Goal: Task Accomplishment & Management: Use online tool/utility

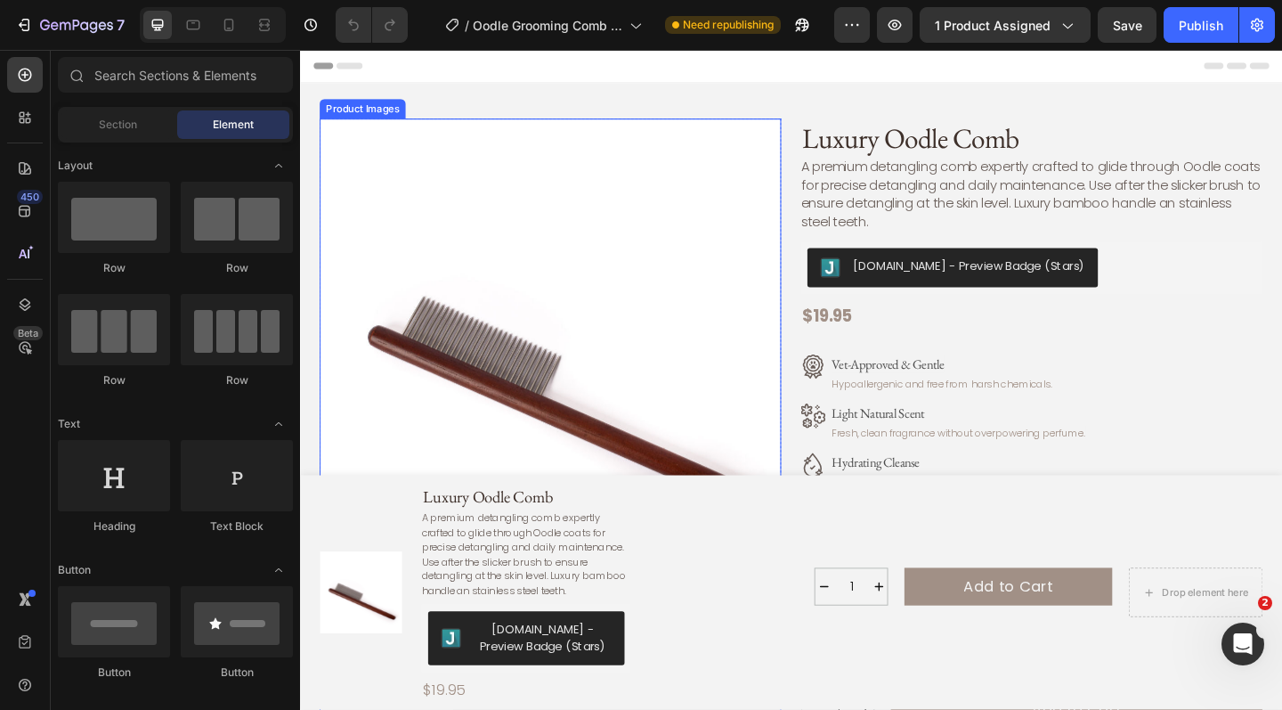
scroll to position [112, 0]
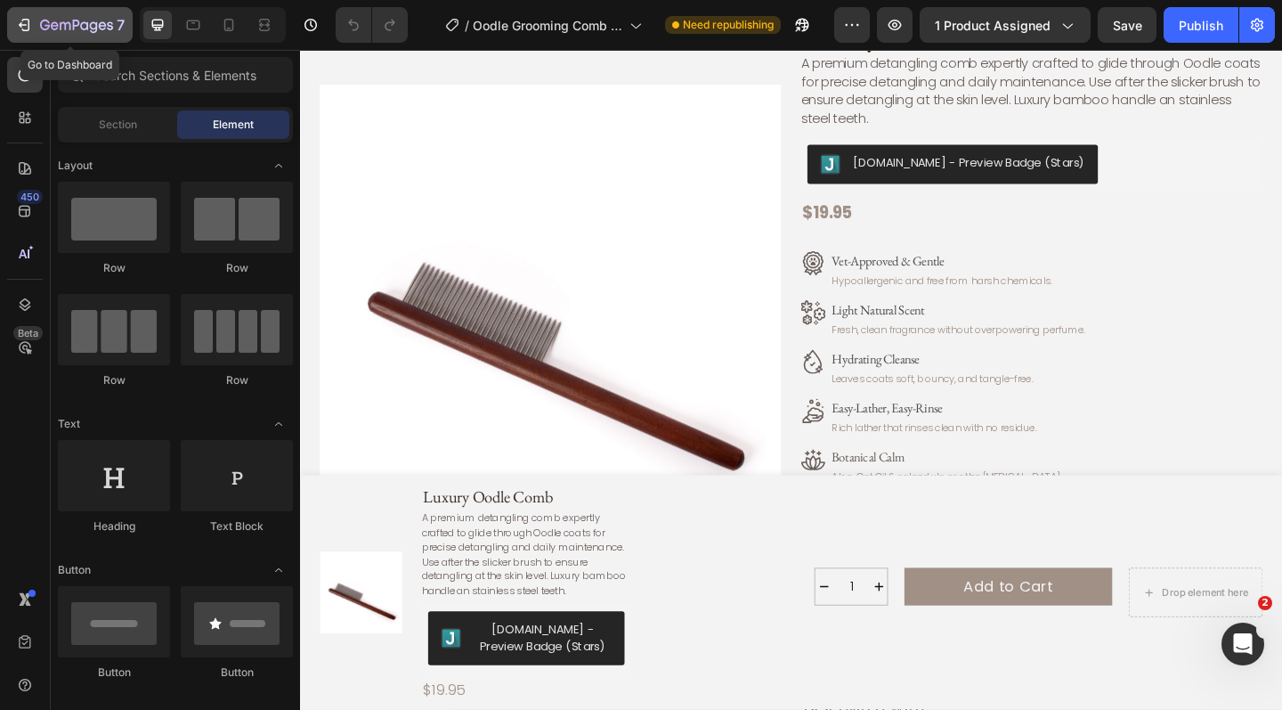
click at [28, 23] on icon "button" at bounding box center [26, 25] width 8 height 12
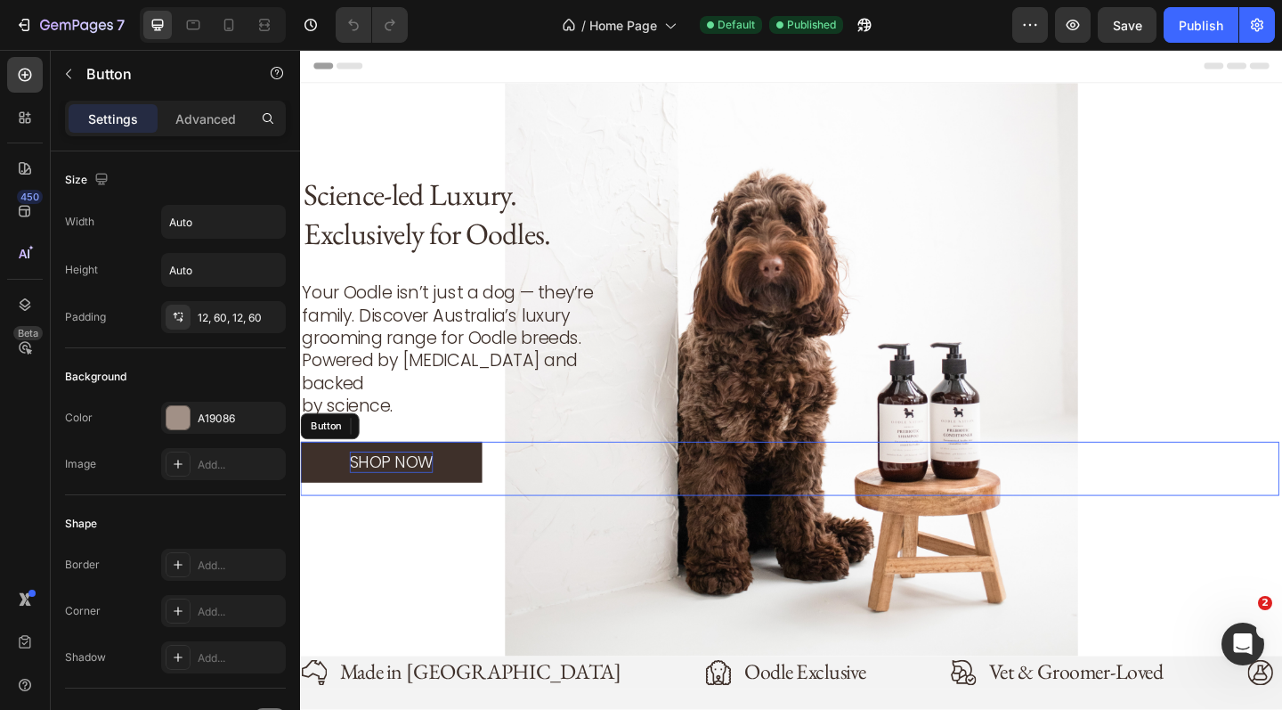
click at [422, 487] on p "SHOP NOW" at bounding box center [399, 498] width 91 height 23
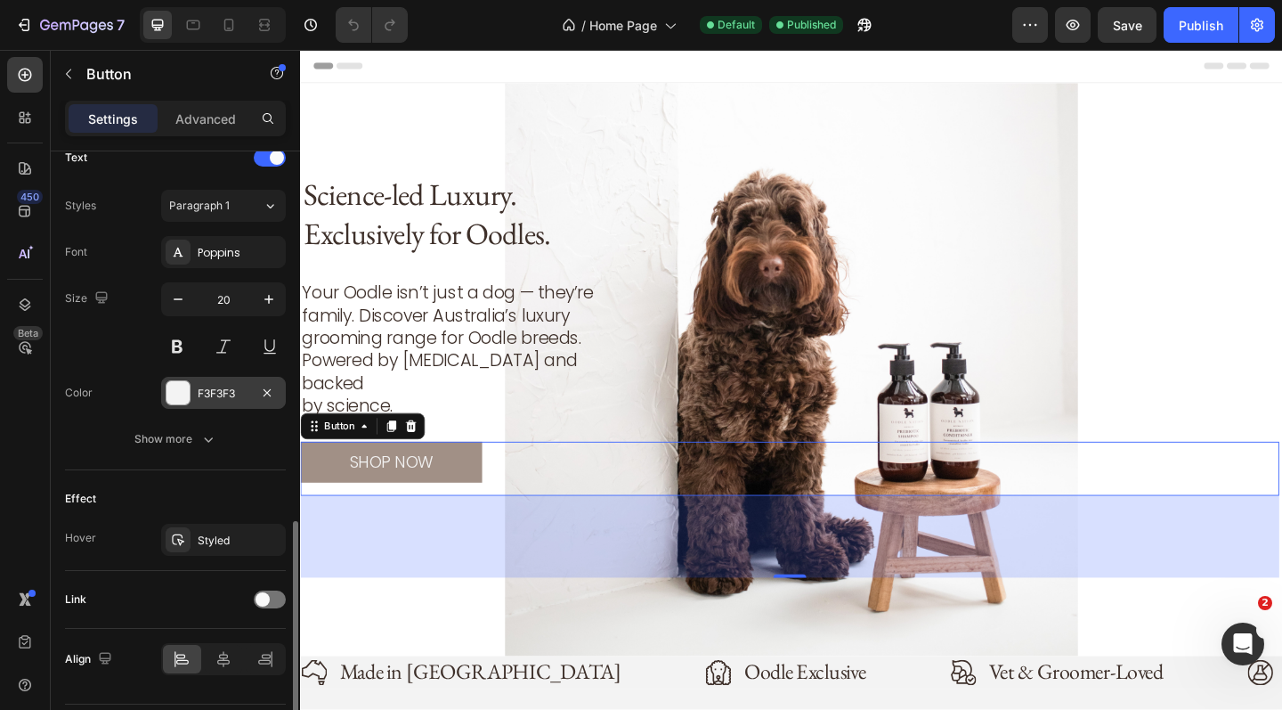
scroll to position [668, 0]
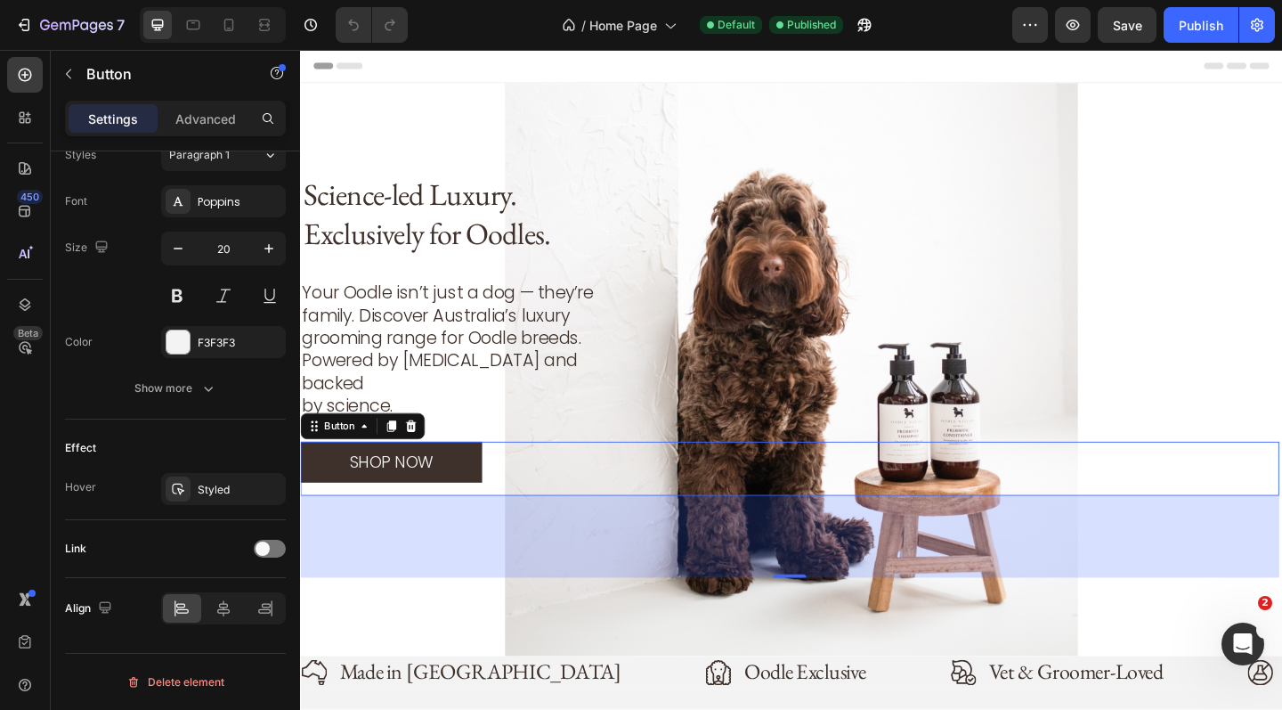
click at [391, 476] on button "SHOP NOW" at bounding box center [399, 498] width 198 height 45
click at [389, 487] on p "SHOP NOW" at bounding box center [399, 498] width 91 height 23
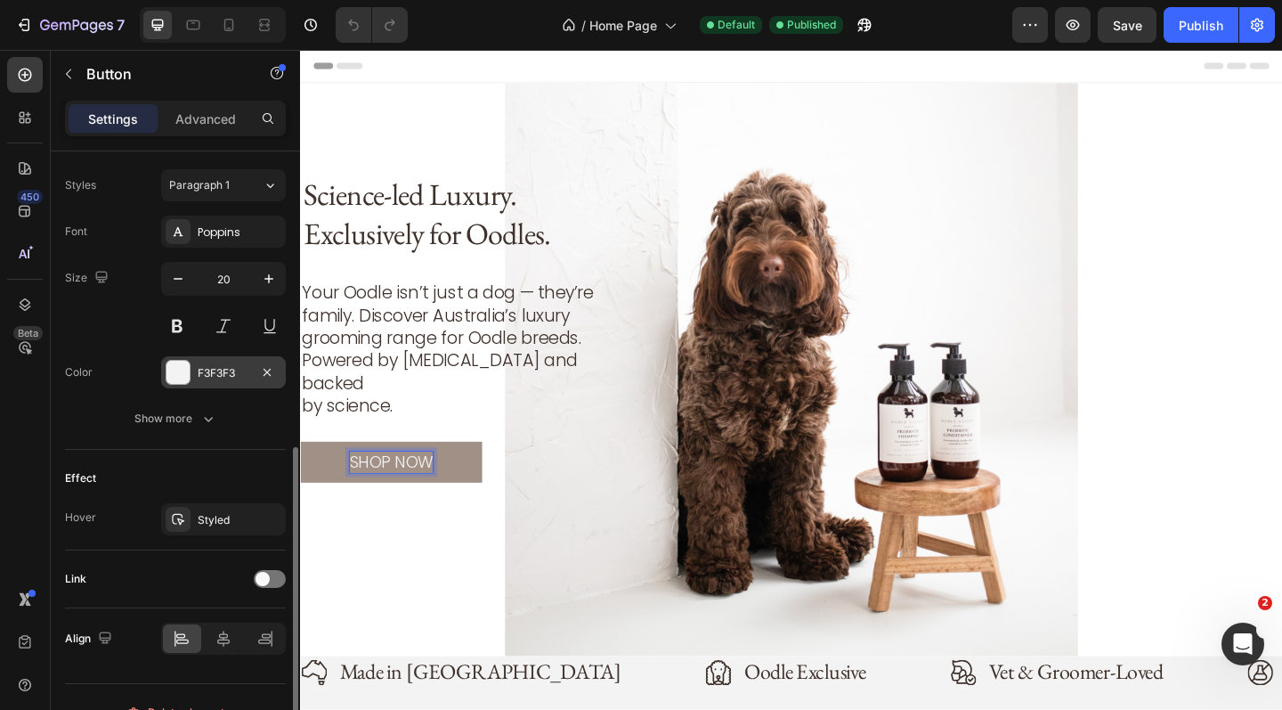
scroll to position [632, 0]
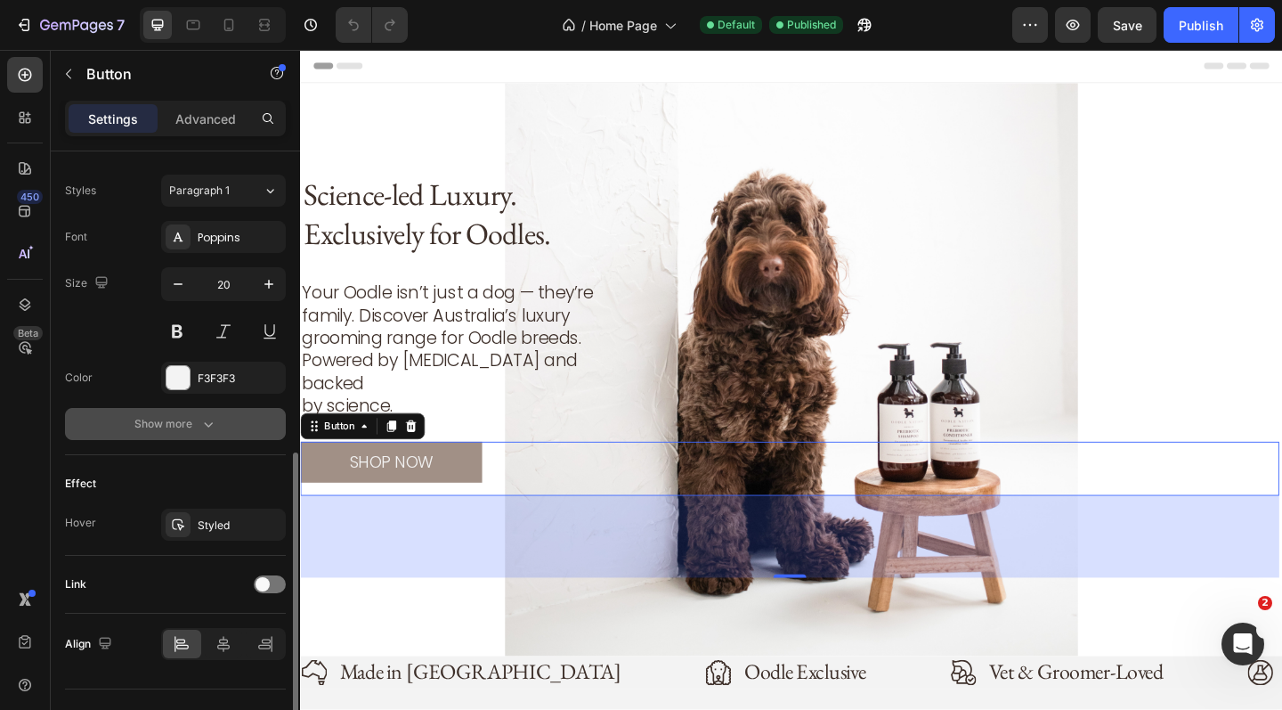
click at [199, 426] on icon "button" at bounding box center [208, 424] width 18 height 18
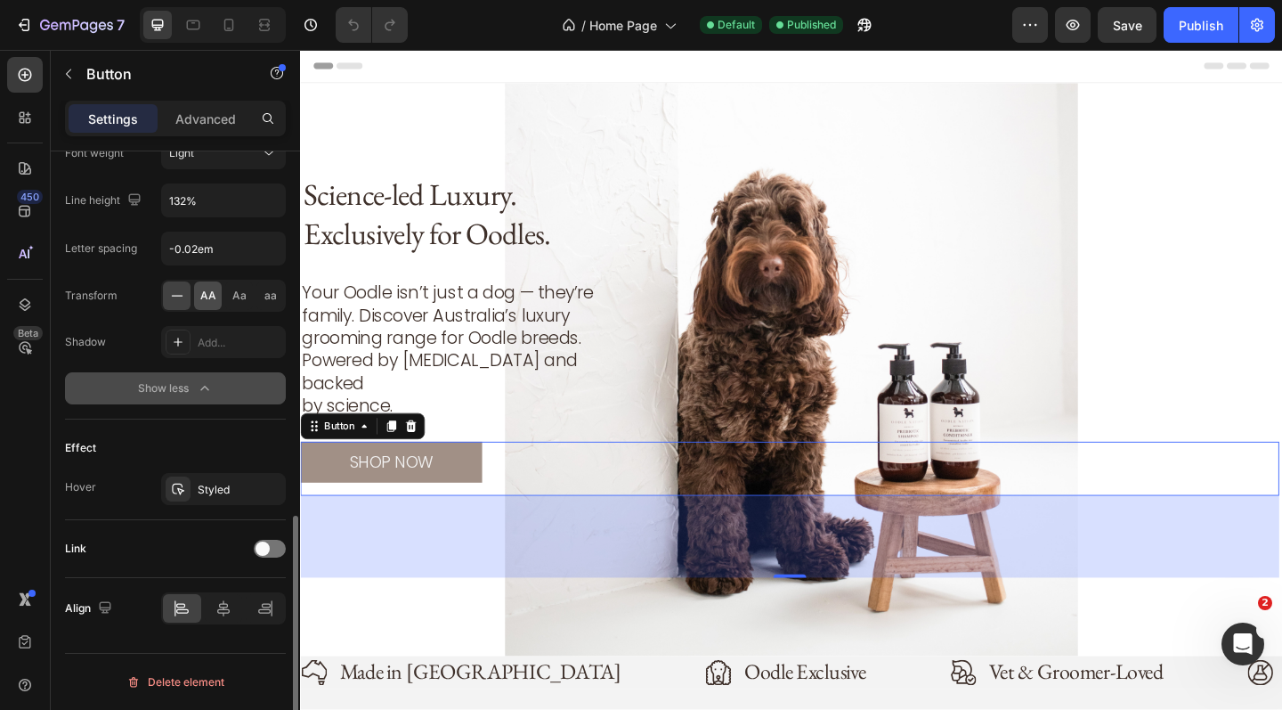
scroll to position [903, 0]
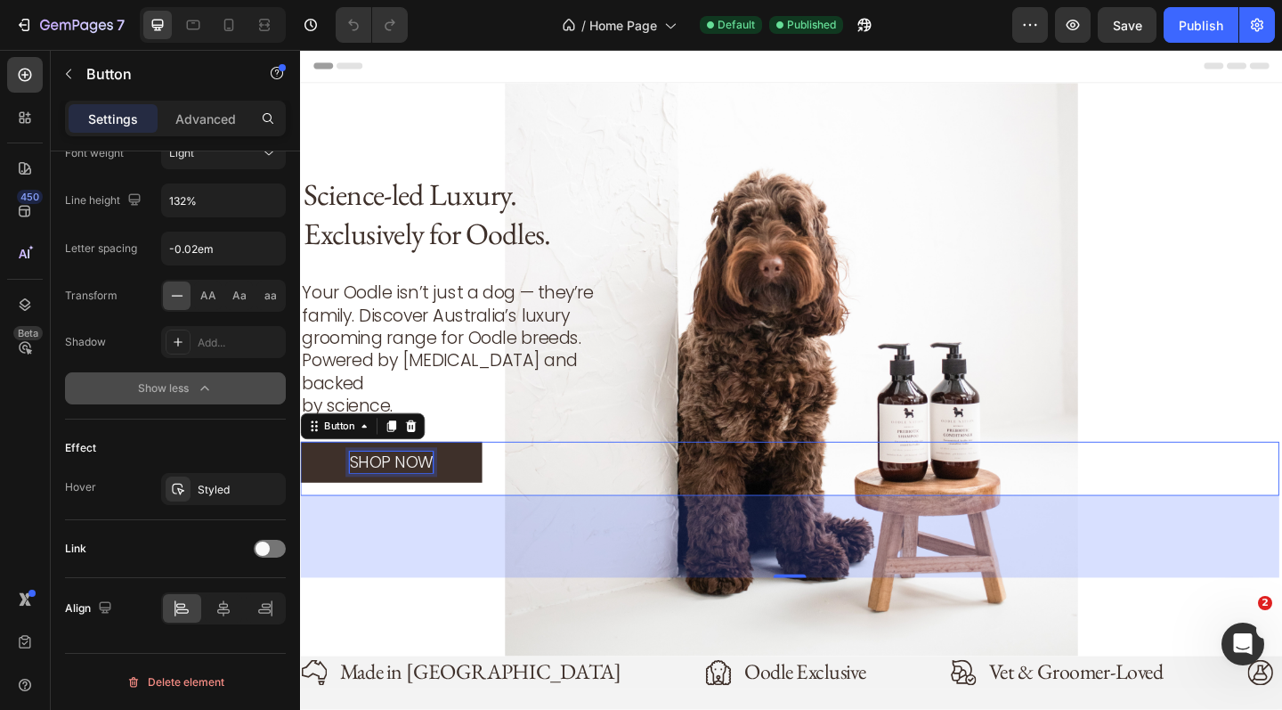
click at [380, 487] on p "SHOP NOW" at bounding box center [399, 498] width 91 height 23
click at [316, 484] on button "SHOP NOW" at bounding box center [399, 498] width 198 height 45
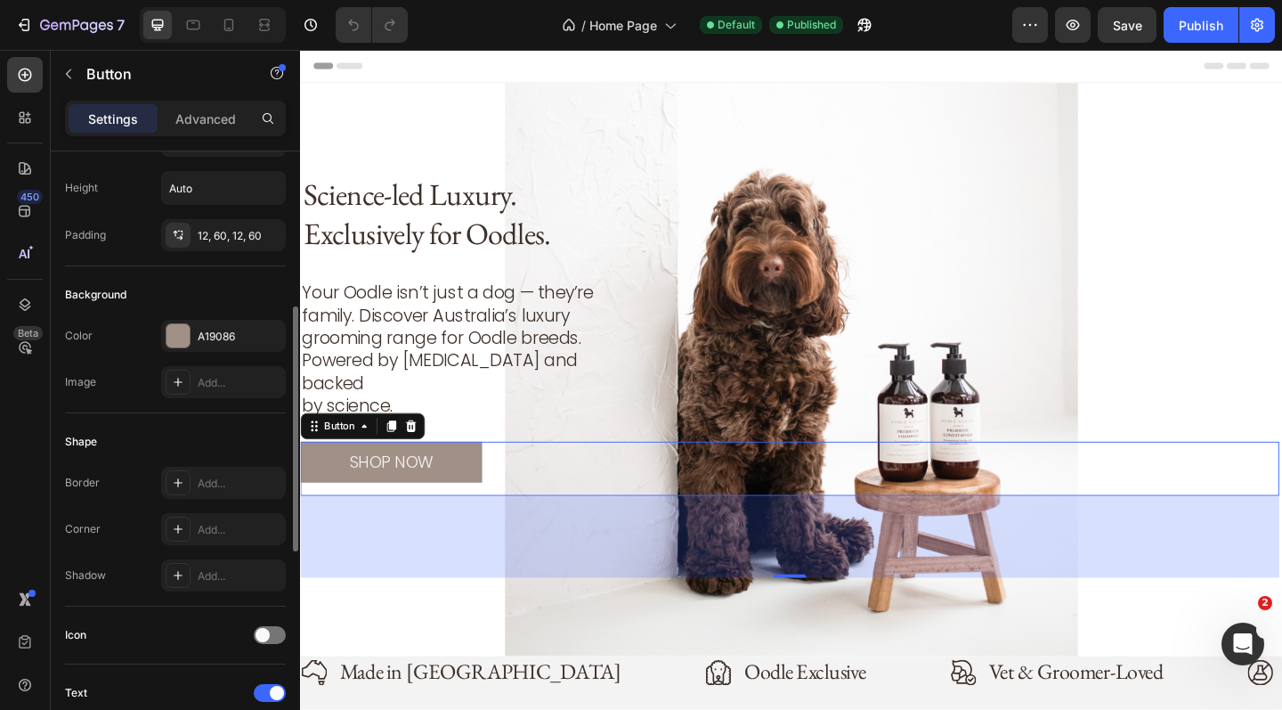
scroll to position [0, 0]
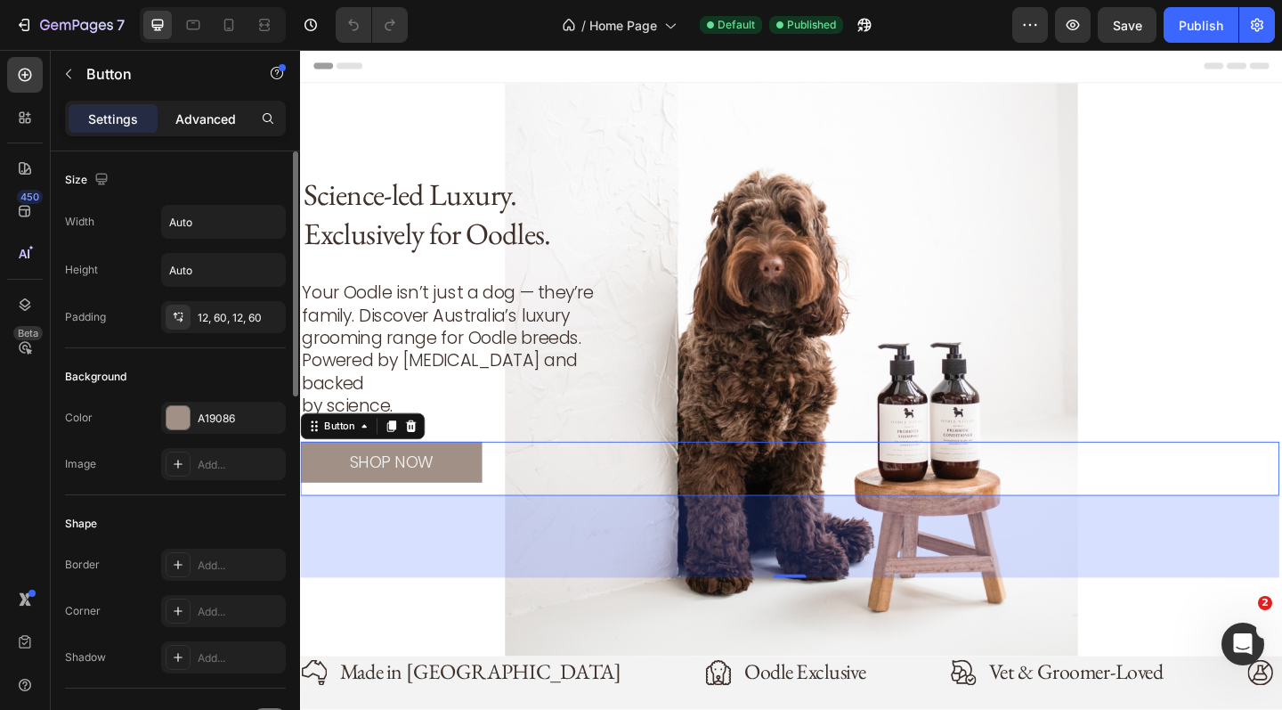
click at [223, 110] on p "Advanced" at bounding box center [205, 119] width 61 height 19
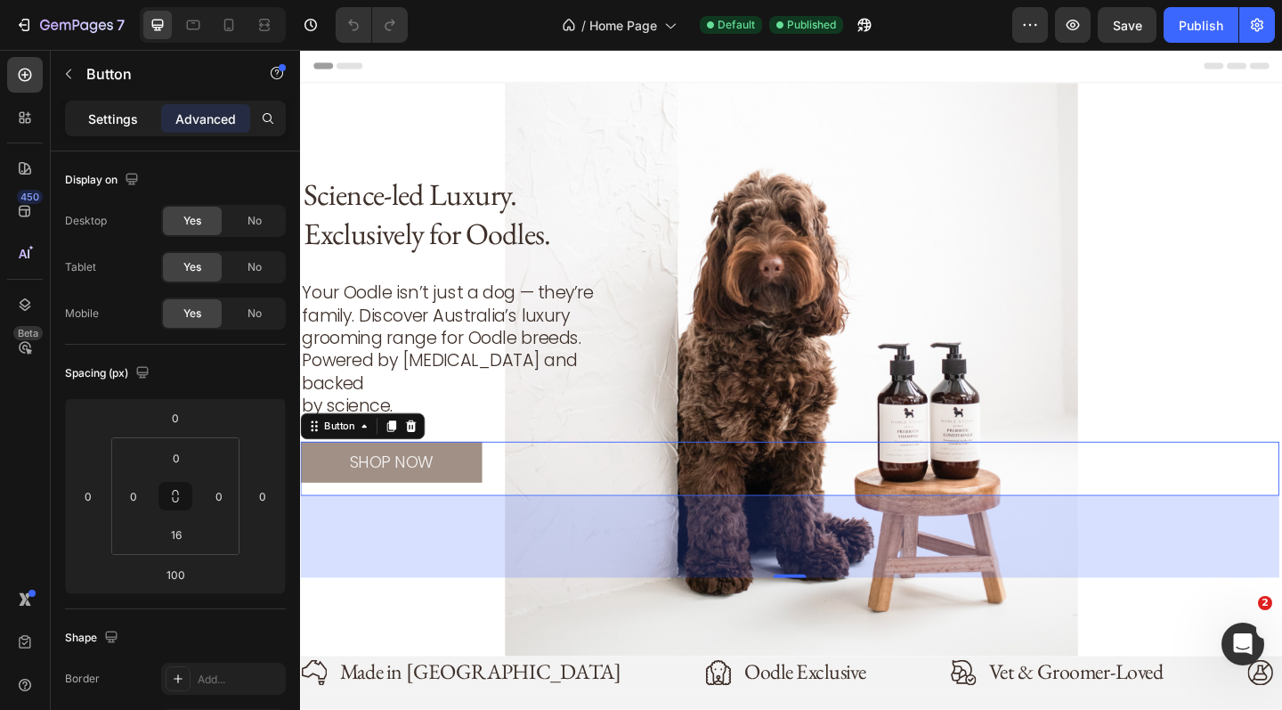
click at [110, 115] on p "Settings" at bounding box center [113, 119] width 50 height 19
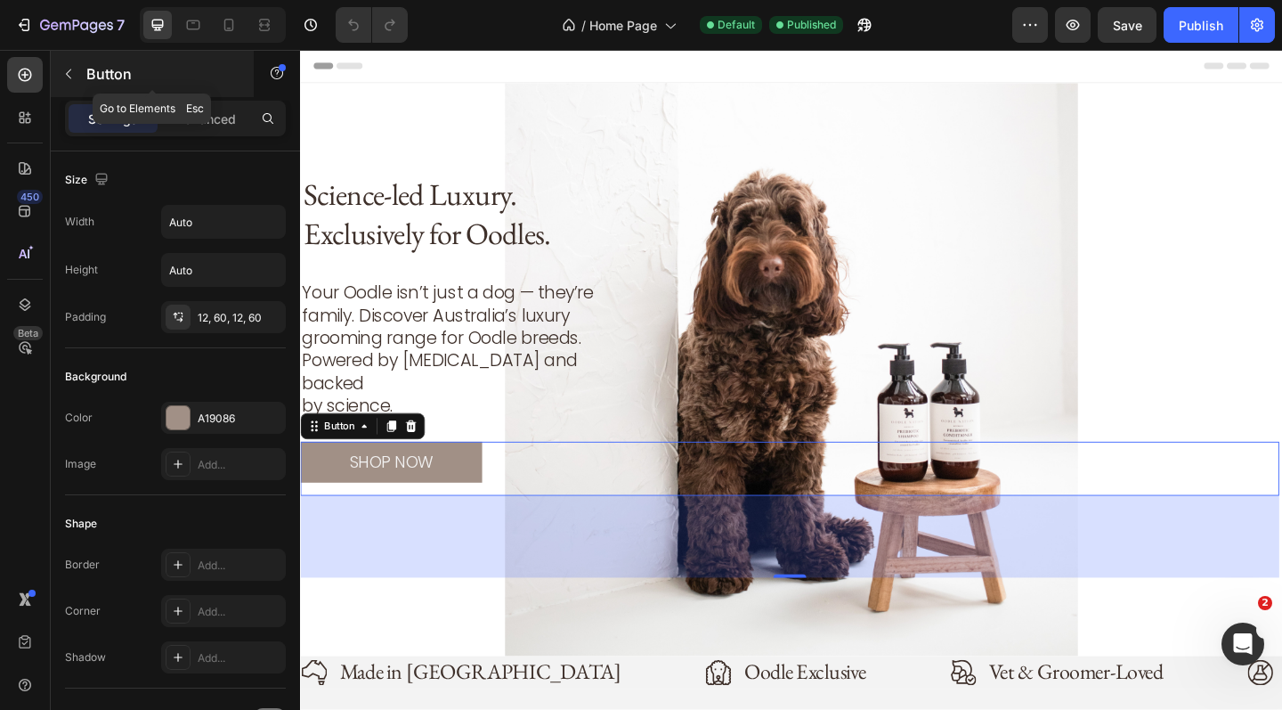
click at [73, 72] on icon "button" at bounding box center [68, 74] width 14 height 14
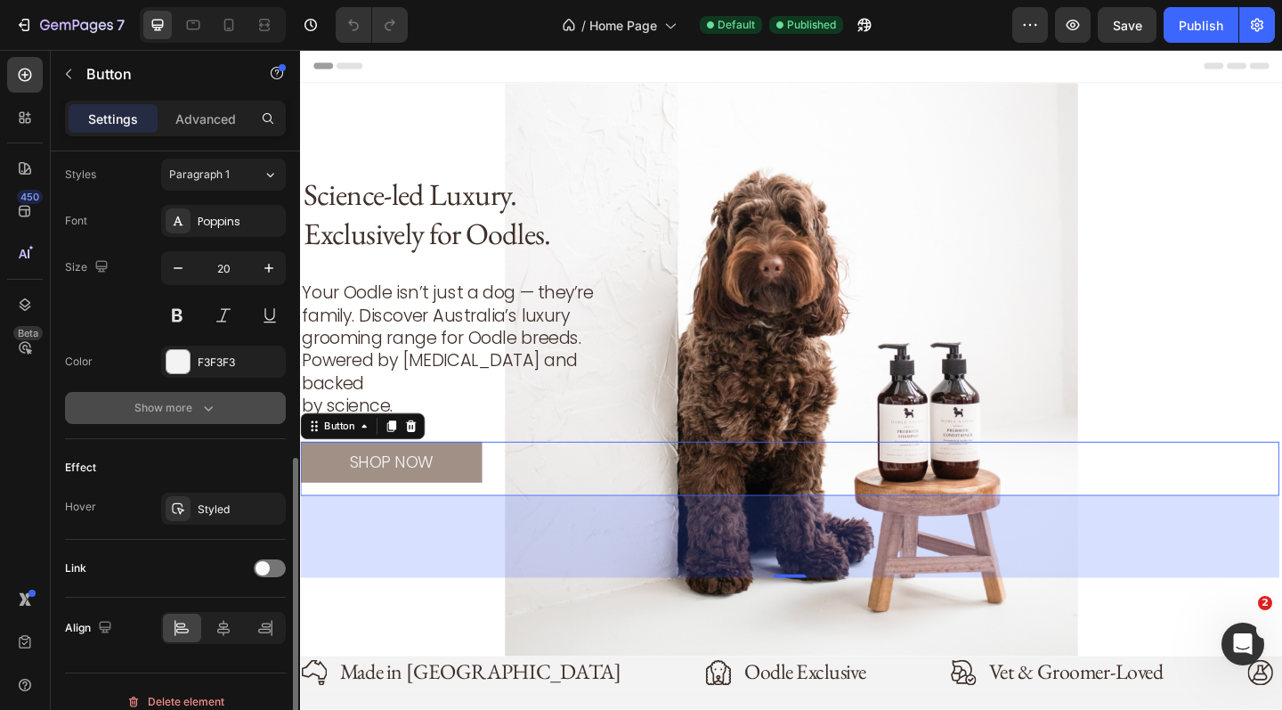
scroll to position [647, 0]
click at [240, 509] on div "Styled" at bounding box center [224, 510] width 52 height 16
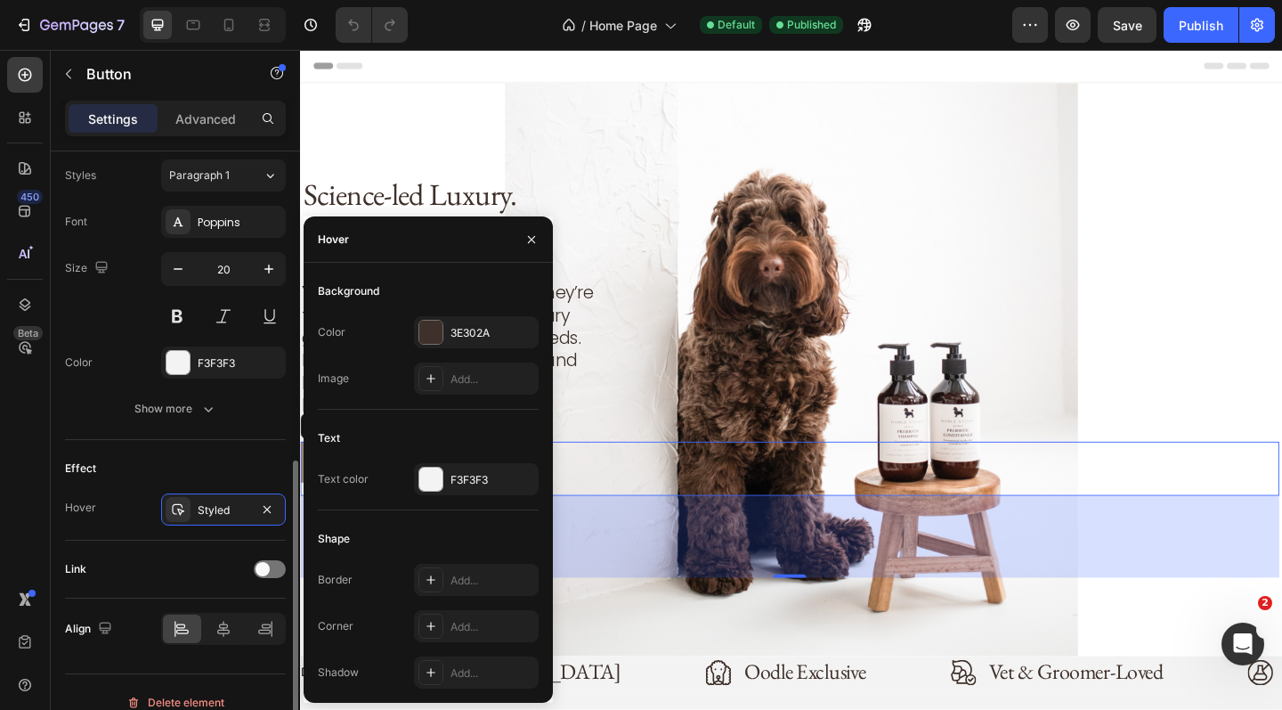
click at [143, 460] on div "Effect" at bounding box center [175, 468] width 221 height 28
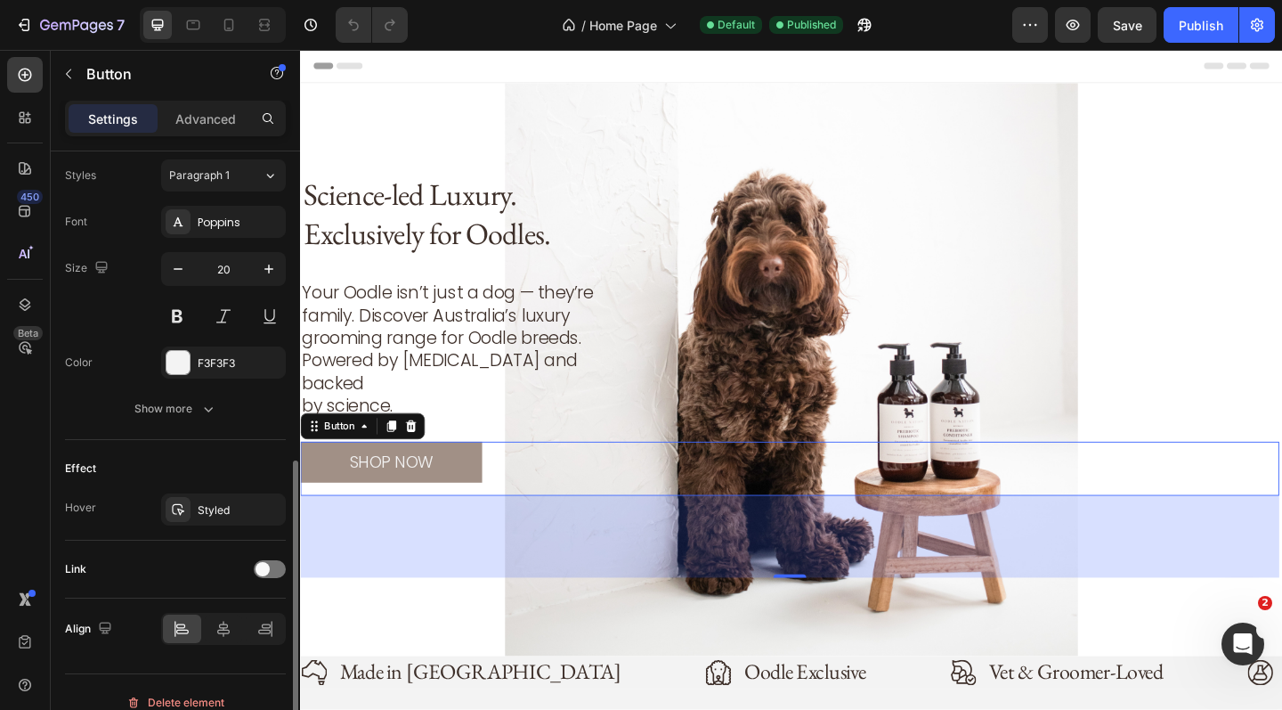
scroll to position [668, 0]
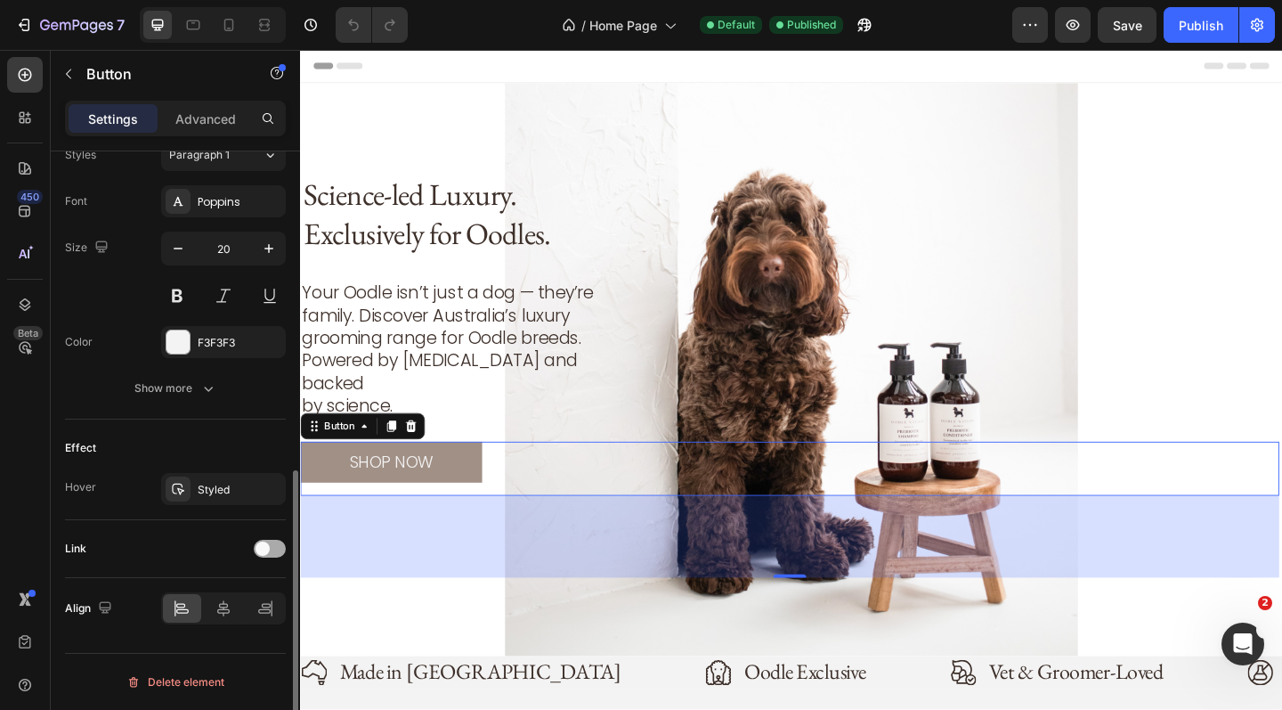
click at [273, 550] on div at bounding box center [270, 549] width 32 height 18
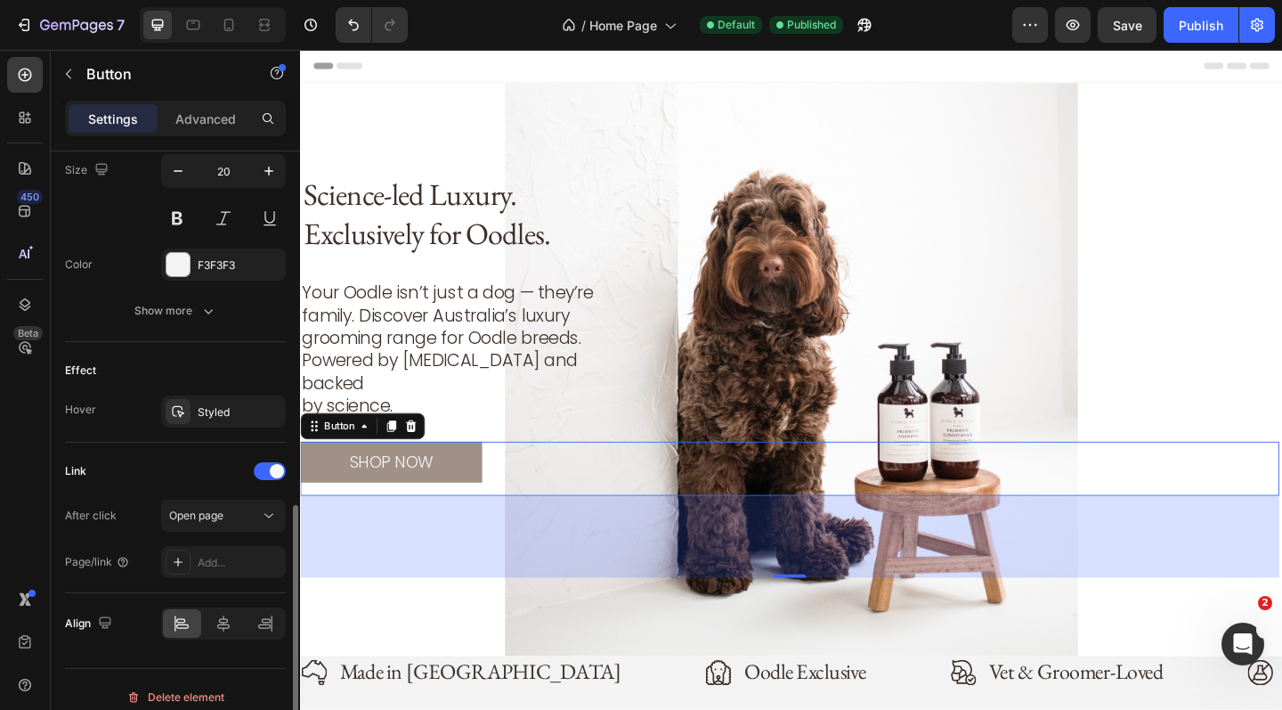
scroll to position [760, 0]
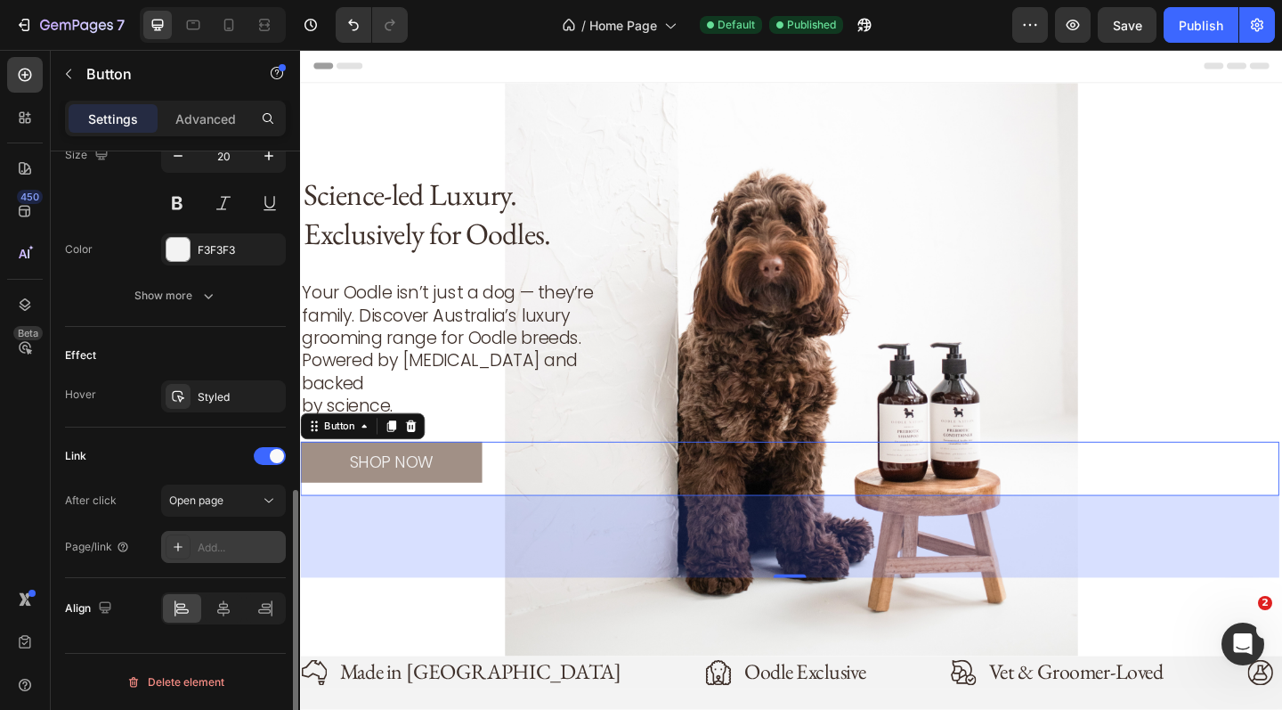
click at [217, 546] on div "Add..." at bounding box center [240, 548] width 84 height 16
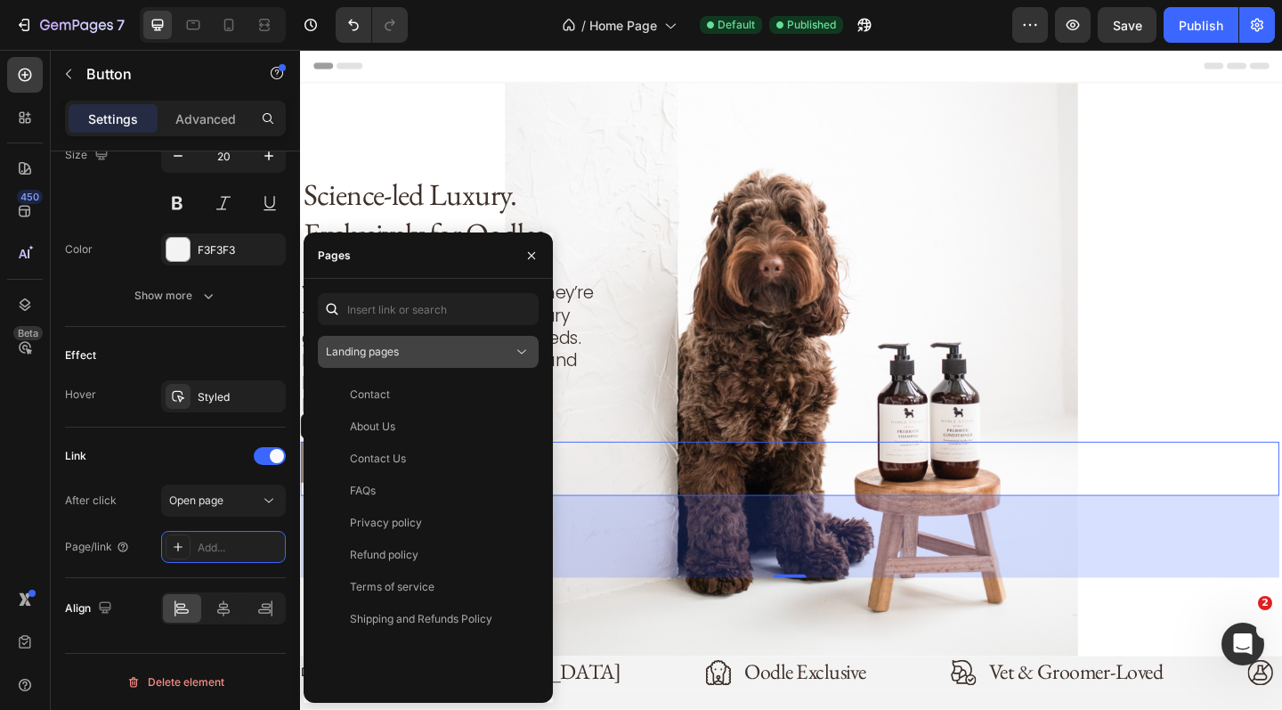
click at [421, 347] on div "Landing pages" at bounding box center [419, 352] width 187 height 16
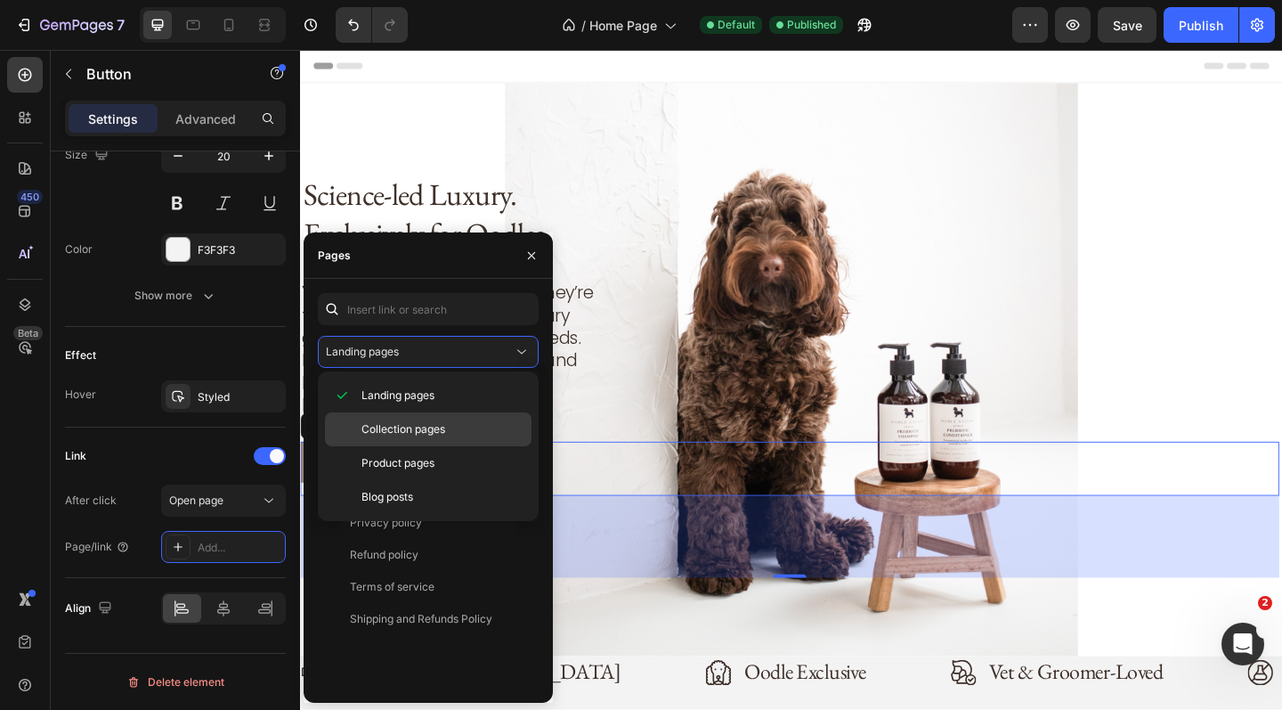
click at [427, 428] on span "Collection pages" at bounding box center [404, 429] width 84 height 16
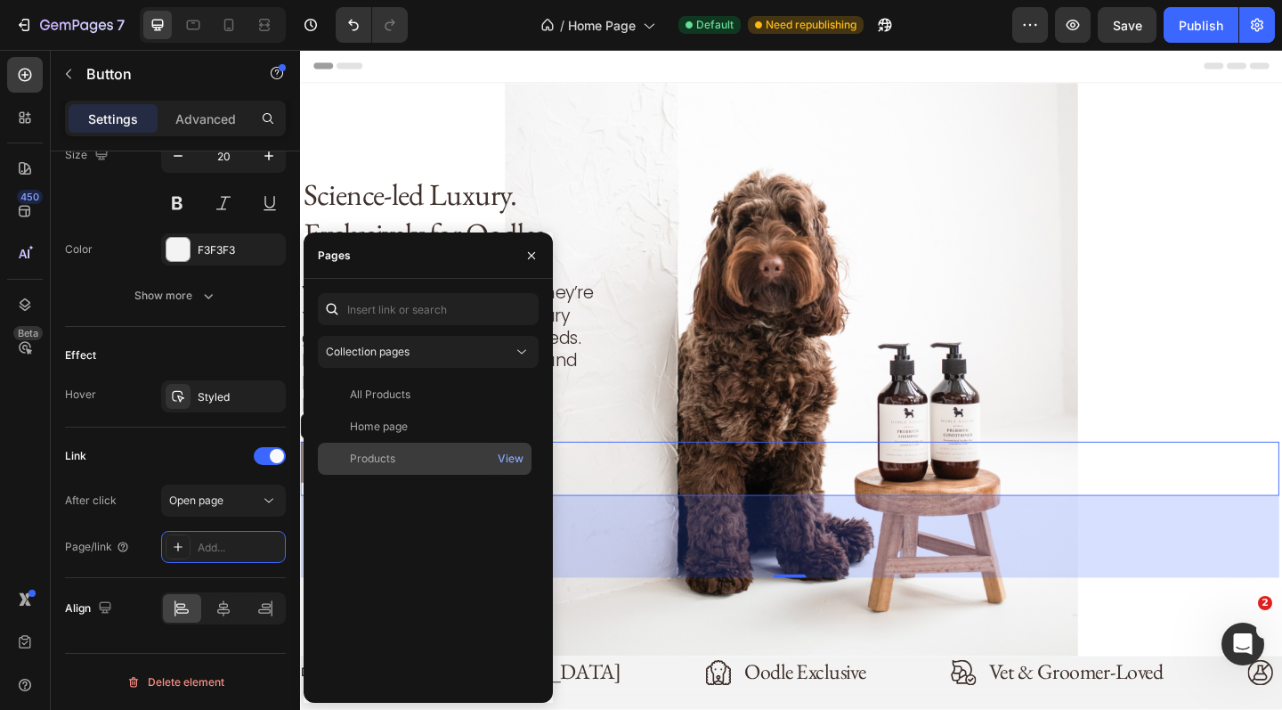
click at [369, 458] on div "Products" at bounding box center [372, 459] width 45 height 16
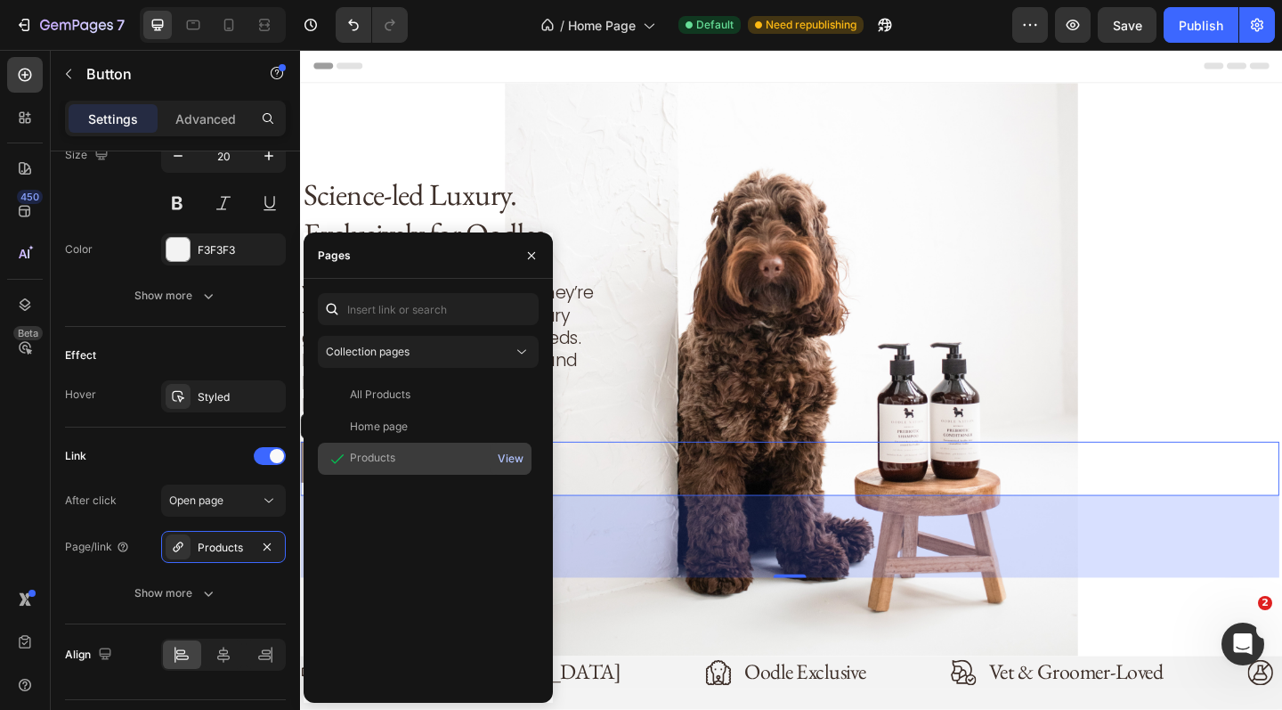
click at [509, 460] on div "View" at bounding box center [511, 459] width 26 height 16
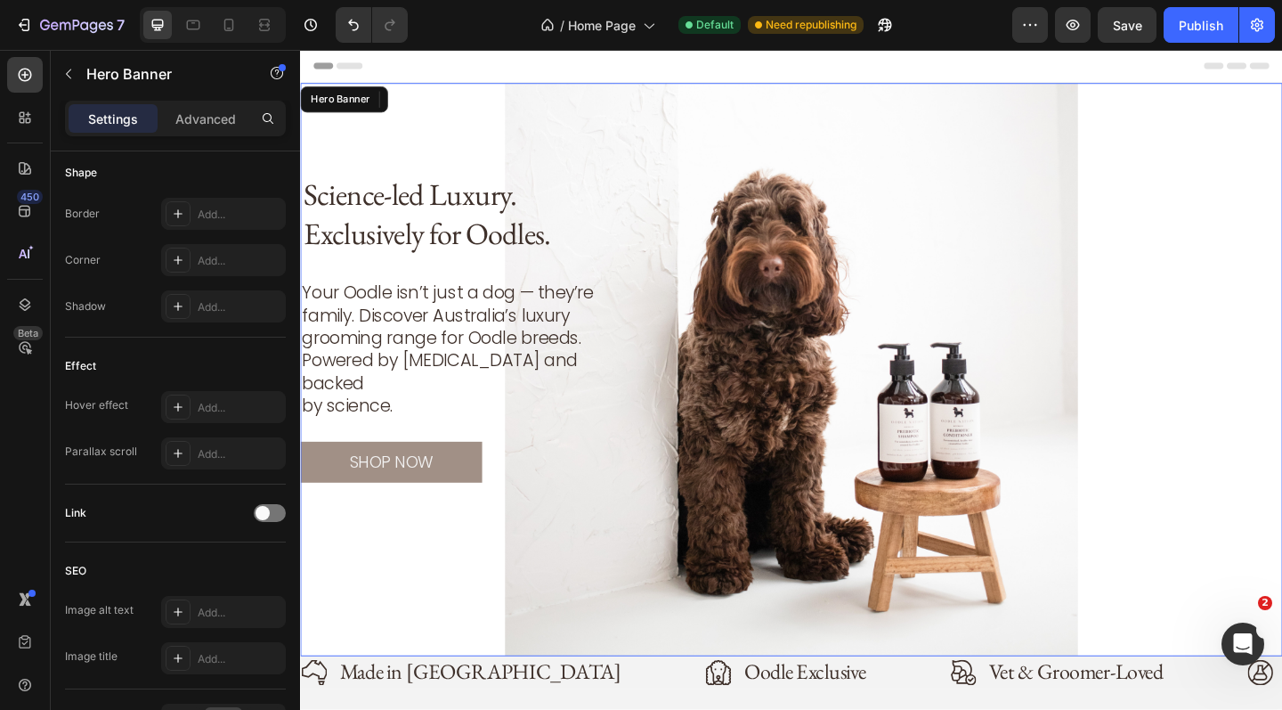
click at [648, 614] on div "Background Image" at bounding box center [834, 397] width 1069 height 623
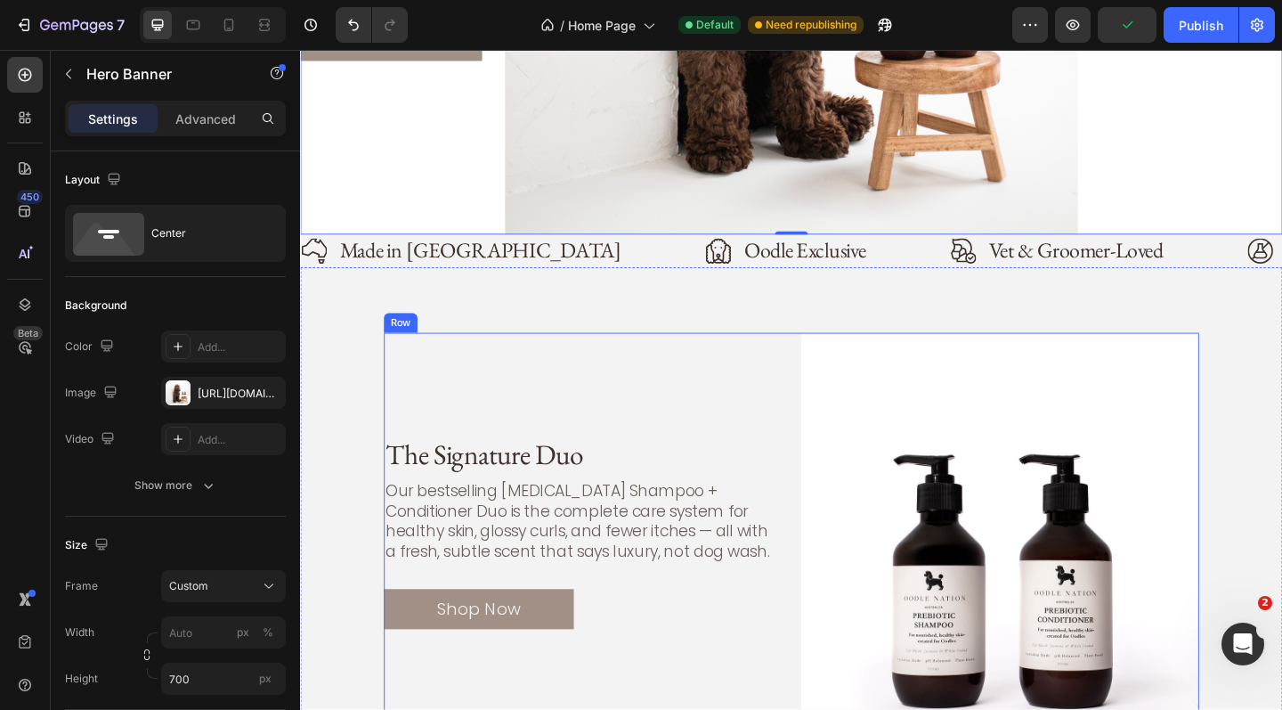
scroll to position [622, 0]
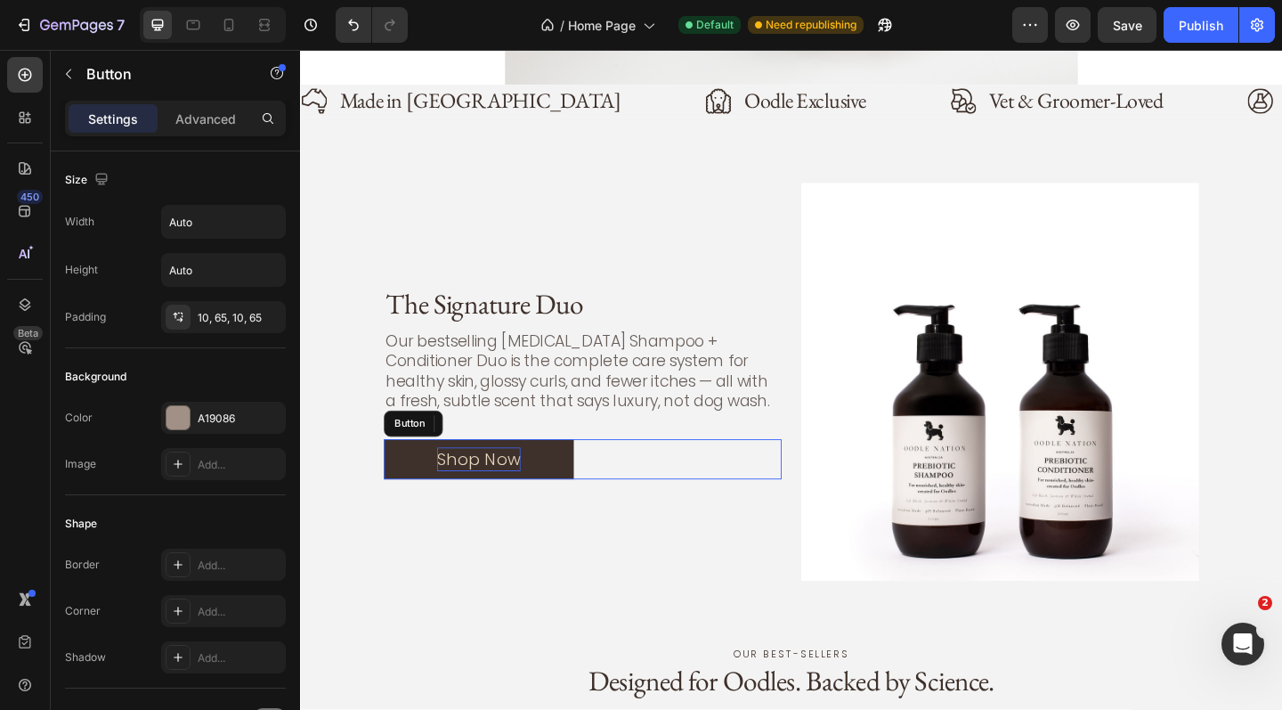
click at [496, 486] on p "Shop Now" at bounding box center [494, 495] width 91 height 25
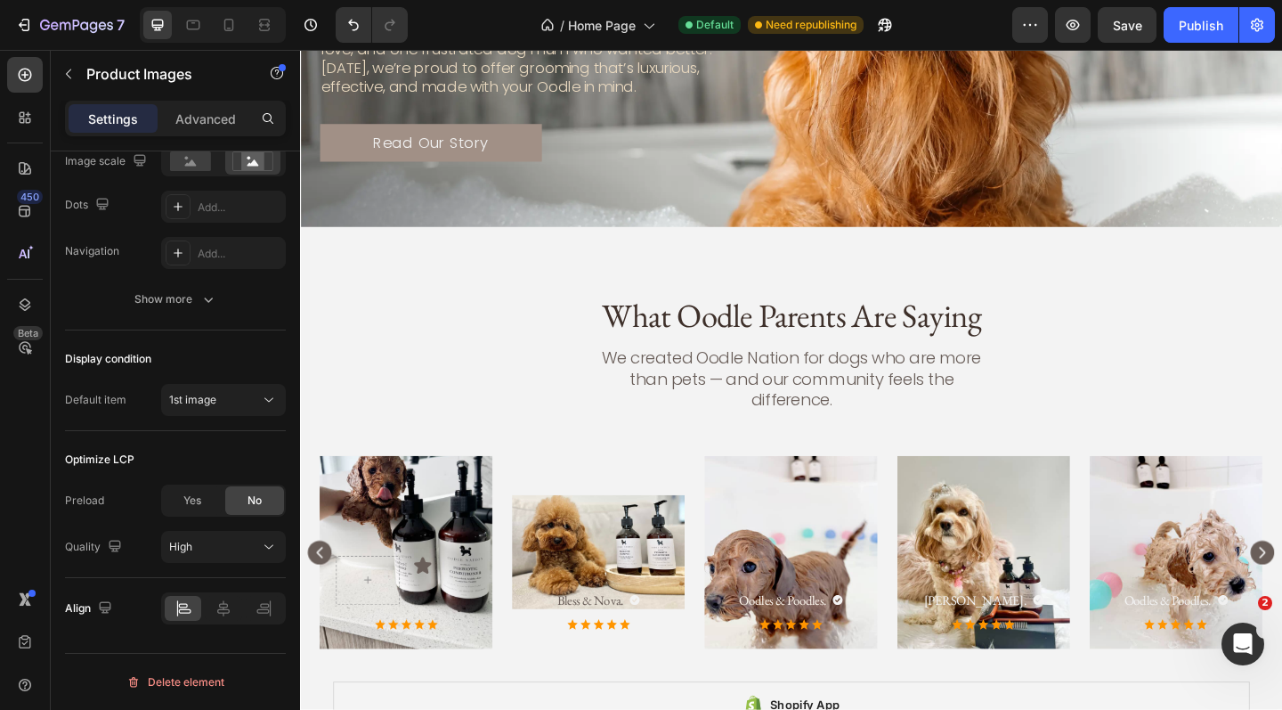
scroll to position [2736, 0]
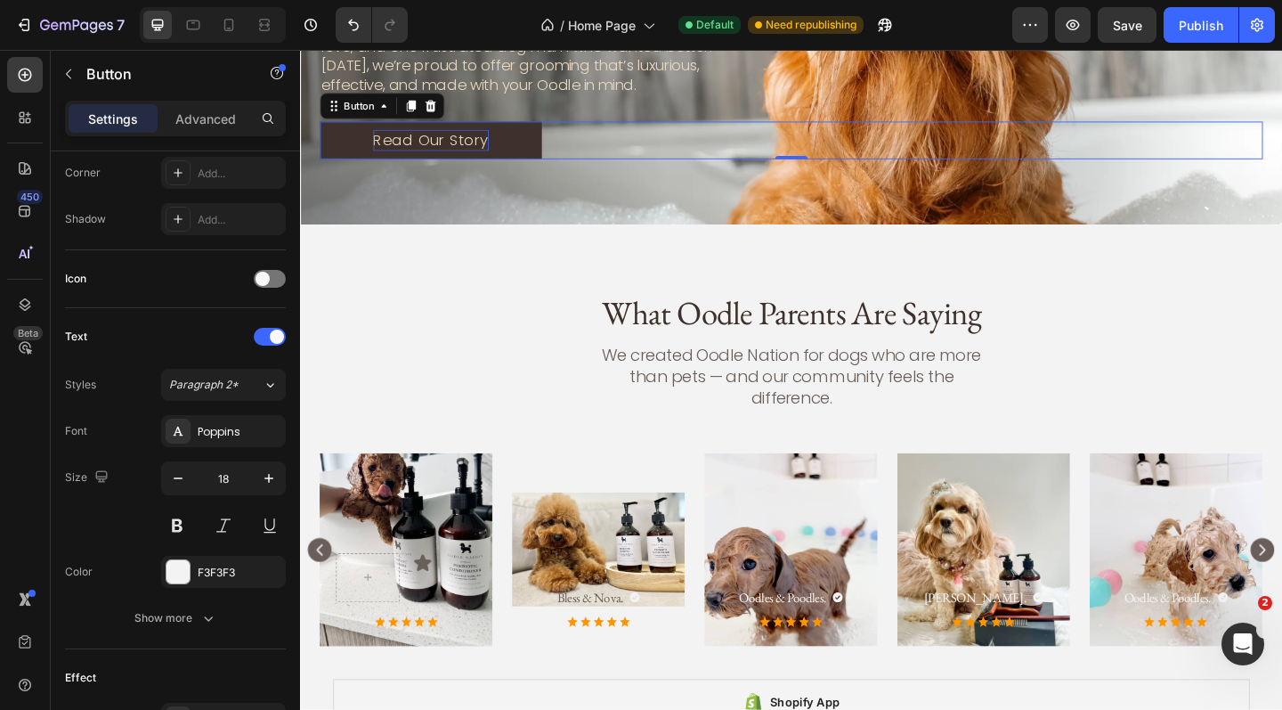
click at [440, 142] on p "Read Our Story" at bounding box center [442, 148] width 126 height 23
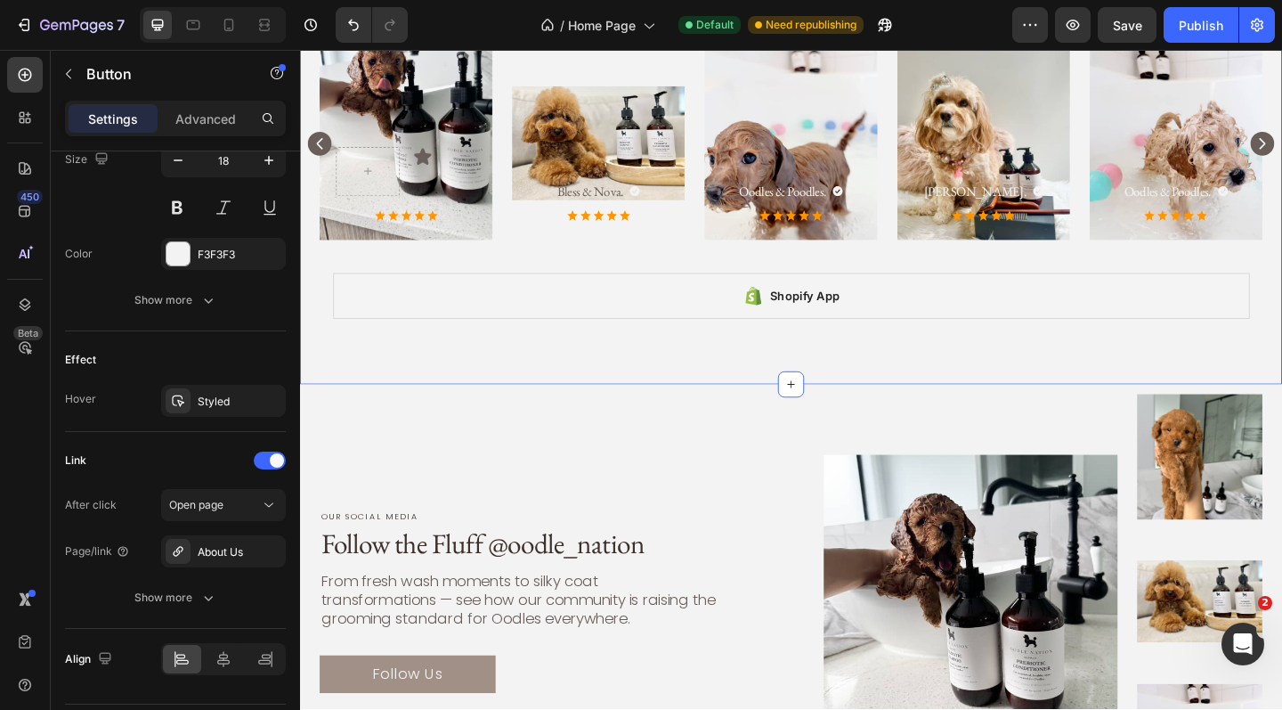
scroll to position [3183, 0]
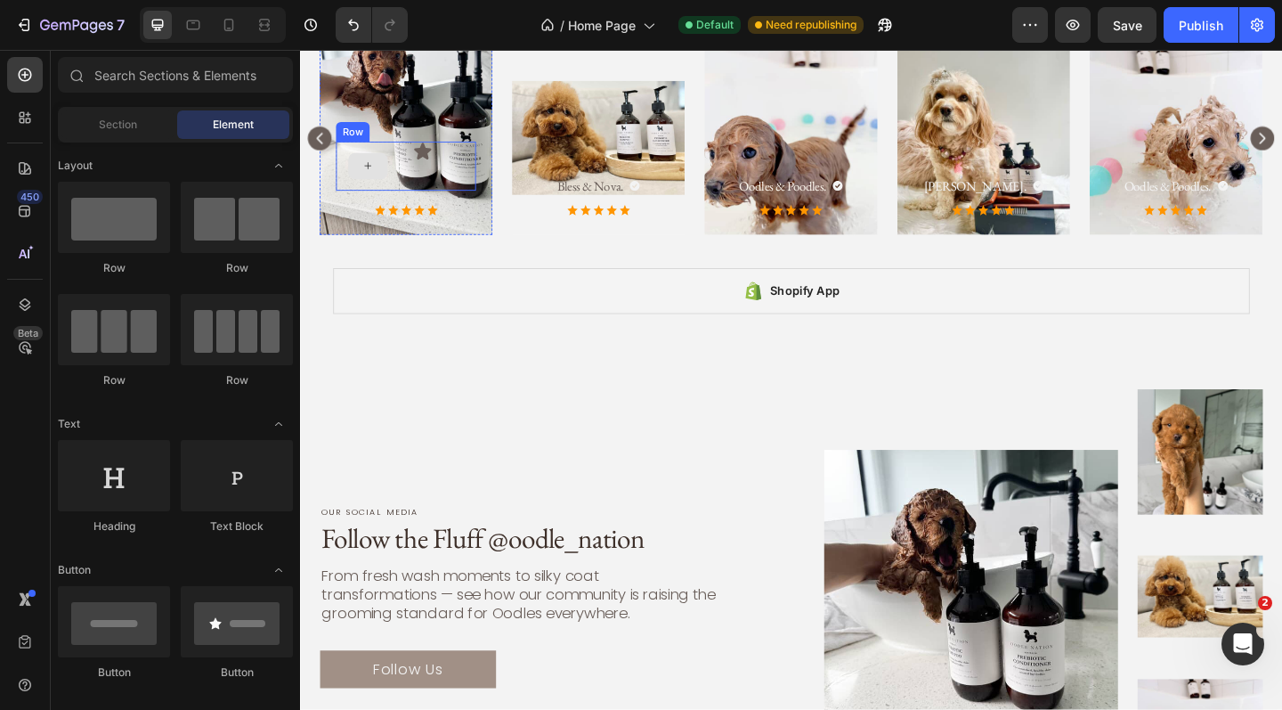
click at [388, 163] on div at bounding box center [374, 177] width 43 height 28
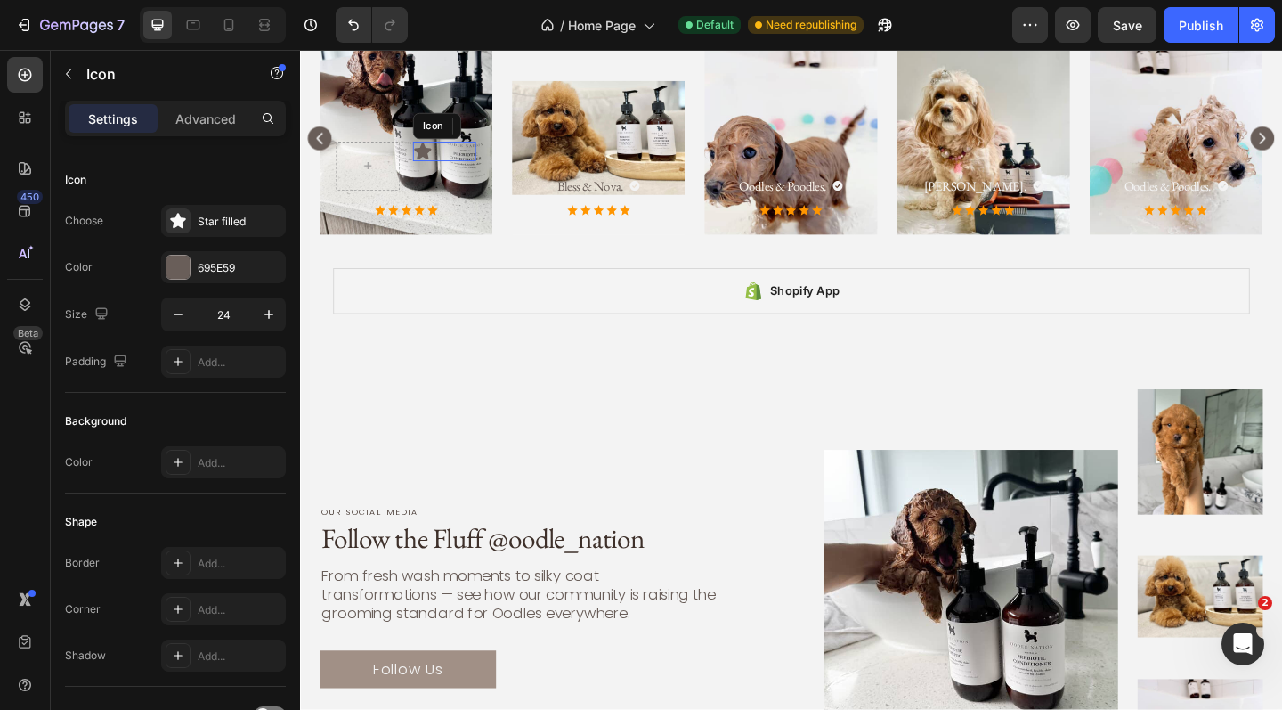
click at [452, 150] on div "Icon" at bounding box center [457, 160] width 69 height 21
click at [379, 150] on div at bounding box center [373, 176] width 69 height 53
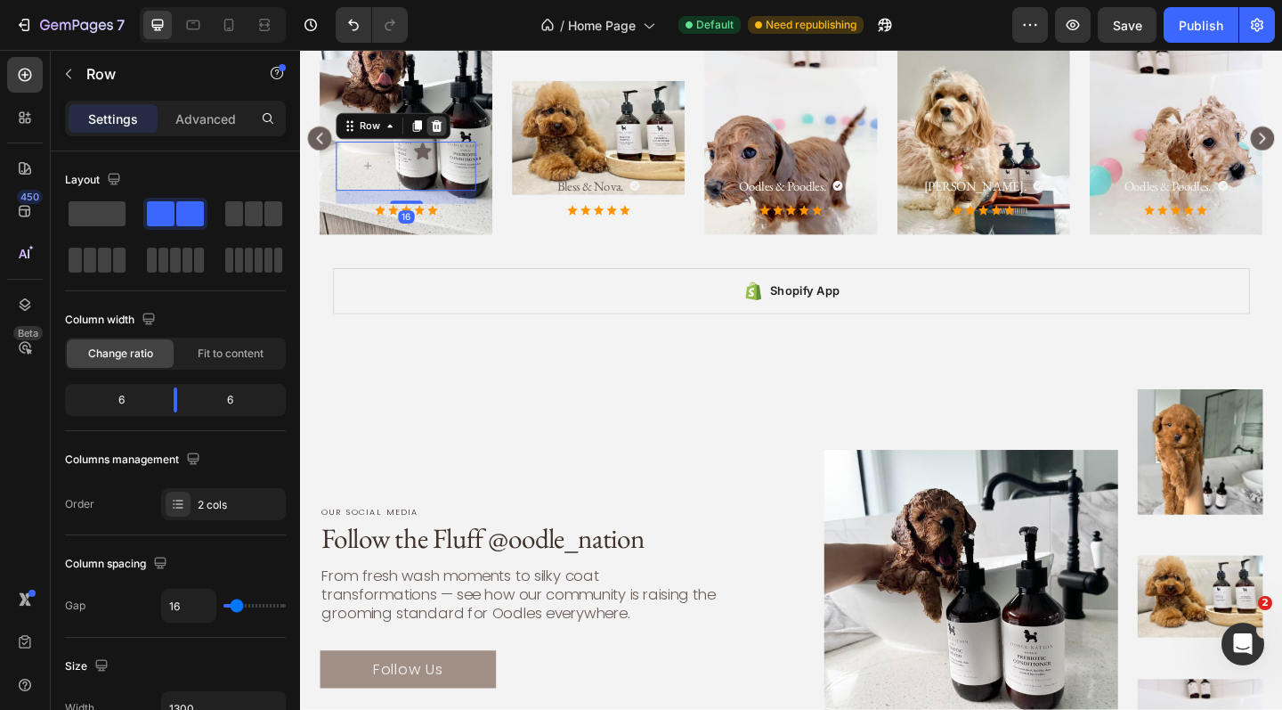
click at [451, 126] on icon at bounding box center [449, 132] width 12 height 12
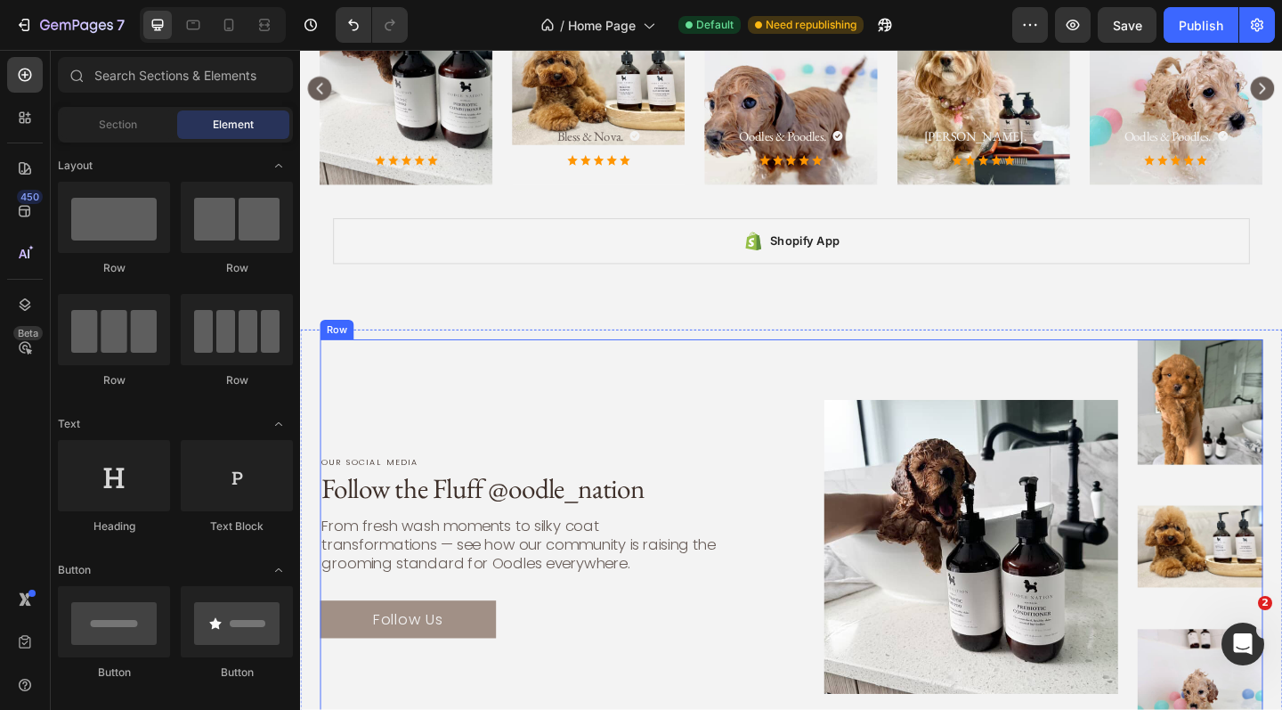
scroll to position [3342, 0]
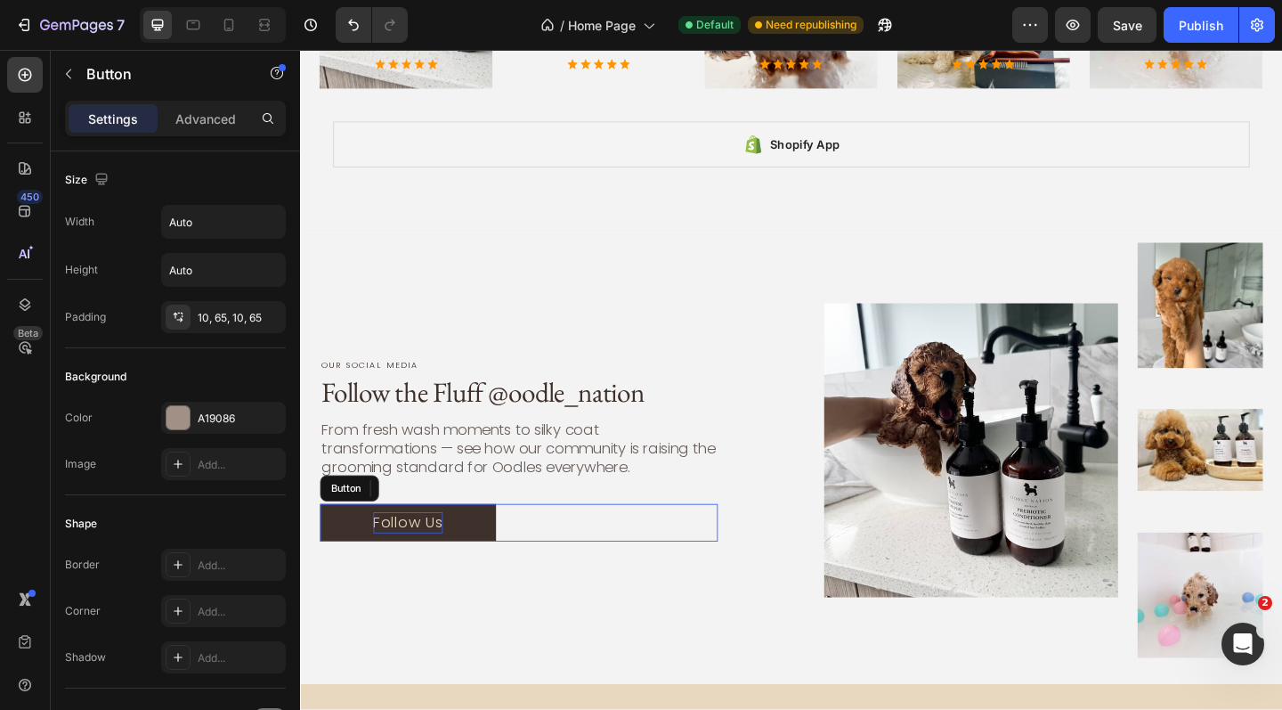
click at [435, 553] on p "Follow Us" at bounding box center [417, 564] width 76 height 23
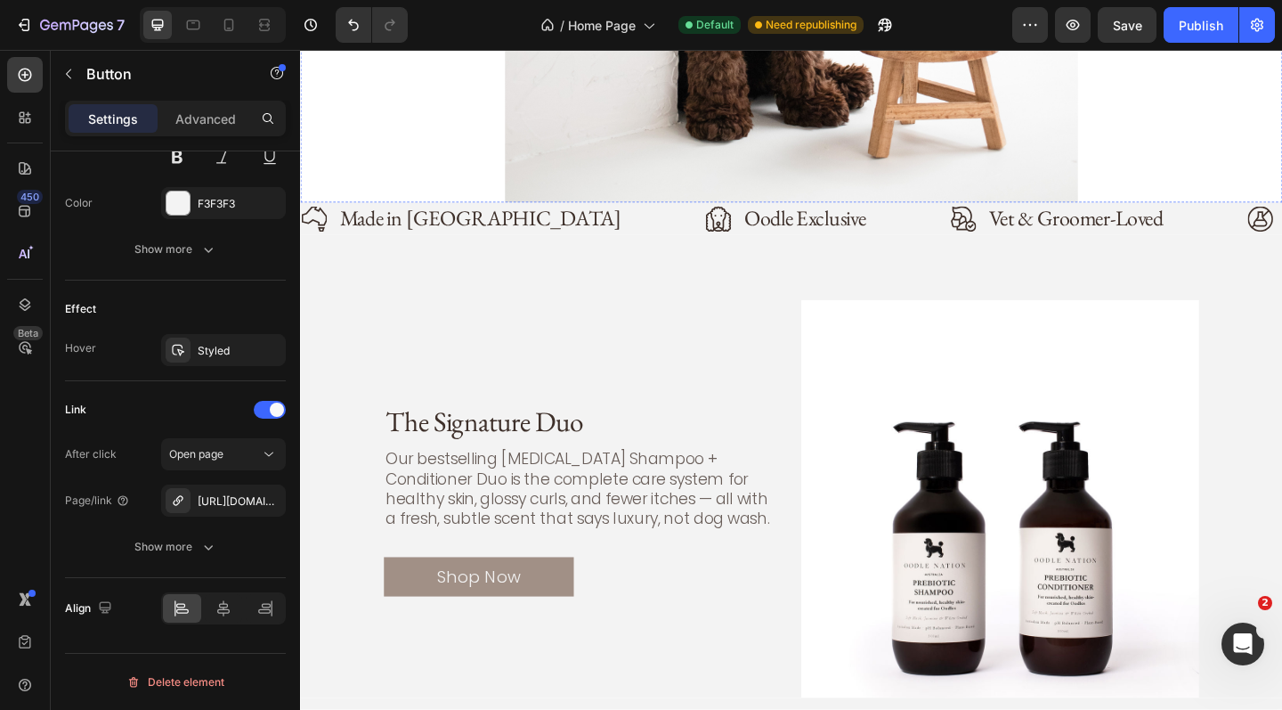
scroll to position [0, 0]
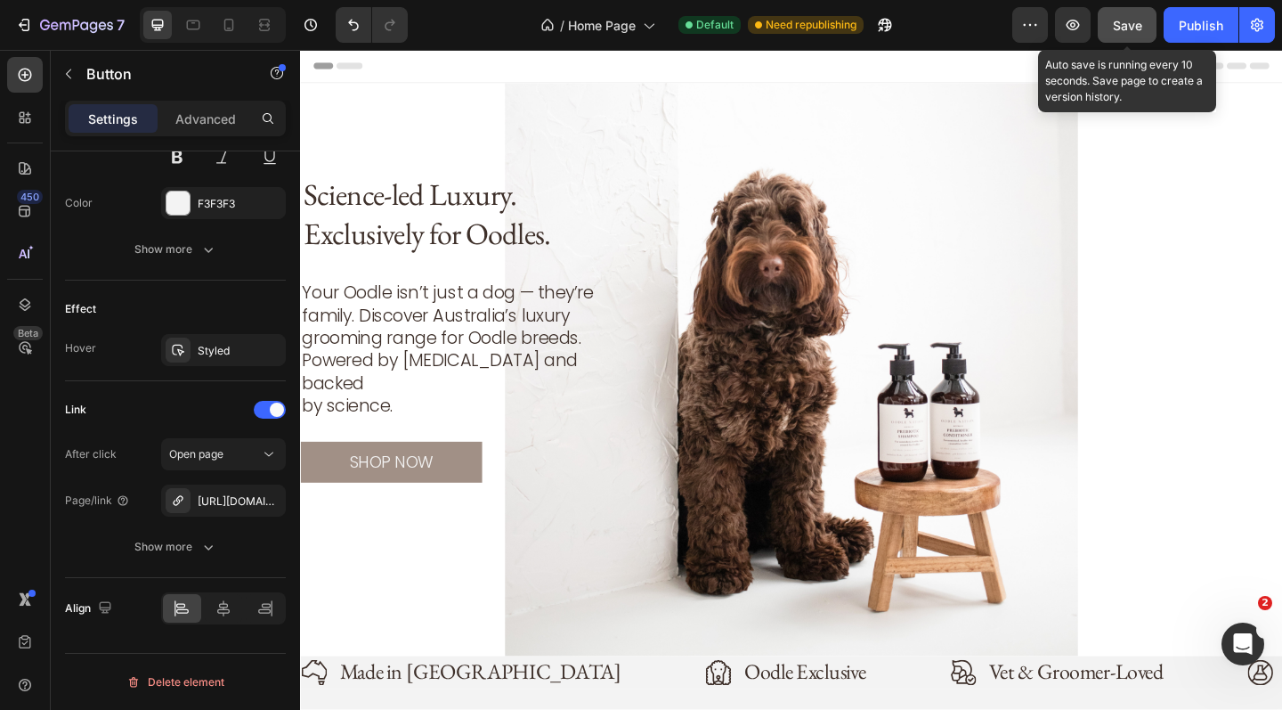
click at [1134, 22] on span "Save" at bounding box center [1127, 25] width 29 height 15
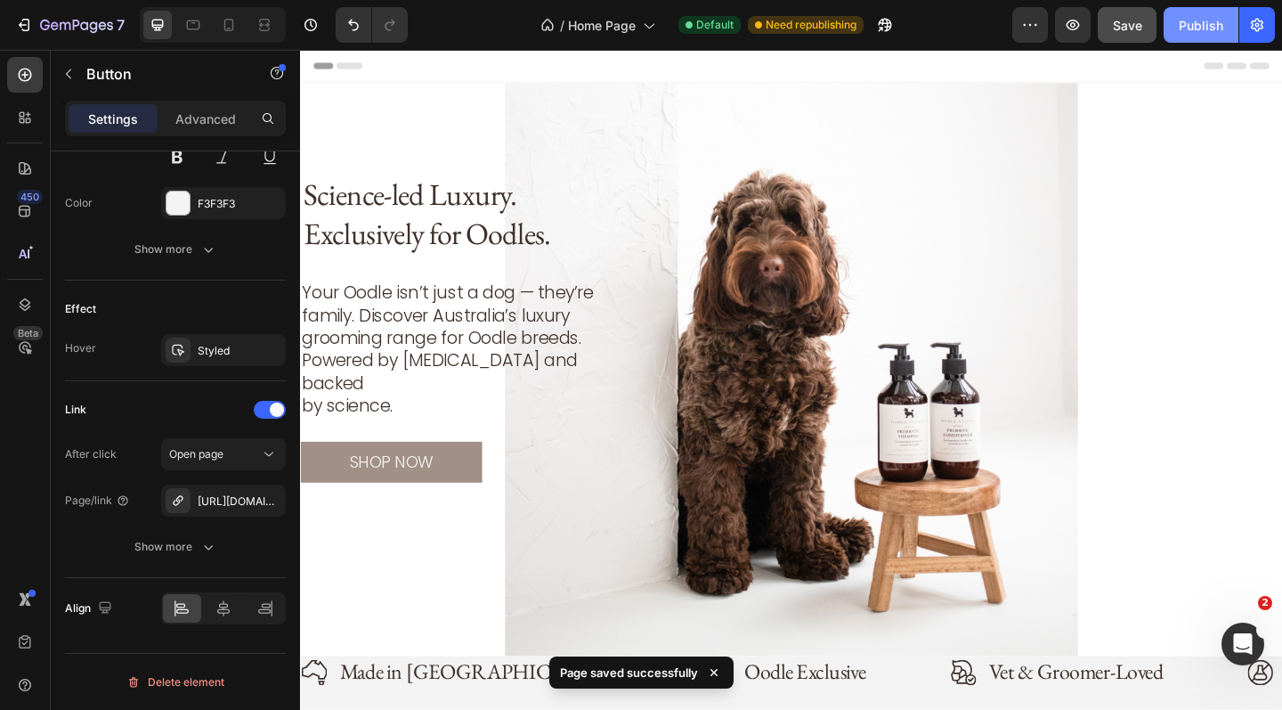
click at [1199, 21] on div "Publish" at bounding box center [1201, 25] width 45 height 19
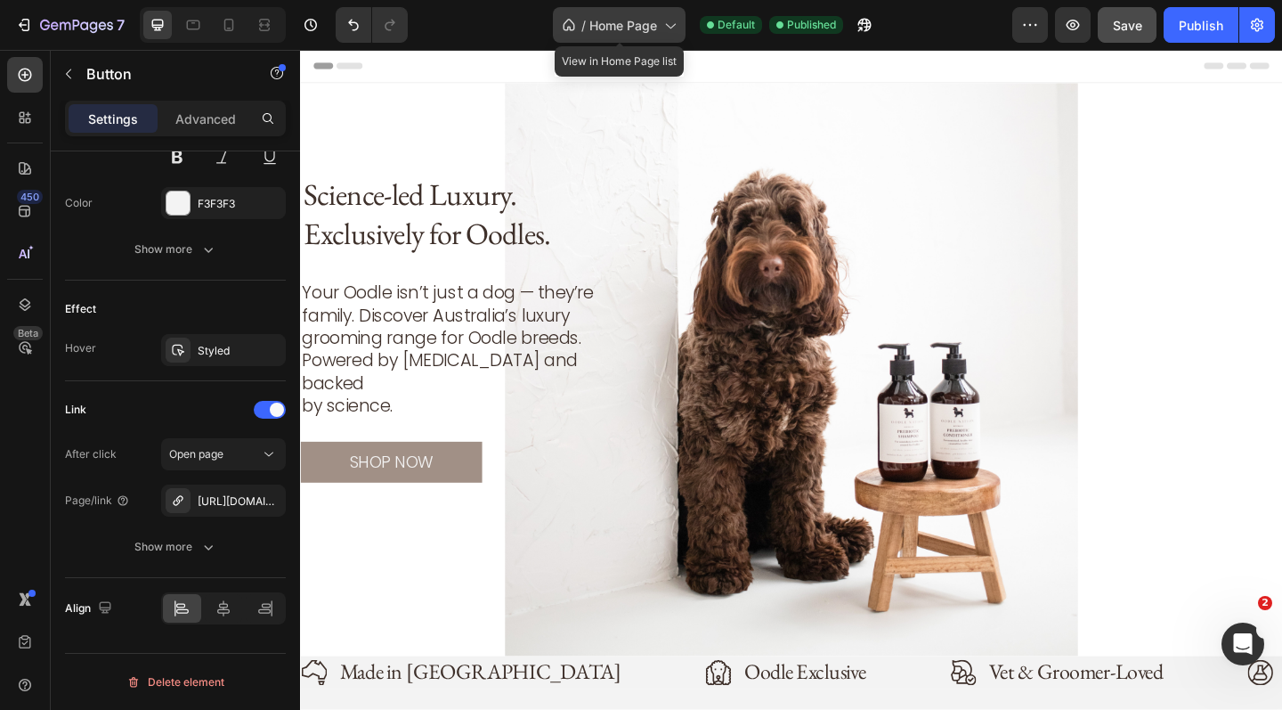
click at [667, 24] on icon at bounding box center [670, 26] width 10 height 5
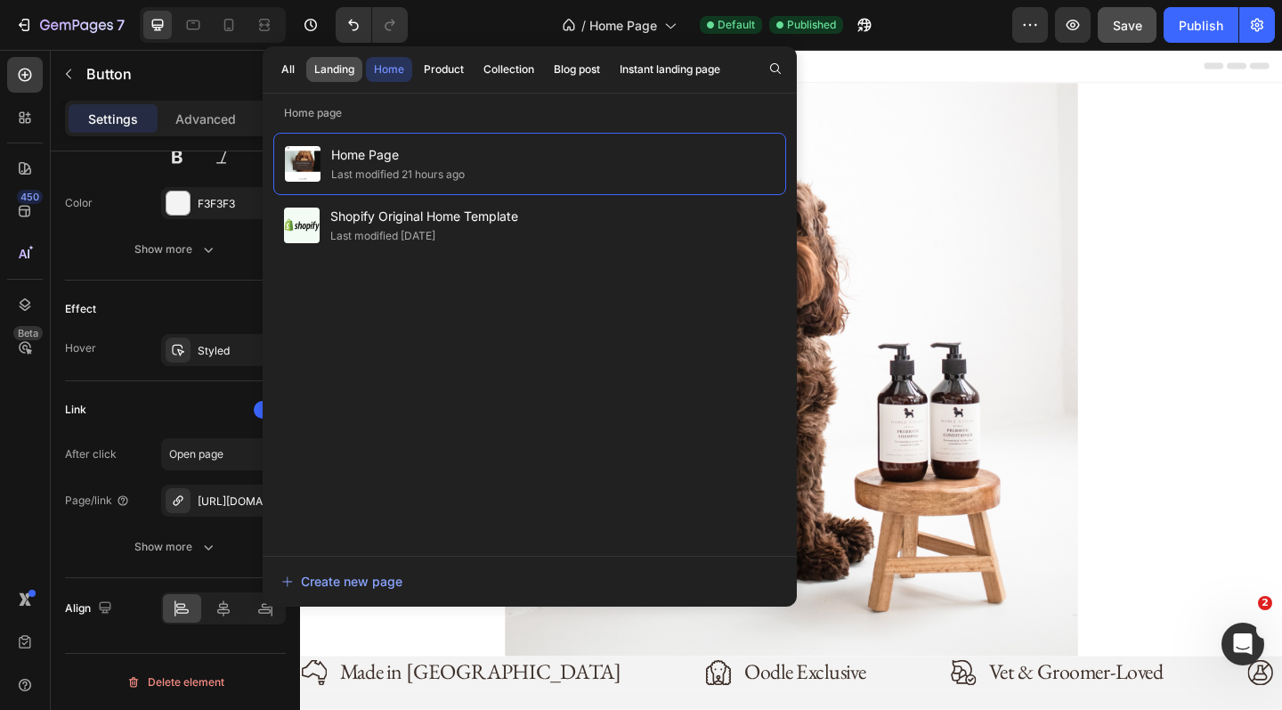
click at [345, 65] on div "Landing" at bounding box center [334, 69] width 40 height 16
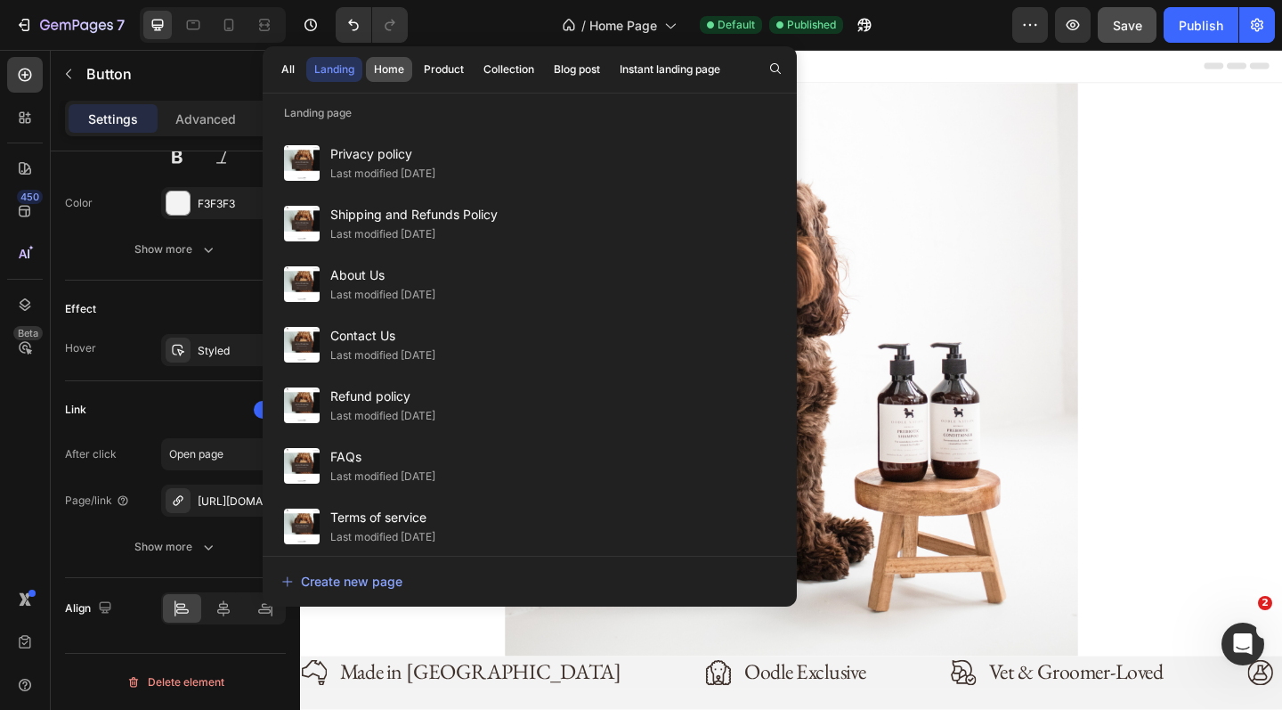
click at [392, 71] on div "Home" at bounding box center [389, 69] width 30 height 16
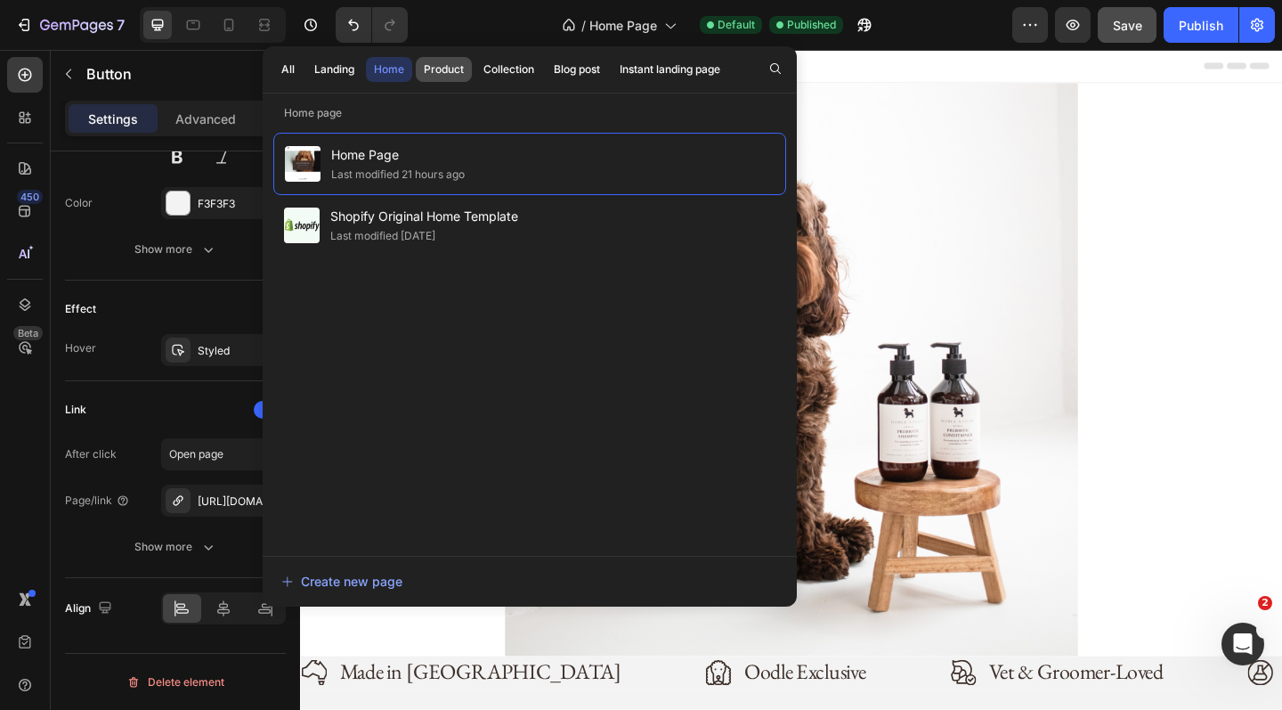
click at [443, 70] on div "Product" at bounding box center [444, 69] width 40 height 16
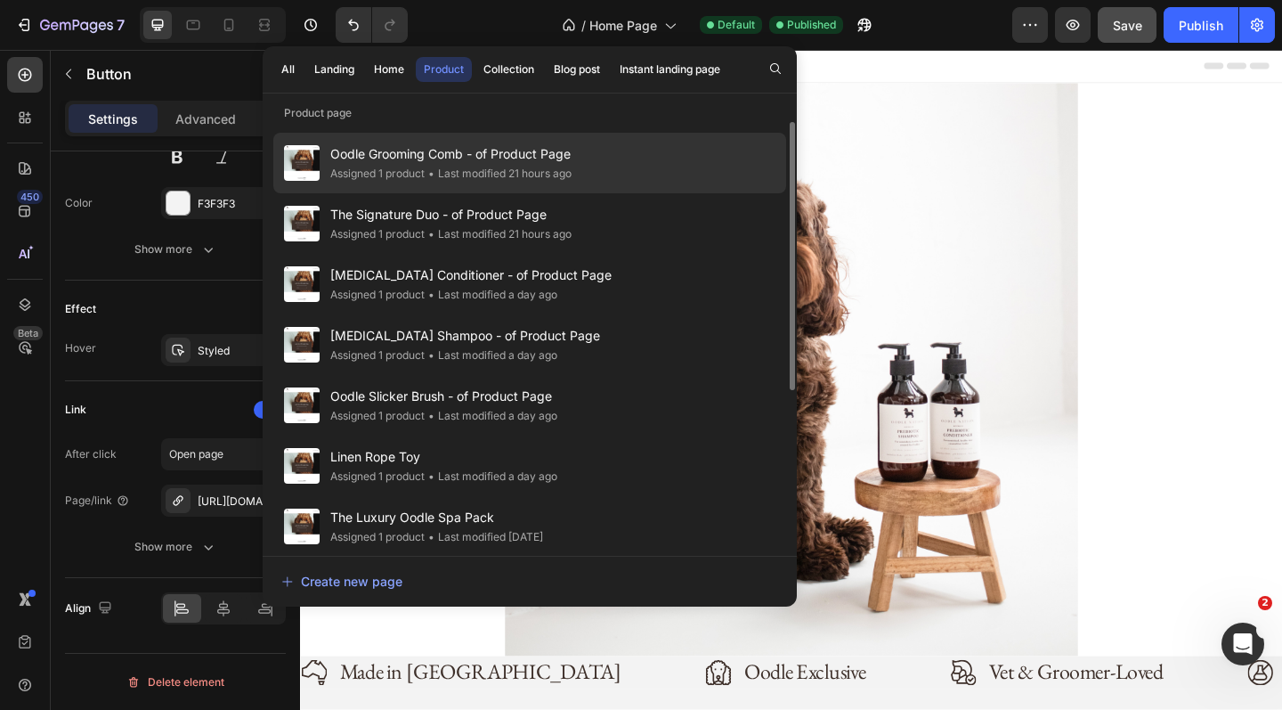
click at [427, 159] on span "Oodle Grooming Comb - of Product Page" at bounding box center [450, 153] width 241 height 21
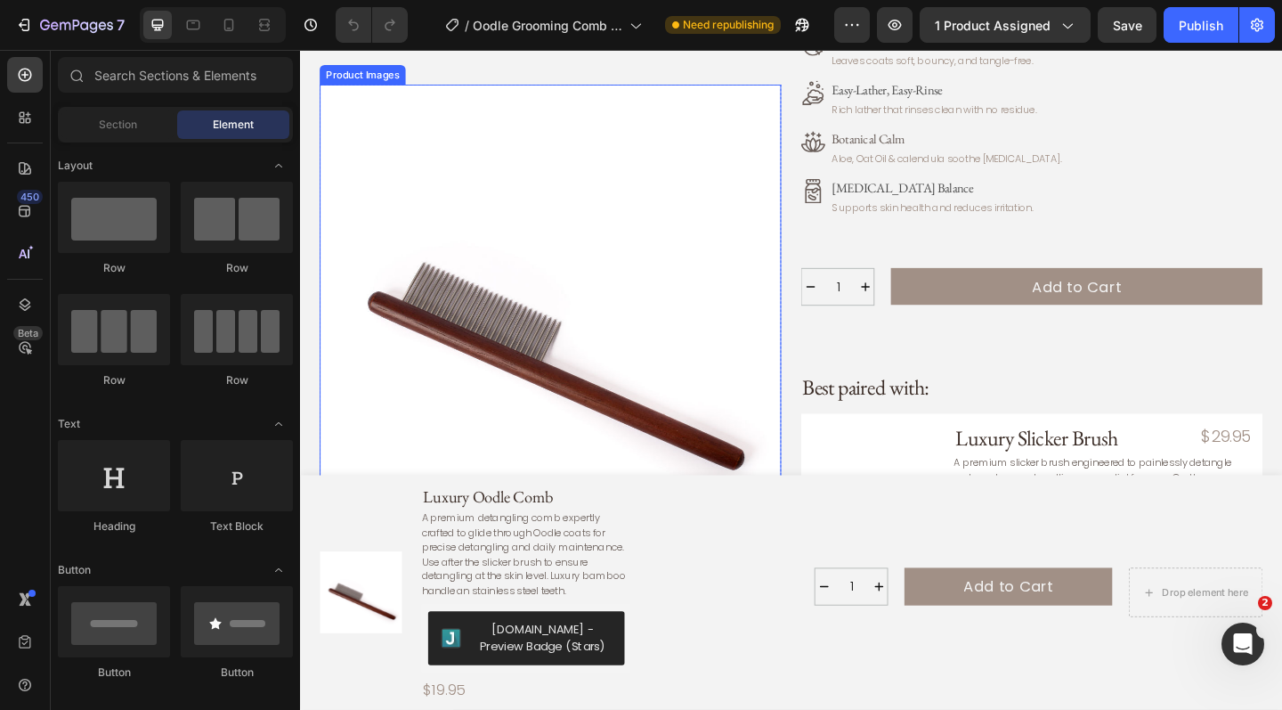
scroll to position [468, 0]
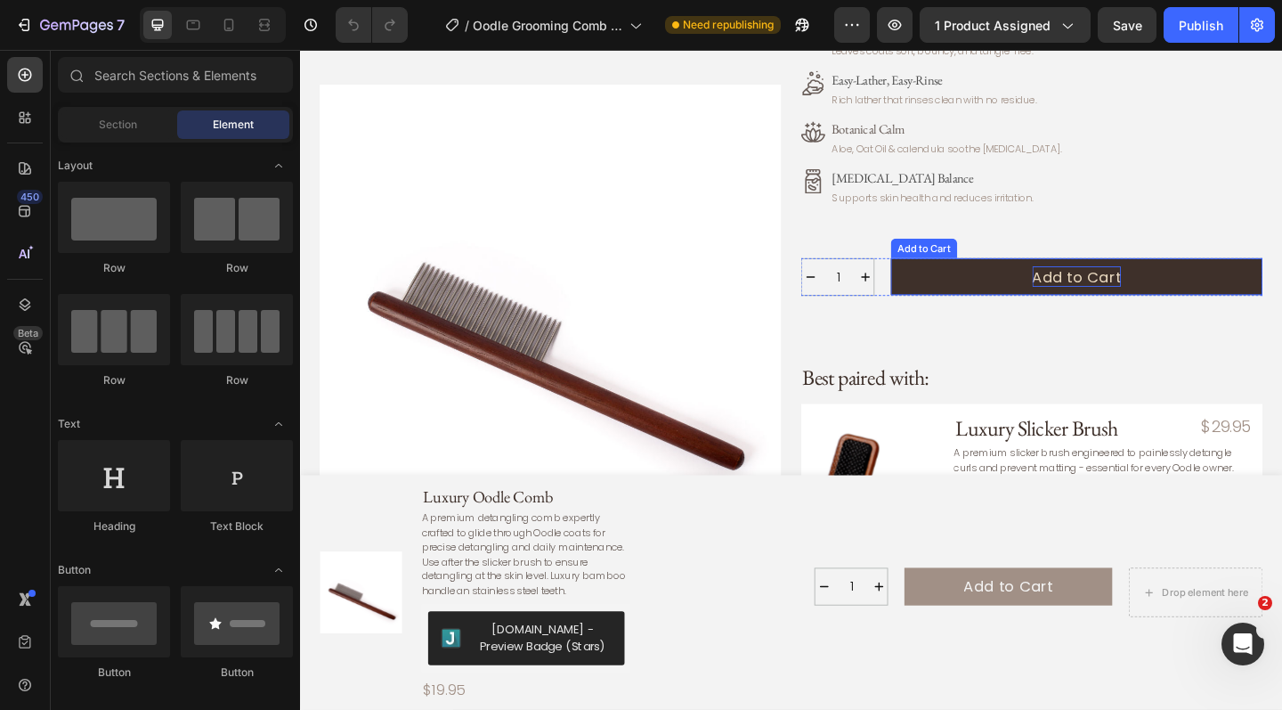
click at [1135, 298] on div "Add to Cart" at bounding box center [1145, 297] width 97 height 23
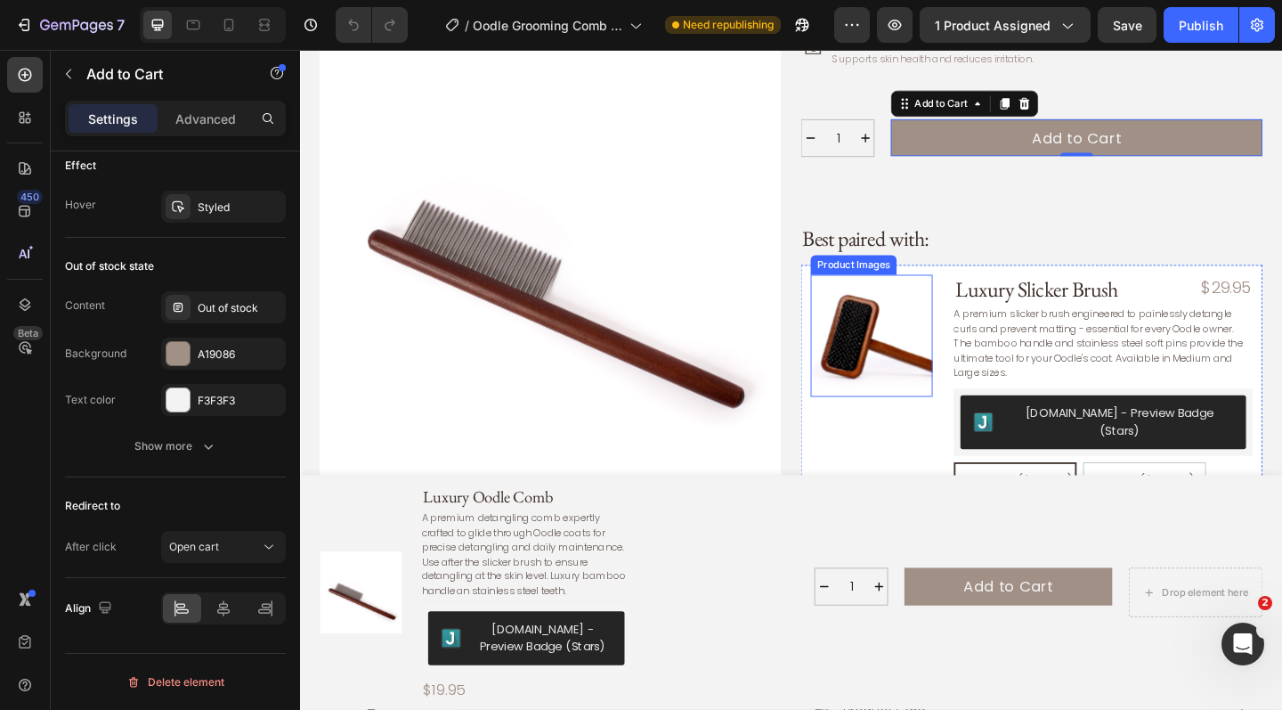
scroll to position [741, 0]
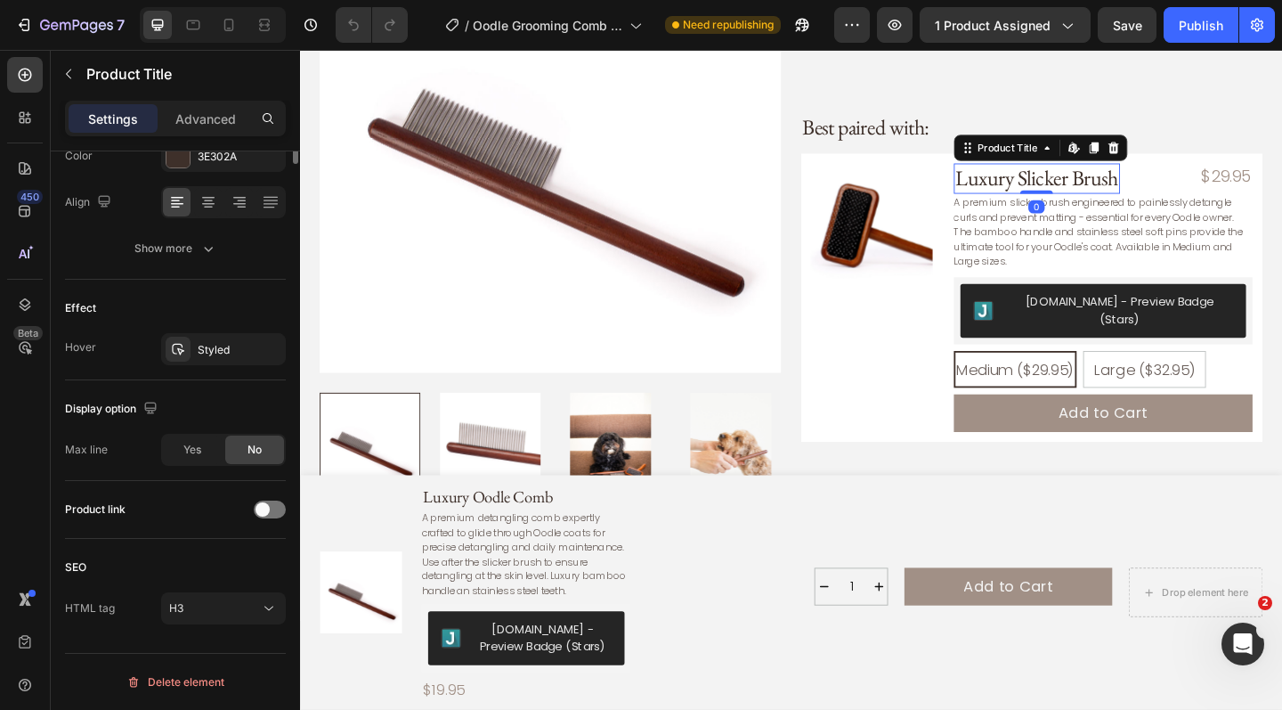
click at [1093, 179] on h3 "Luxury Slicker Brush" at bounding box center [1102, 191] width 181 height 34
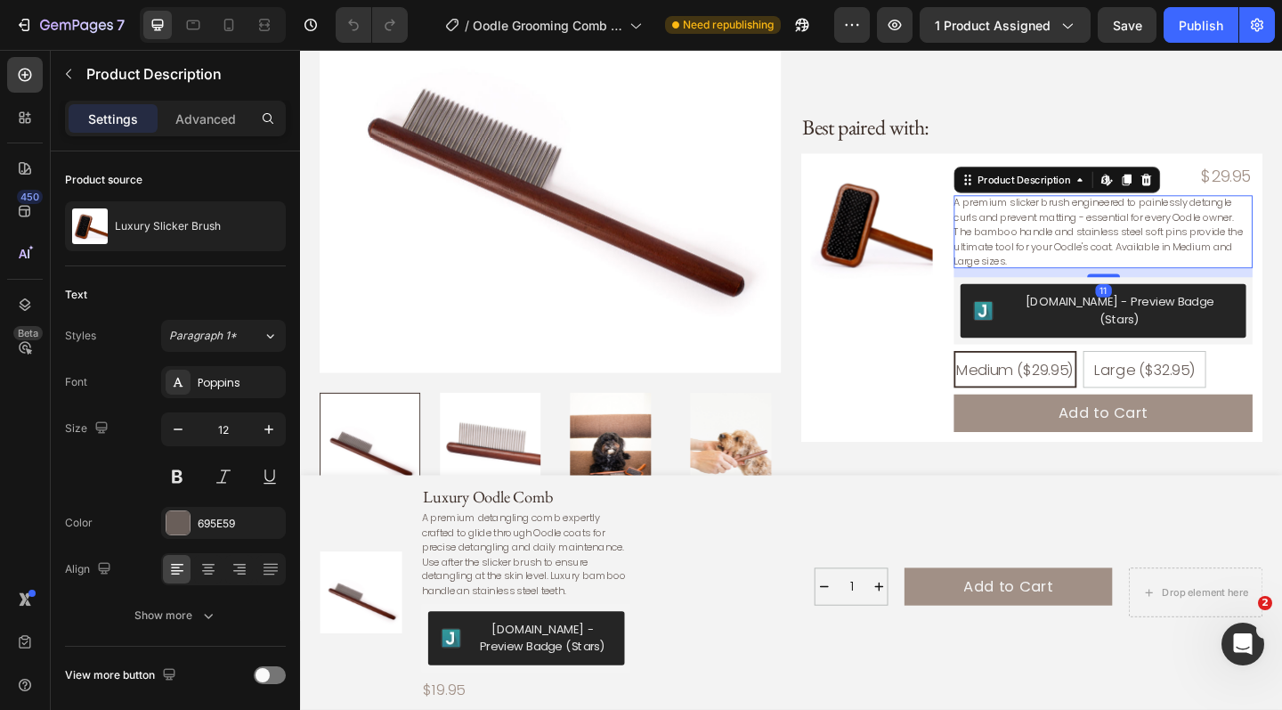
click at [1041, 212] on p "A premium slicker brush engineered to painlessly detangle curls and prevent mat…" at bounding box center [1169, 247] width 314 height 78
click at [954, 191] on img at bounding box center [922, 240] width 133 height 133
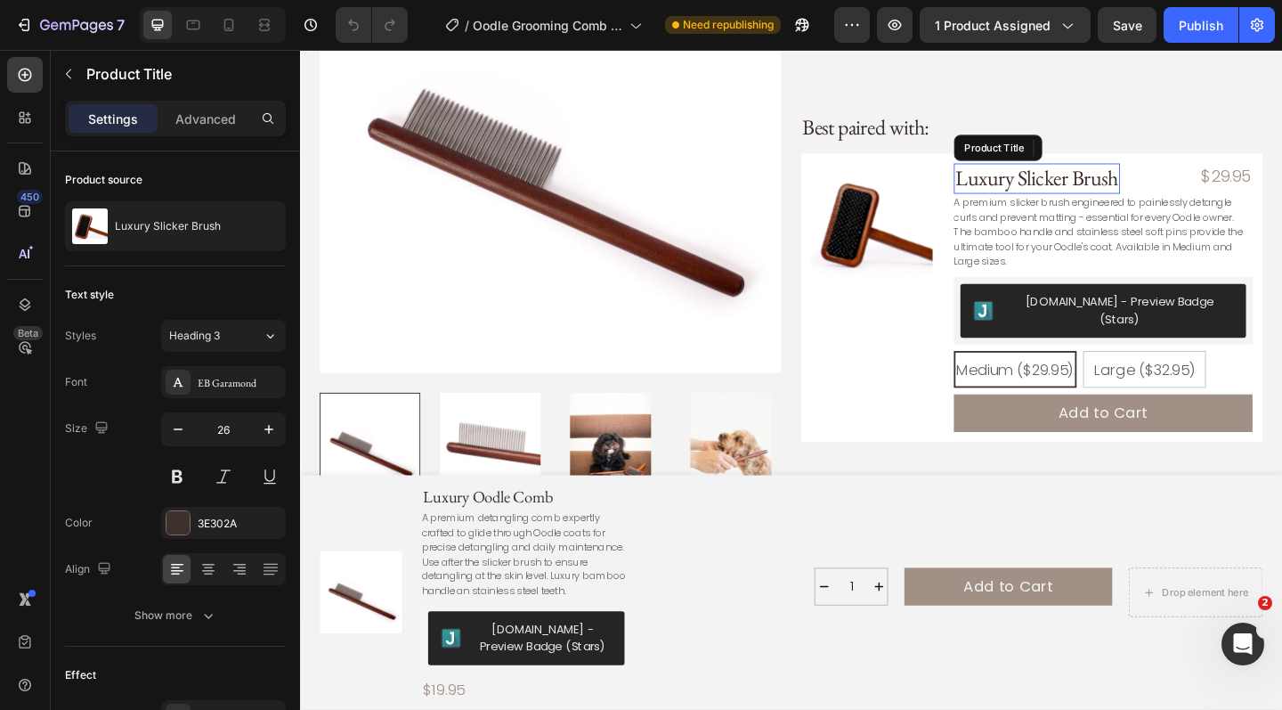
click at [1028, 177] on h3 "Luxury Slicker Brush" at bounding box center [1102, 191] width 181 height 34
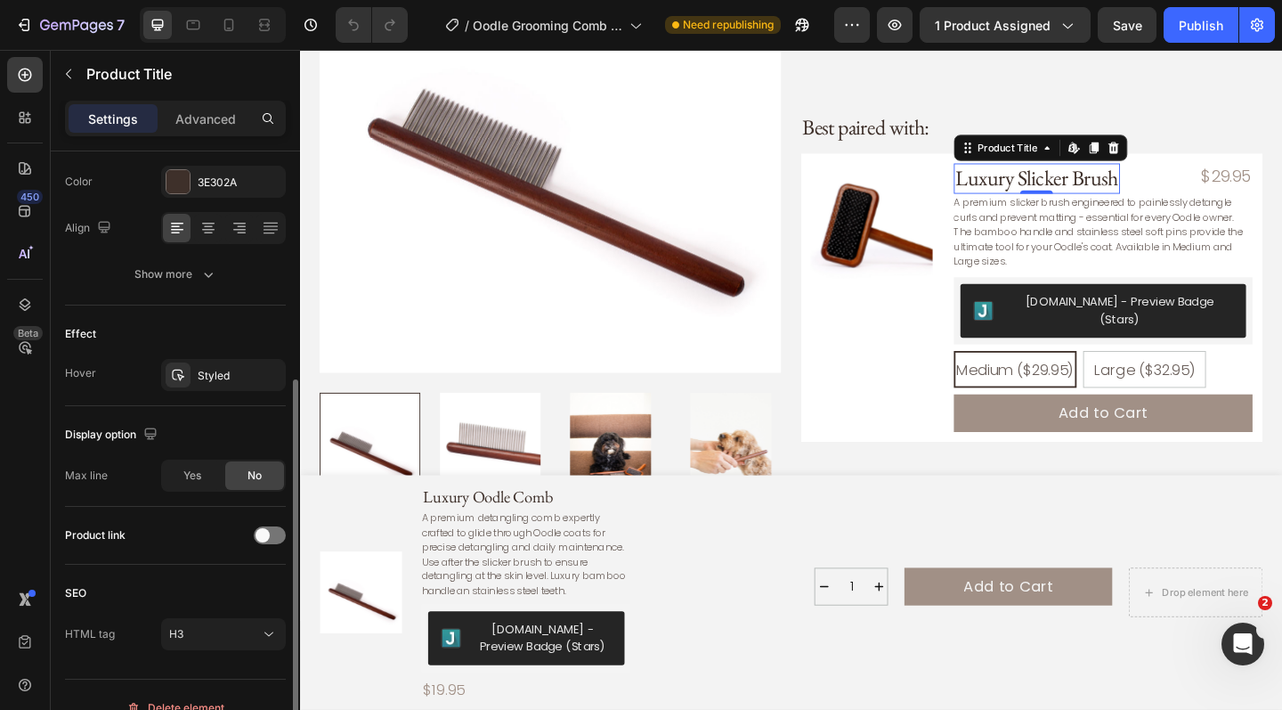
scroll to position [367, 0]
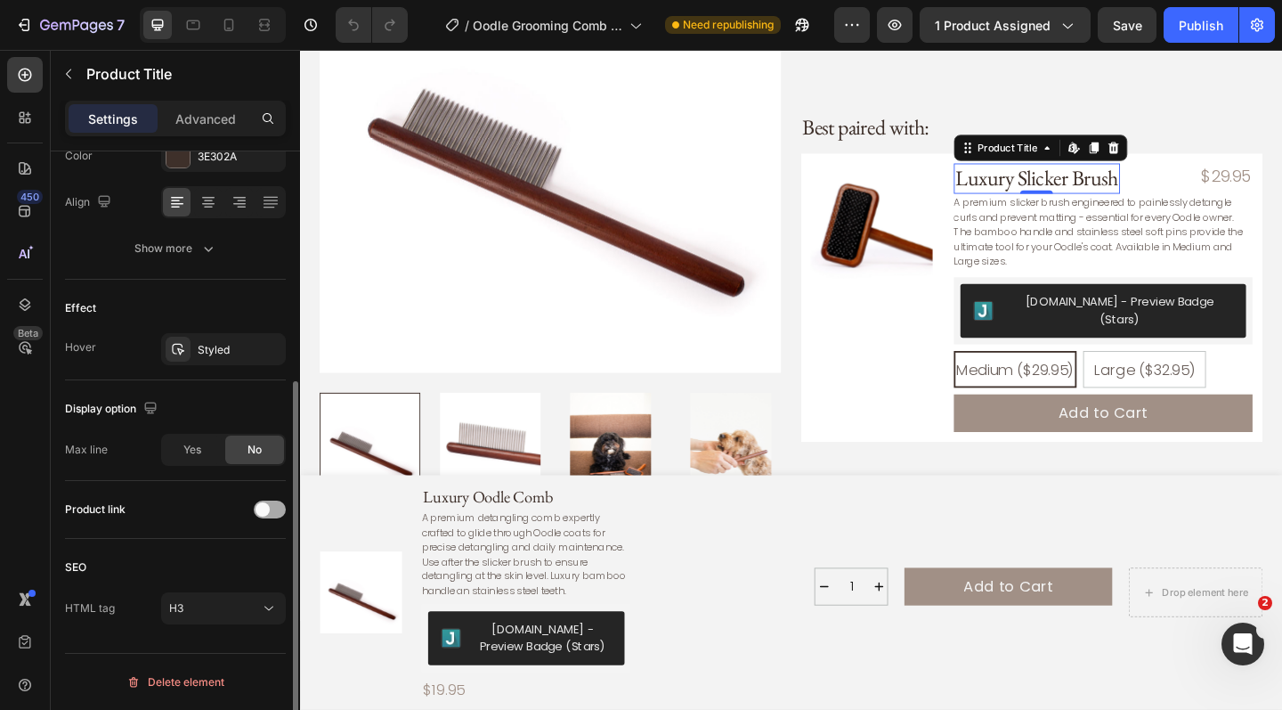
click at [277, 508] on div at bounding box center [270, 509] width 32 height 18
click at [211, 512] on div "Product link" at bounding box center [175, 509] width 221 height 28
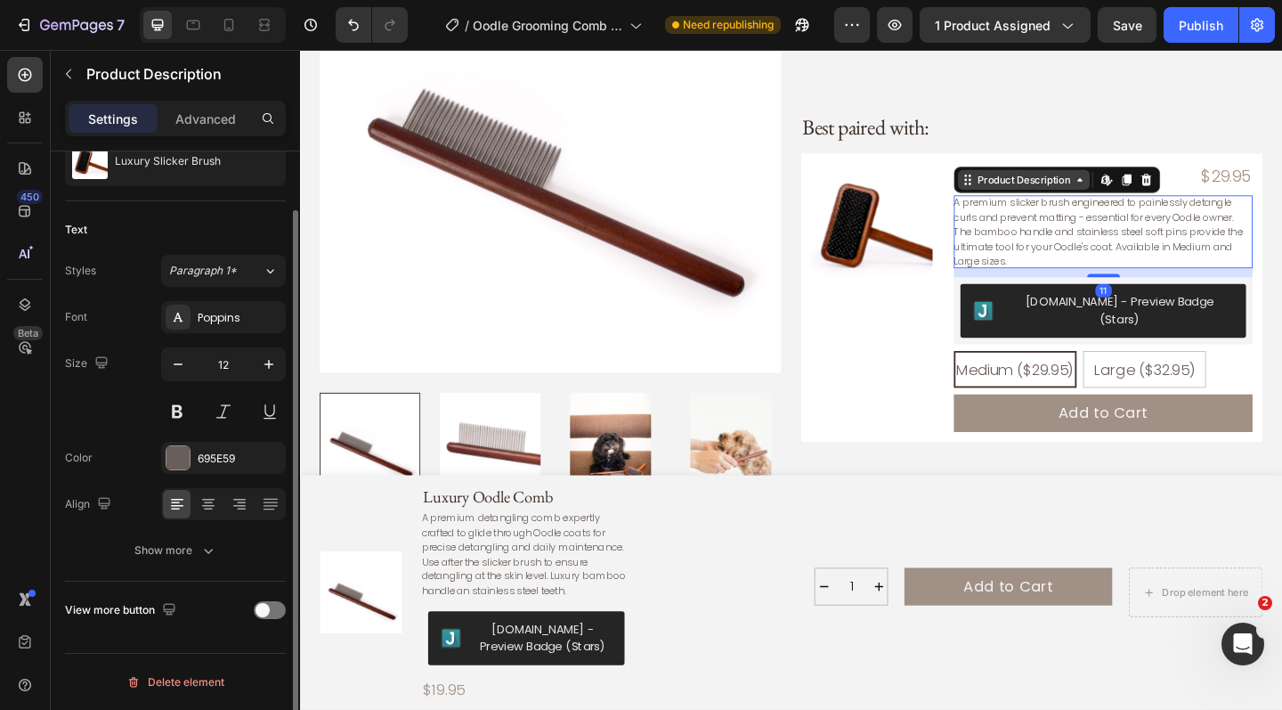
scroll to position [0, 0]
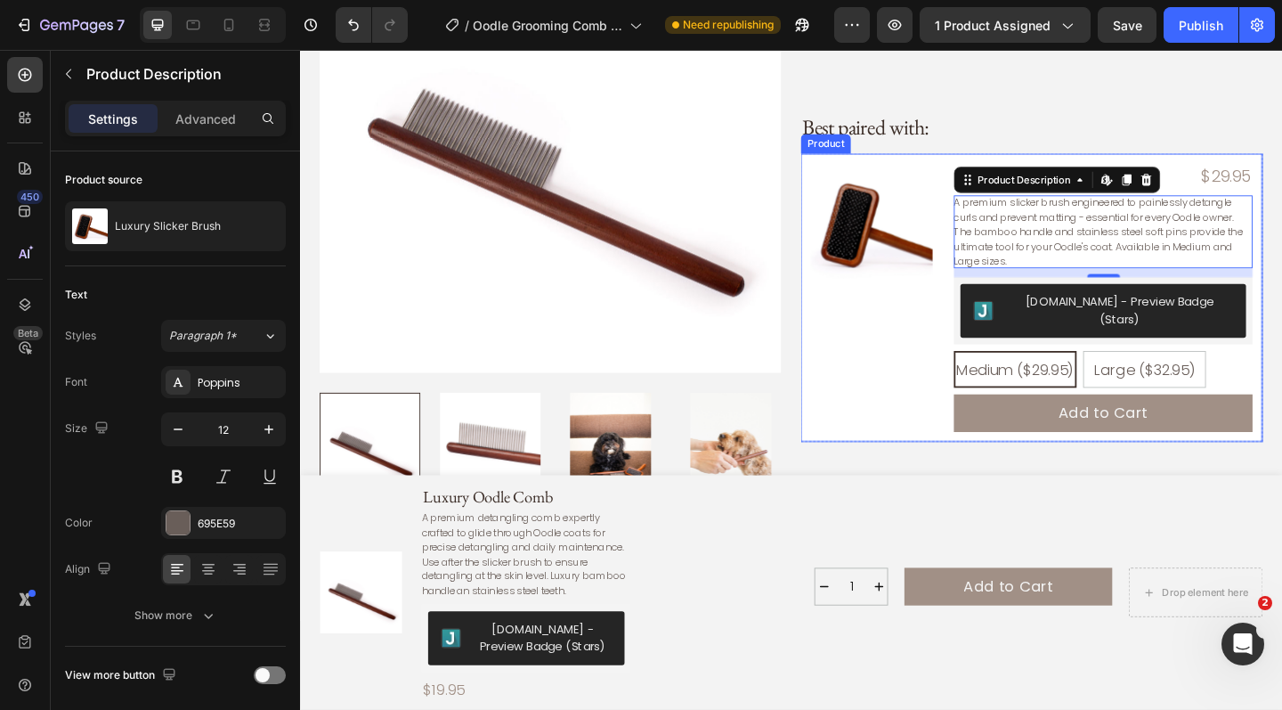
click at [997, 187] on div "Product Images Luxury Slicker Brush Product Title $29.95 Product Price Product …" at bounding box center [1096, 319] width 502 height 313
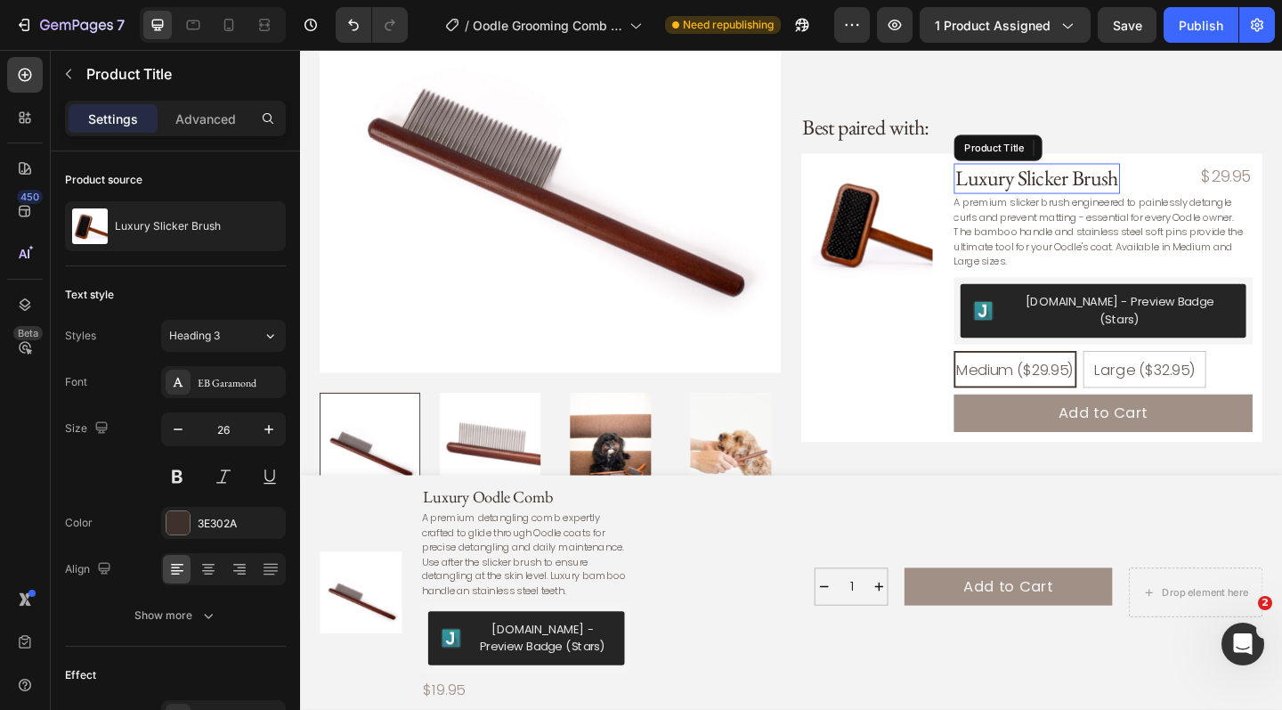
click at [1060, 181] on h3 "Luxury Slicker Brush" at bounding box center [1102, 191] width 181 height 34
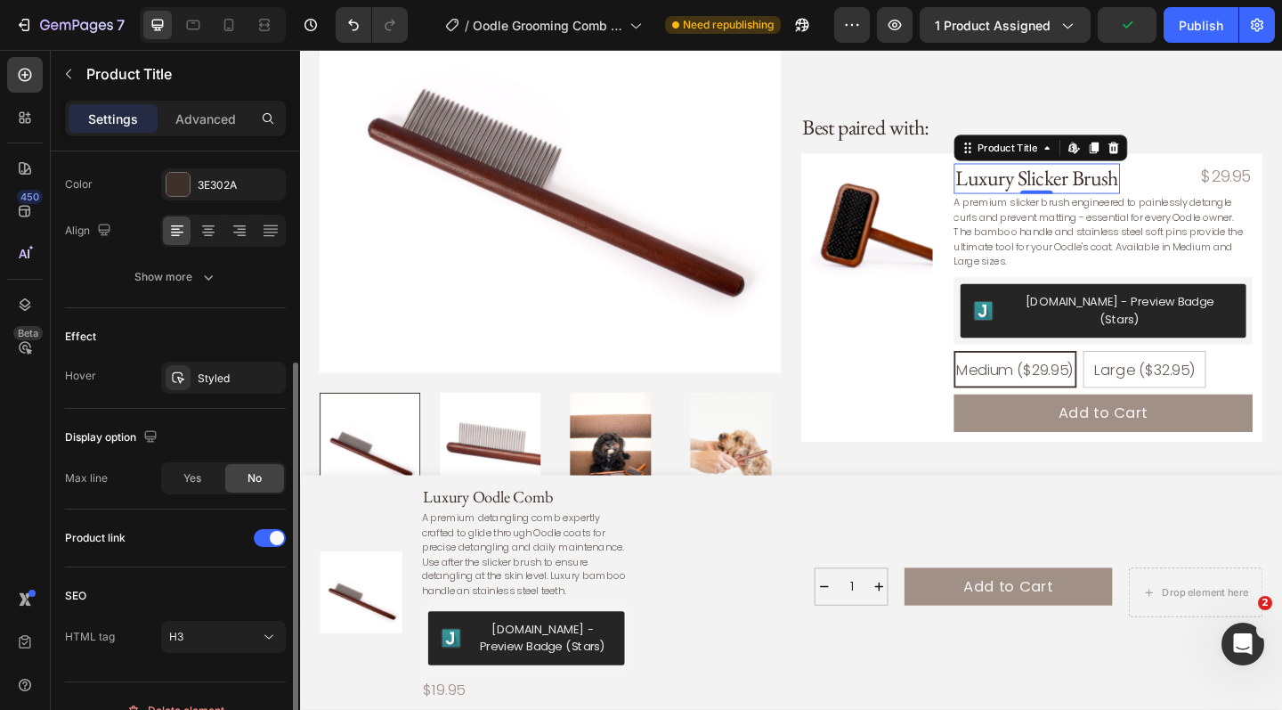
scroll to position [367, 0]
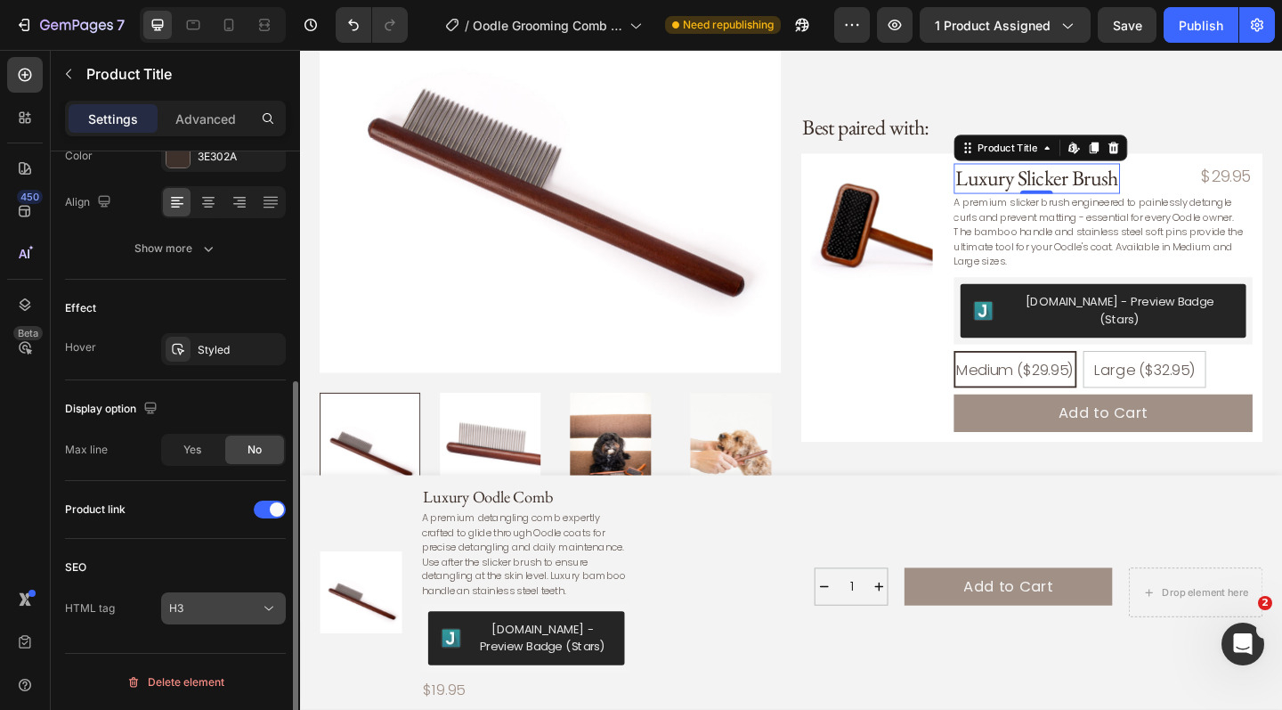
click at [268, 613] on icon at bounding box center [269, 608] width 18 height 18
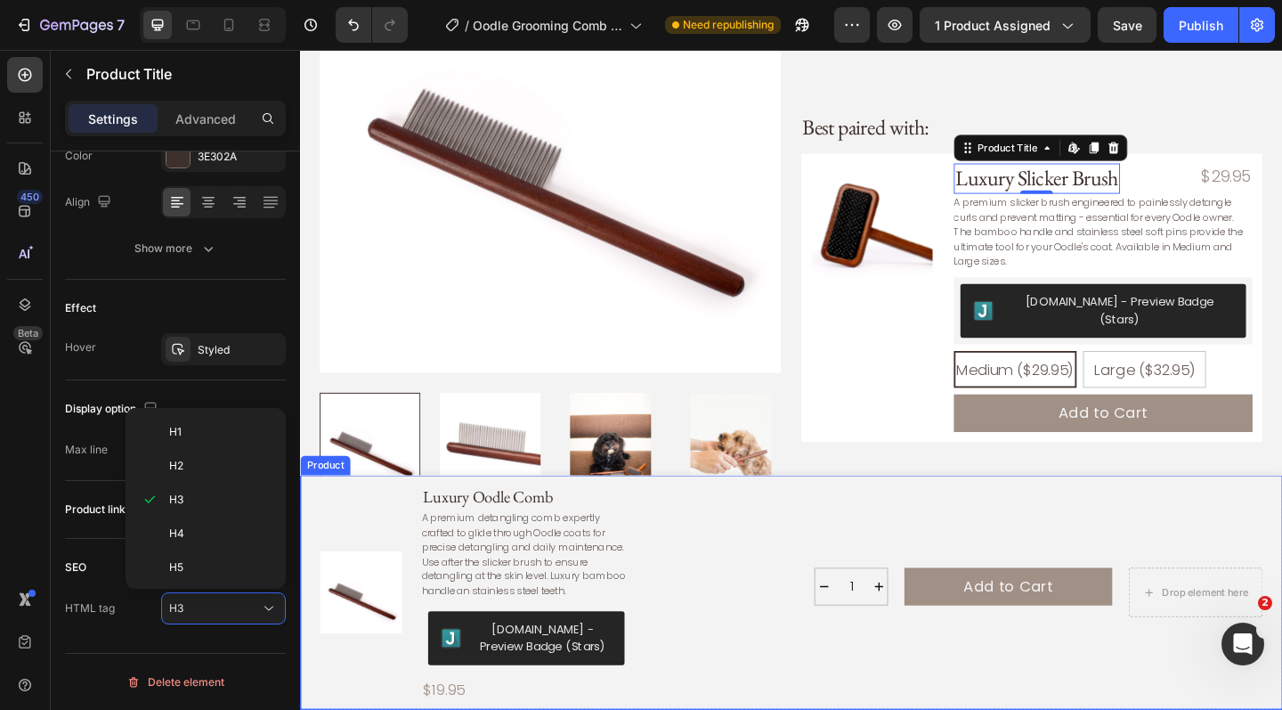
click at [311, 566] on div "Product Images Luxury Oodle Comb Product Title A premium detangling comb expert…" at bounding box center [834, 640] width 1069 height 255
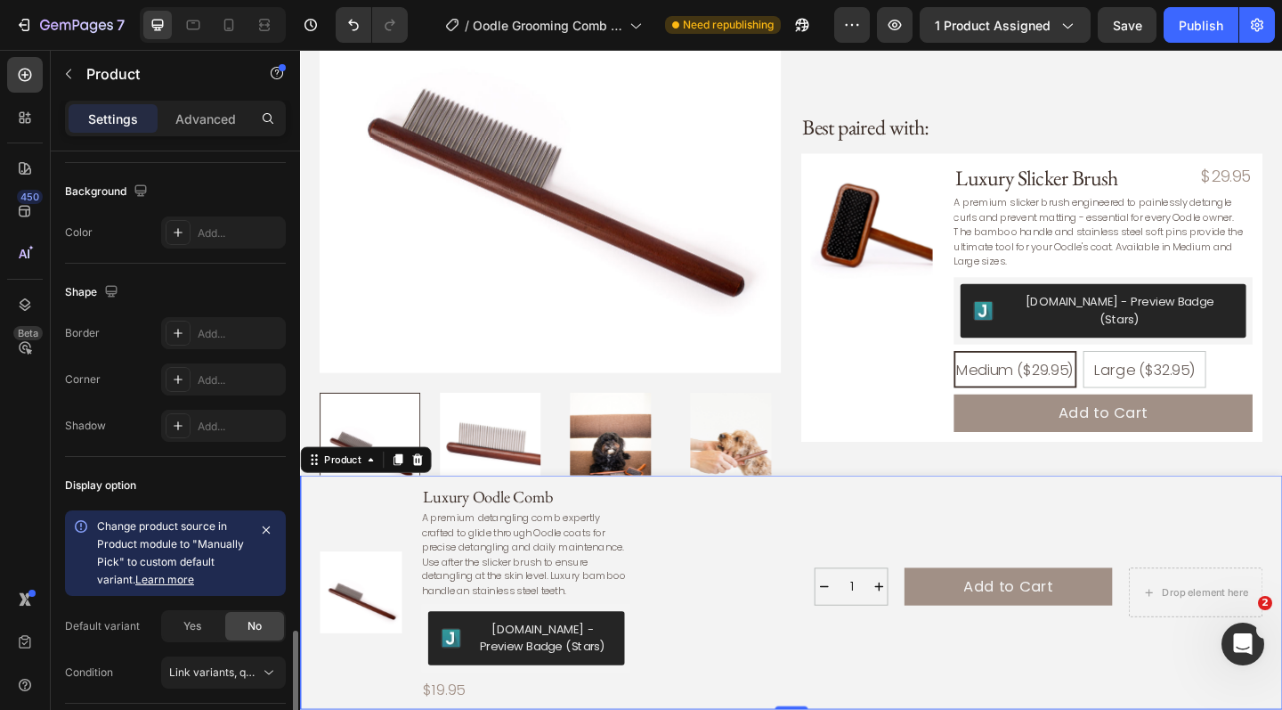
scroll to position [648, 0]
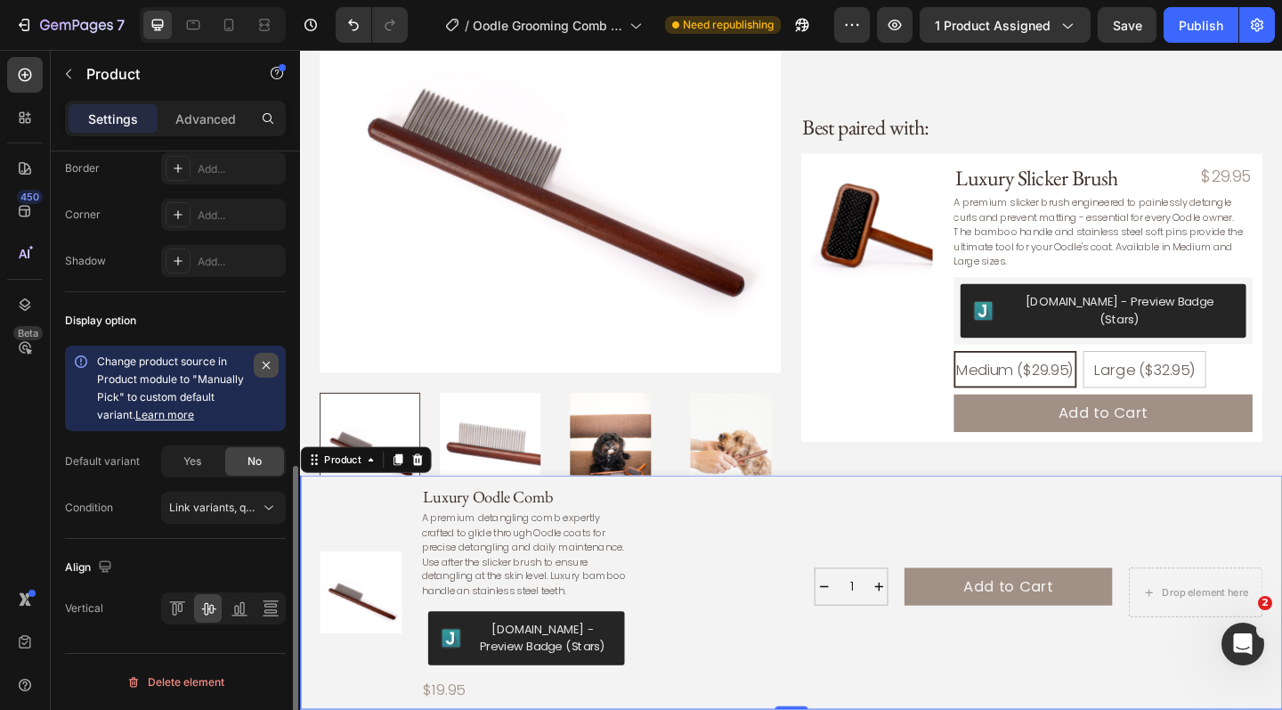
click at [268, 370] on icon "button" at bounding box center [266, 365] width 14 height 14
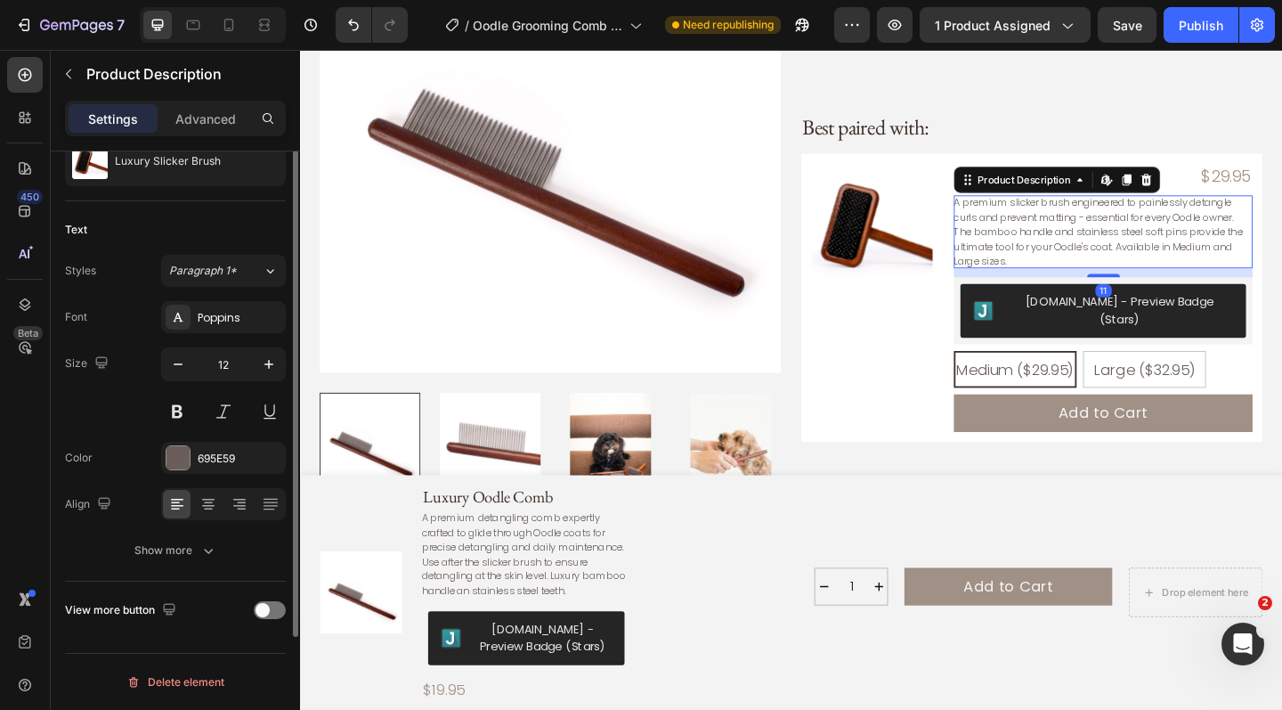
click at [1112, 210] on p "A premium slicker brush engineered to painlessly detangle curls and prevent mat…" at bounding box center [1169, 247] width 314 height 78
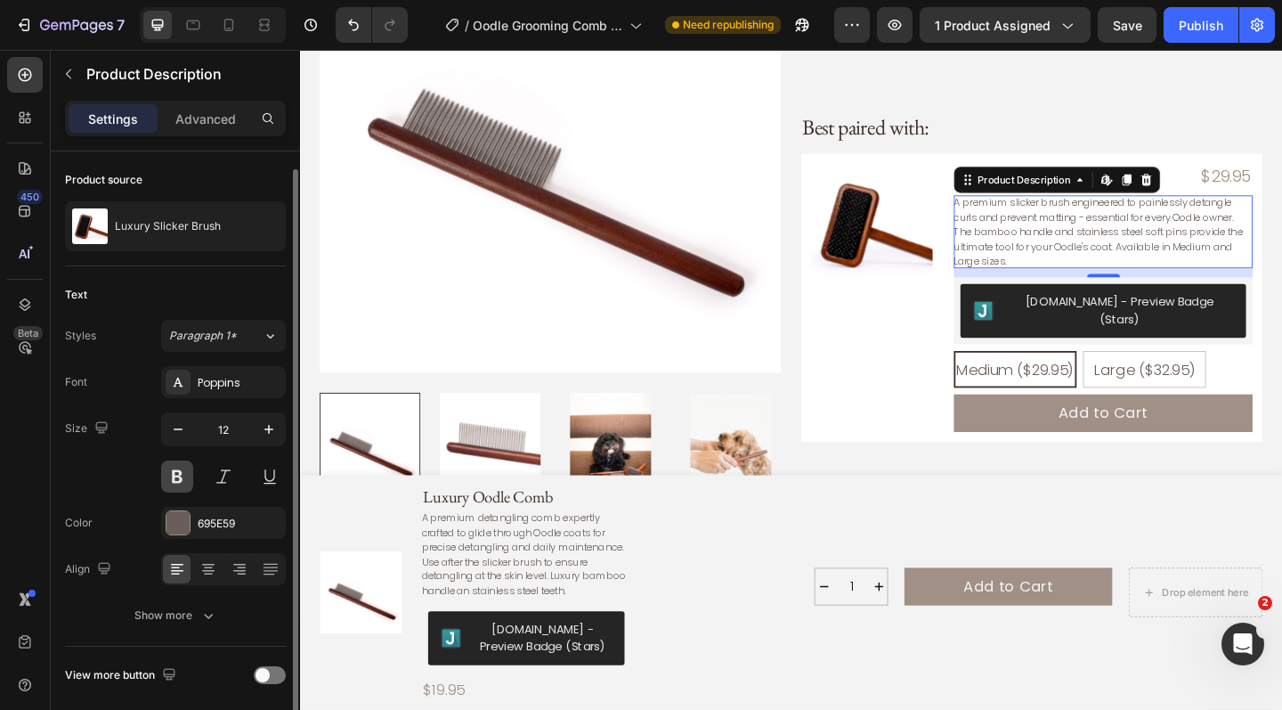
scroll to position [65, 0]
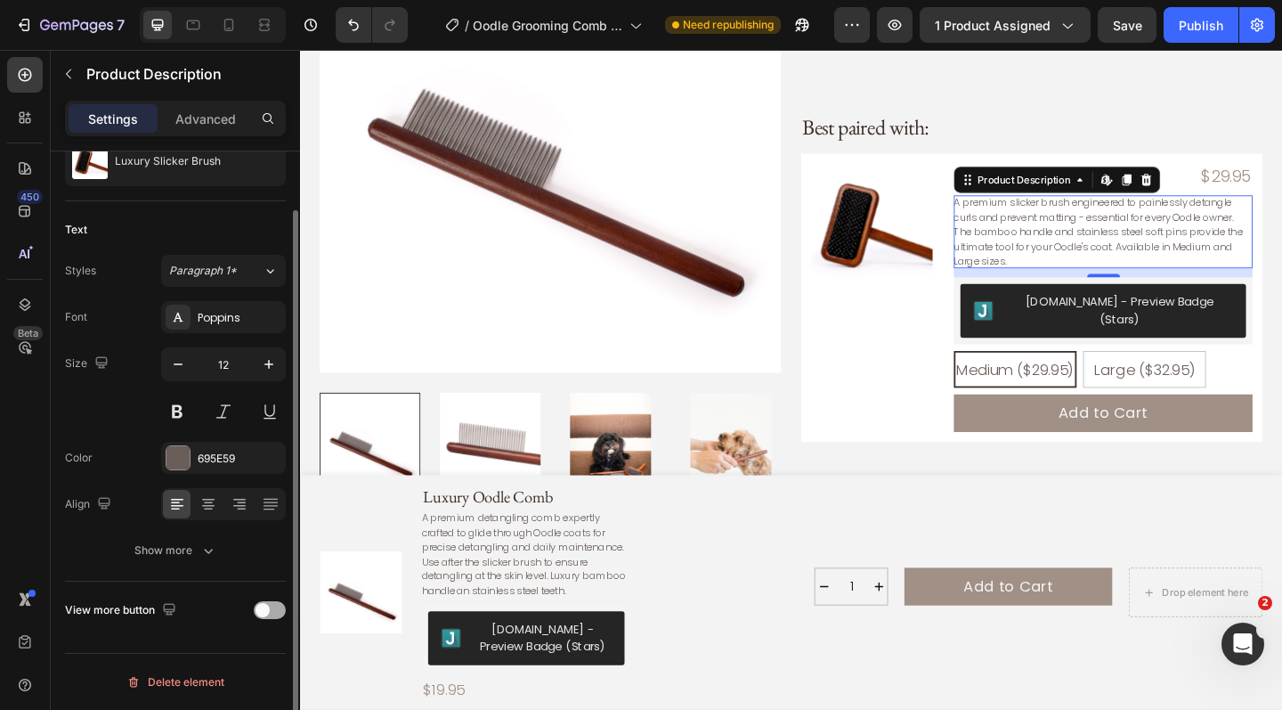
click at [267, 610] on span at bounding box center [263, 610] width 14 height 14
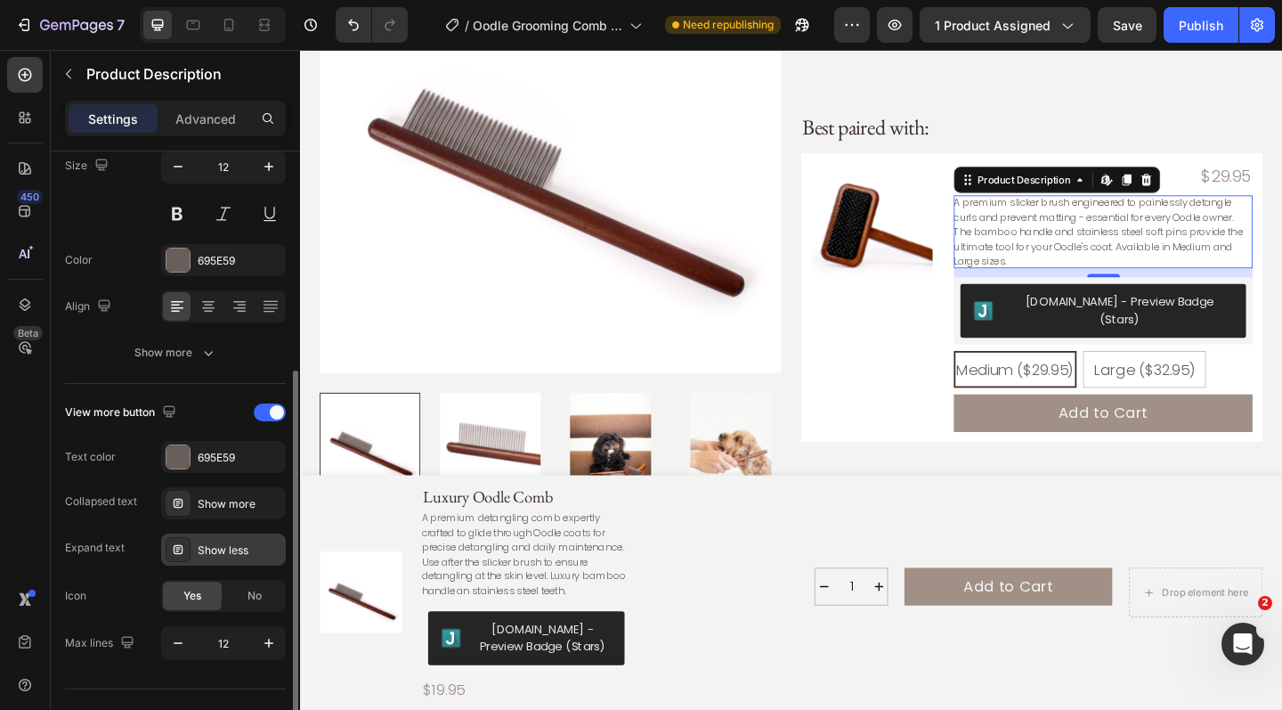
scroll to position [298, 0]
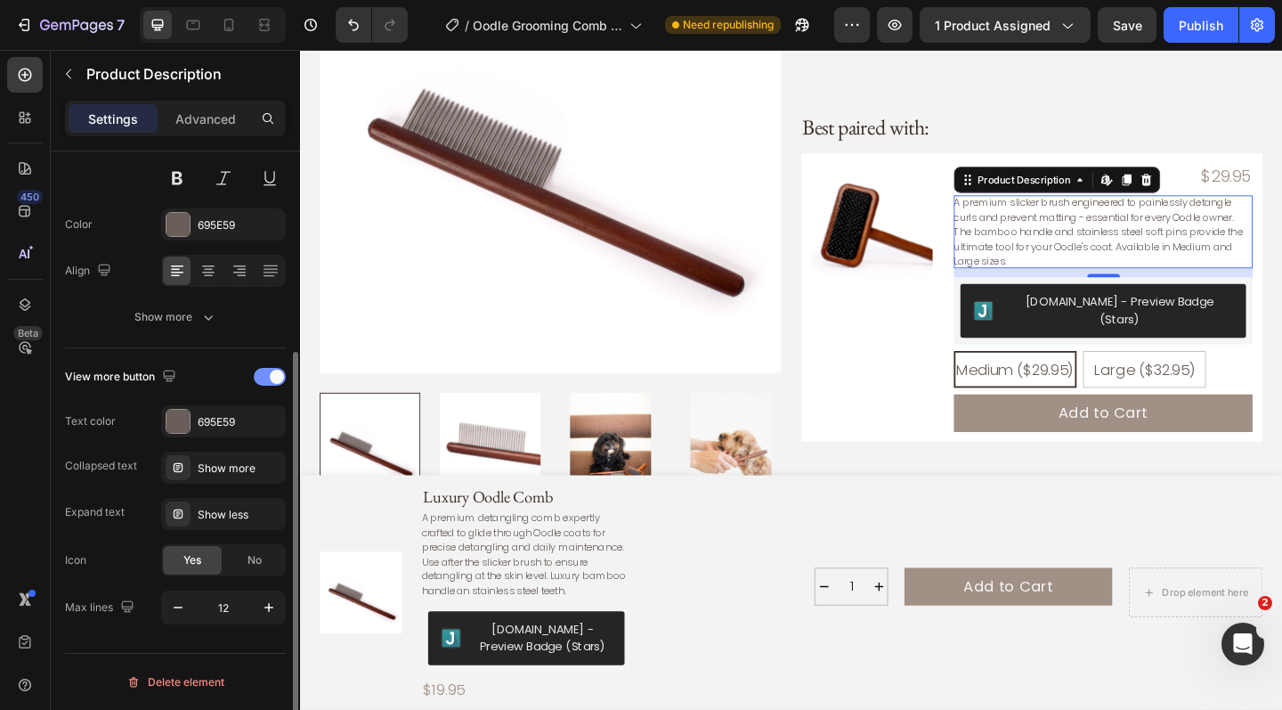
click at [259, 380] on div at bounding box center [270, 377] width 32 height 18
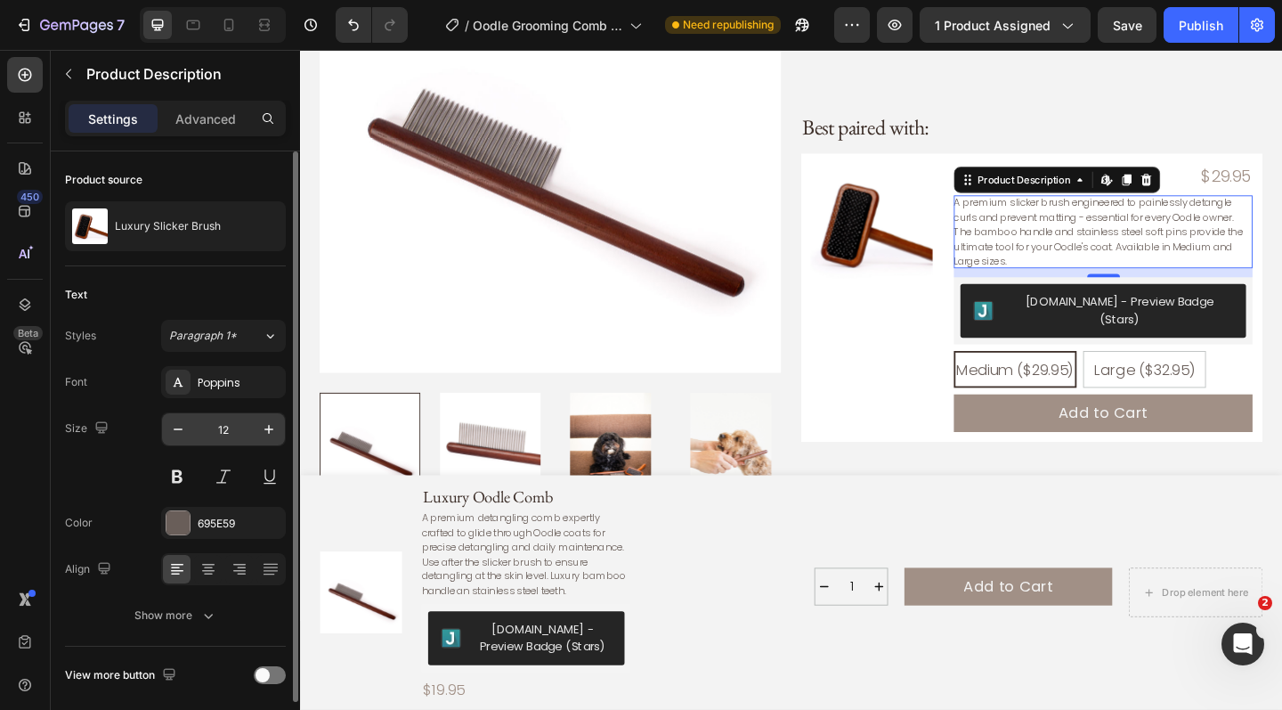
scroll to position [0, 0]
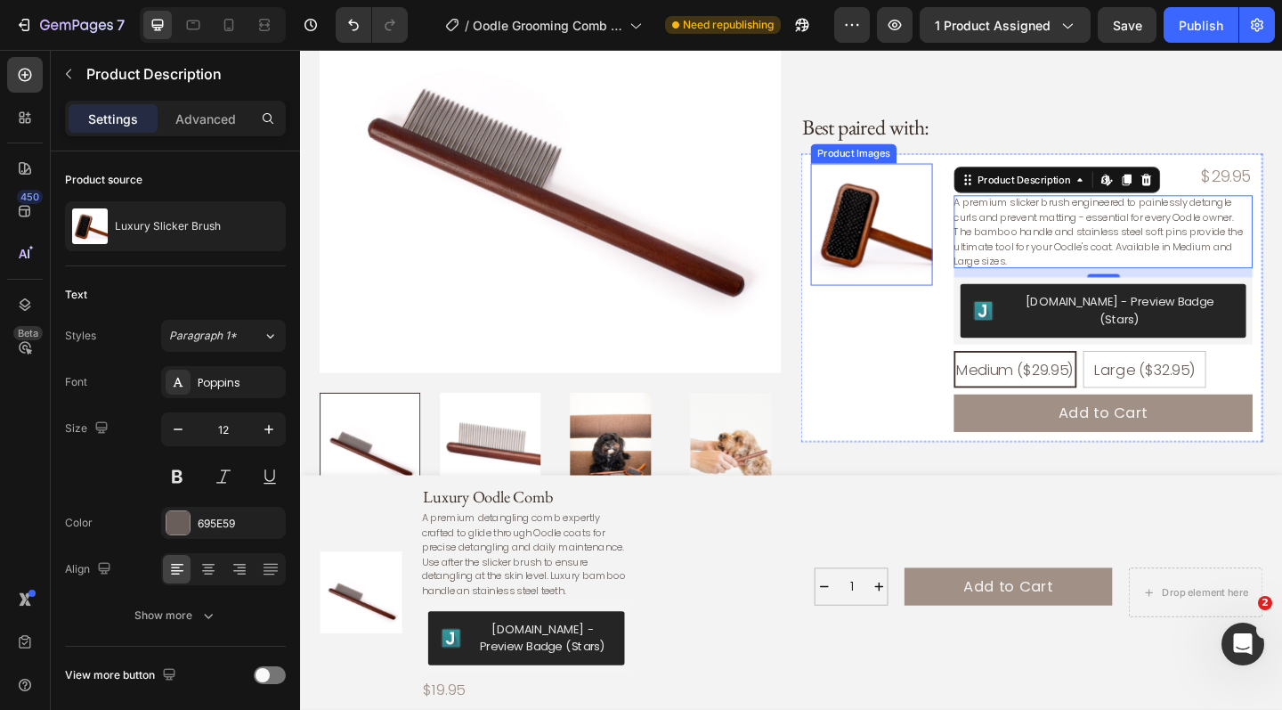
click at [976, 199] on img at bounding box center [922, 240] width 133 height 133
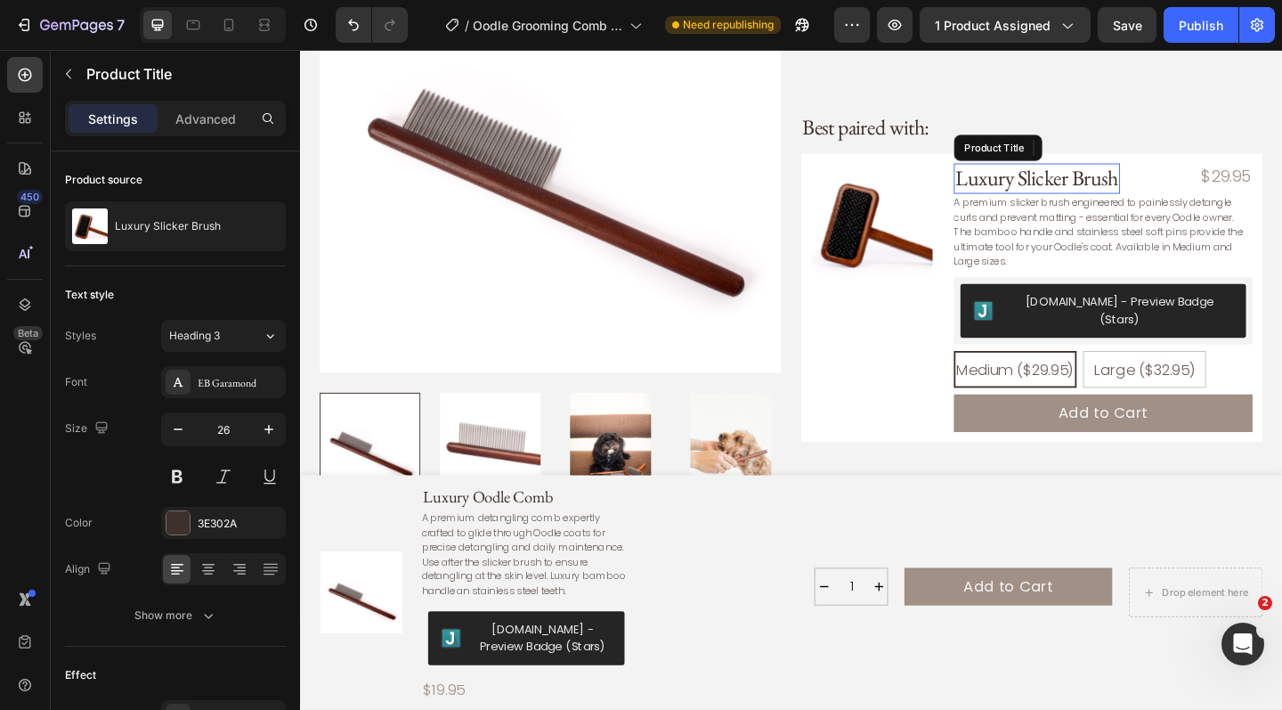
click at [1045, 182] on h3 "Luxury Slicker Brush" at bounding box center [1102, 191] width 181 height 34
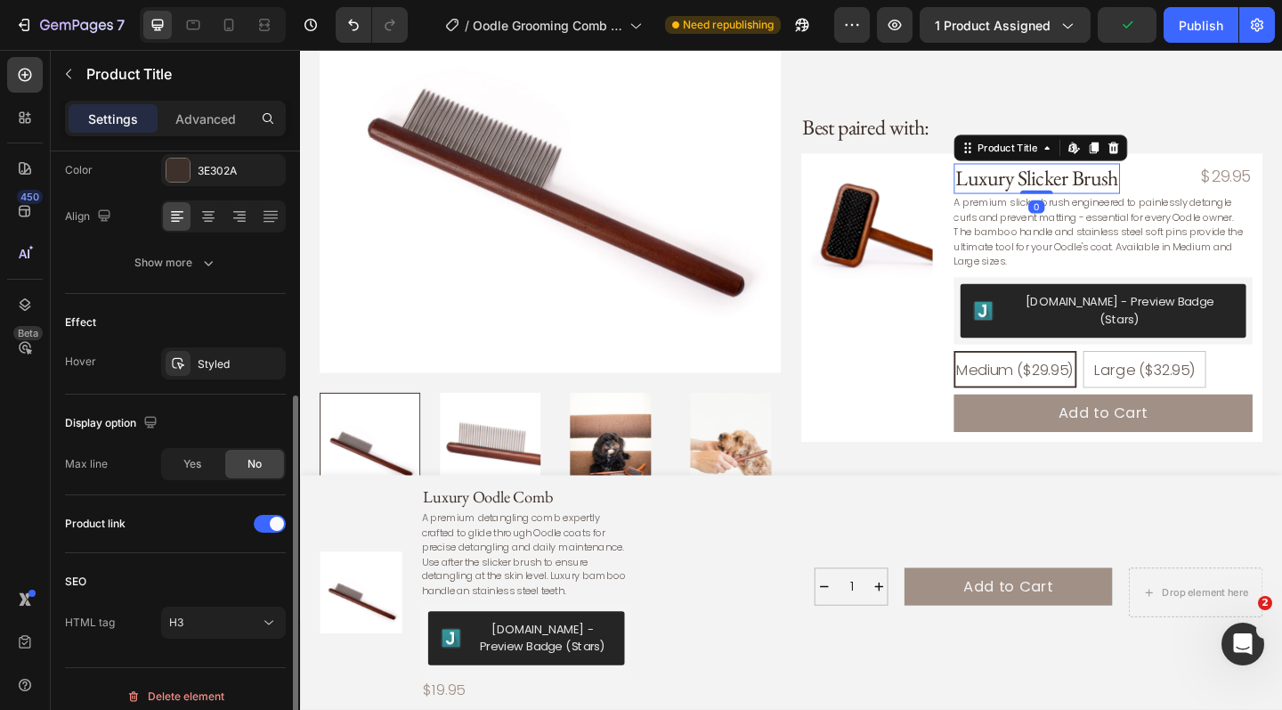
scroll to position [367, 0]
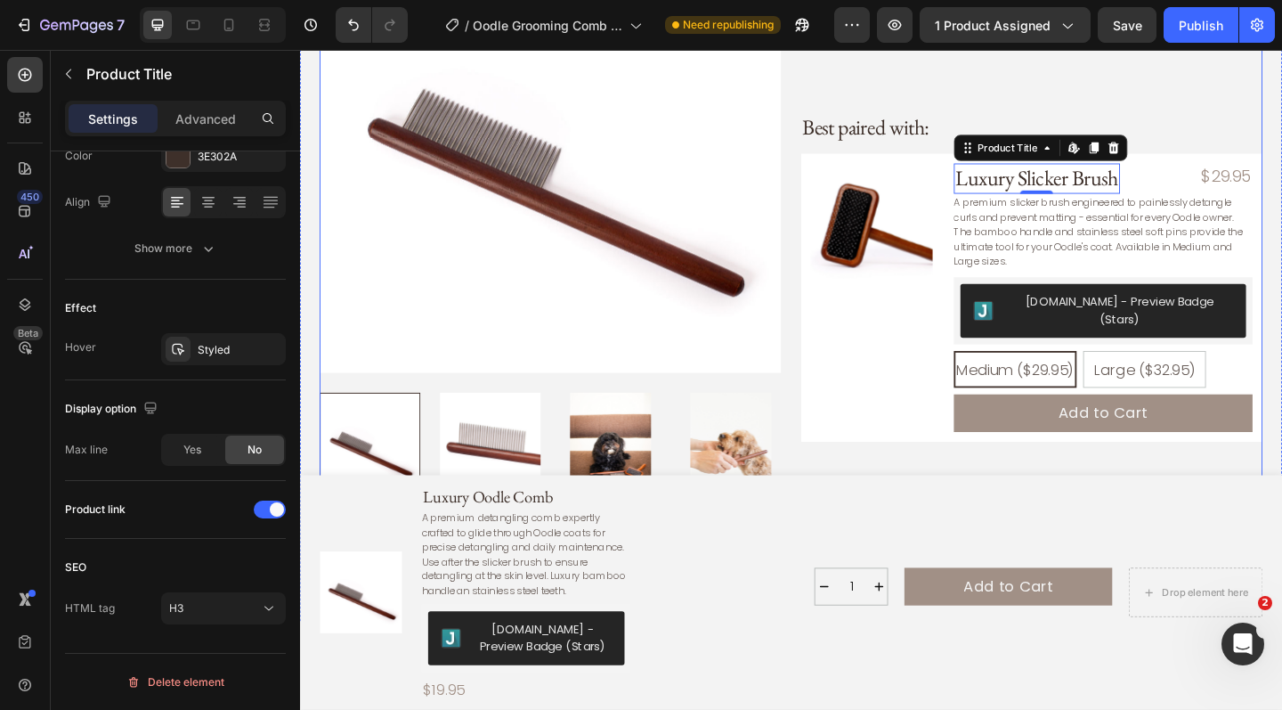
click at [907, 498] on div "Luxury Oodle Comb Product Title A premium detangling comb expertly crafted to g…" at bounding box center [1096, 28] width 502 height 1288
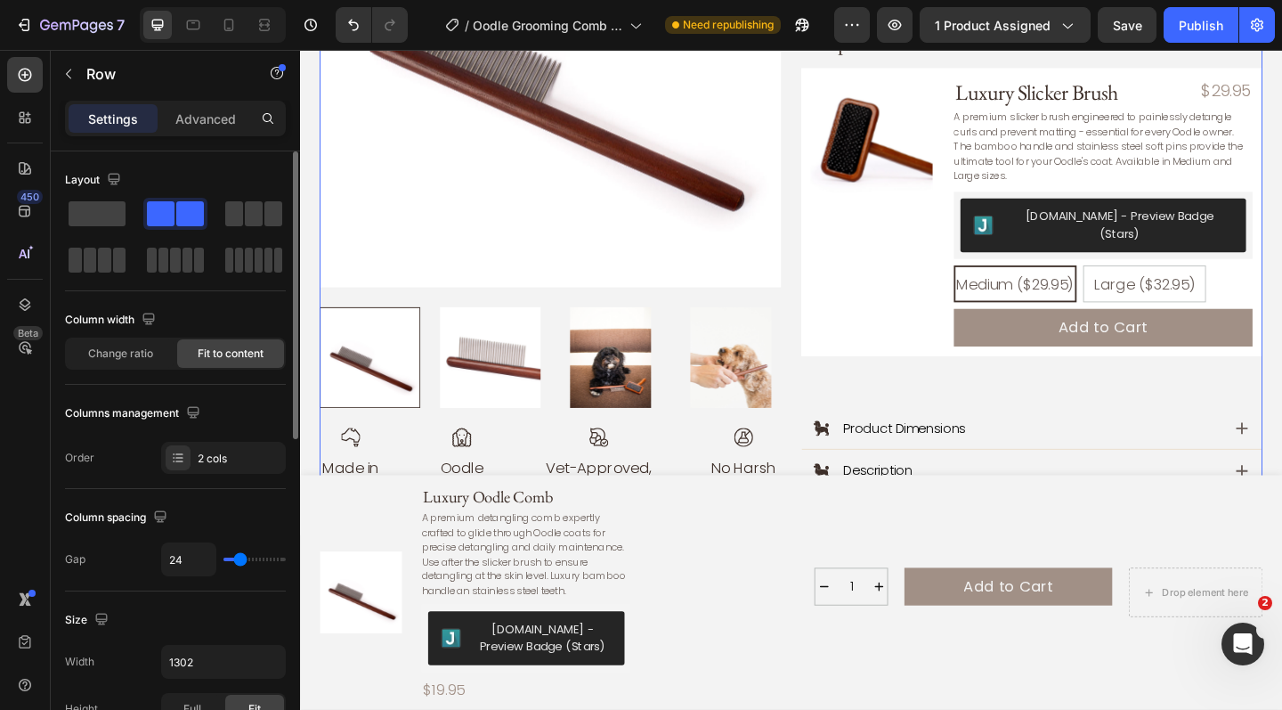
scroll to position [896, 0]
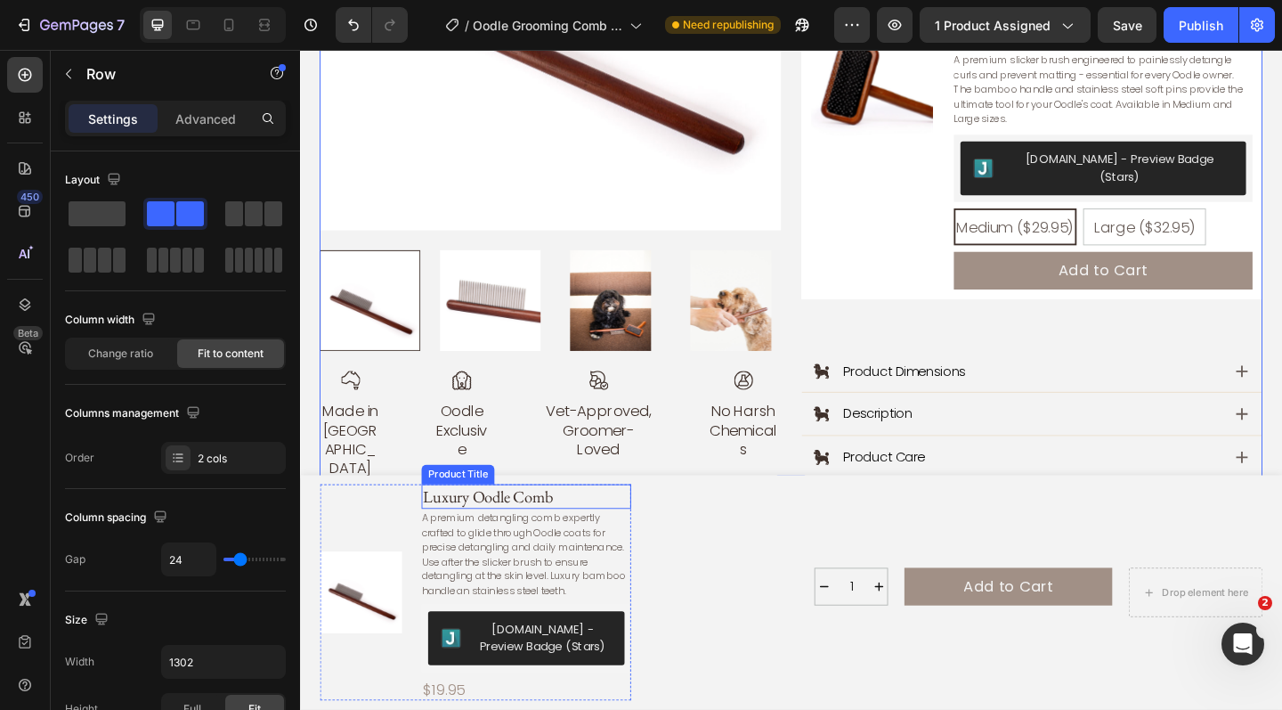
click at [564, 545] on h1 "Luxury Oodle Comb" at bounding box center [546, 536] width 228 height 27
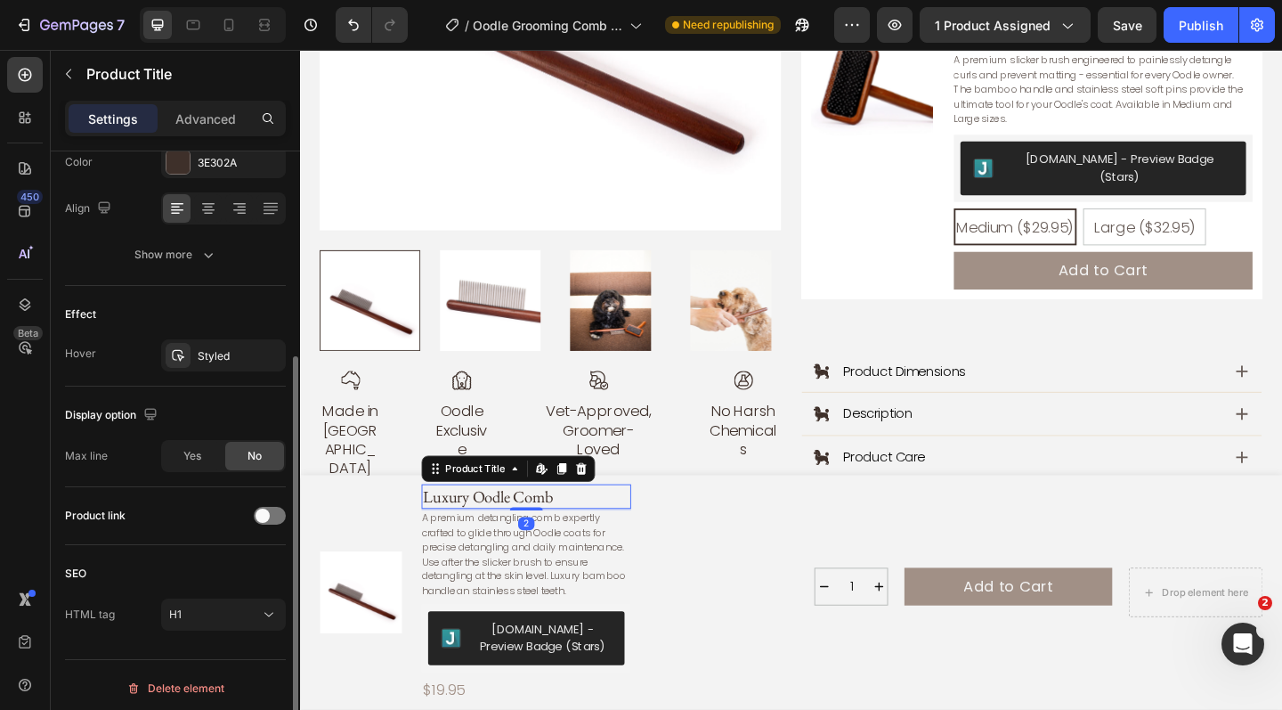
scroll to position [367, 0]
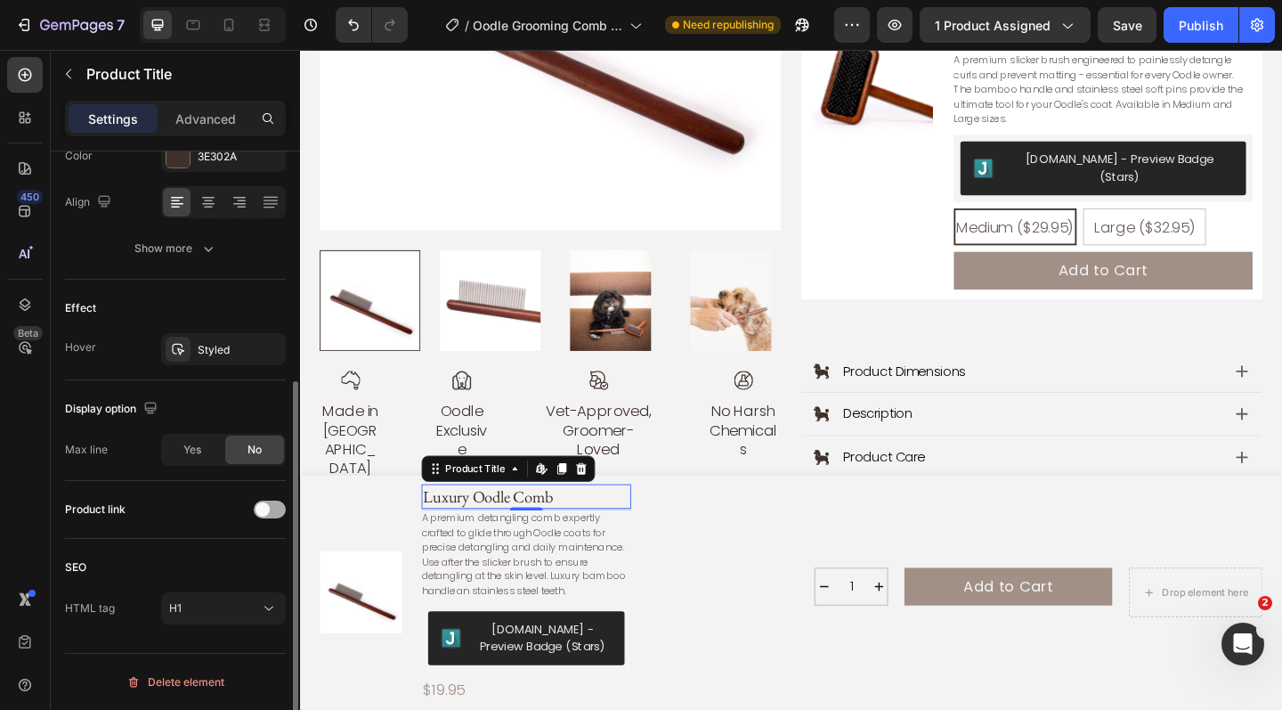
click at [277, 512] on div at bounding box center [270, 509] width 32 height 18
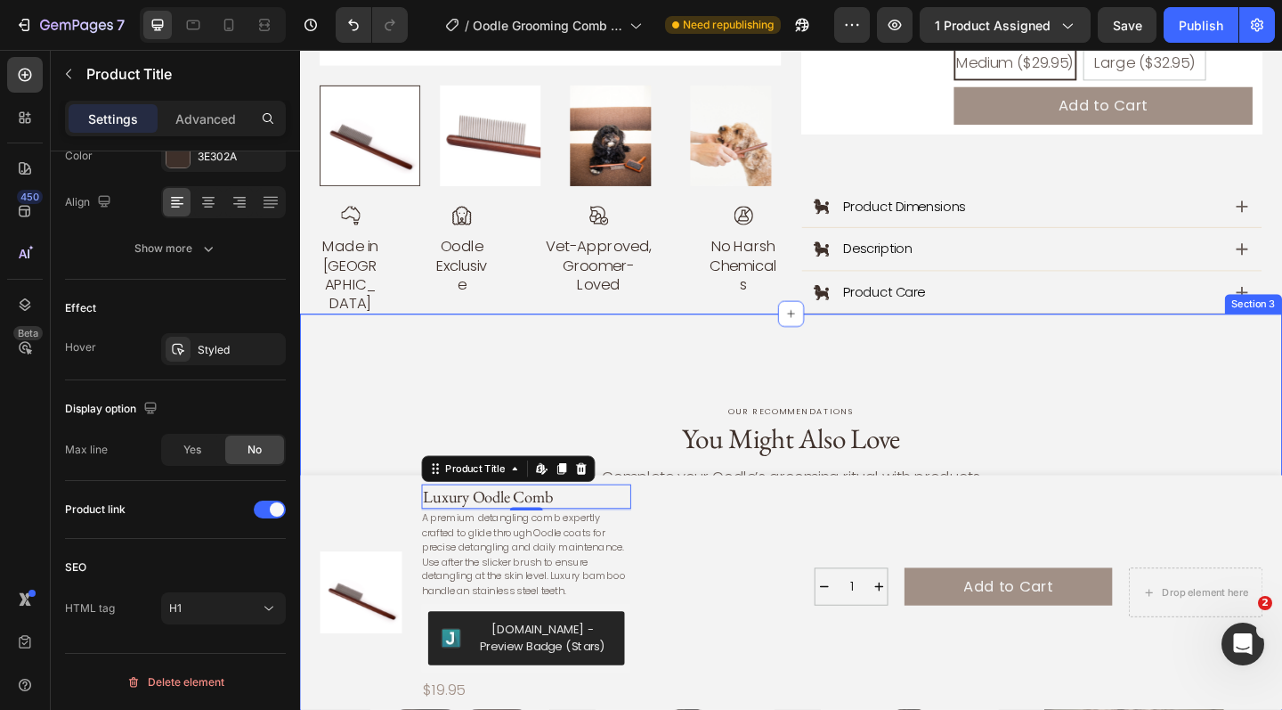
scroll to position [1078, 0]
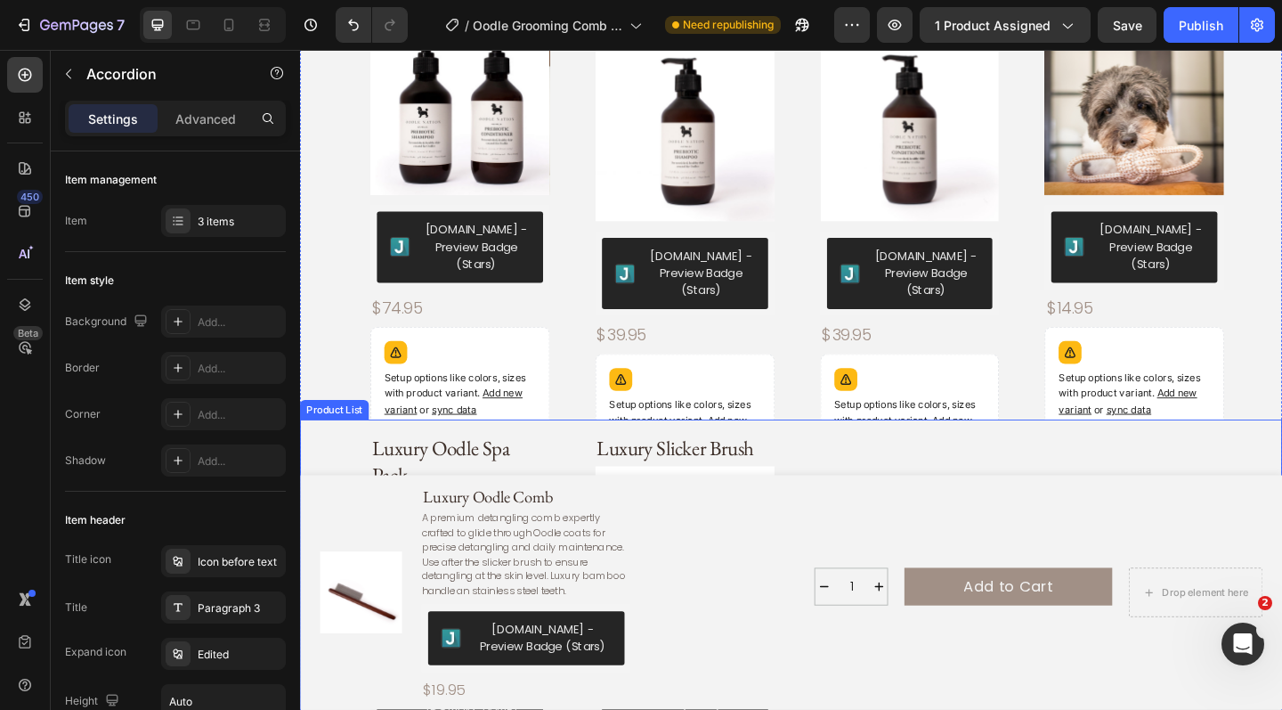
scroll to position [1755, 0]
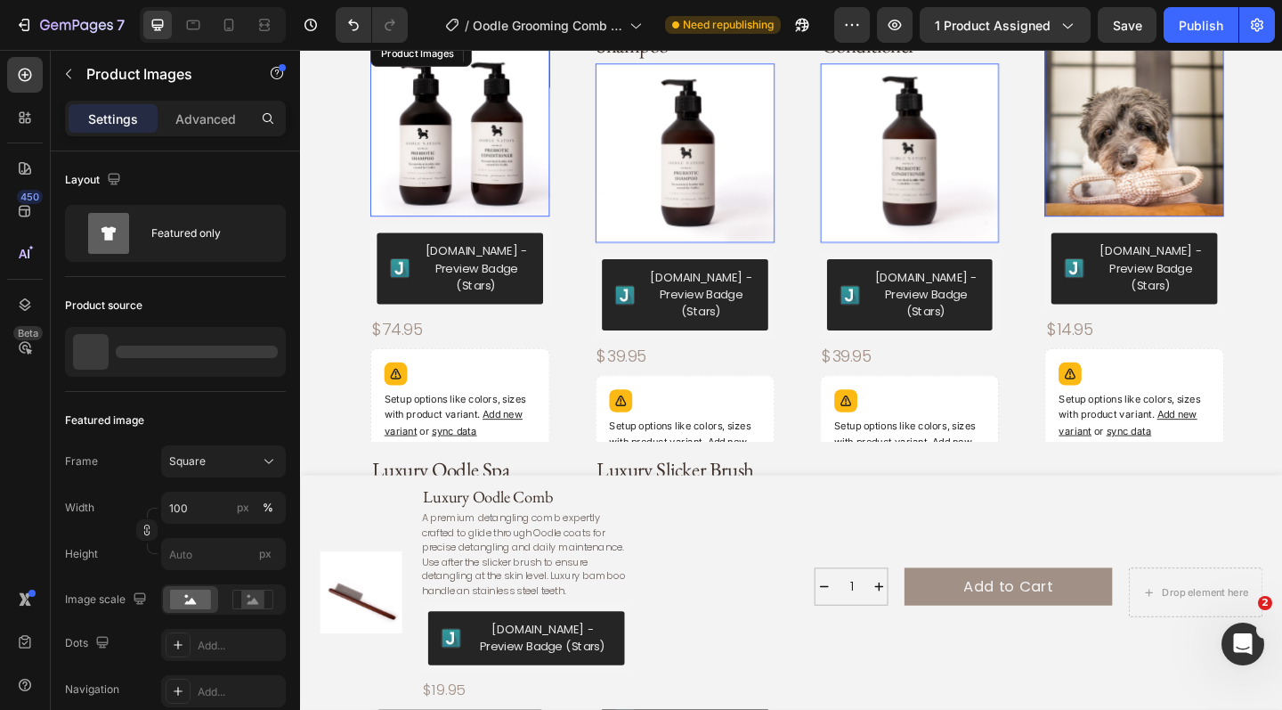
click at [498, 185] on img at bounding box center [474, 134] width 195 height 195
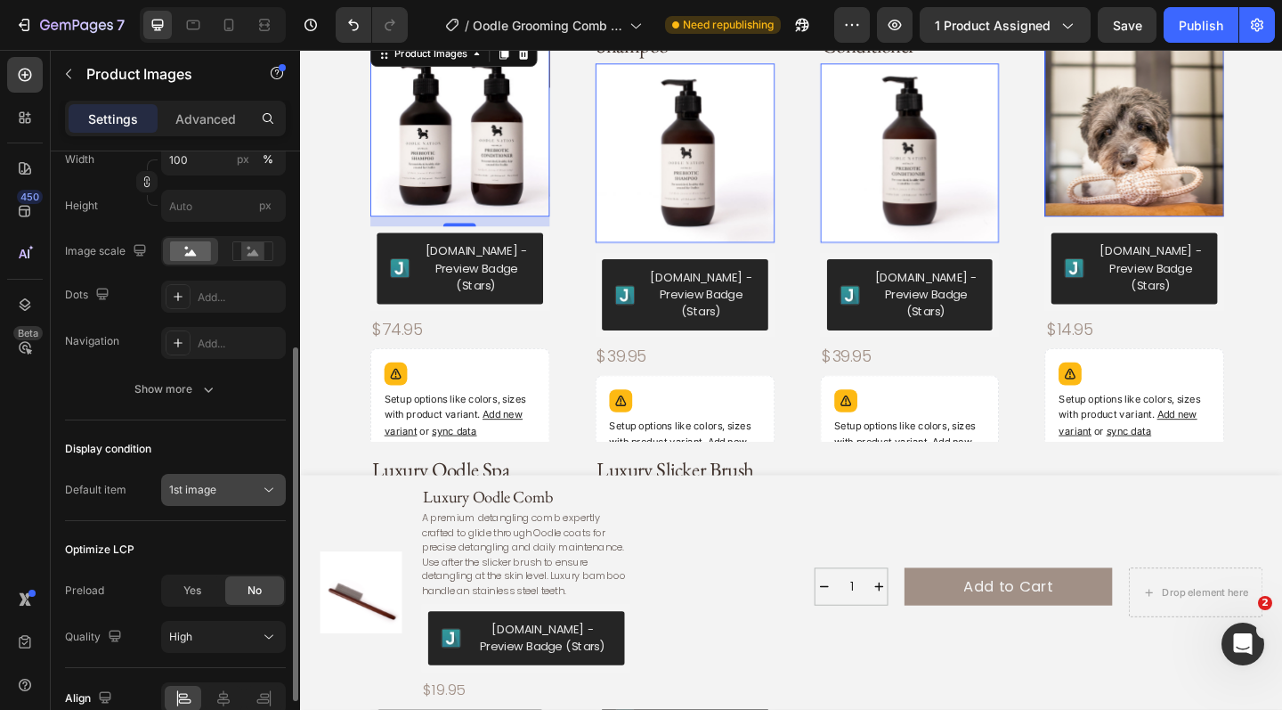
scroll to position [340, 0]
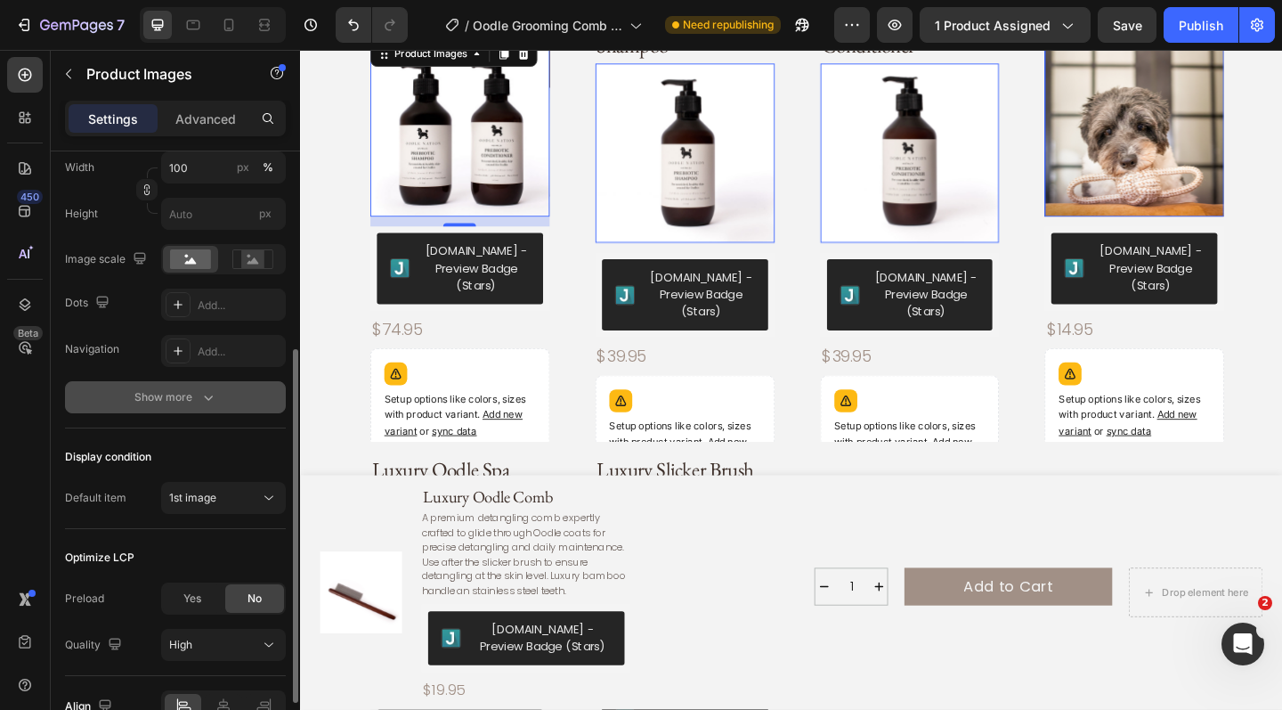
click at [176, 398] on div "Show more" at bounding box center [175, 397] width 83 height 18
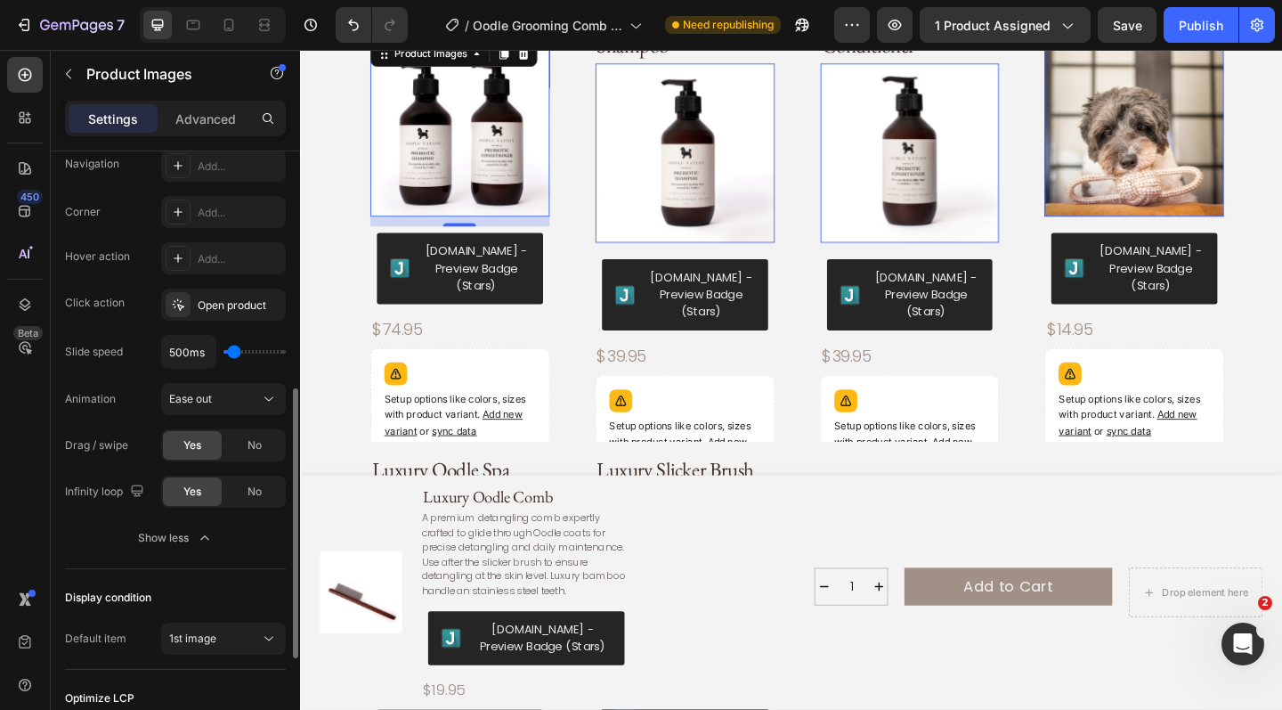
scroll to position [528, 0]
click at [257, 445] on span "No" at bounding box center [255, 443] width 14 height 16
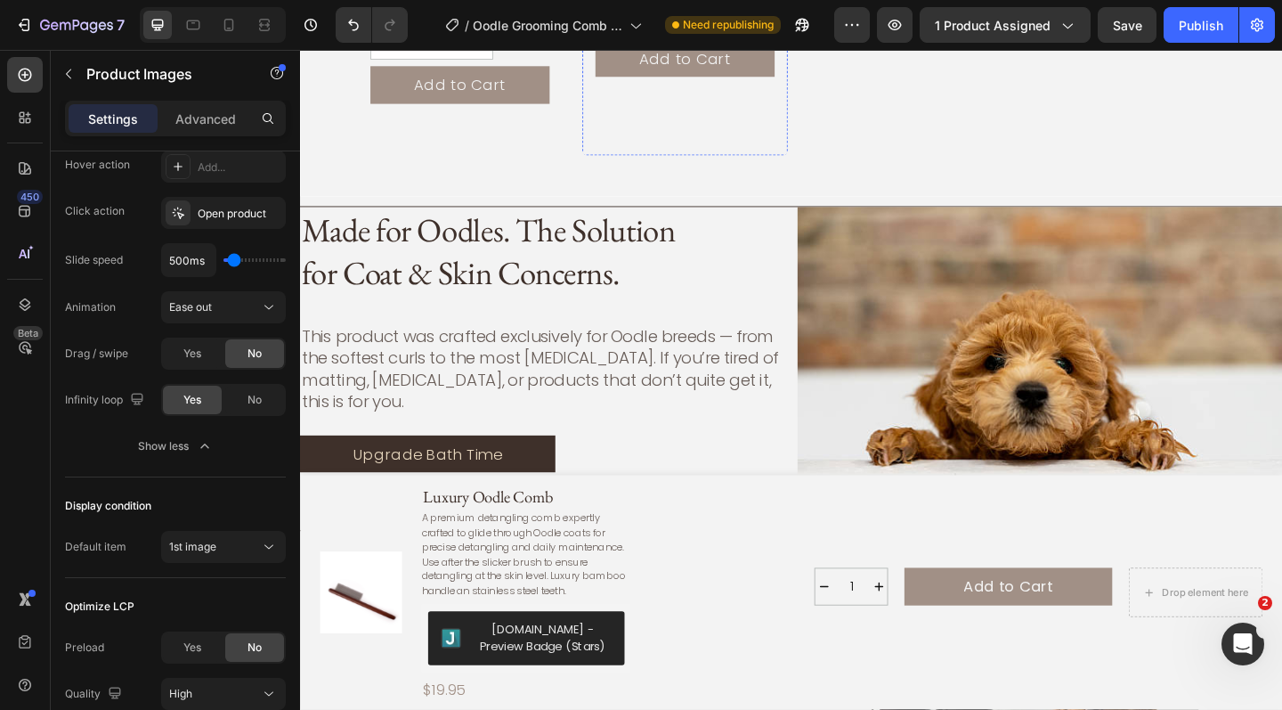
scroll to position [2666, 0]
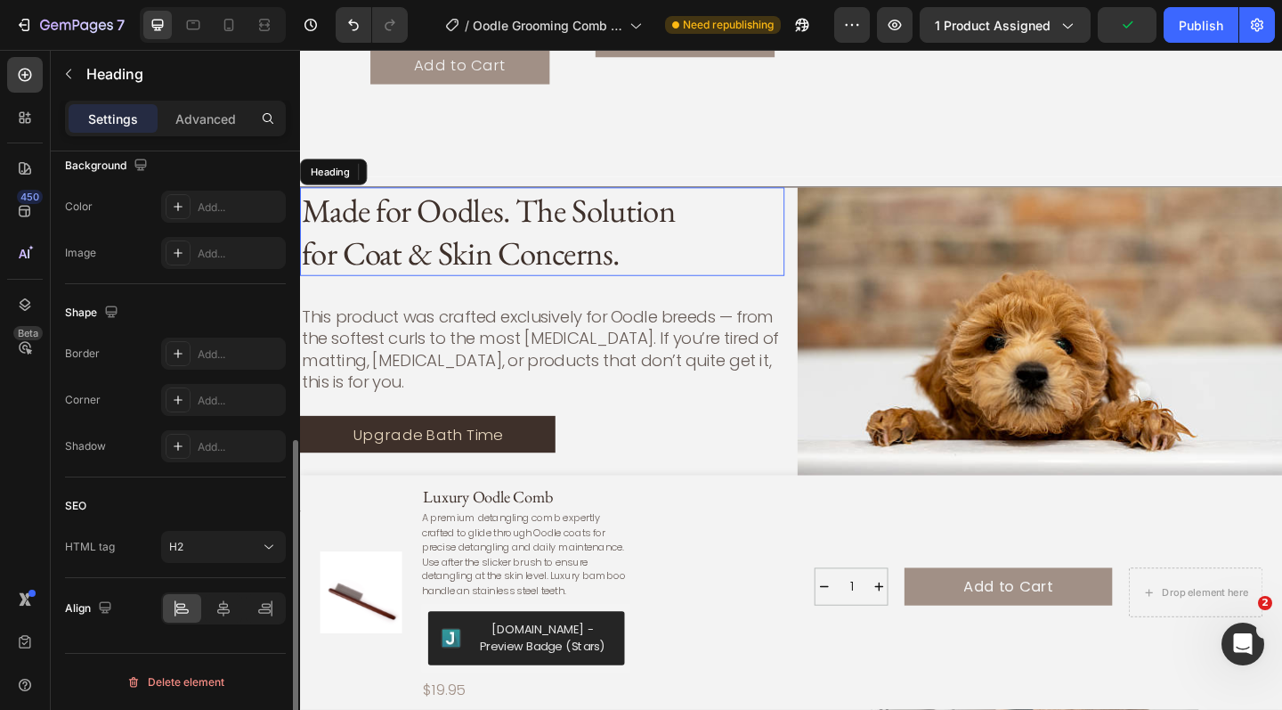
click at [777, 200] on div "Made for Oodles. The Solution for Coat & Skin Concerns." at bounding box center [563, 247] width 527 height 96
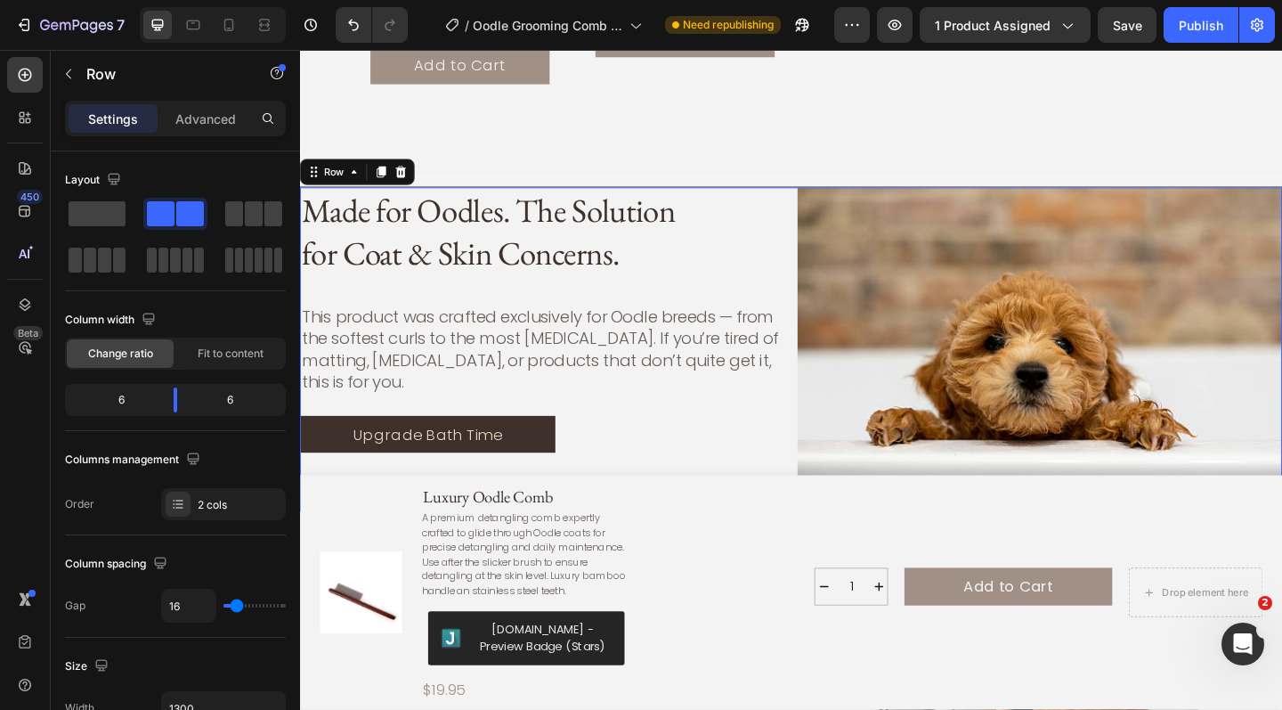
click at [833, 230] on div "Made for Oodles. The Solution for Coat & Skin Concerns. Heading This product wa…" at bounding box center [834, 376] width 1069 height 354
click at [99, 215] on span at bounding box center [97, 213] width 57 height 25
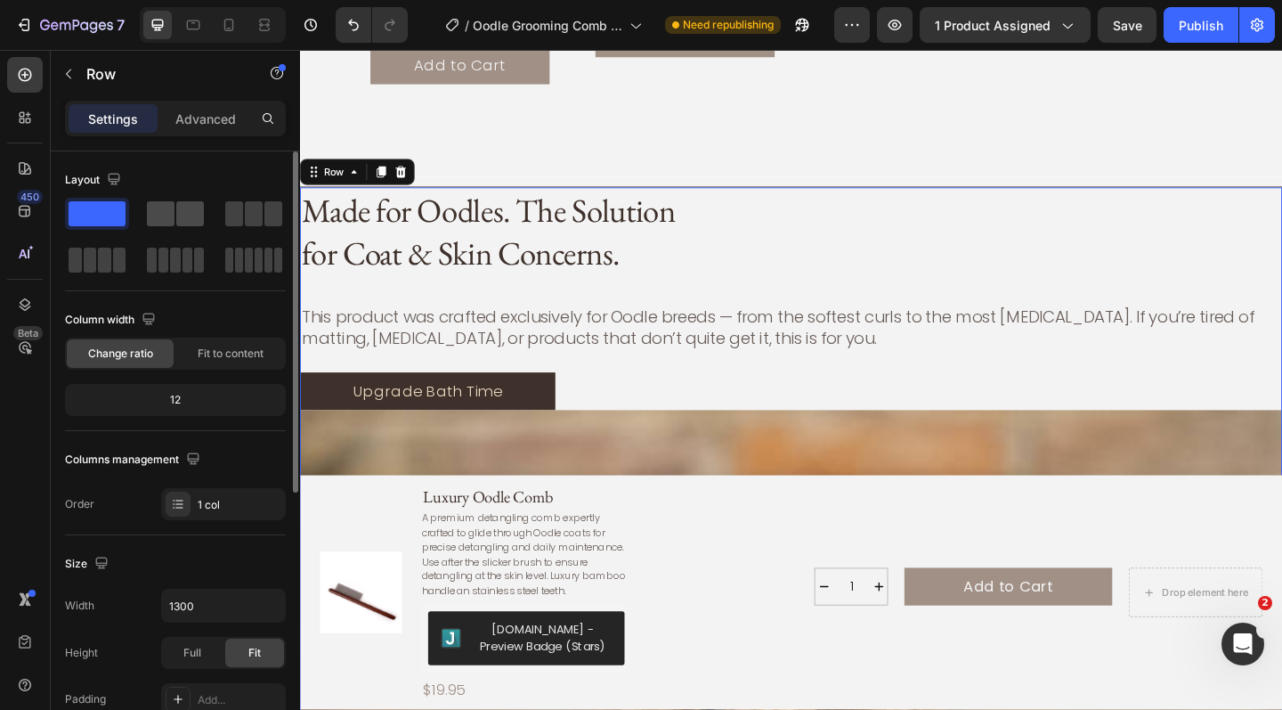
click at [170, 214] on span at bounding box center [161, 213] width 28 height 25
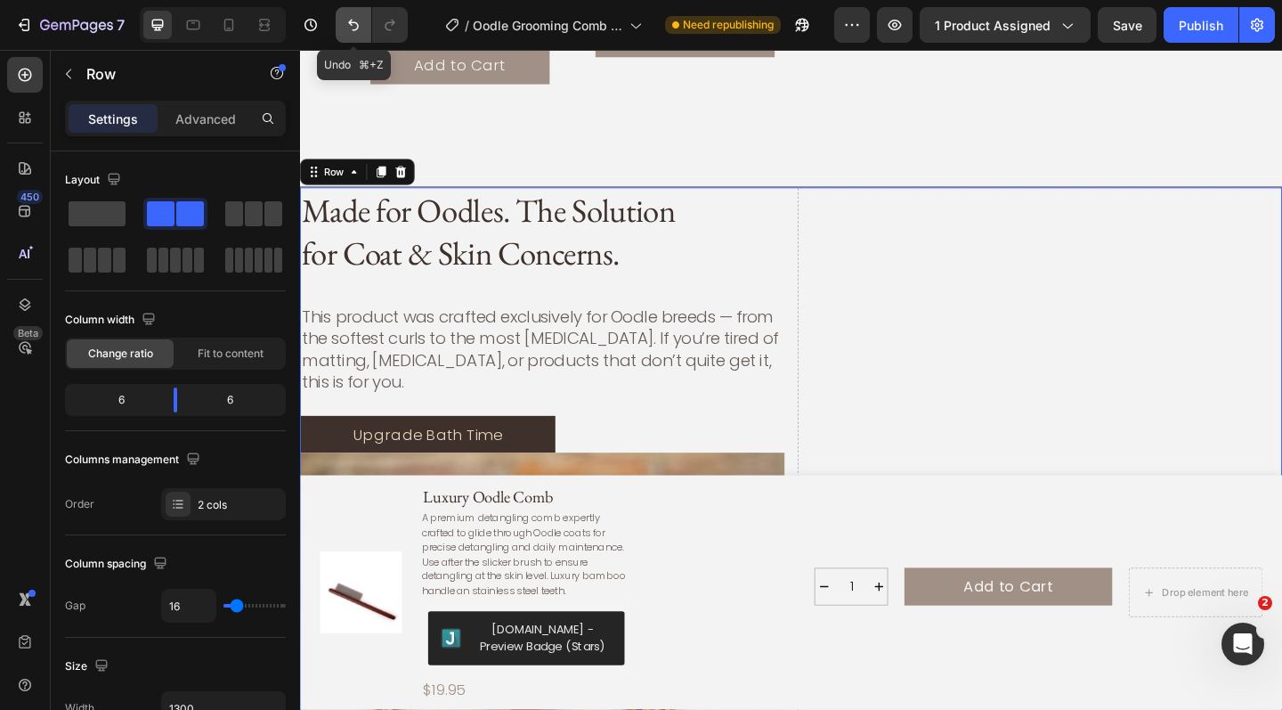
click at [347, 28] on icon "Undo/Redo" at bounding box center [354, 25] width 18 height 18
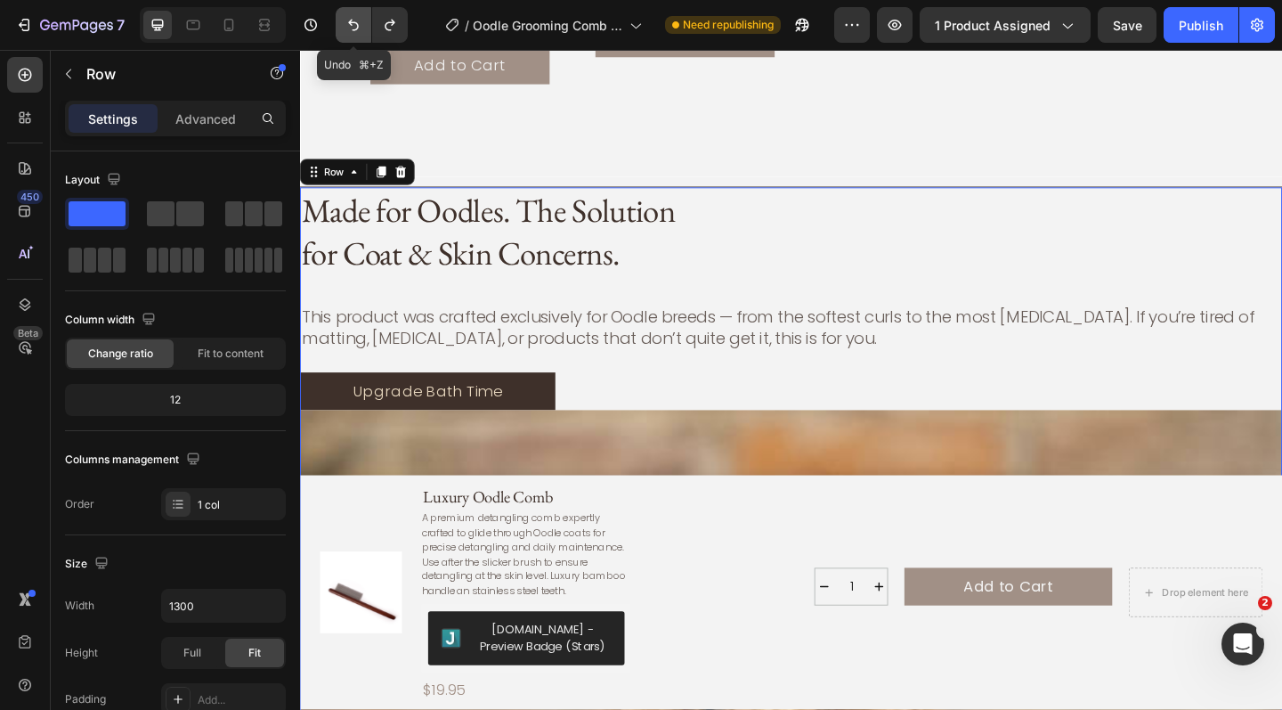
click at [347, 28] on icon "Undo/Redo" at bounding box center [354, 25] width 18 height 18
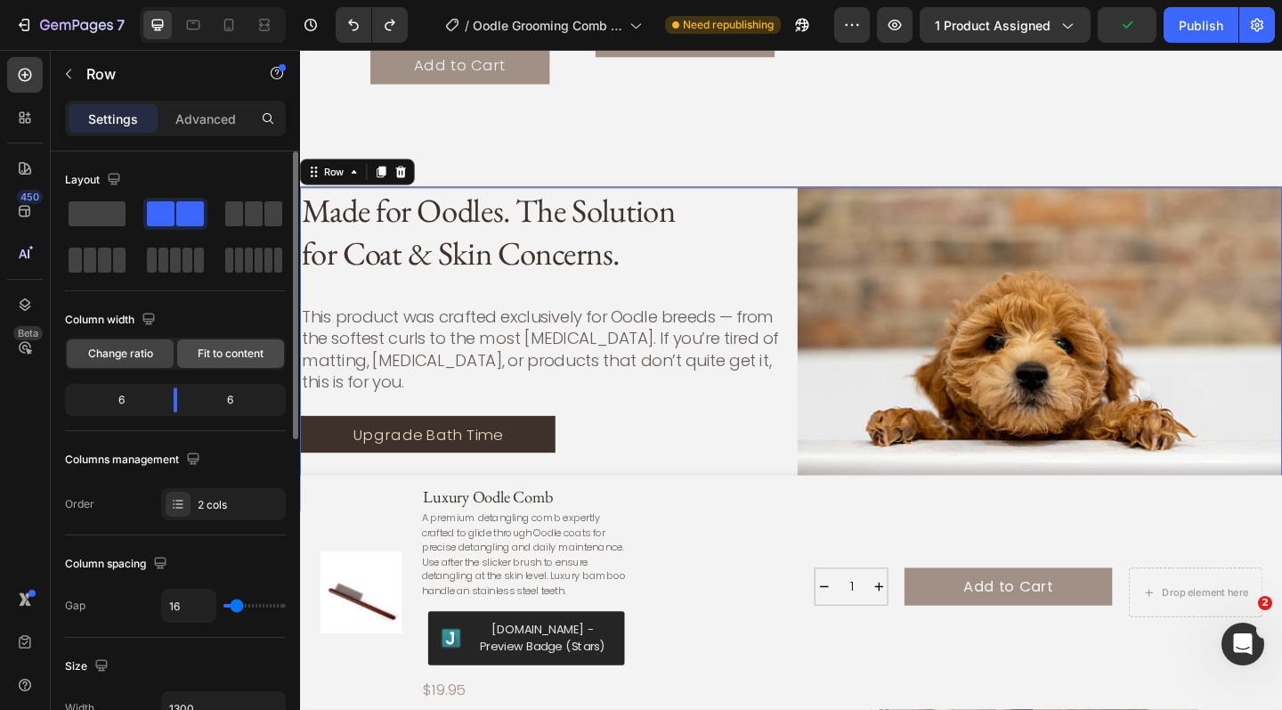
click at [223, 358] on span "Fit to content" at bounding box center [231, 354] width 66 height 16
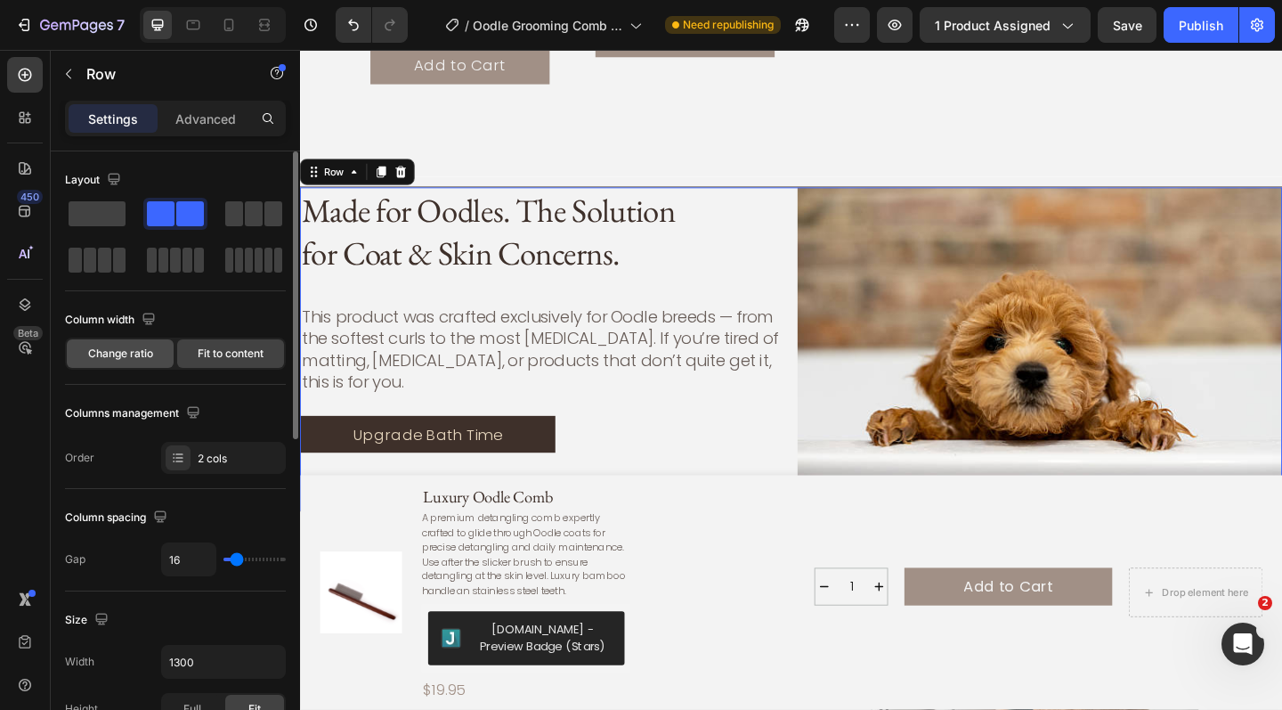
click at [109, 352] on span "Change ratio" at bounding box center [120, 354] width 65 height 16
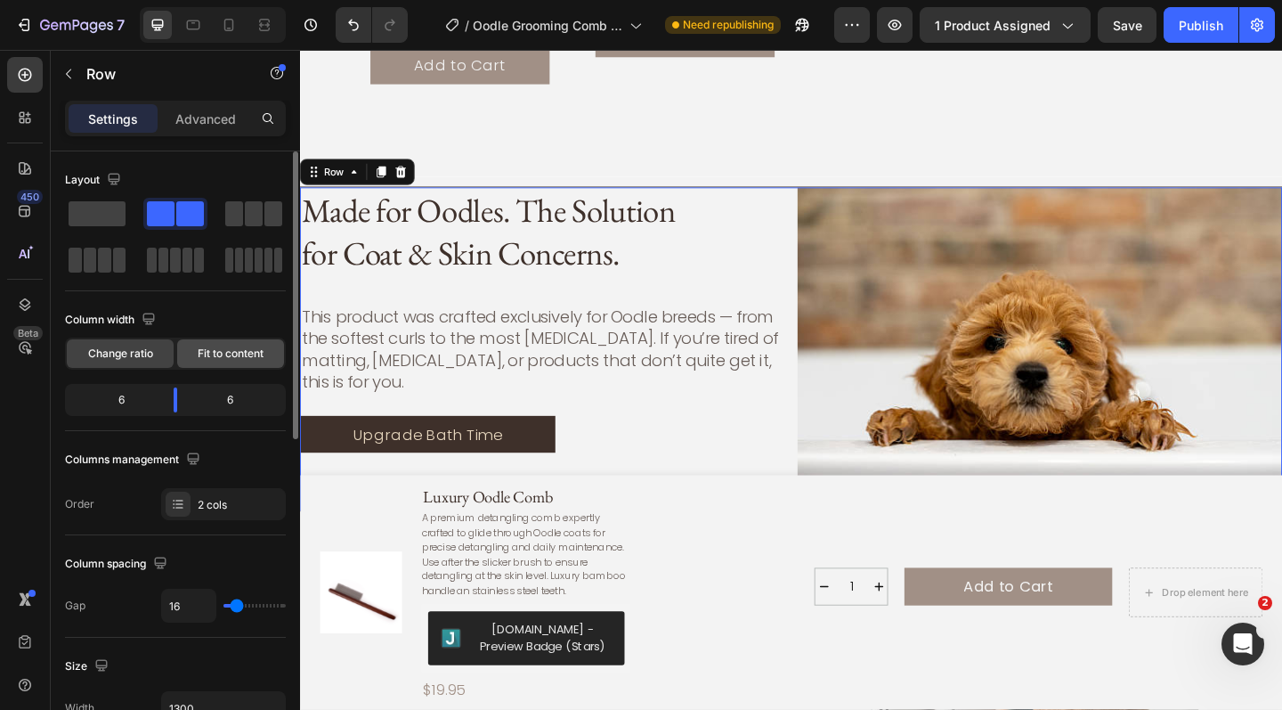
click at [211, 358] on span "Fit to content" at bounding box center [231, 354] width 66 height 16
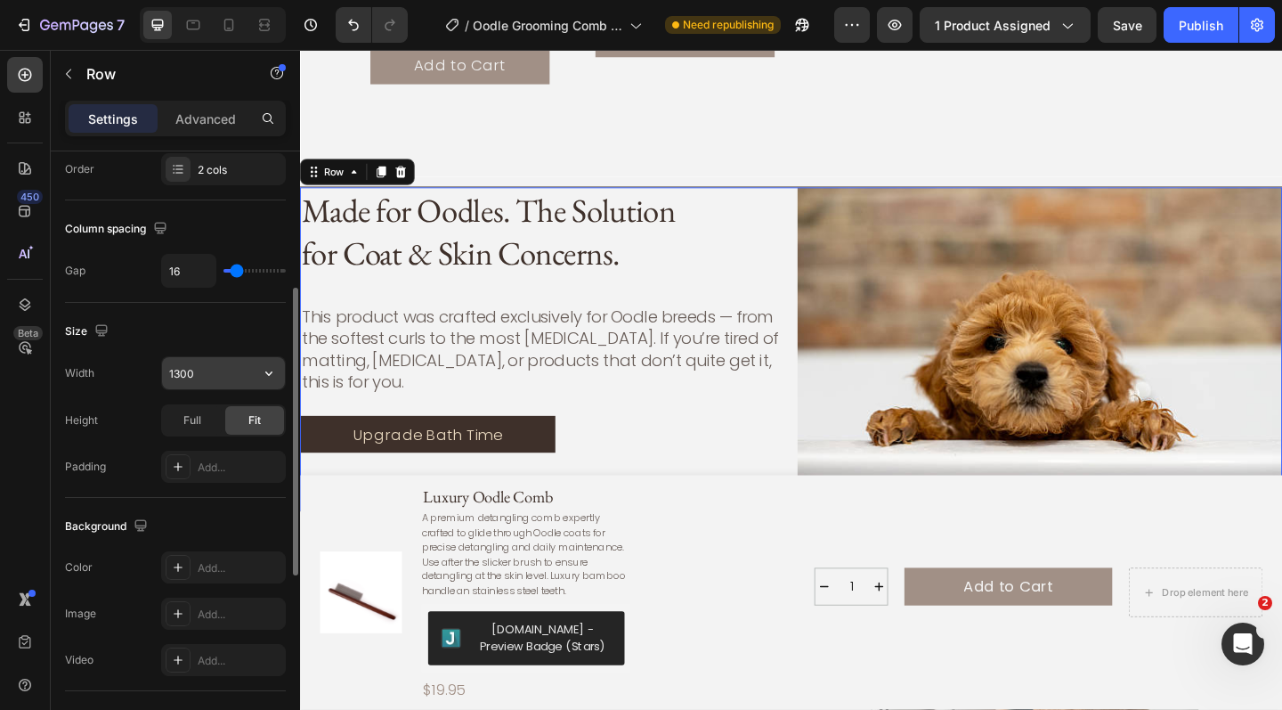
scroll to position [289, 0]
click at [194, 425] on span "Full" at bounding box center [192, 420] width 18 height 16
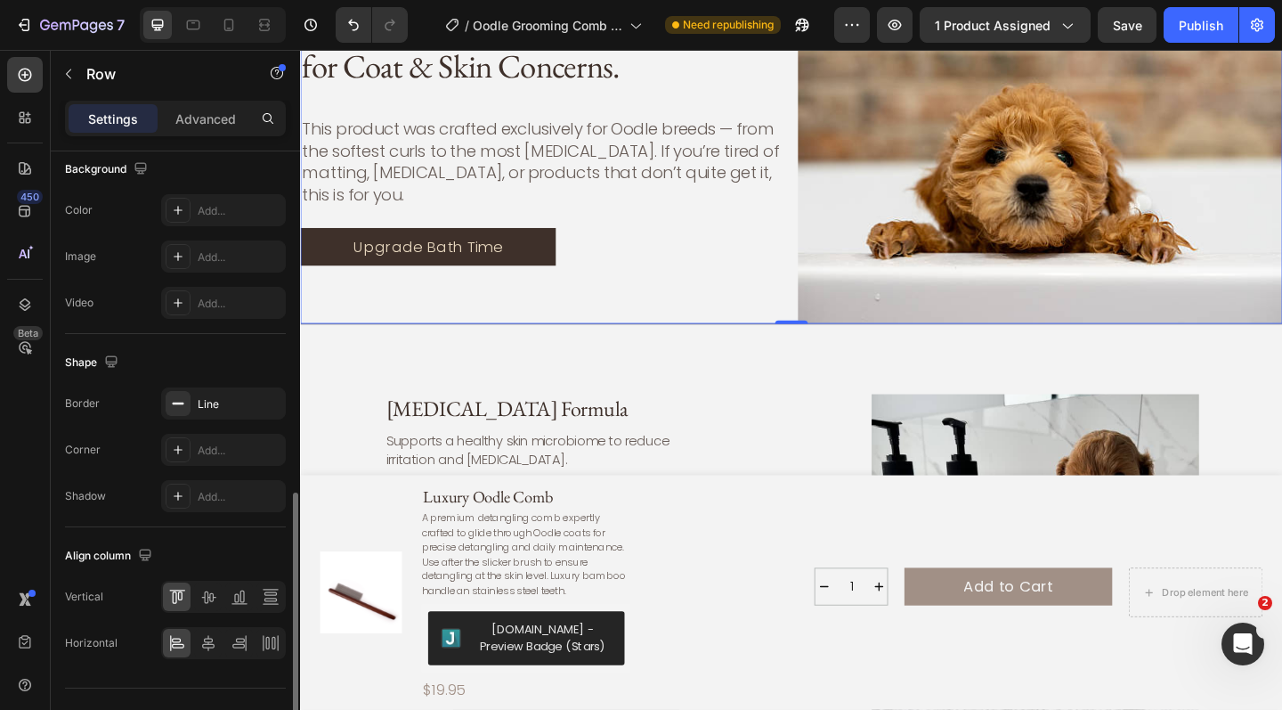
scroll to position [680, 0]
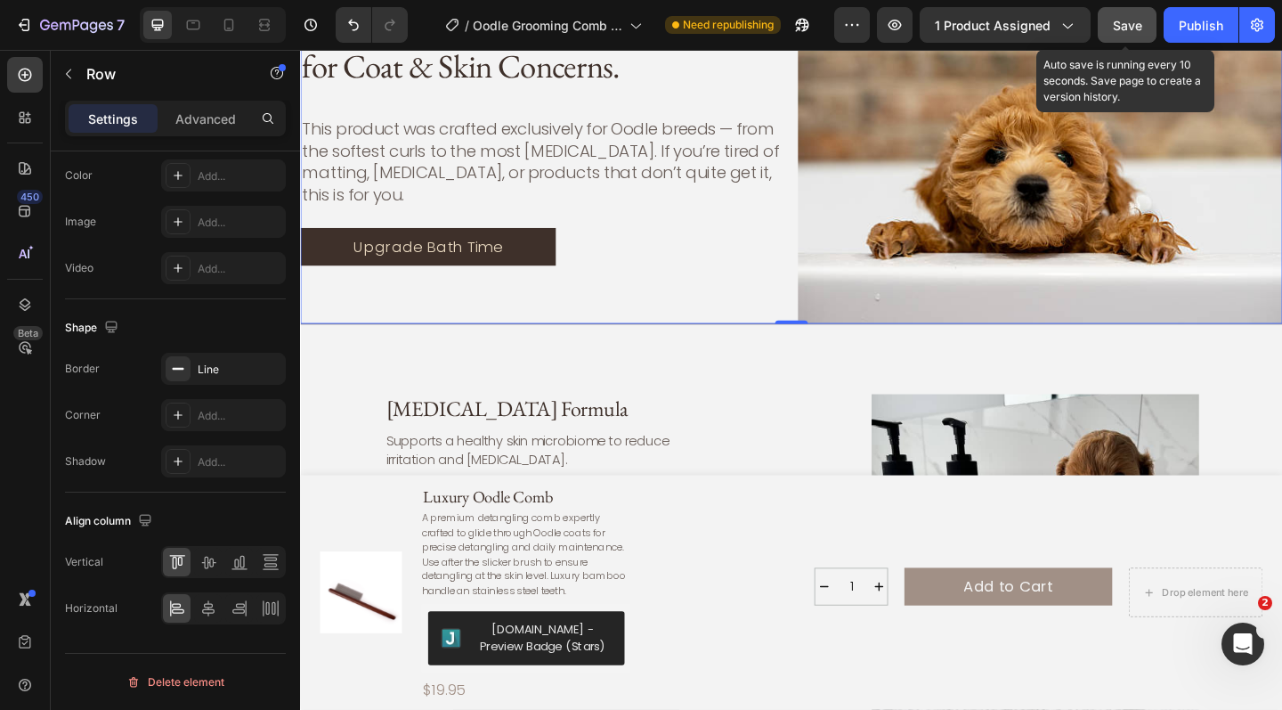
click at [1131, 20] on span "Save" at bounding box center [1127, 25] width 29 height 15
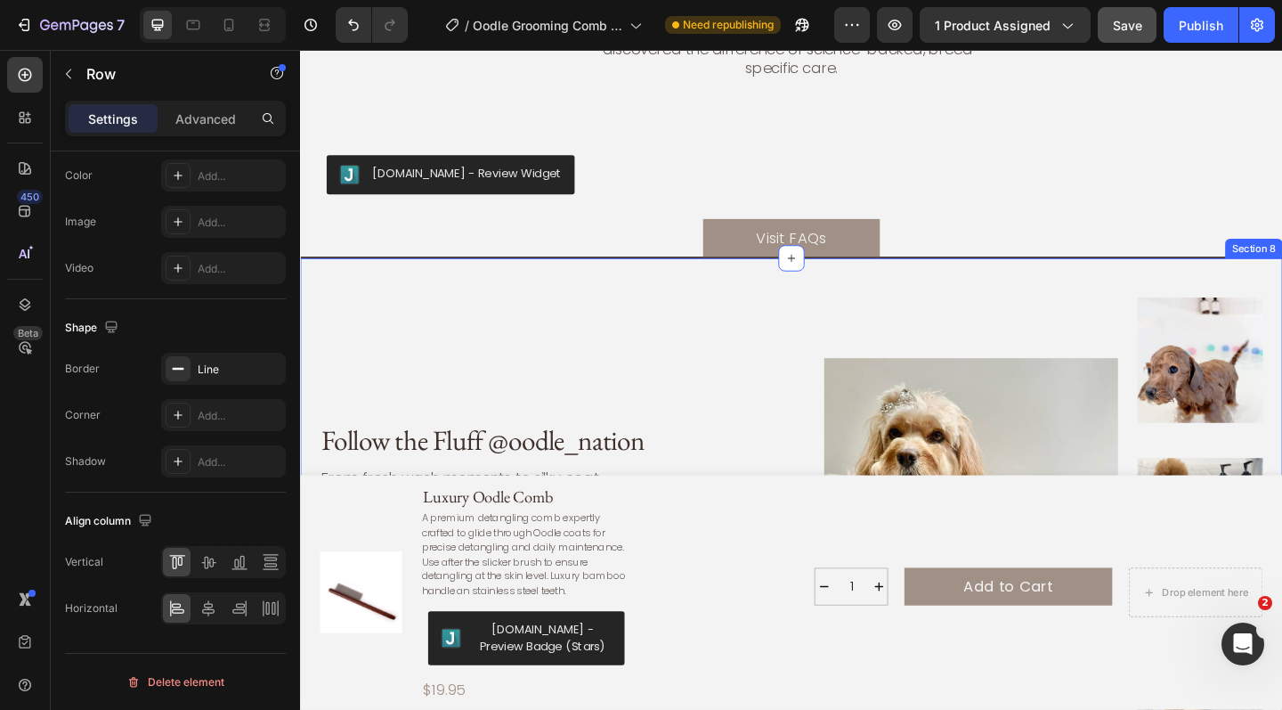
scroll to position [5461, 0]
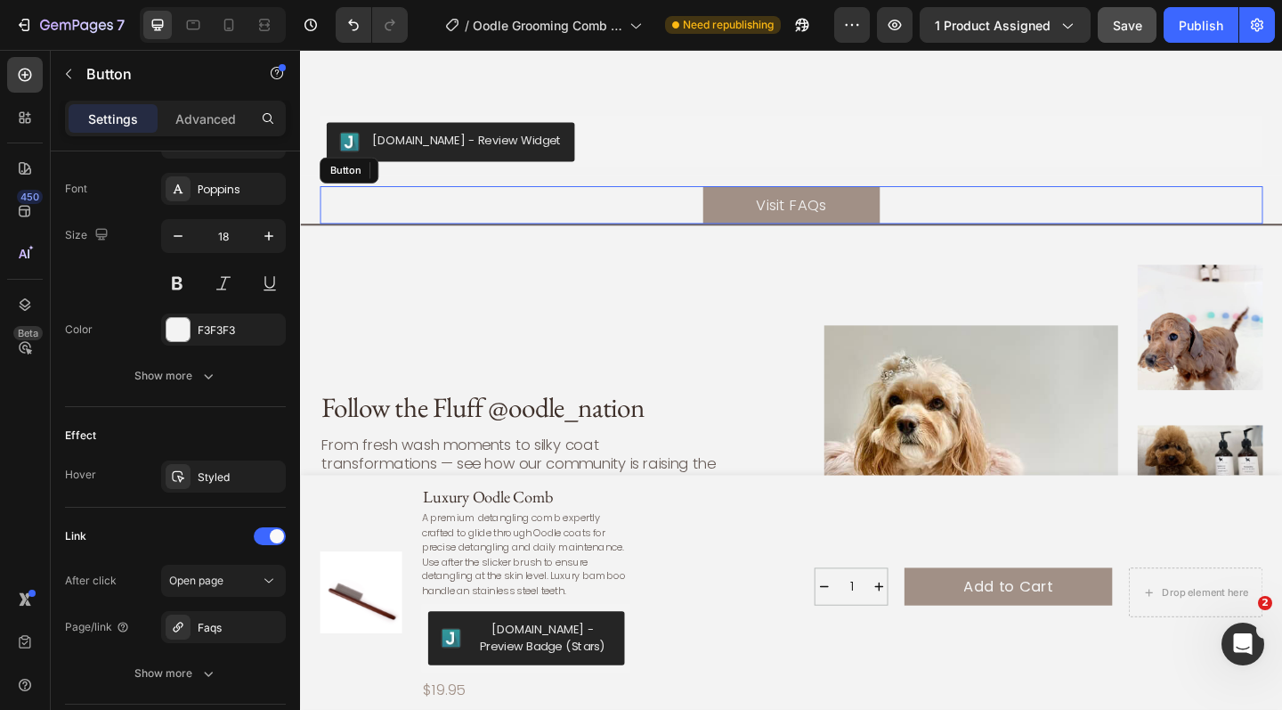
click at [683, 215] on div "Visit FAQs Button" at bounding box center [834, 219] width 1026 height 41
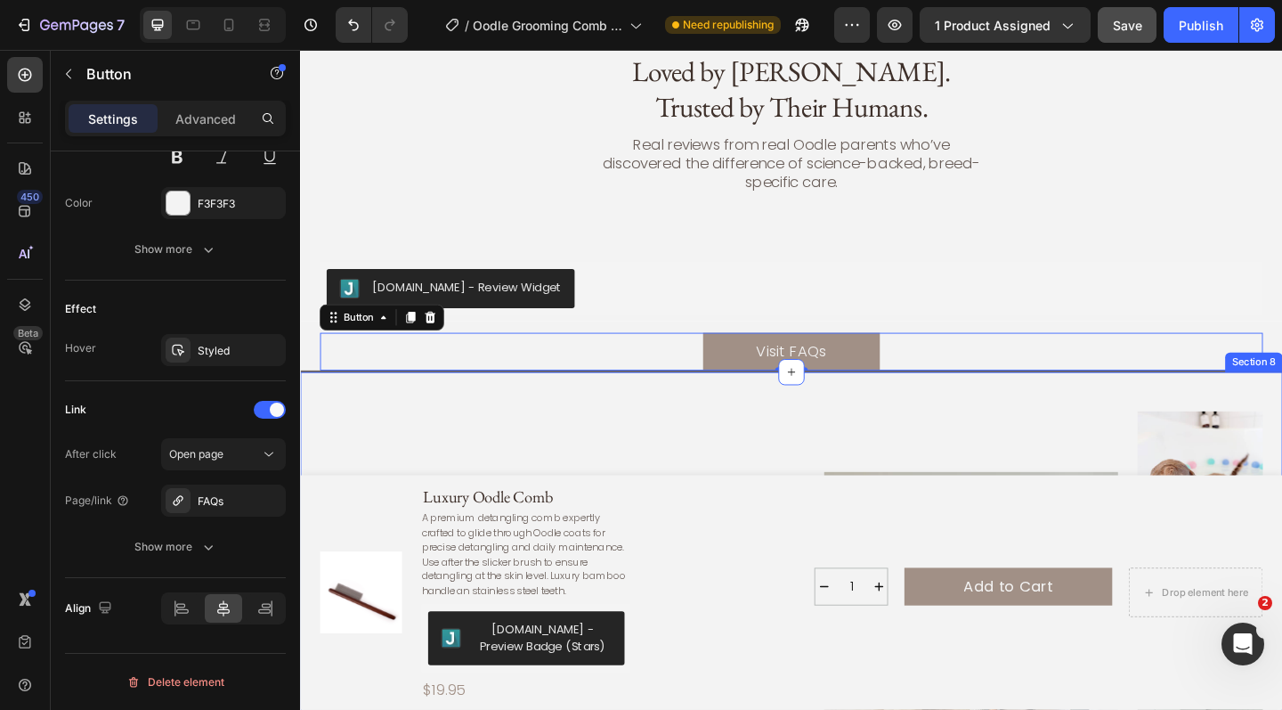
scroll to position [5285, 0]
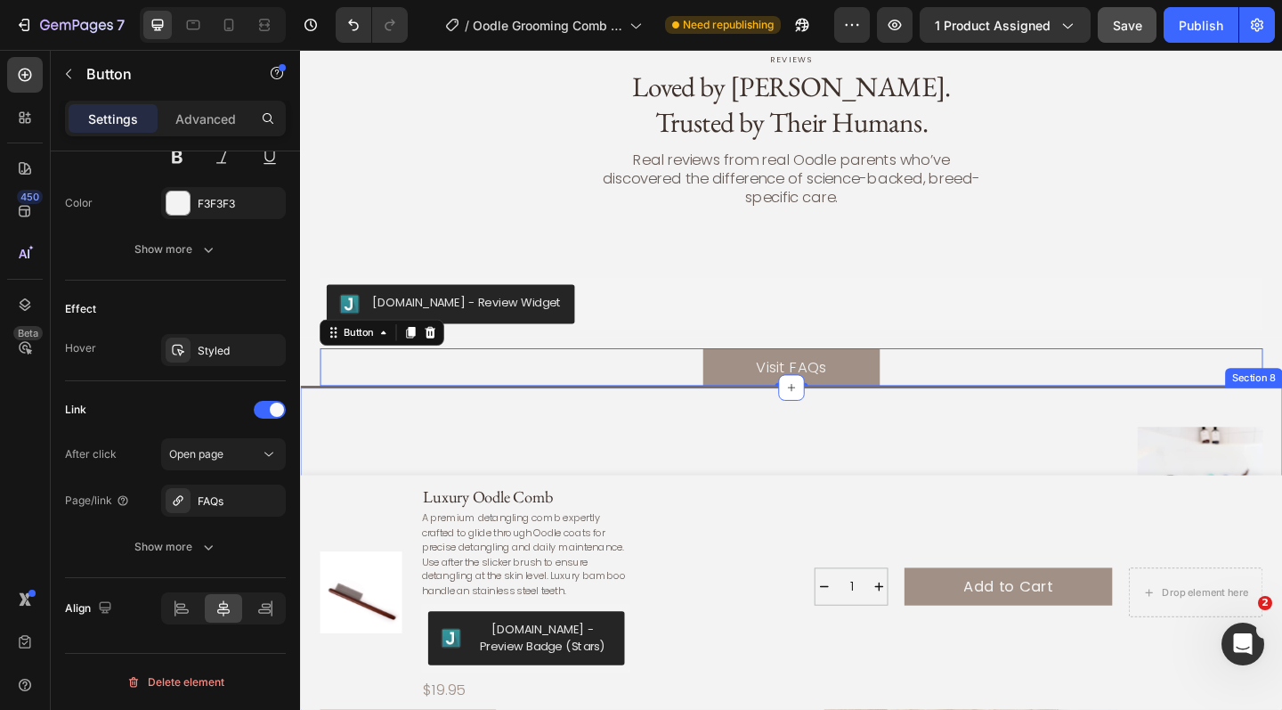
click at [633, 417] on div "Follow the Fluff @oodle_nation Heading From fresh wash moments to silky coat tr…" at bounding box center [834, 700] width 1069 height 567
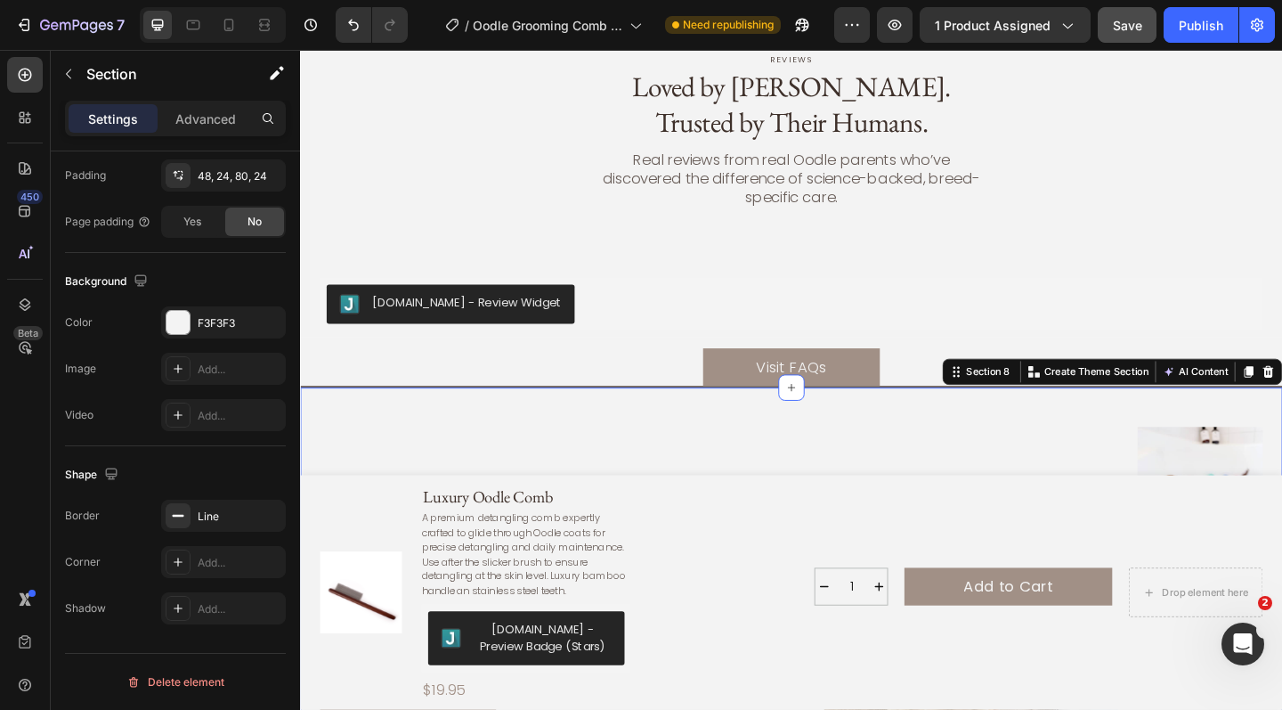
scroll to position [0, 0]
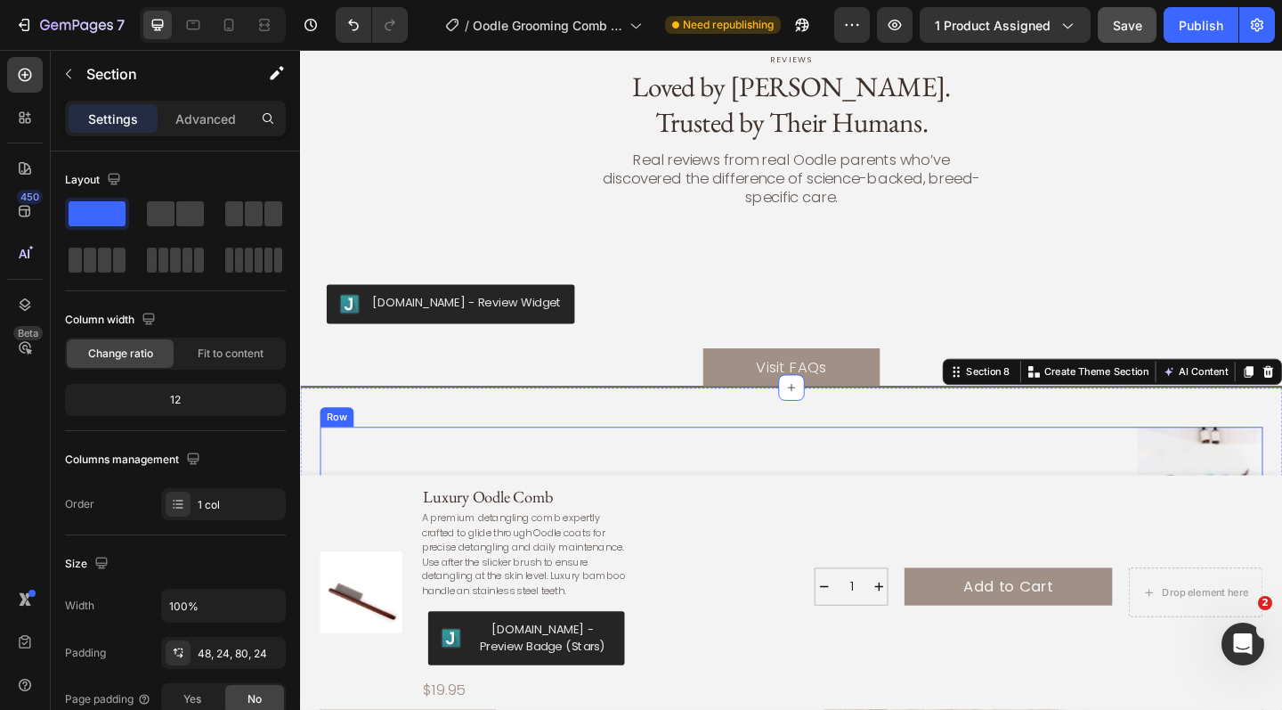
click at [666, 460] on div "Follow the Fluff @oodle_nation Heading From fresh wash moments to silky coat tr…" at bounding box center [537, 685] width 433 height 451
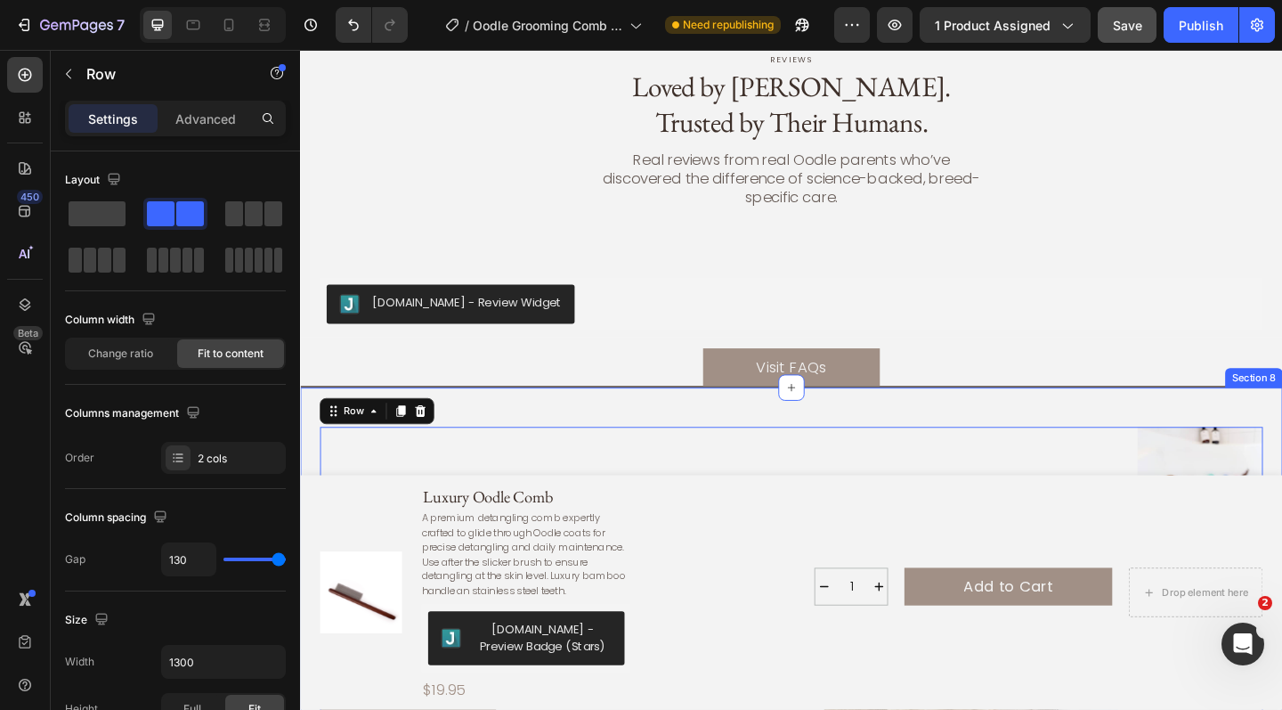
click at [673, 417] on div "Follow the Fluff @oodle_nation Heading From fresh wash moments to silky coat tr…" at bounding box center [834, 700] width 1069 height 567
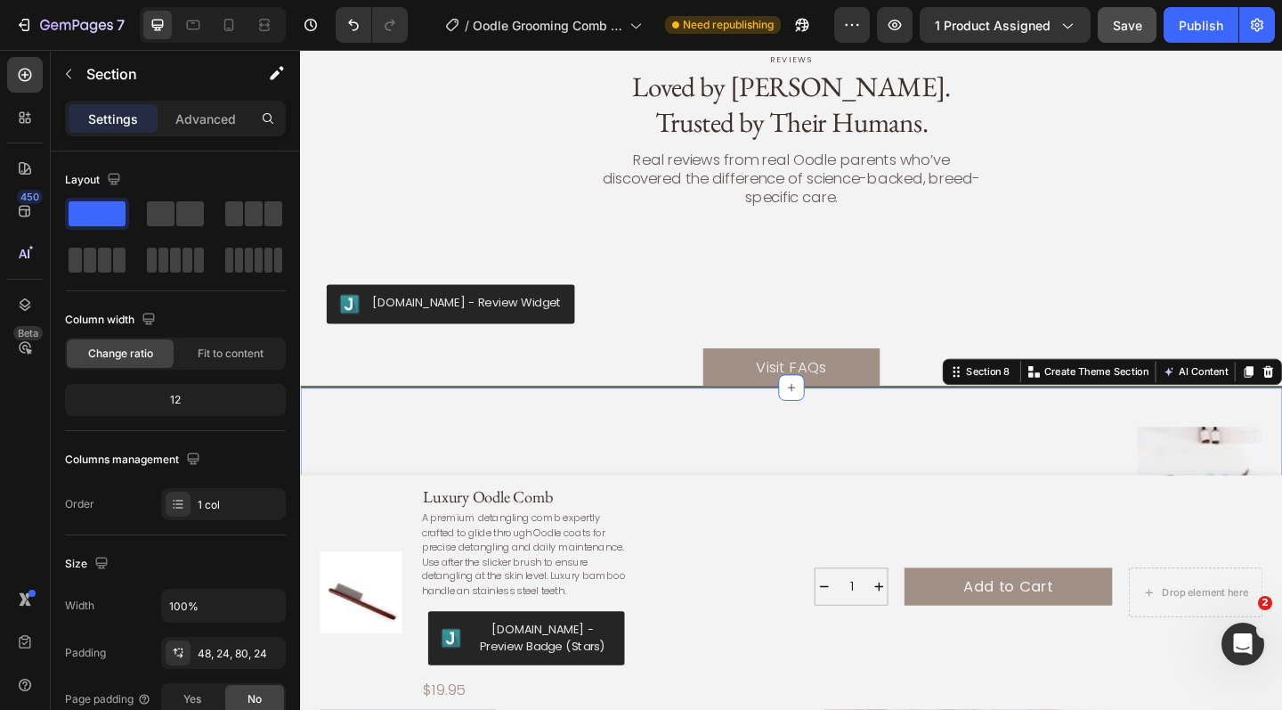
click at [657, 417] on div "Follow the Fluff @oodle_nation Heading From fresh wash moments to silky coat tr…" at bounding box center [834, 700] width 1069 height 567
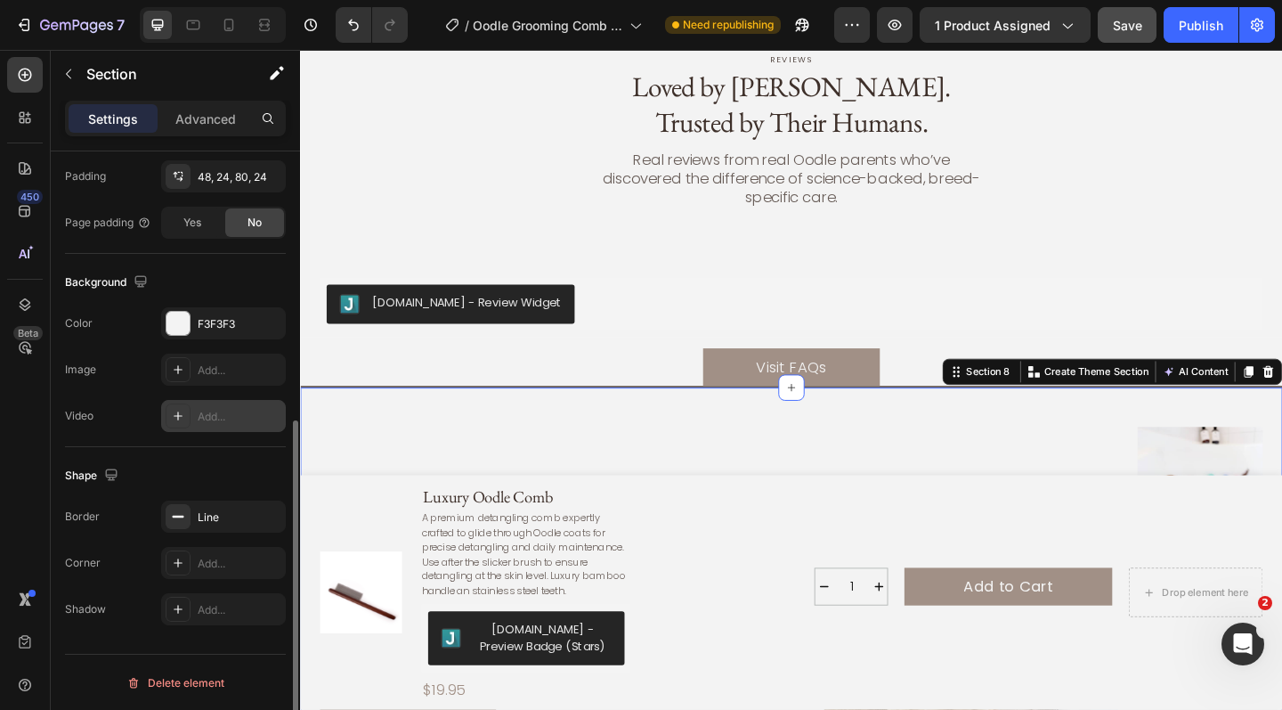
scroll to position [477, 0]
click at [213, 509] on div "Line" at bounding box center [224, 516] width 52 height 16
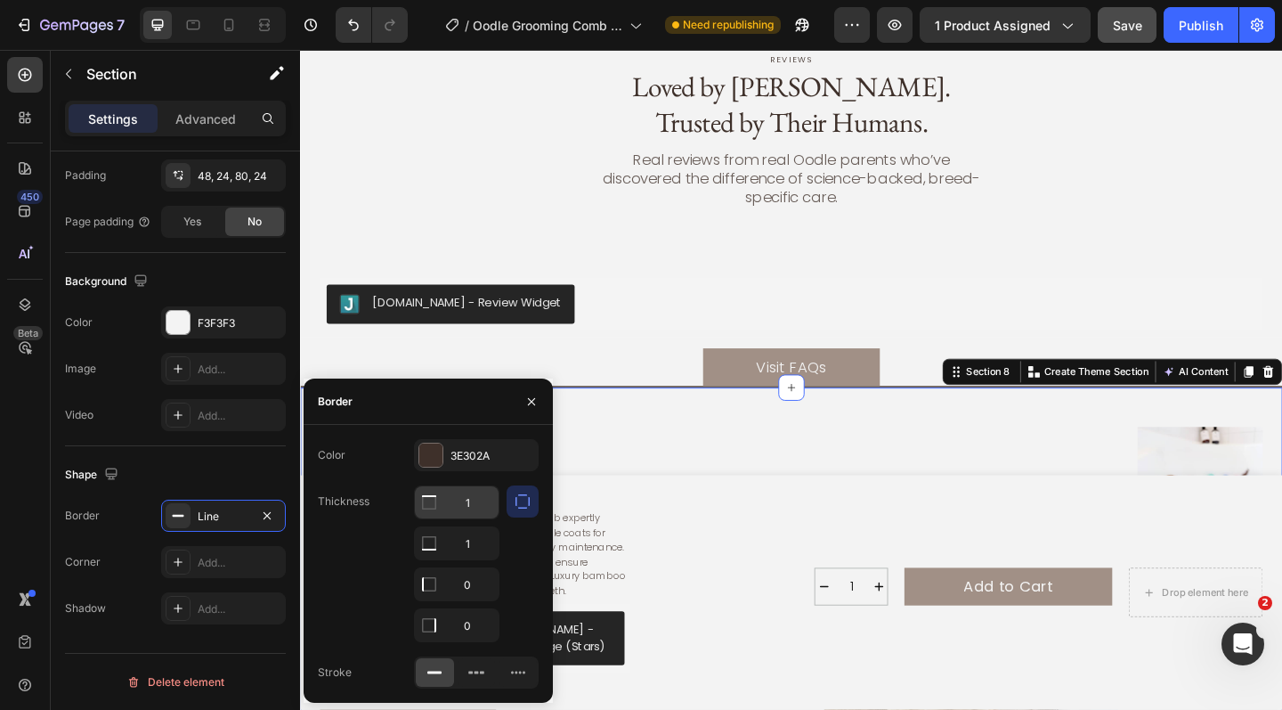
click at [486, 510] on input "1" at bounding box center [457, 502] width 84 height 32
type input "0"
click at [489, 552] on input "1" at bounding box center [457, 543] width 84 height 32
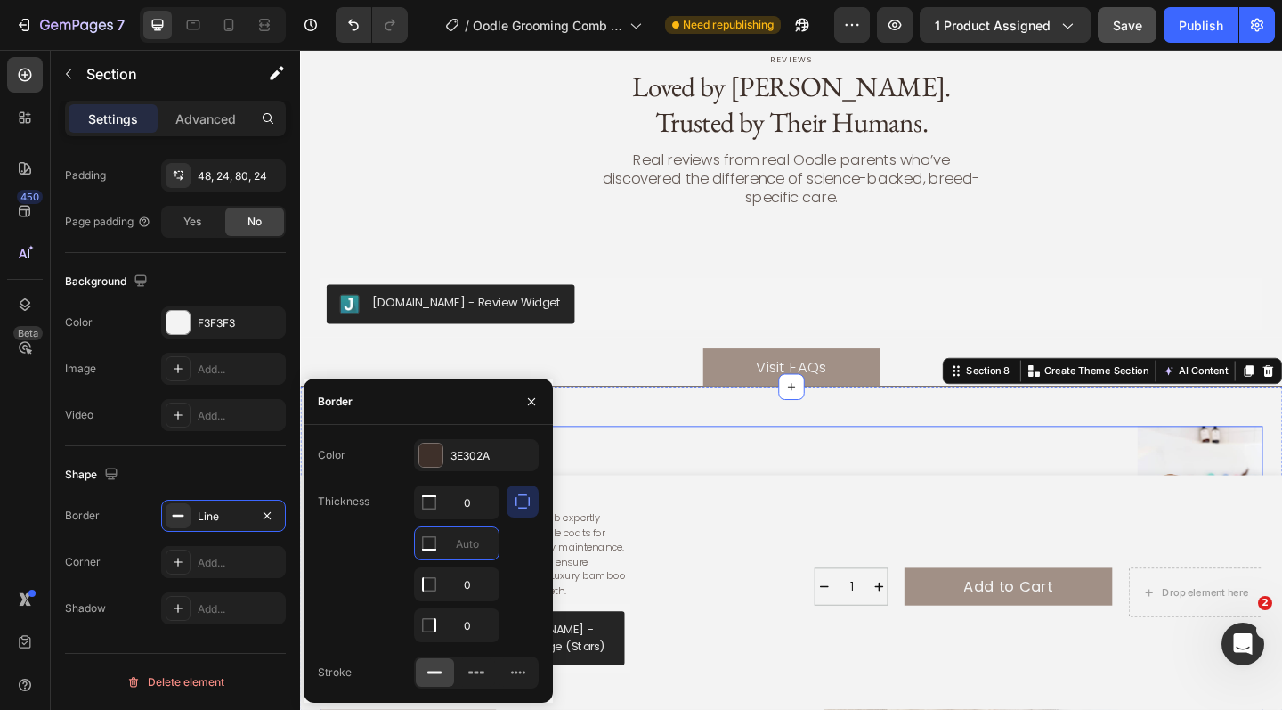
click at [659, 465] on div "Follow the Fluff @oodle_nation Heading From fresh wash moments to silky coat tr…" at bounding box center [537, 684] width 433 height 451
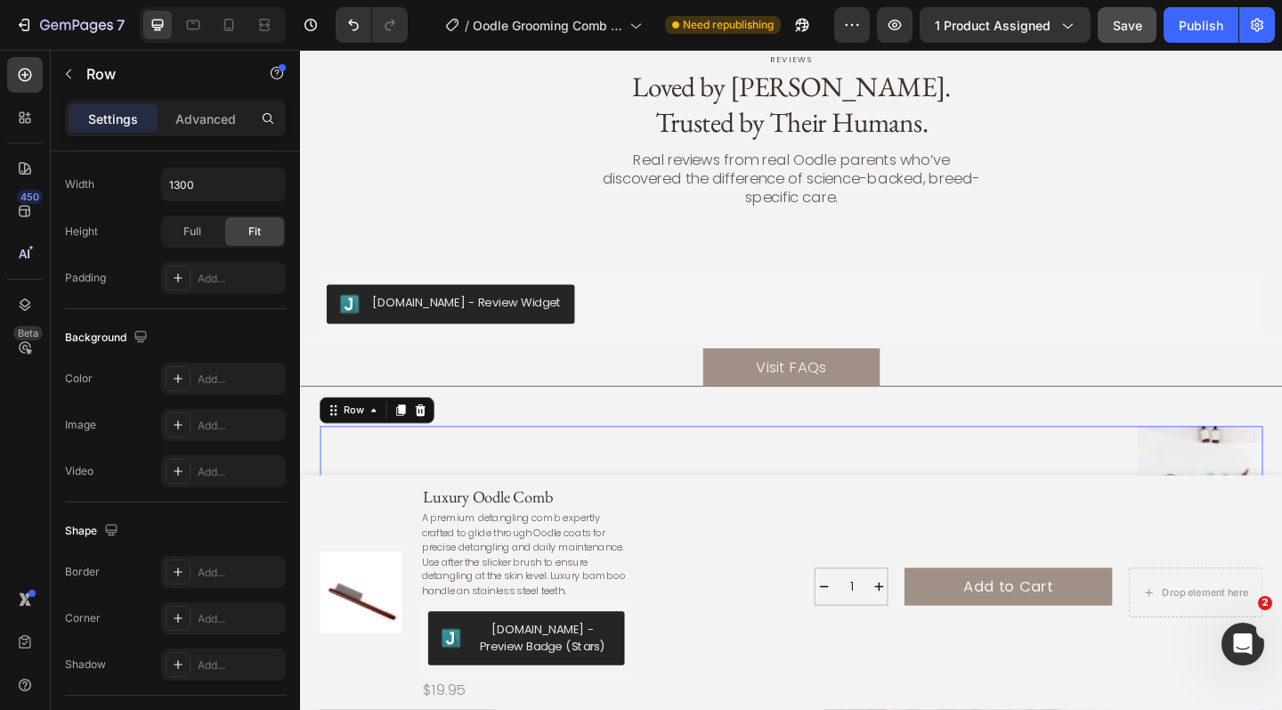
scroll to position [0, 0]
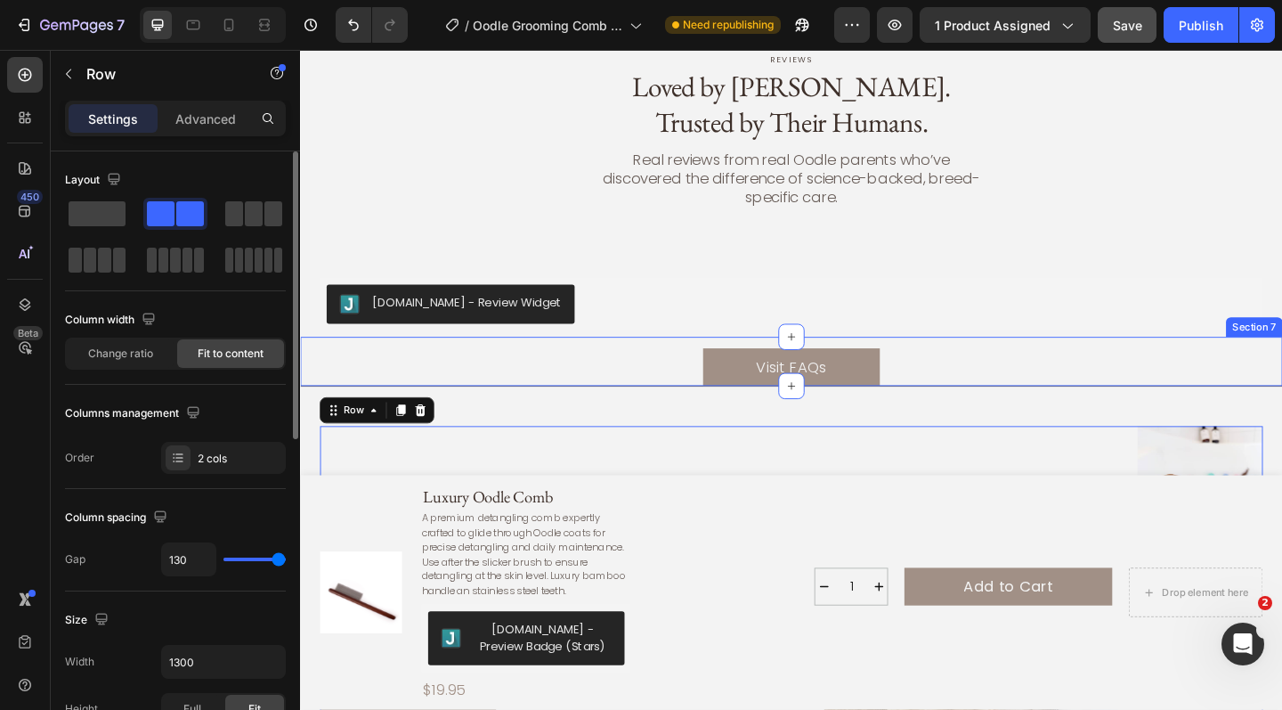
click at [638, 362] on div "Visit FAQs Button Section 7" at bounding box center [834, 389] width 1069 height 54
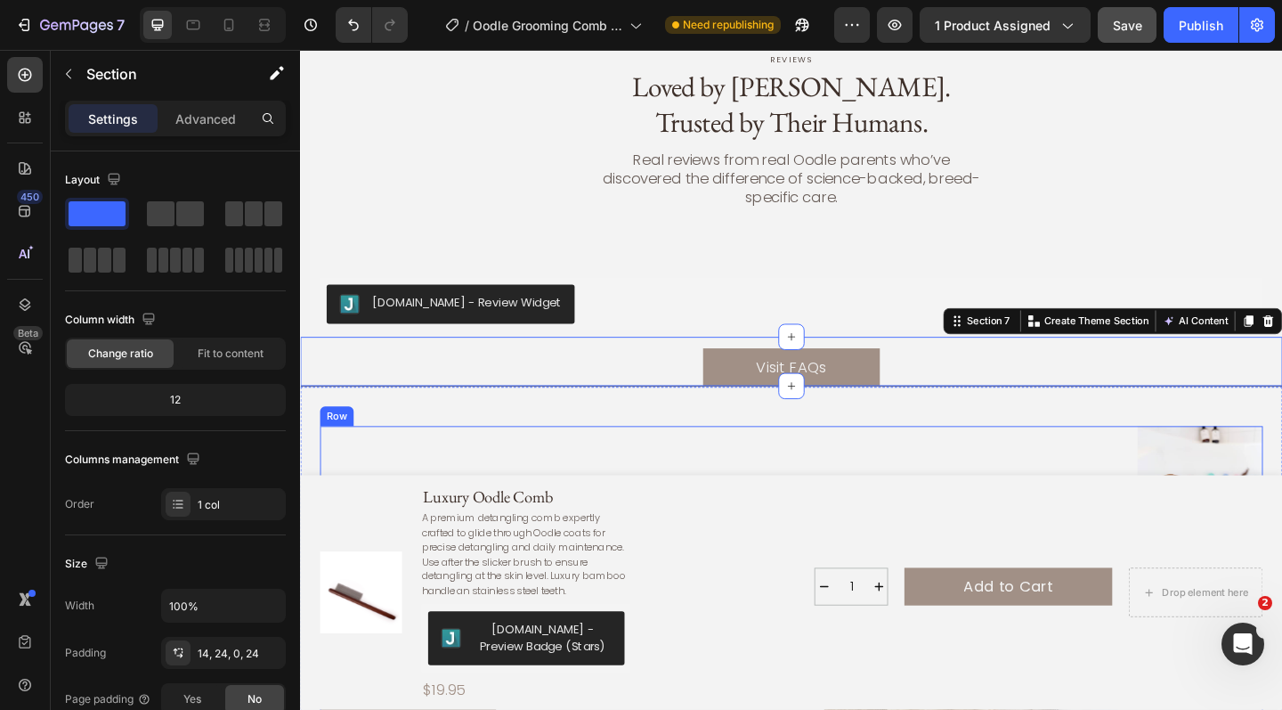
click at [601, 459] on div "Follow the Fluff @oodle_nation Heading From fresh wash moments to silky coat tr…" at bounding box center [537, 684] width 433 height 451
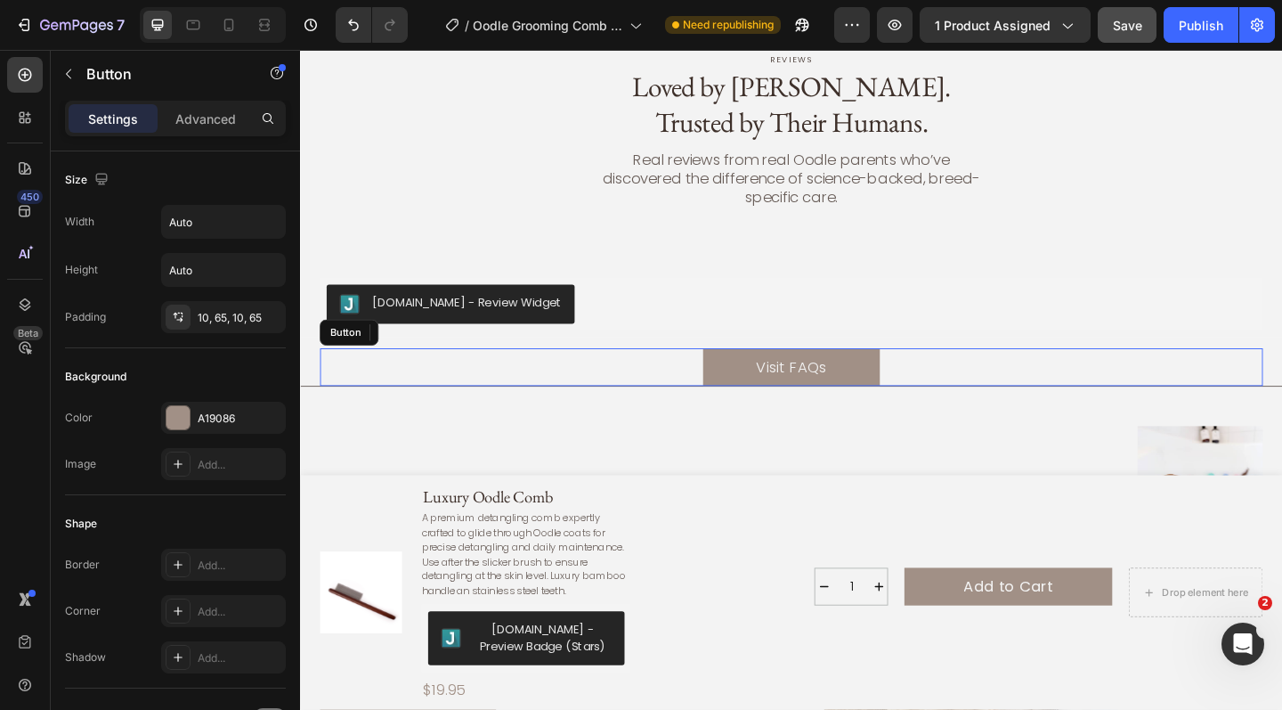
click at [698, 375] on div "Visit FAQs Button" at bounding box center [834, 395] width 1026 height 41
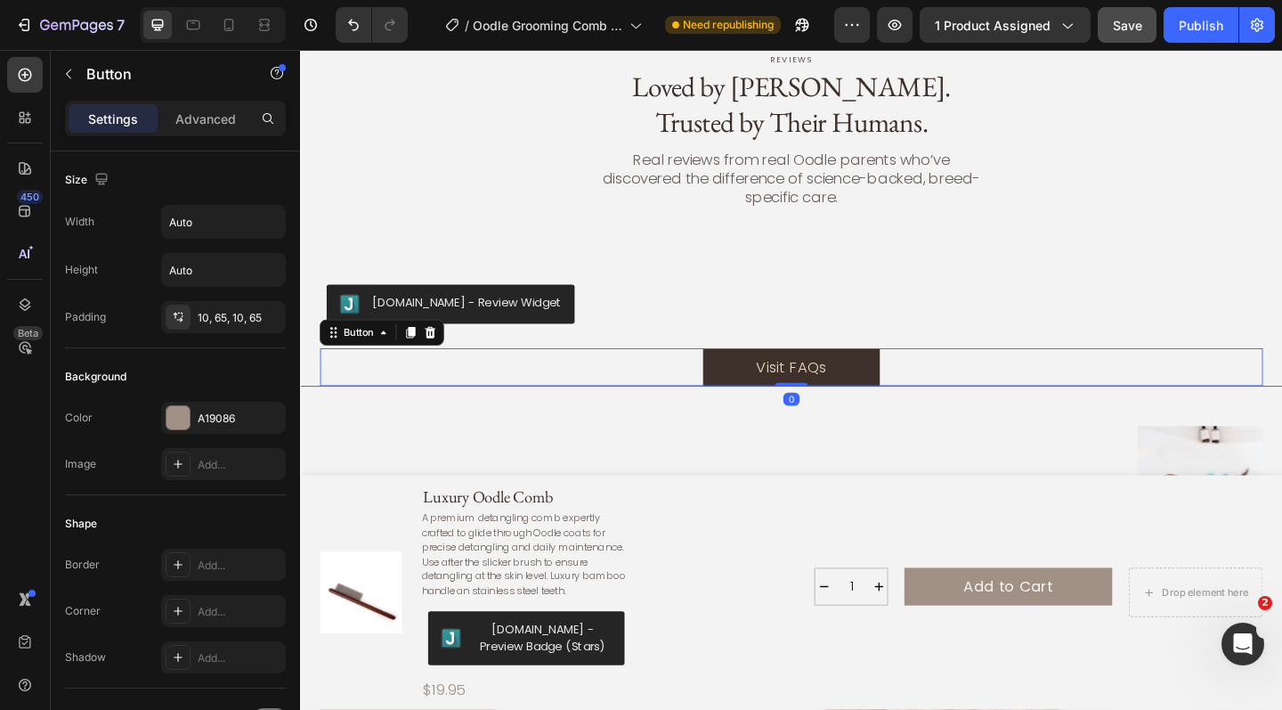
click at [773, 377] on link "Visit FAQs" at bounding box center [834, 395] width 193 height 41
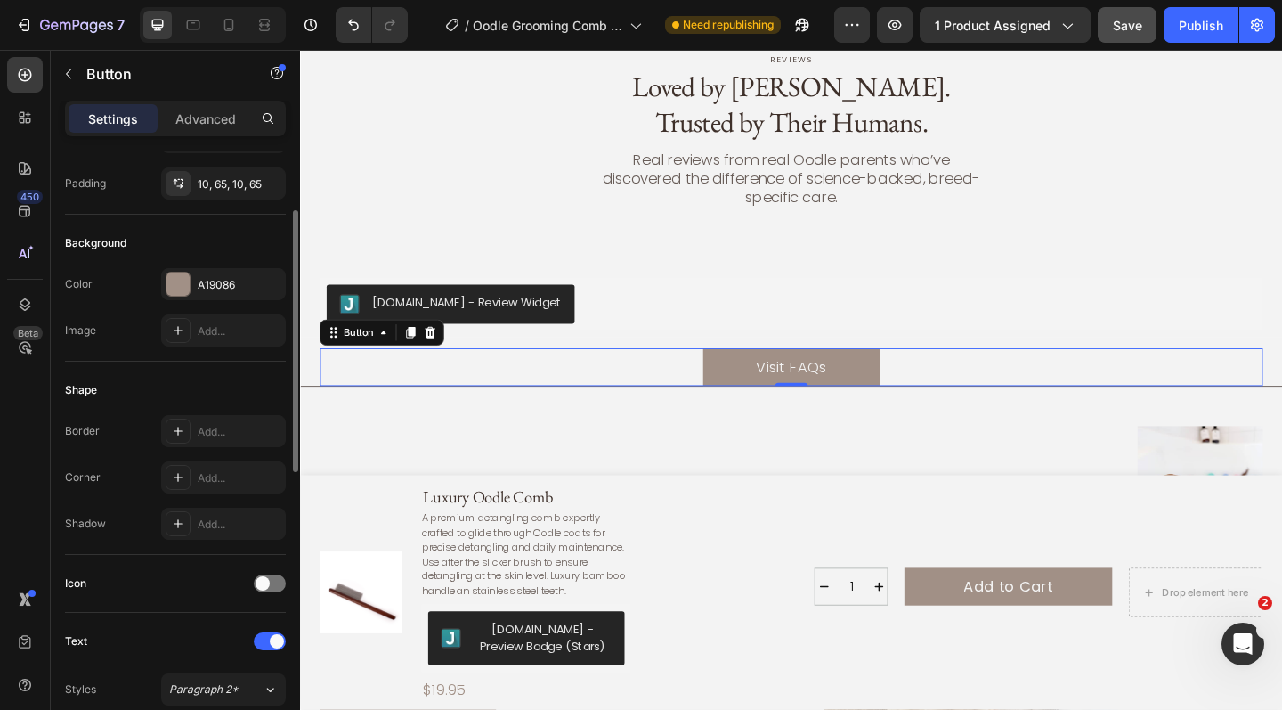
scroll to position [134, 0]
click at [223, 183] on div "10, 65, 10, 65" at bounding box center [224, 183] width 52 height 16
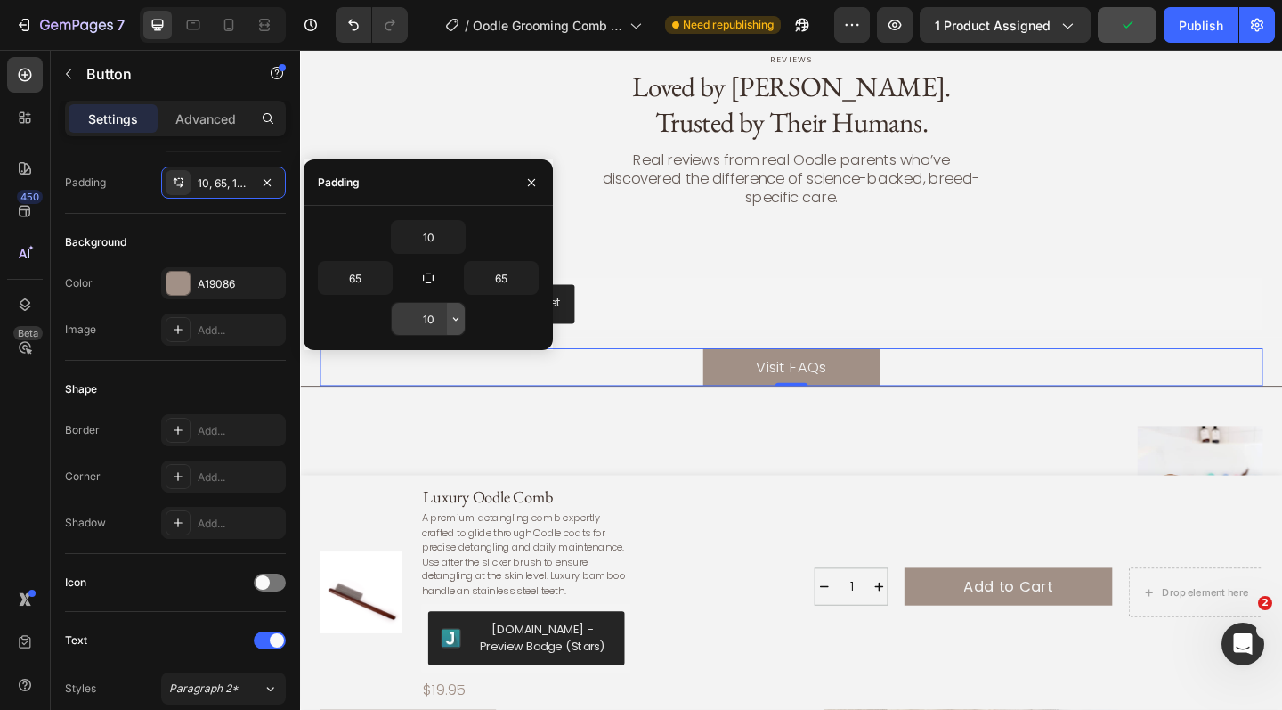
click at [451, 318] on icon "button" at bounding box center [456, 319] width 14 height 14
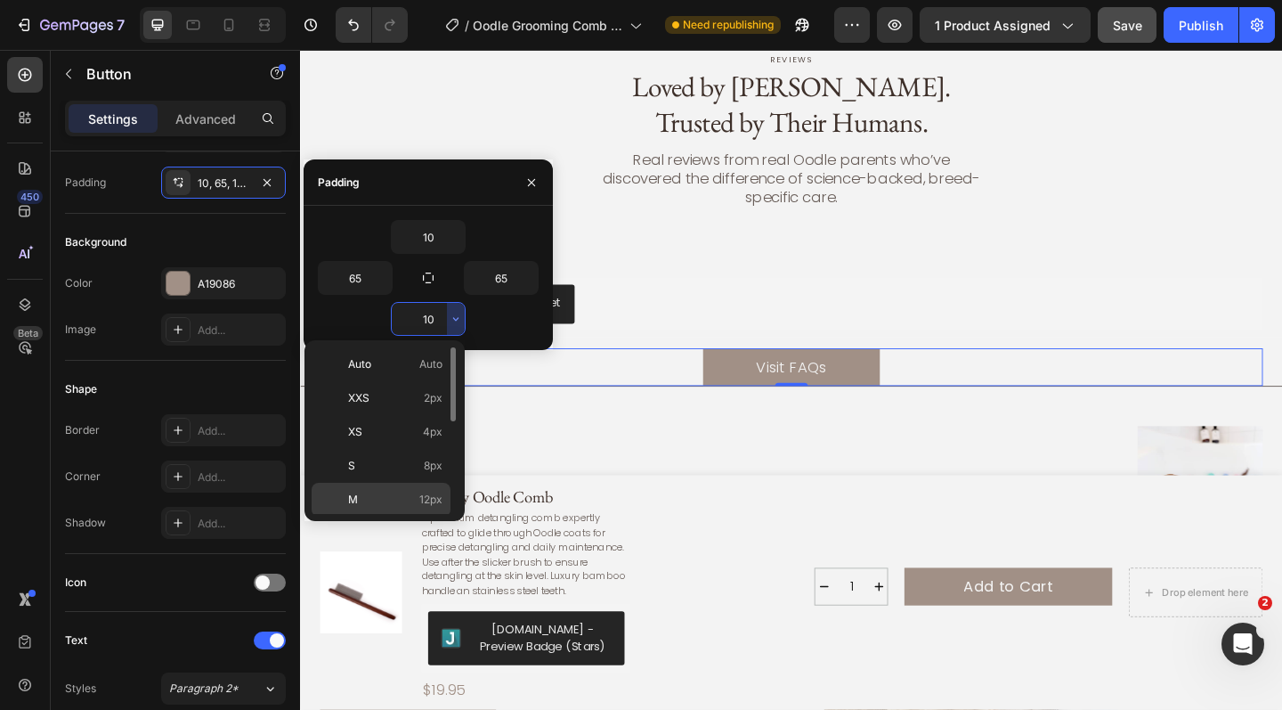
click at [378, 495] on p "M 12px" at bounding box center [395, 500] width 94 height 16
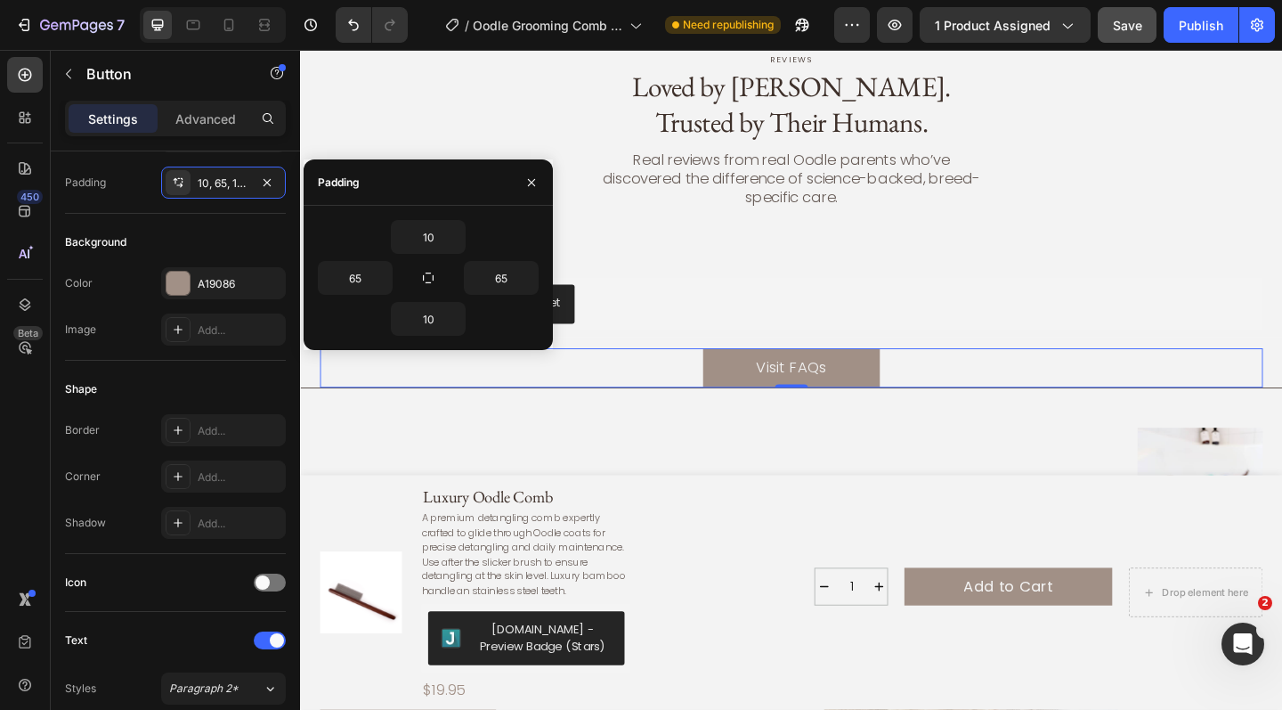
type input "12"
click at [457, 321] on icon "button" at bounding box center [456, 319] width 14 height 14
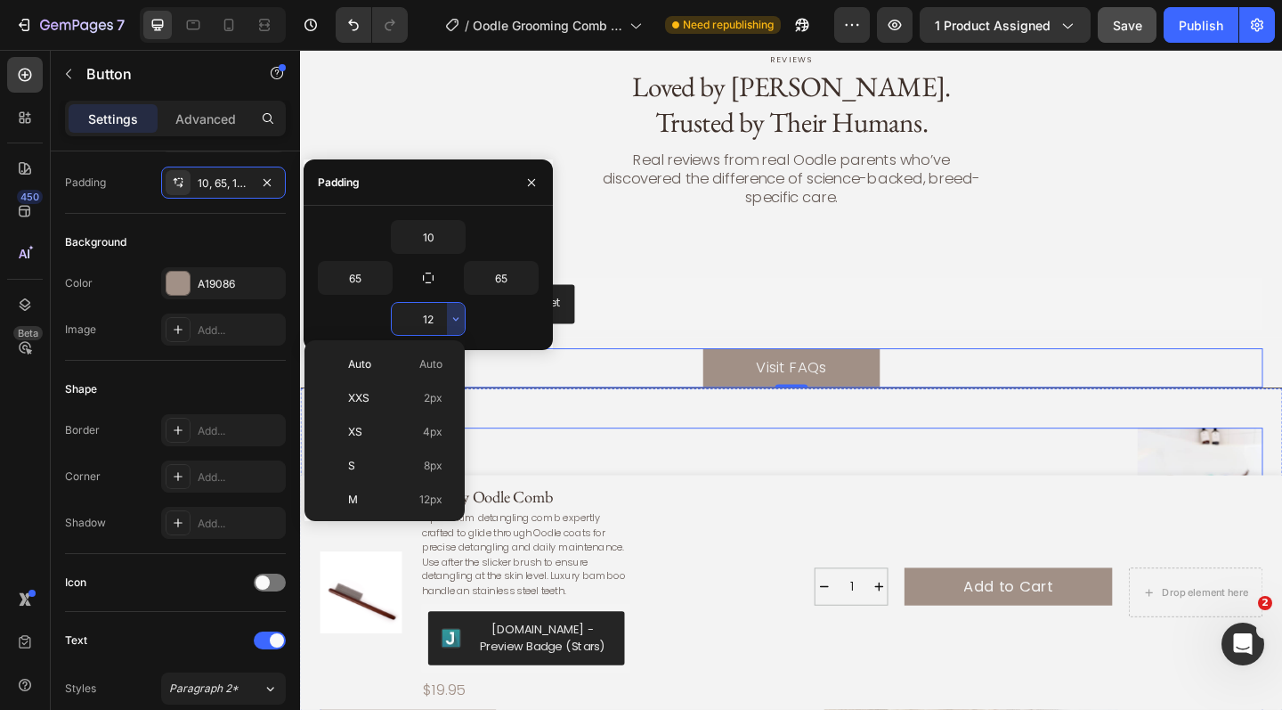
click at [702, 472] on div "Follow the Fluff @oodle_nation Heading From fresh wash moments to silky coat tr…" at bounding box center [537, 686] width 433 height 451
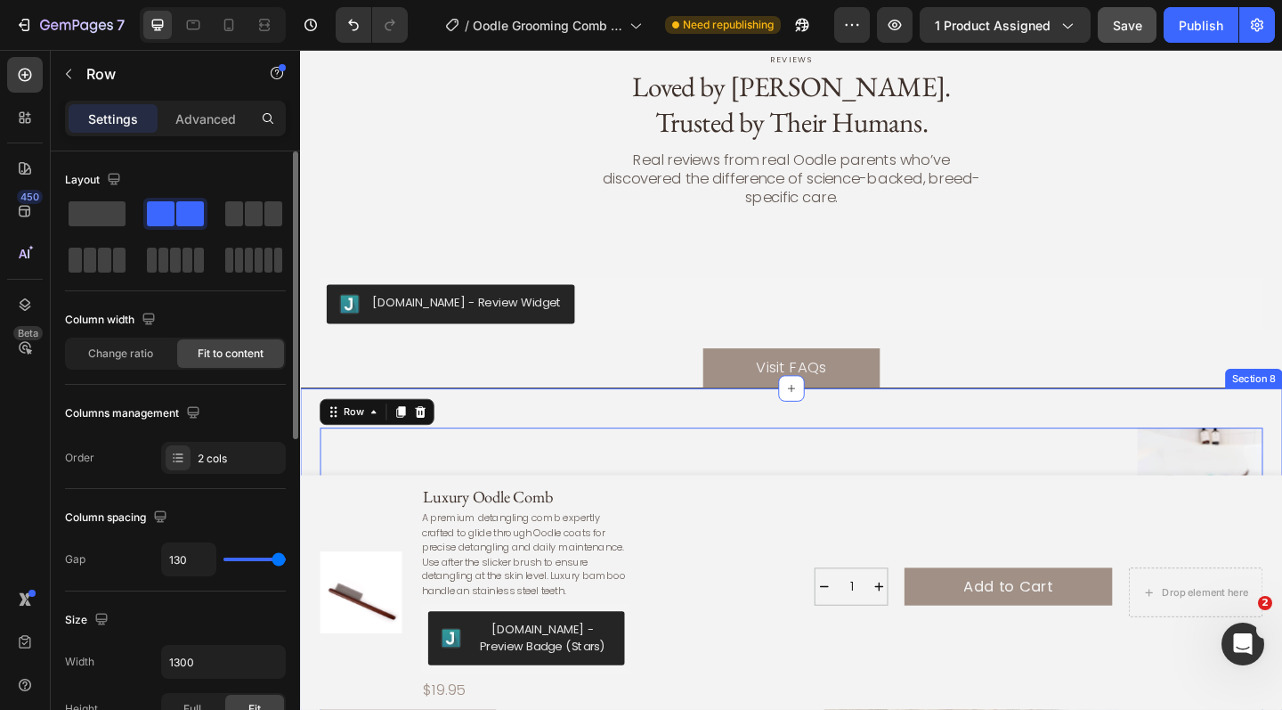
click at [714, 419] on div "Follow the Fluff @oodle_nation Heading From fresh wash moments to silky coat tr…" at bounding box center [834, 701] width 1069 height 565
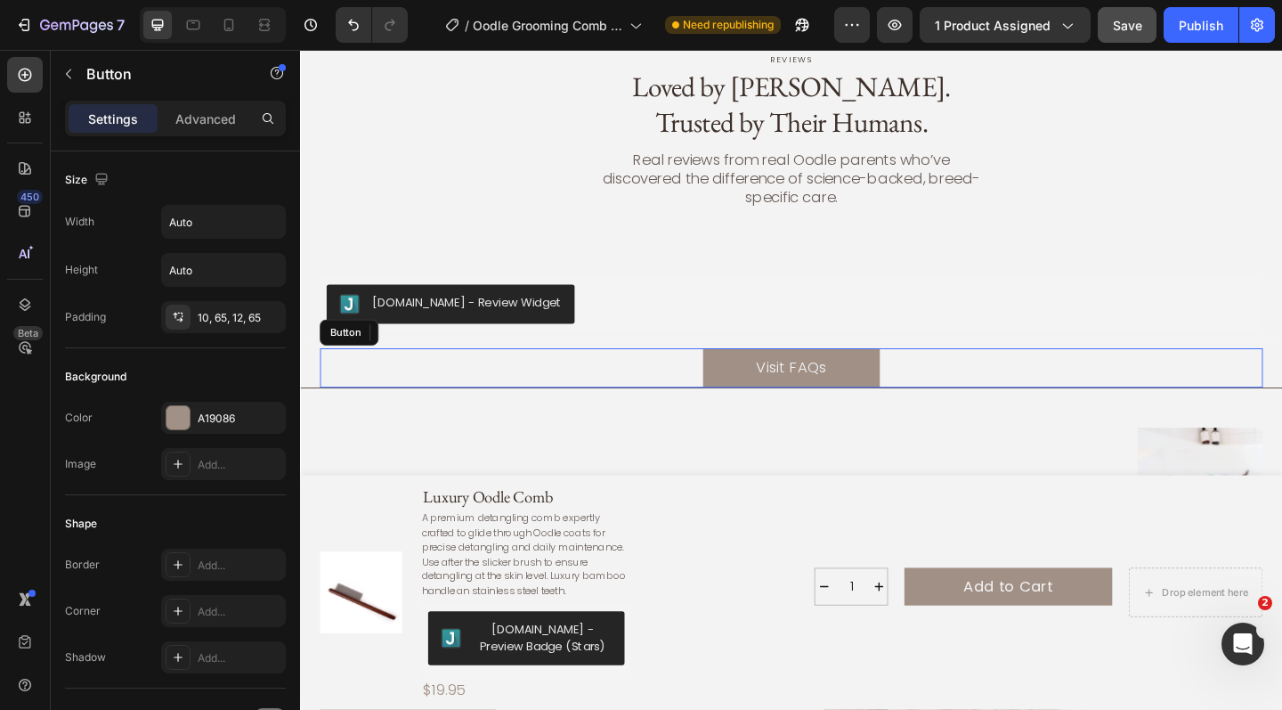
click at [699, 394] on div "Visit FAQs Button" at bounding box center [834, 396] width 1026 height 43
click at [215, 124] on p "Advanced" at bounding box center [205, 119] width 61 height 19
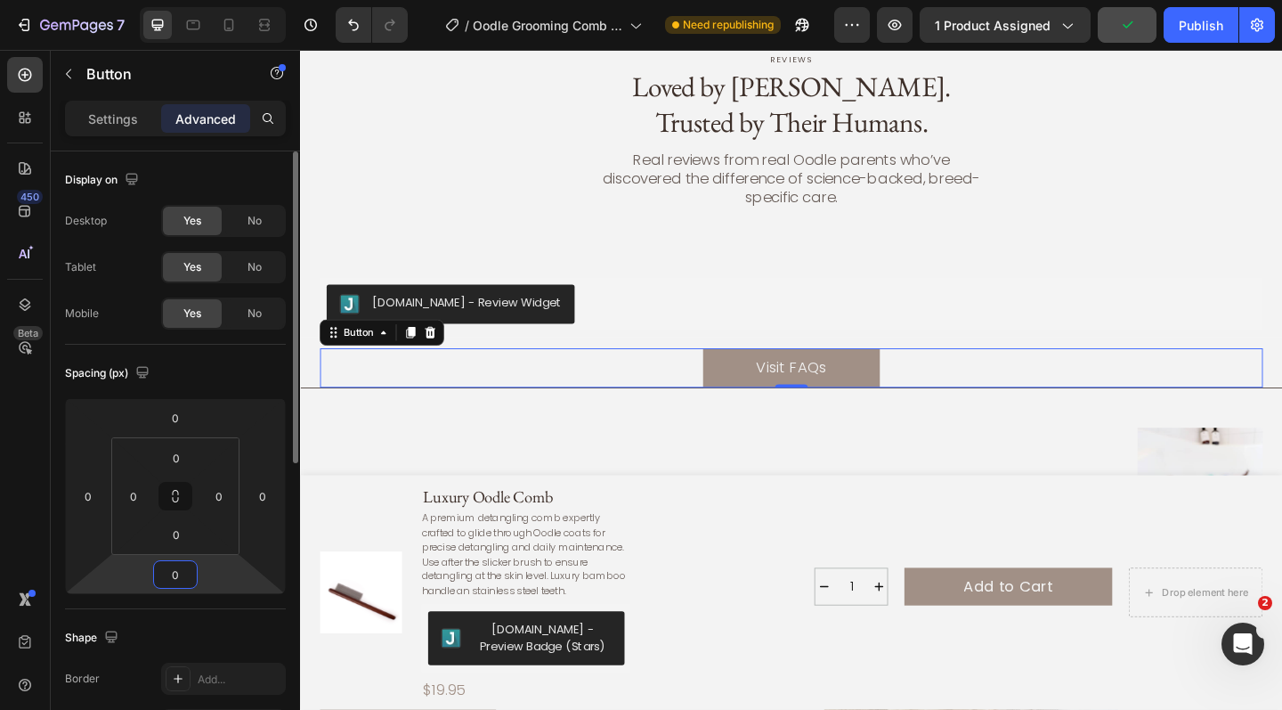
click at [179, 582] on input "0" at bounding box center [176, 574] width 36 height 27
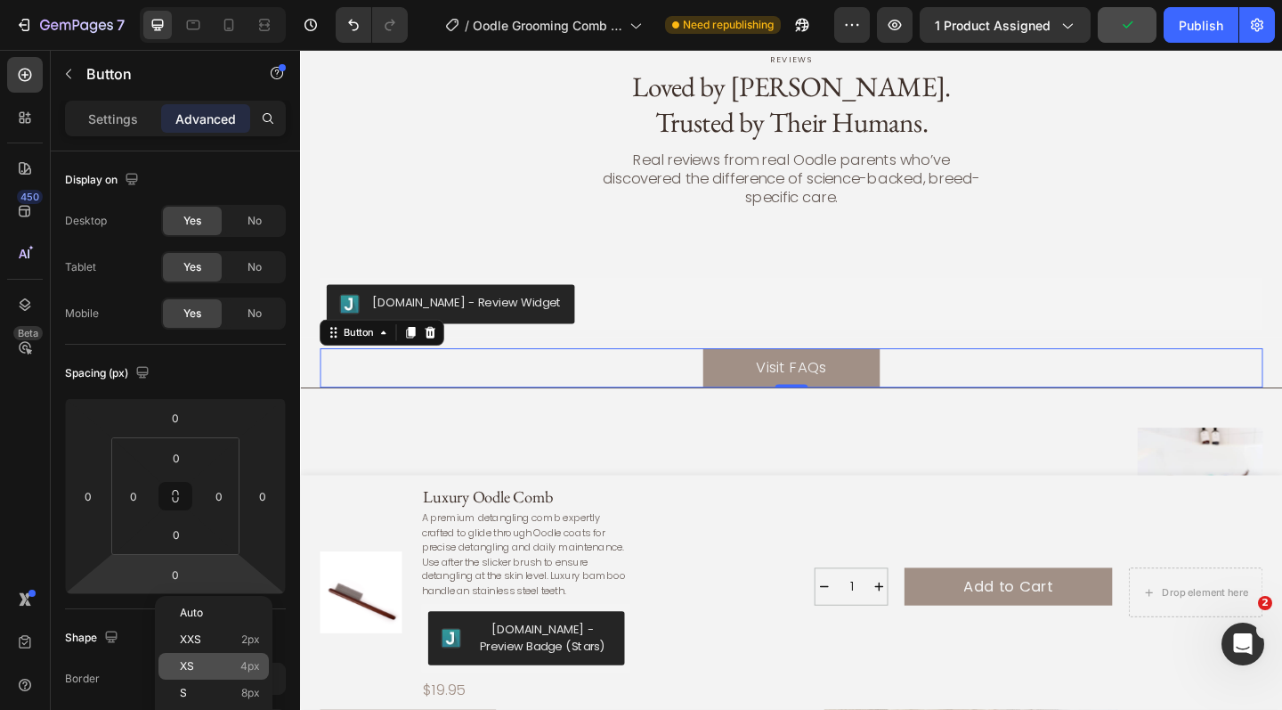
click at [191, 669] on span "XS" at bounding box center [187, 666] width 14 height 12
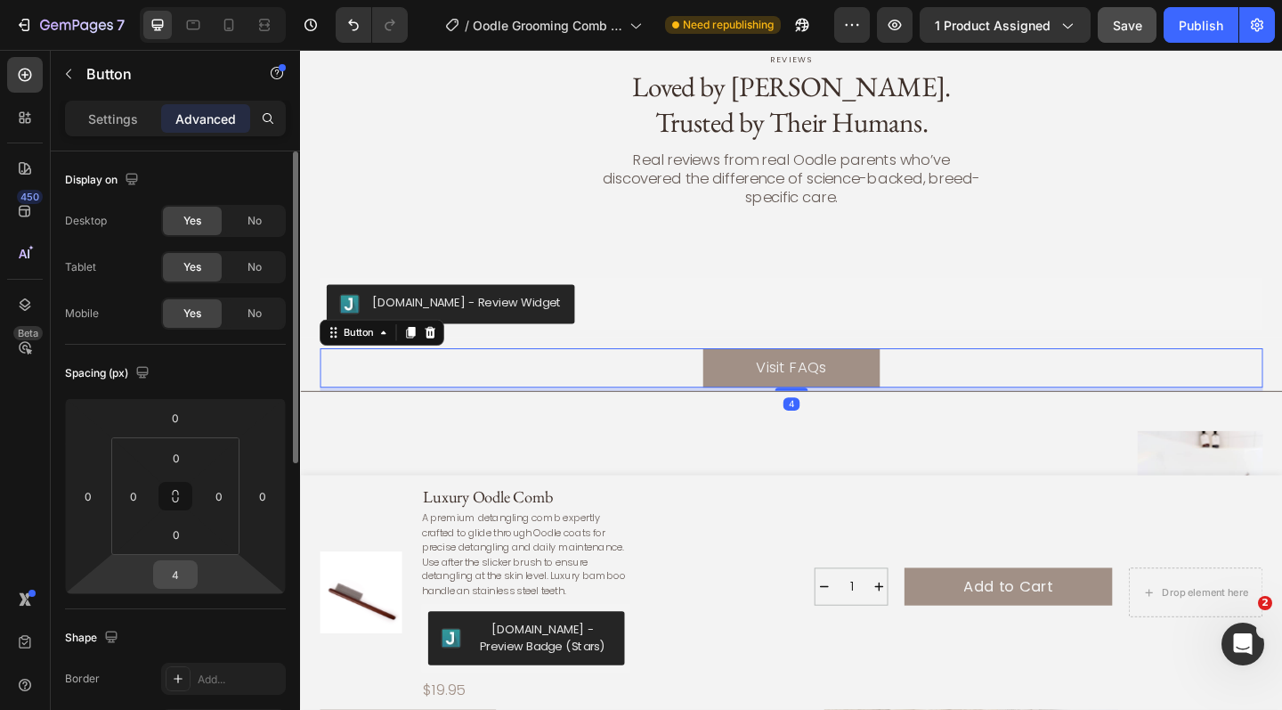
click at [185, 581] on input "4" at bounding box center [176, 574] width 36 height 27
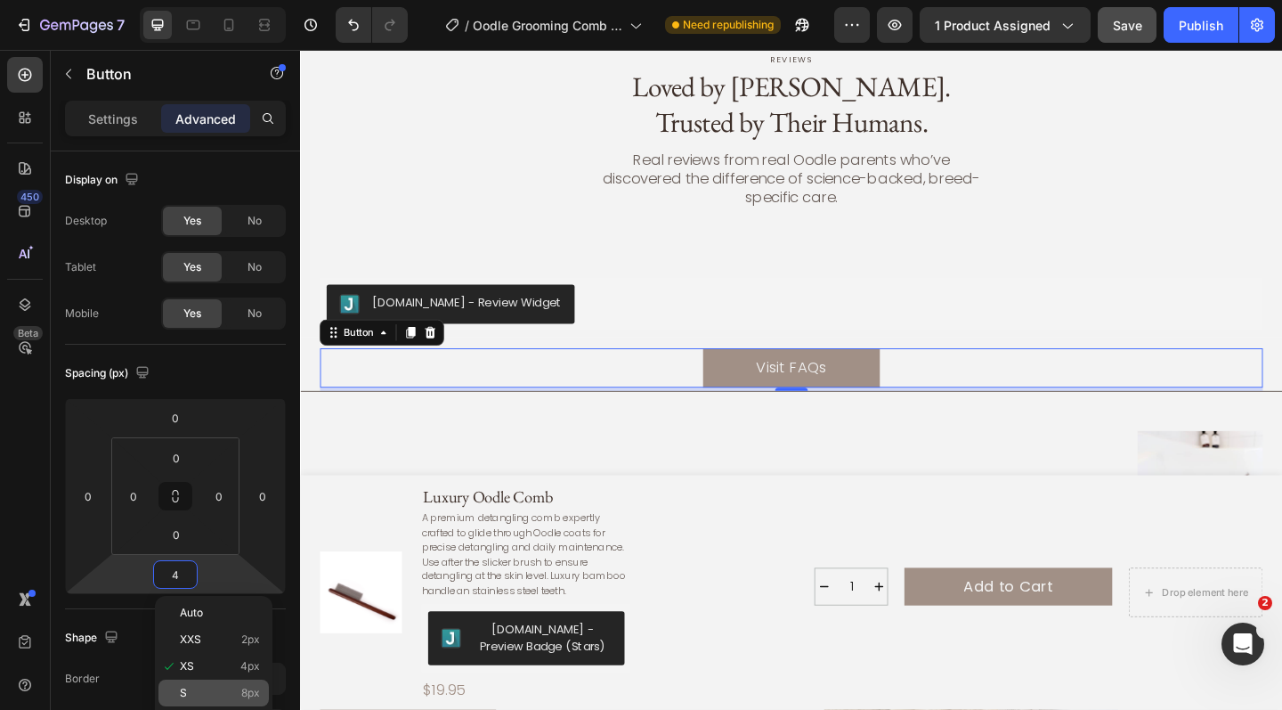
click at [187, 692] on p "S 8px" at bounding box center [220, 693] width 80 height 12
type input "8"
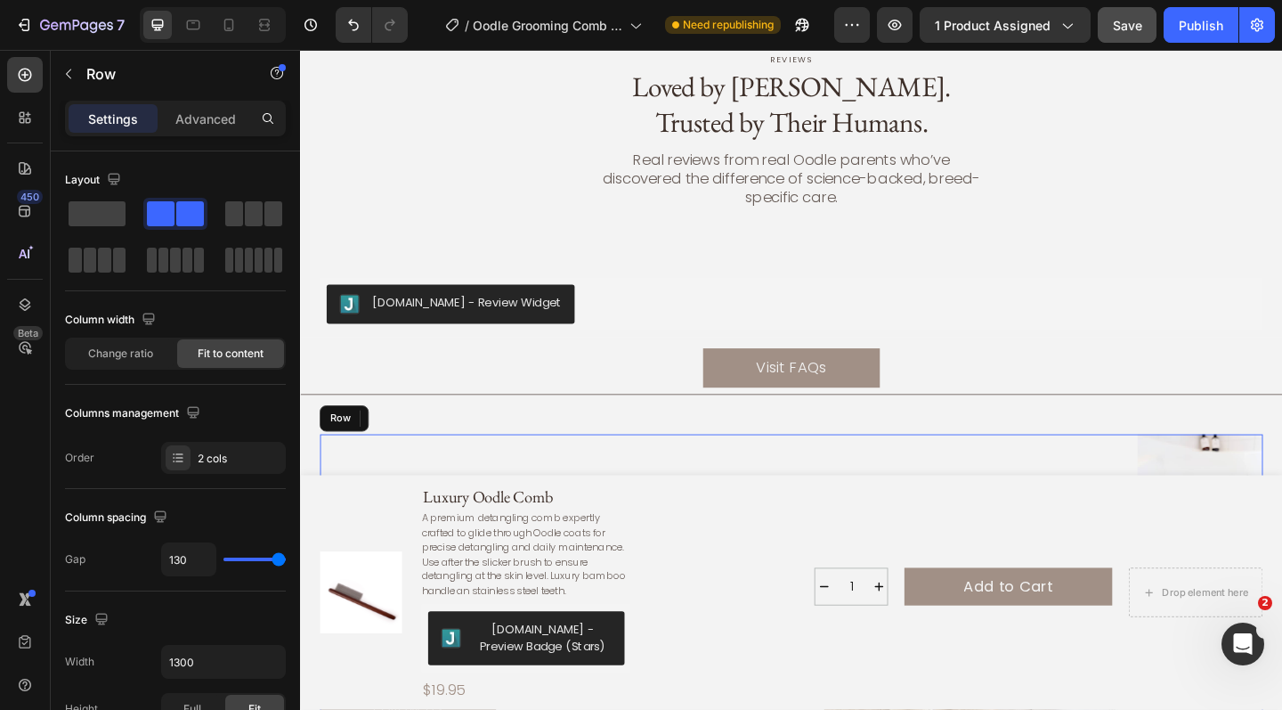
click at [728, 468] on div "Follow the Fluff @oodle_nation Heading From fresh wash moments to silky coat tr…" at bounding box center [537, 693] width 433 height 451
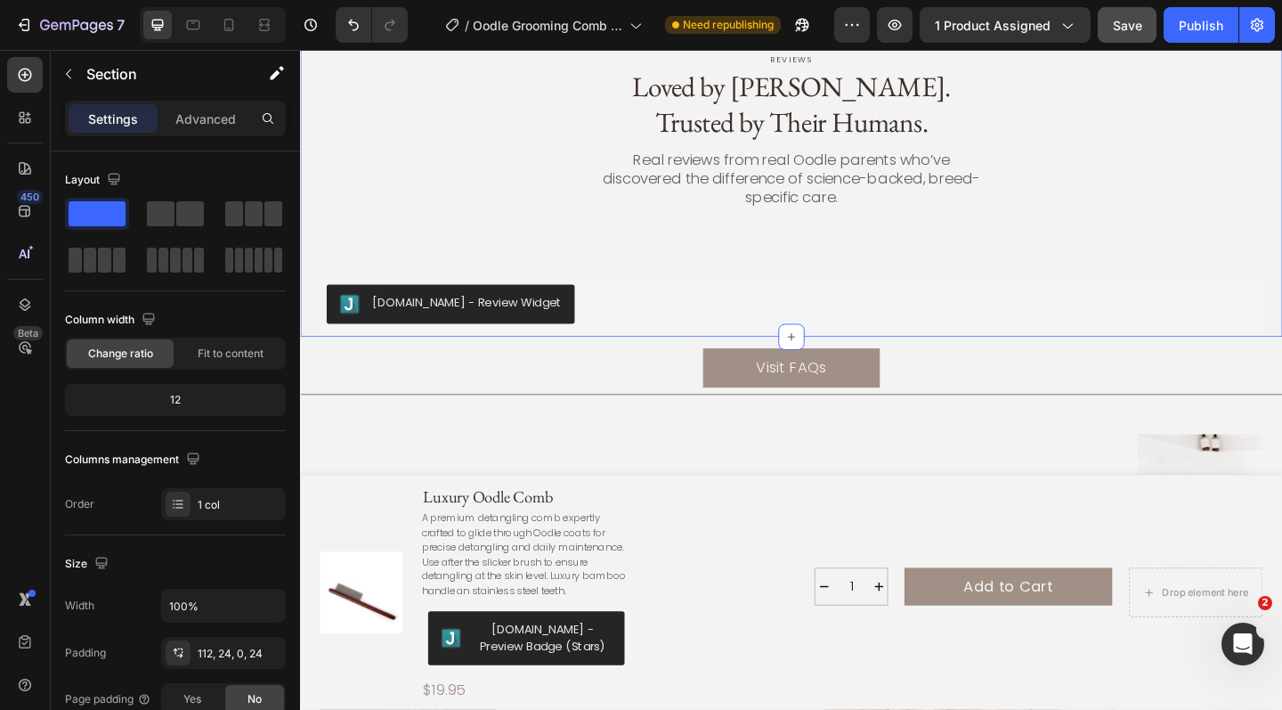
click at [897, 268] on div "reviews Text Block Loved by [PERSON_NAME]. Trusted by Their Humans. Heading Rea…" at bounding box center [834, 208] width 1026 height 309
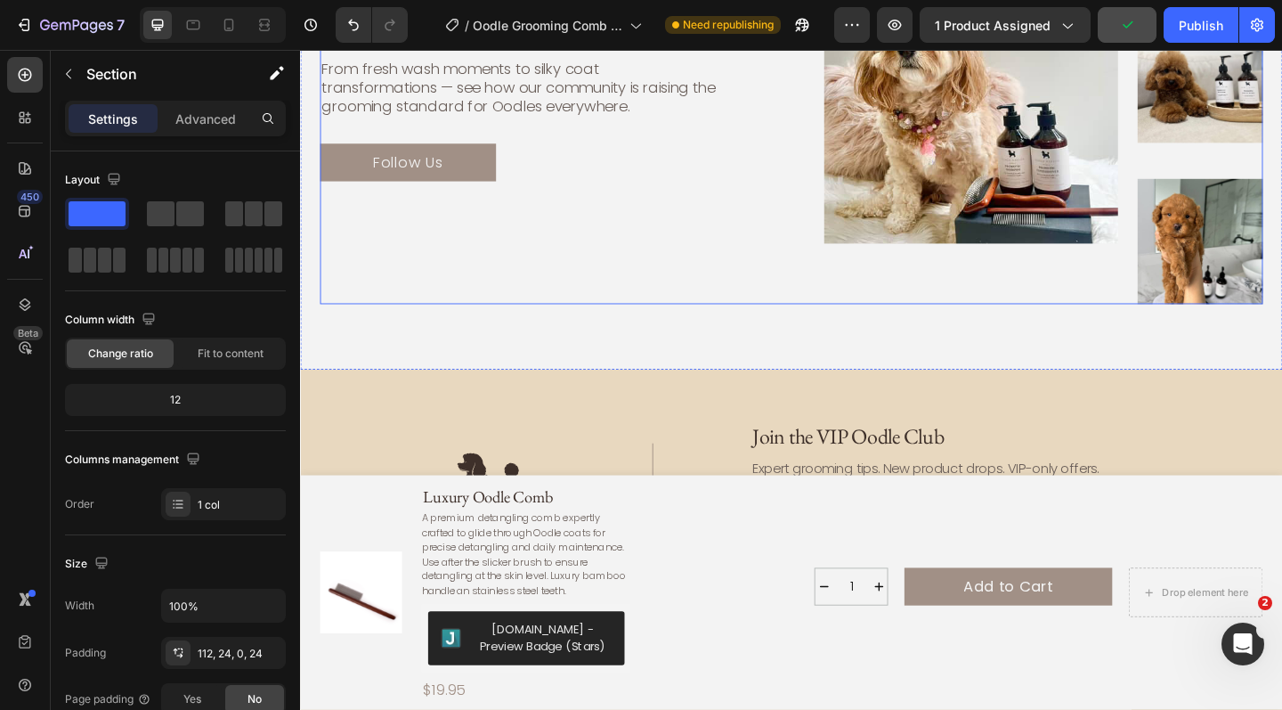
scroll to position [5898, 0]
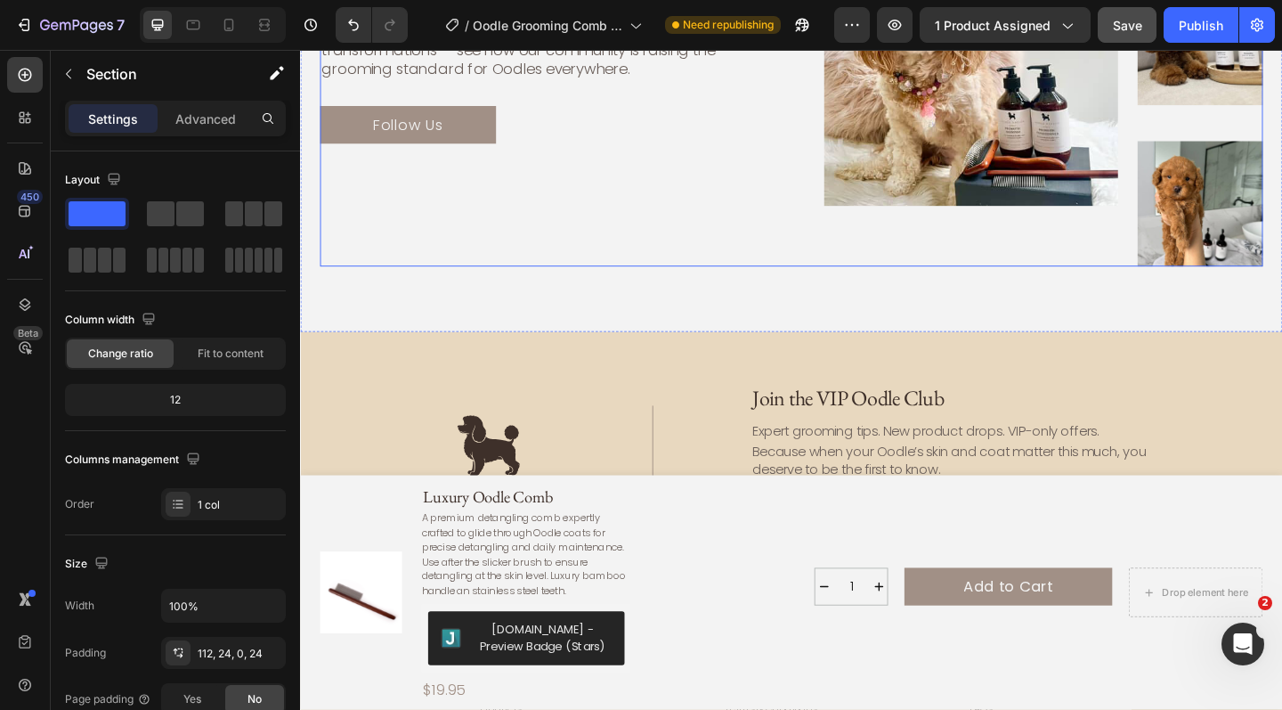
click at [623, 268] on div "Follow the Fluff @oodle_nation Heading From fresh wash moments to silky coat tr…" at bounding box center [537, 59] width 433 height 451
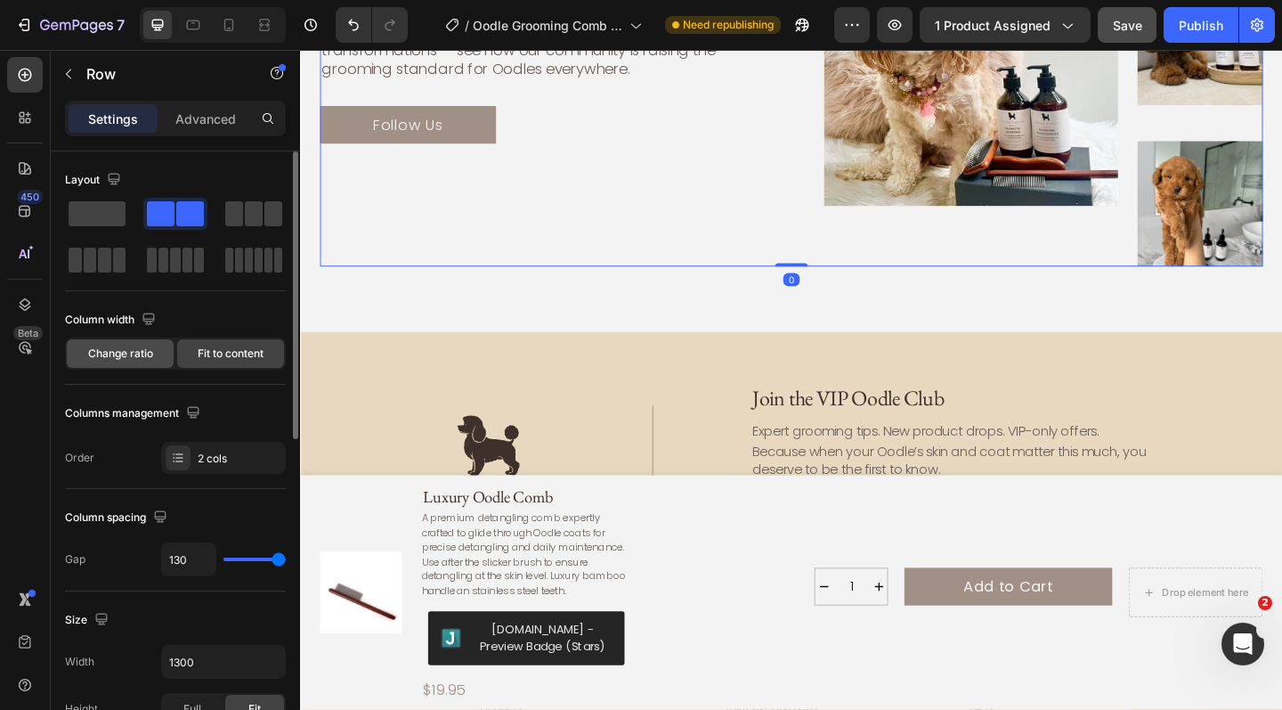
click at [121, 361] on span "Change ratio" at bounding box center [120, 354] width 65 height 16
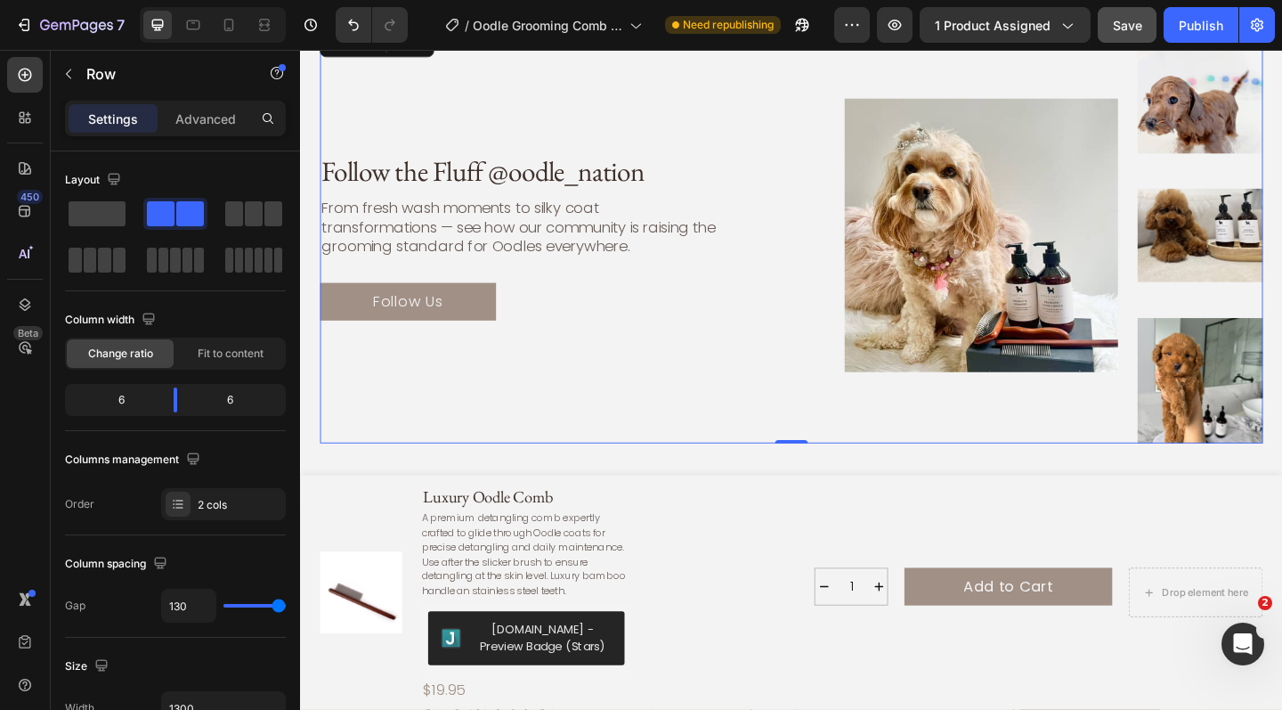
scroll to position [5710, 0]
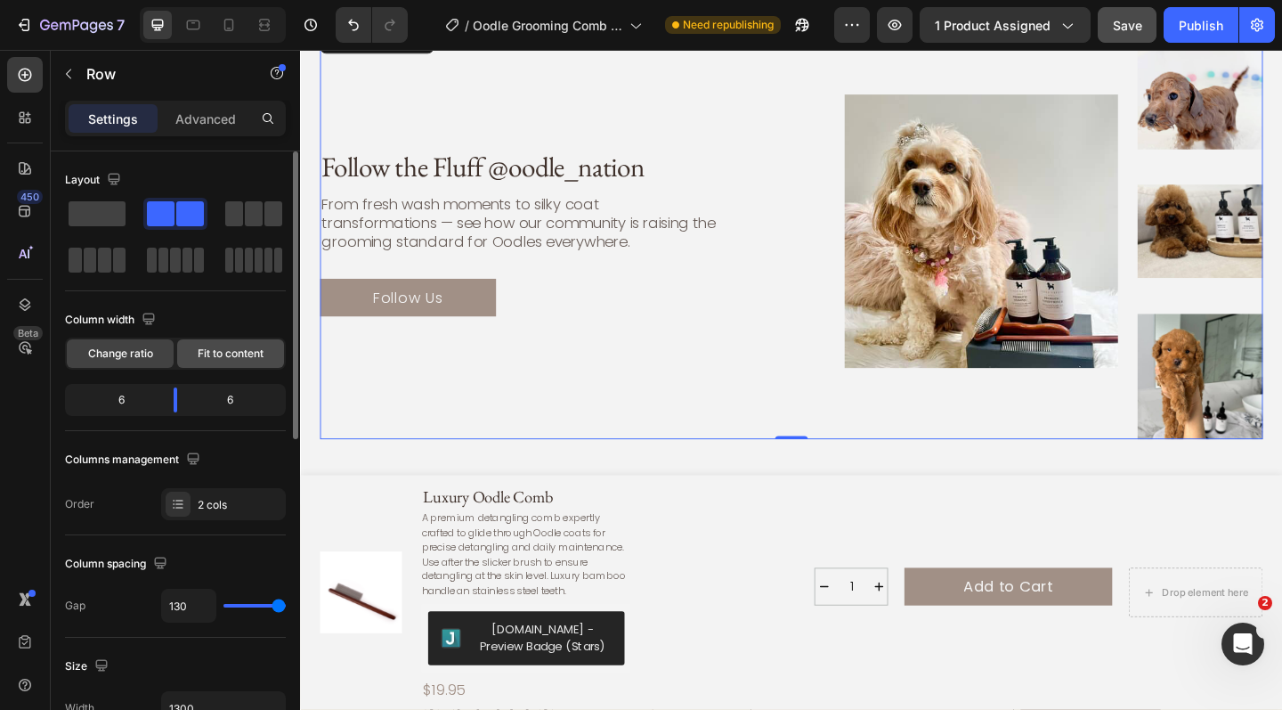
click at [222, 356] on span "Fit to content" at bounding box center [231, 354] width 66 height 16
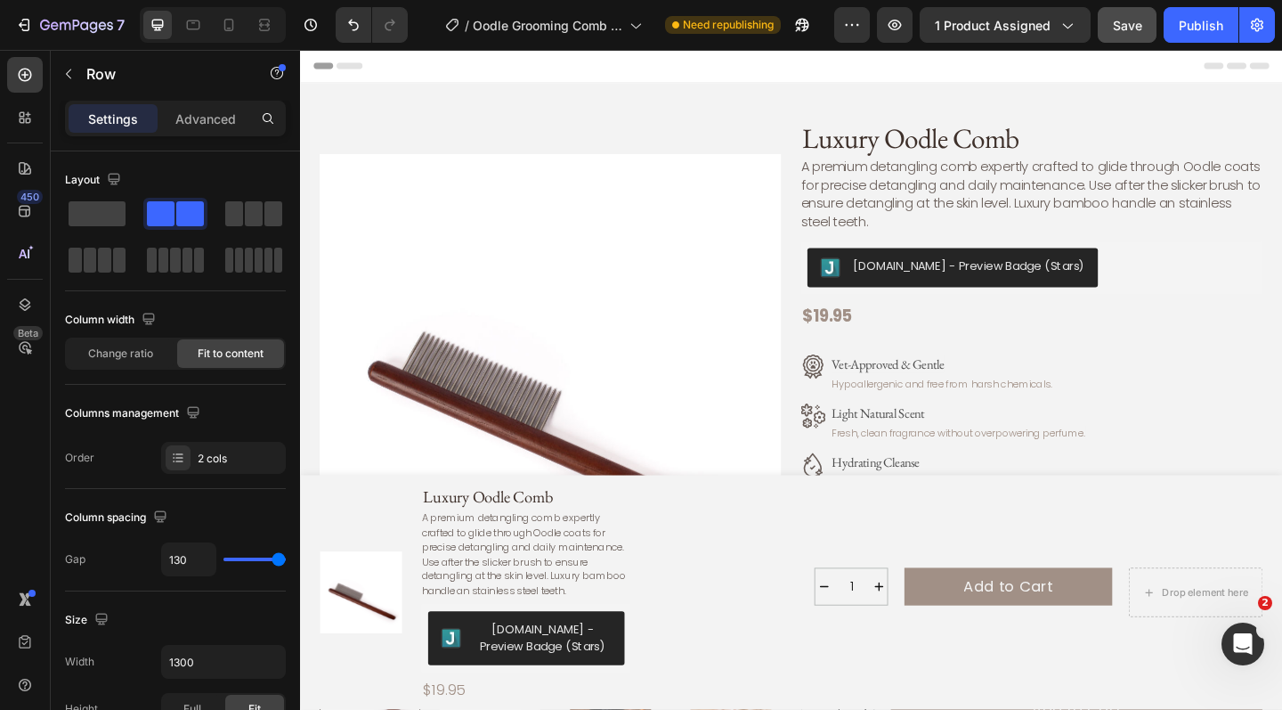
scroll to position [0, 0]
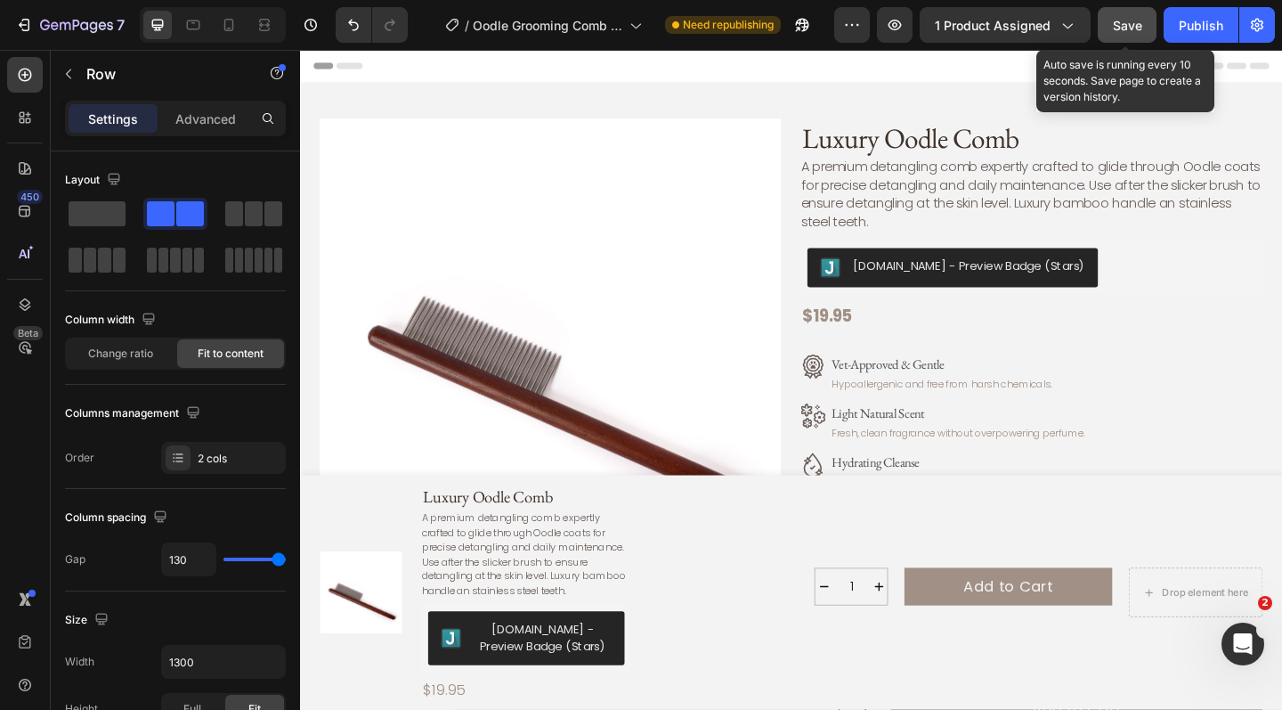
click at [1121, 27] on span "Save" at bounding box center [1127, 25] width 29 height 15
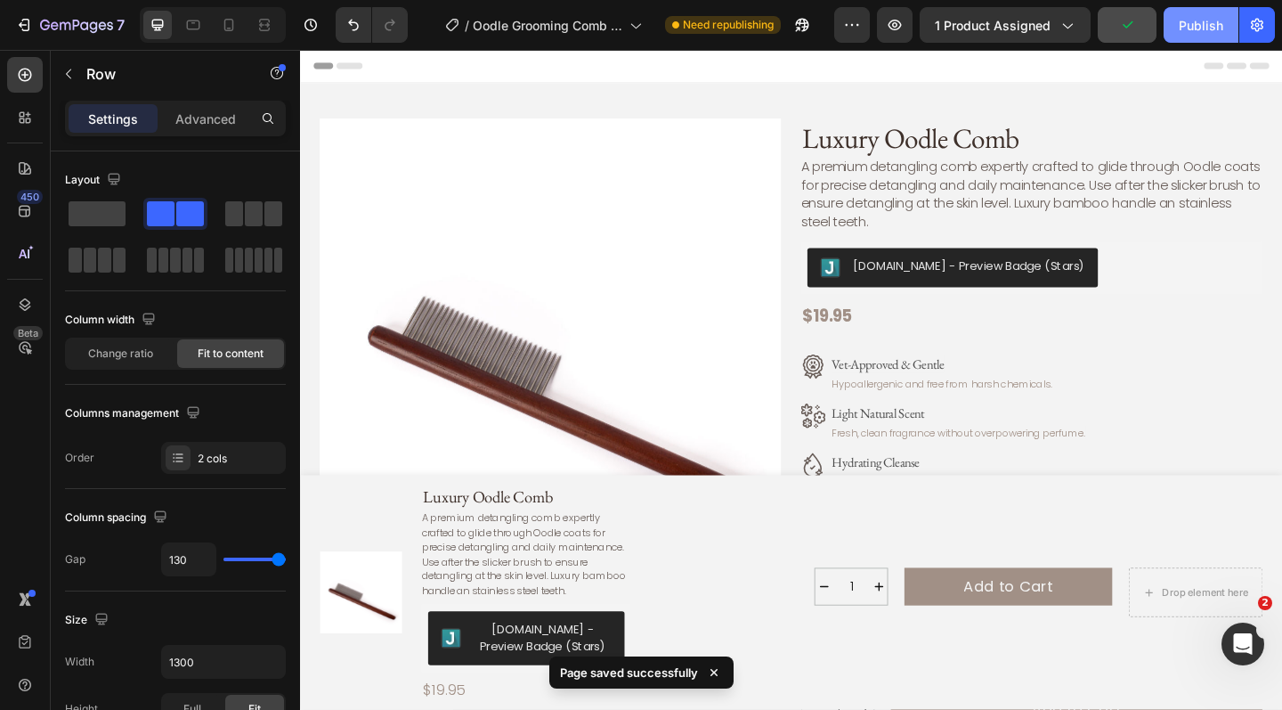
click at [1191, 28] on div "Publish" at bounding box center [1201, 25] width 45 height 19
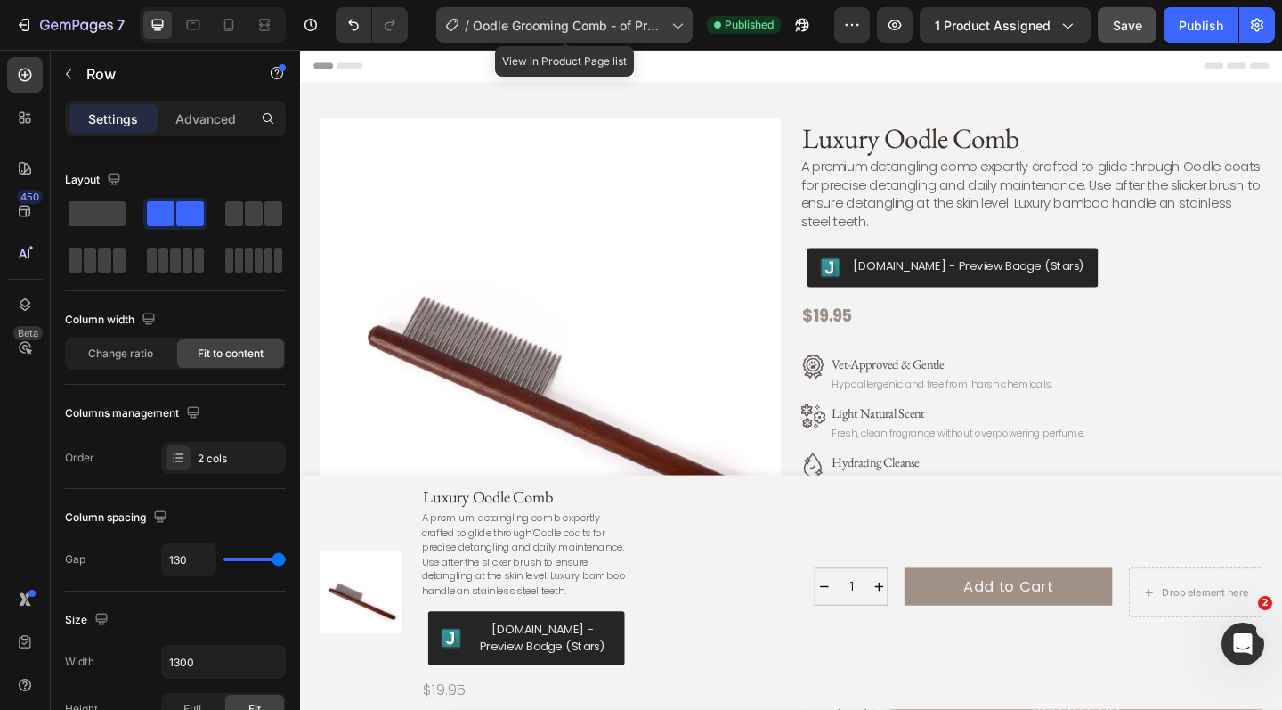
click at [684, 26] on icon at bounding box center [677, 25] width 18 height 18
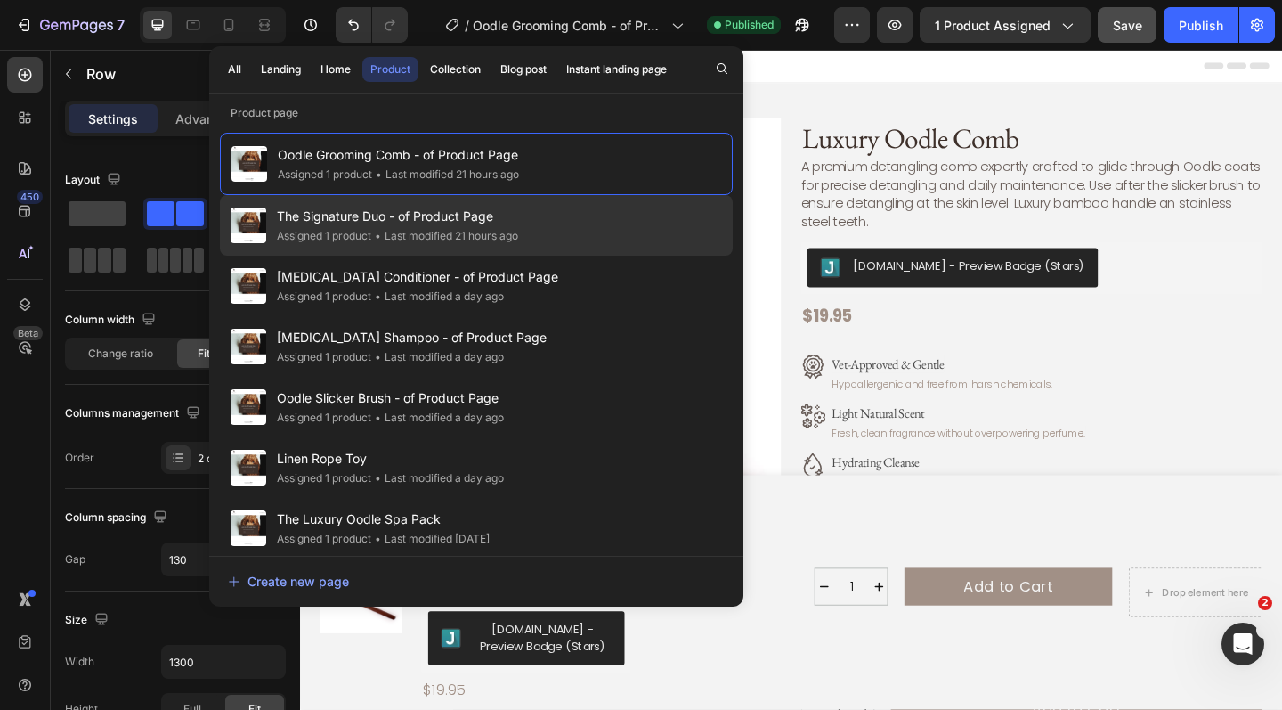
click at [448, 216] on span "The Signature Duo - of Product Page" at bounding box center [397, 216] width 241 height 21
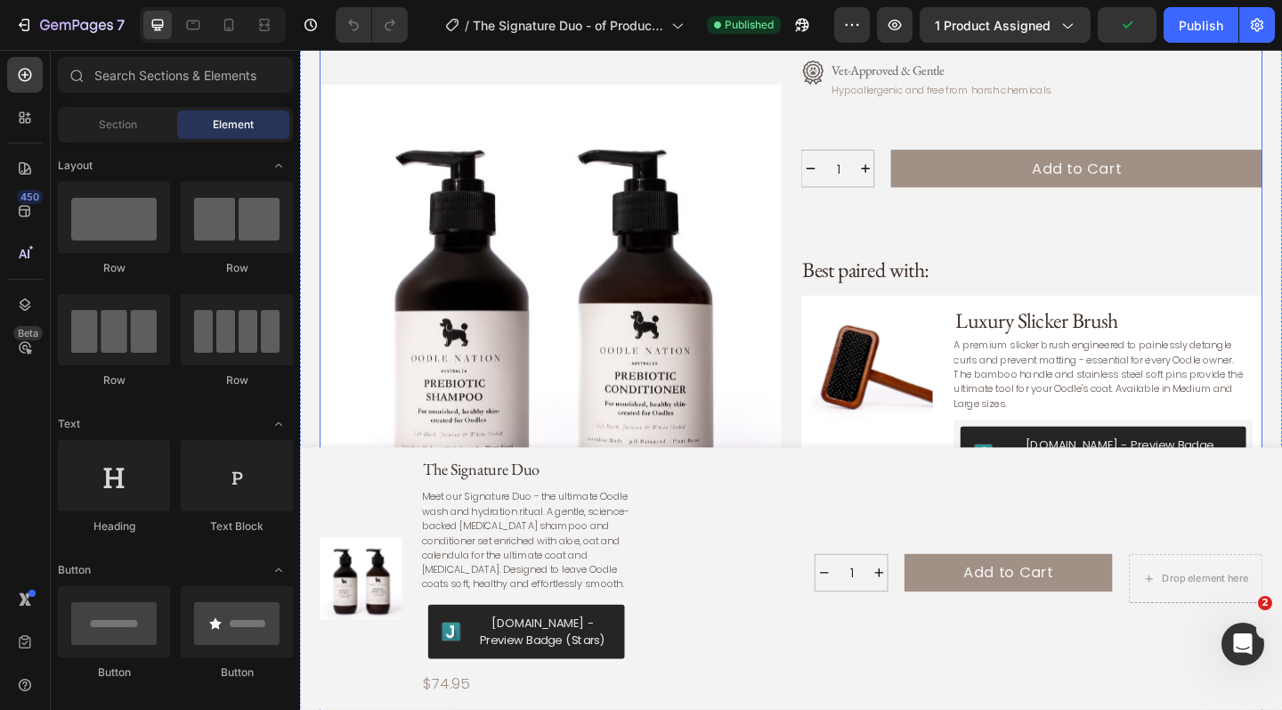
scroll to position [609, 0]
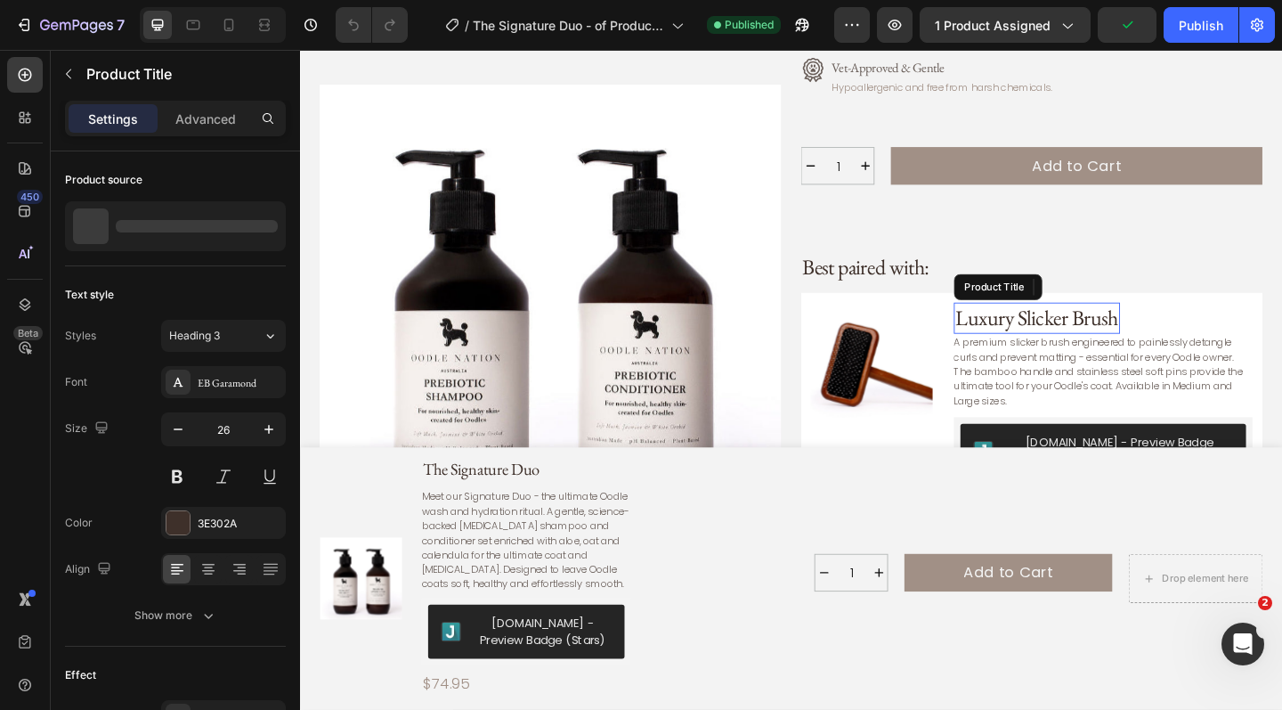
click at [1035, 325] on h3 "Luxury Slicker Brush" at bounding box center [1102, 342] width 181 height 34
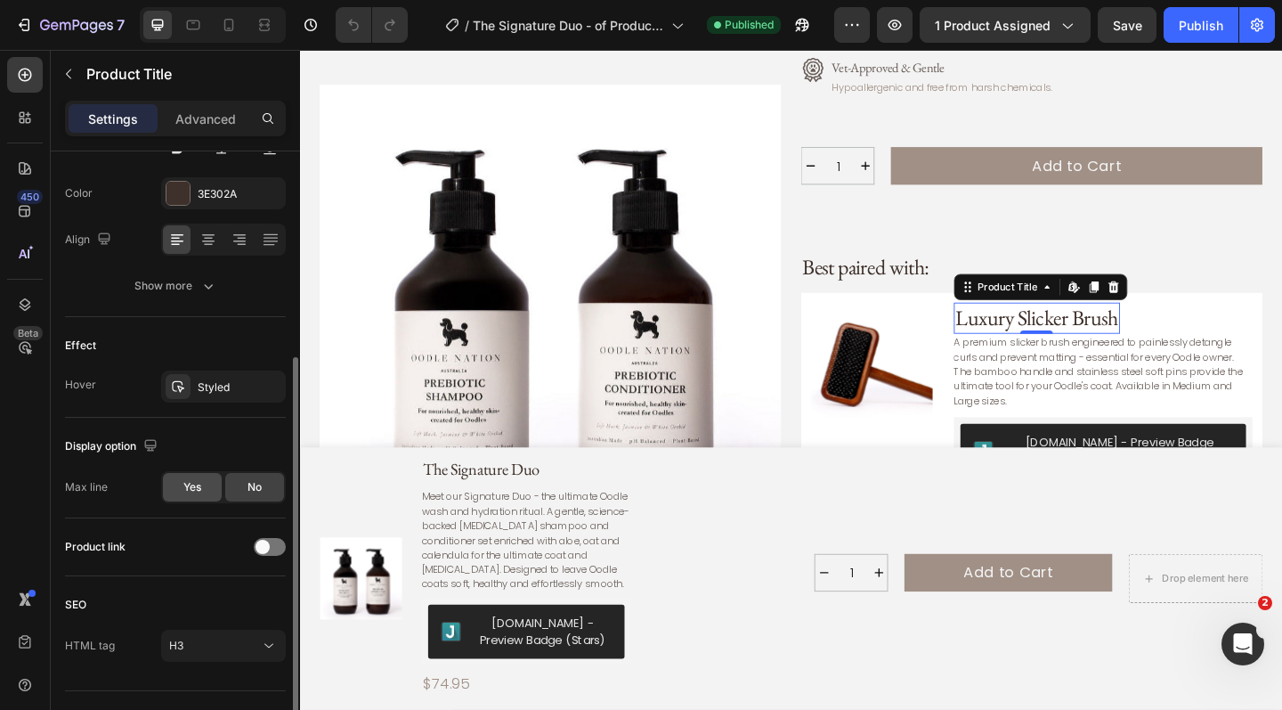
scroll to position [367, 0]
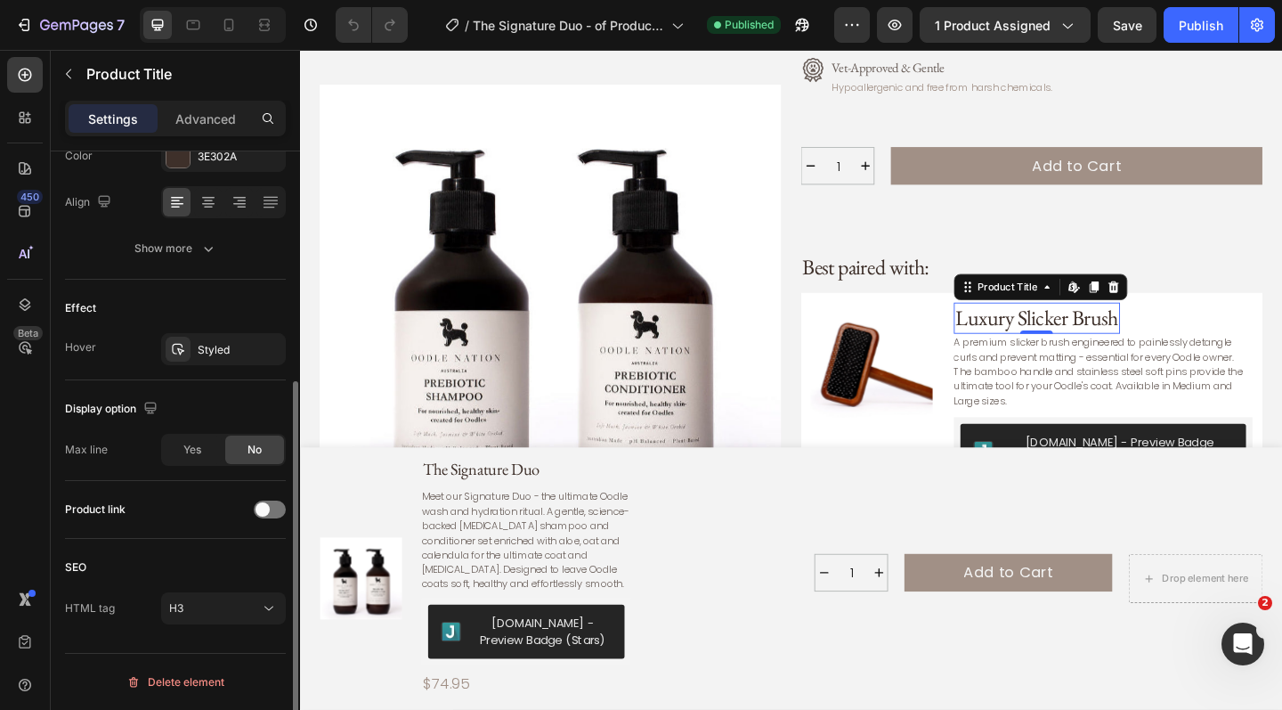
click at [280, 520] on div "Product link" at bounding box center [175, 509] width 221 height 28
click at [279, 512] on div at bounding box center [270, 509] width 32 height 18
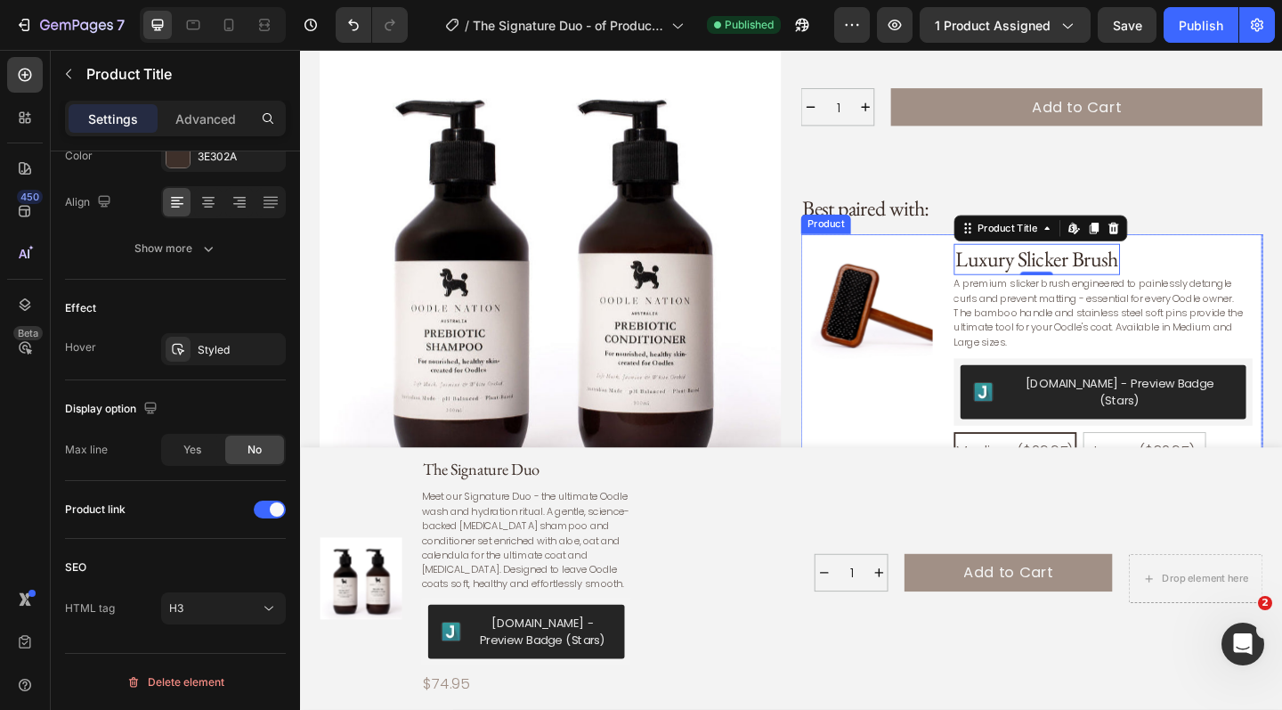
scroll to position [704, 0]
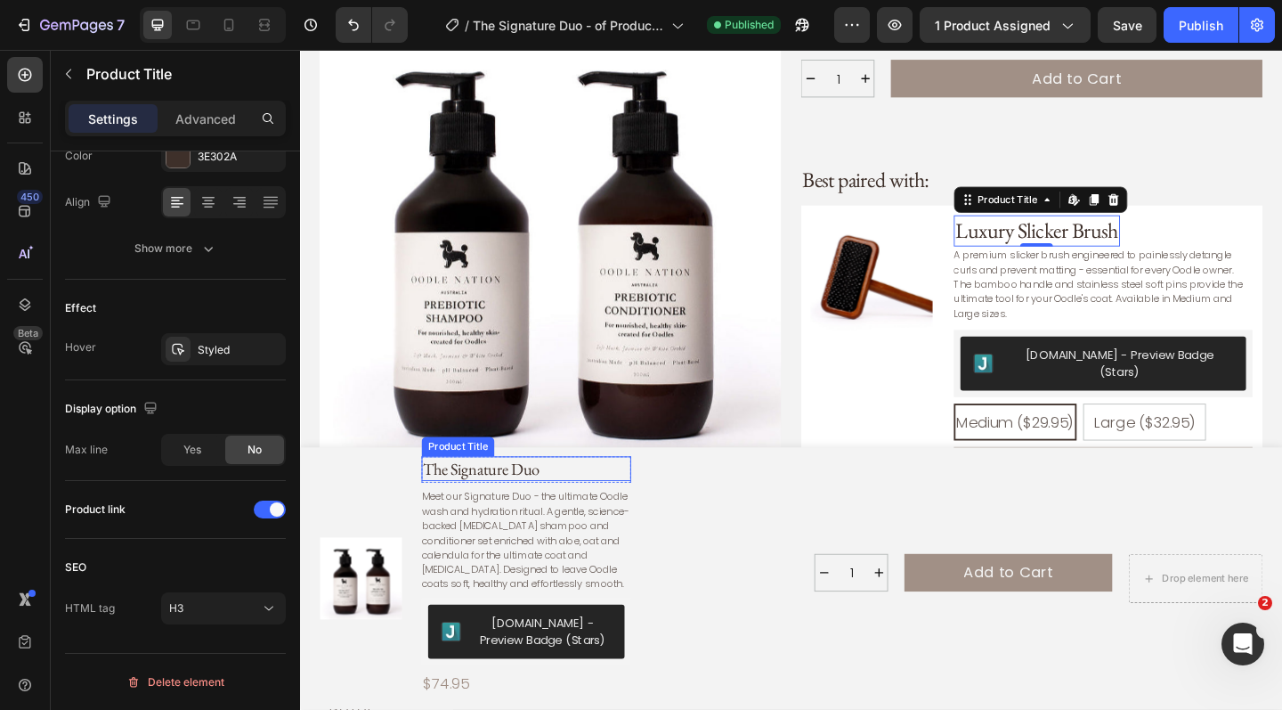
click at [572, 514] on h1 "The Signature Duo" at bounding box center [546, 505] width 228 height 27
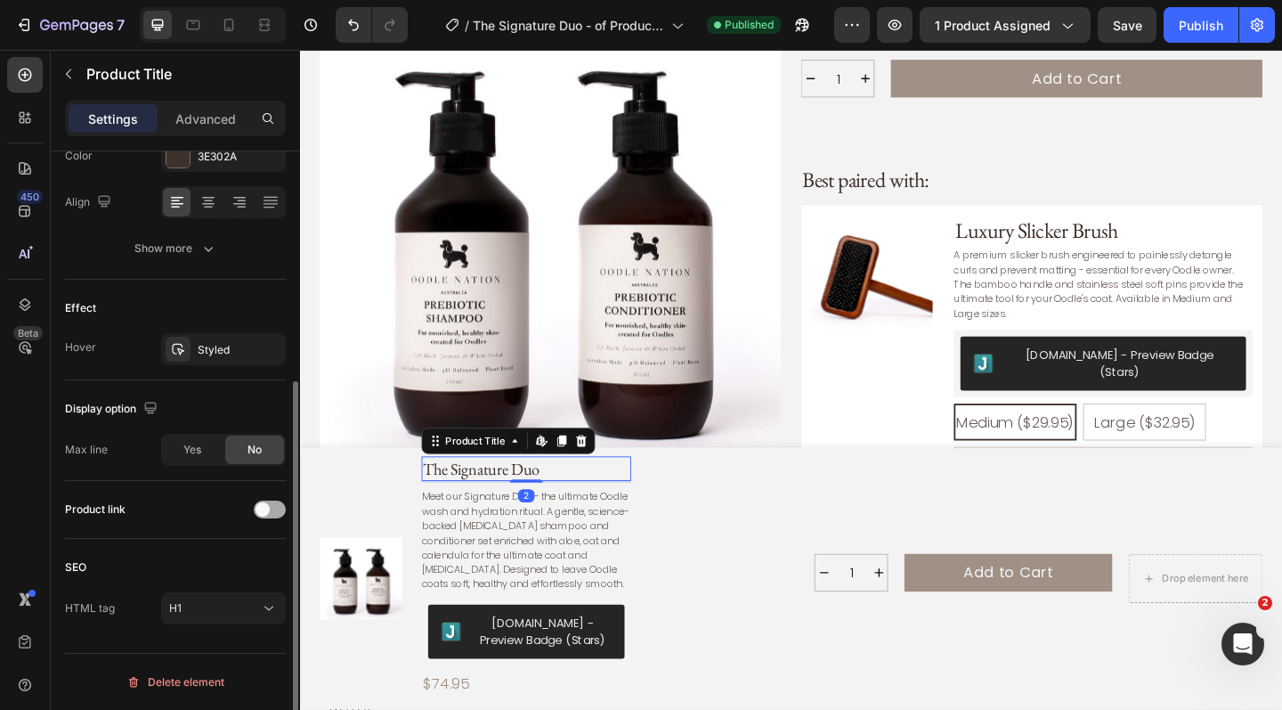
click at [272, 512] on div at bounding box center [270, 509] width 32 height 18
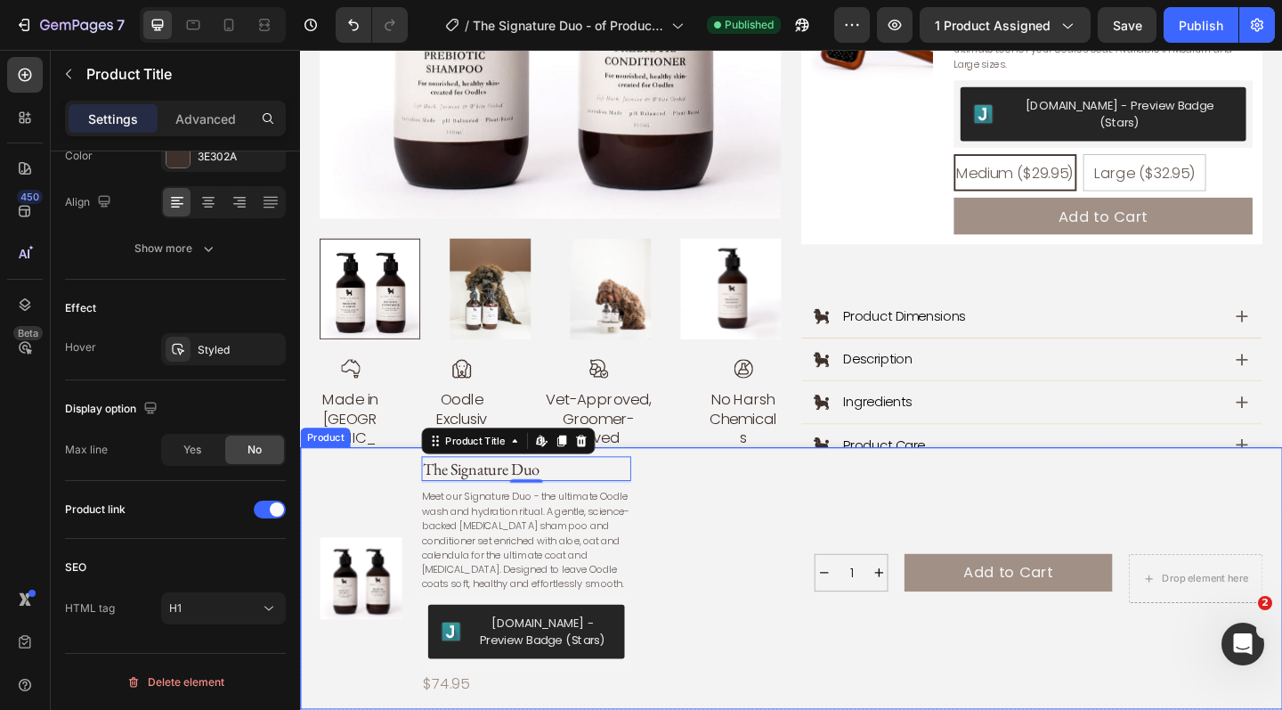
scroll to position [976, 0]
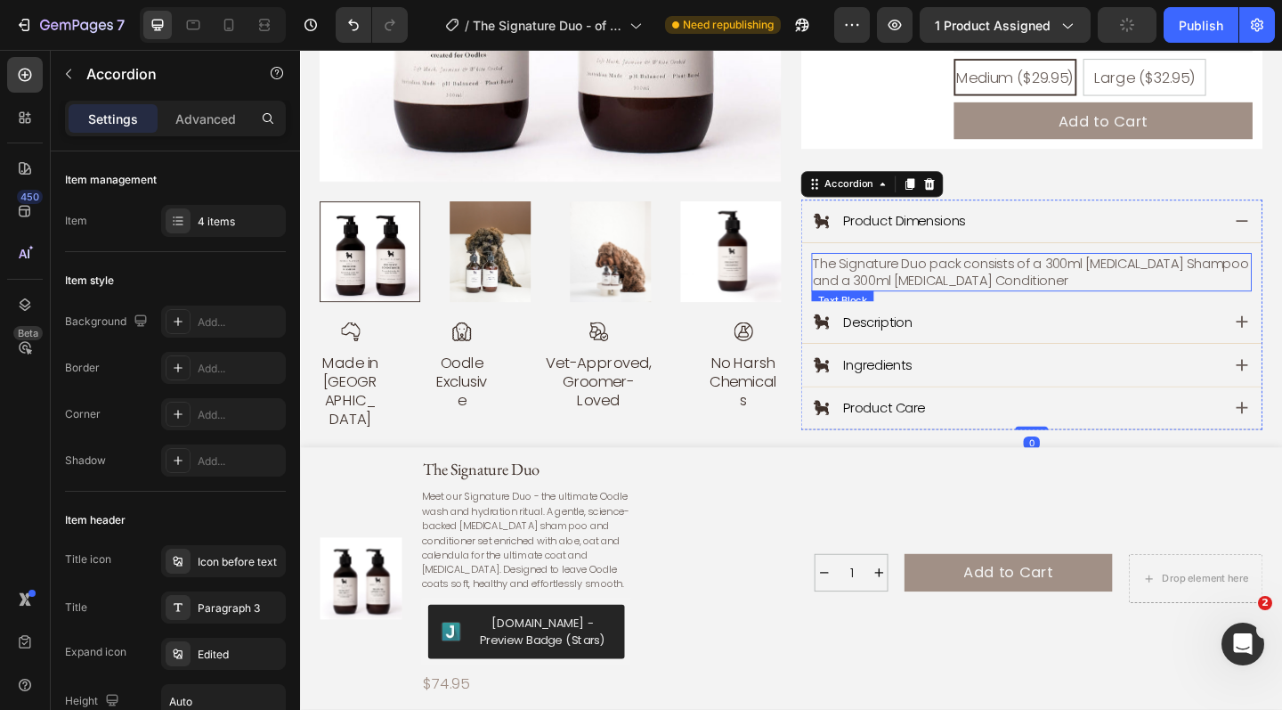
scroll to position [1083, 0]
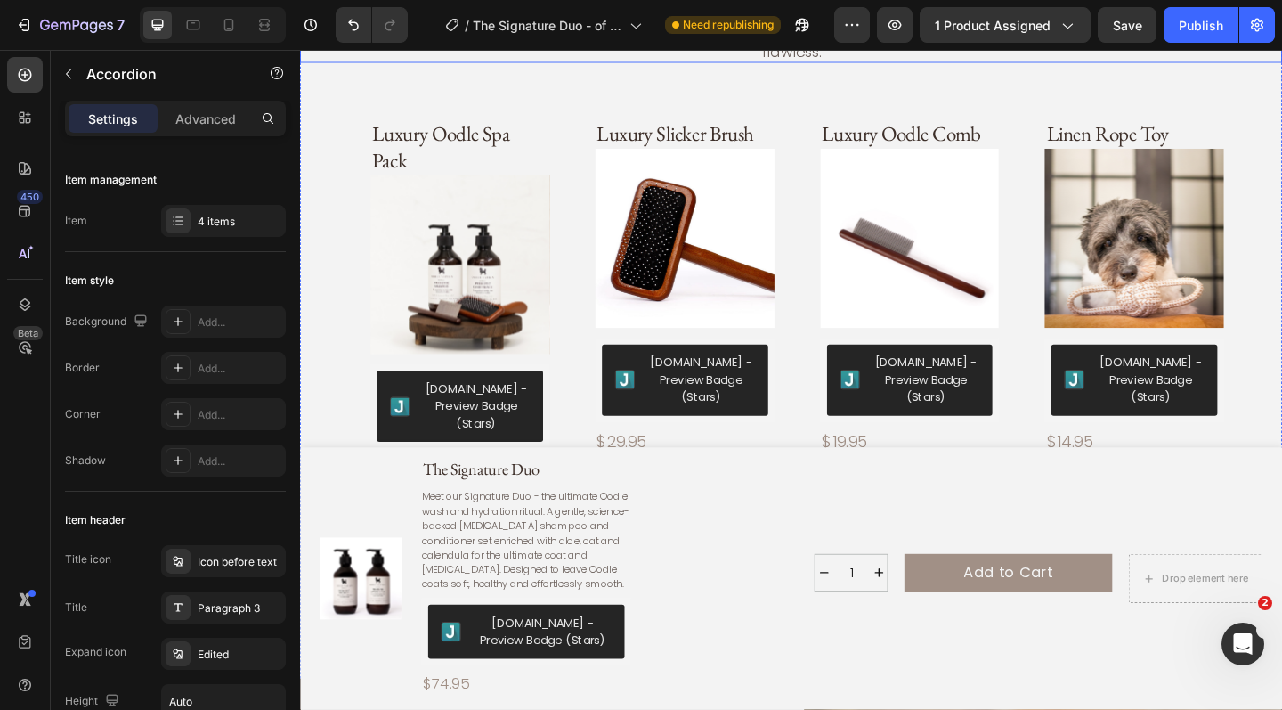
scroll to position [1786, 0]
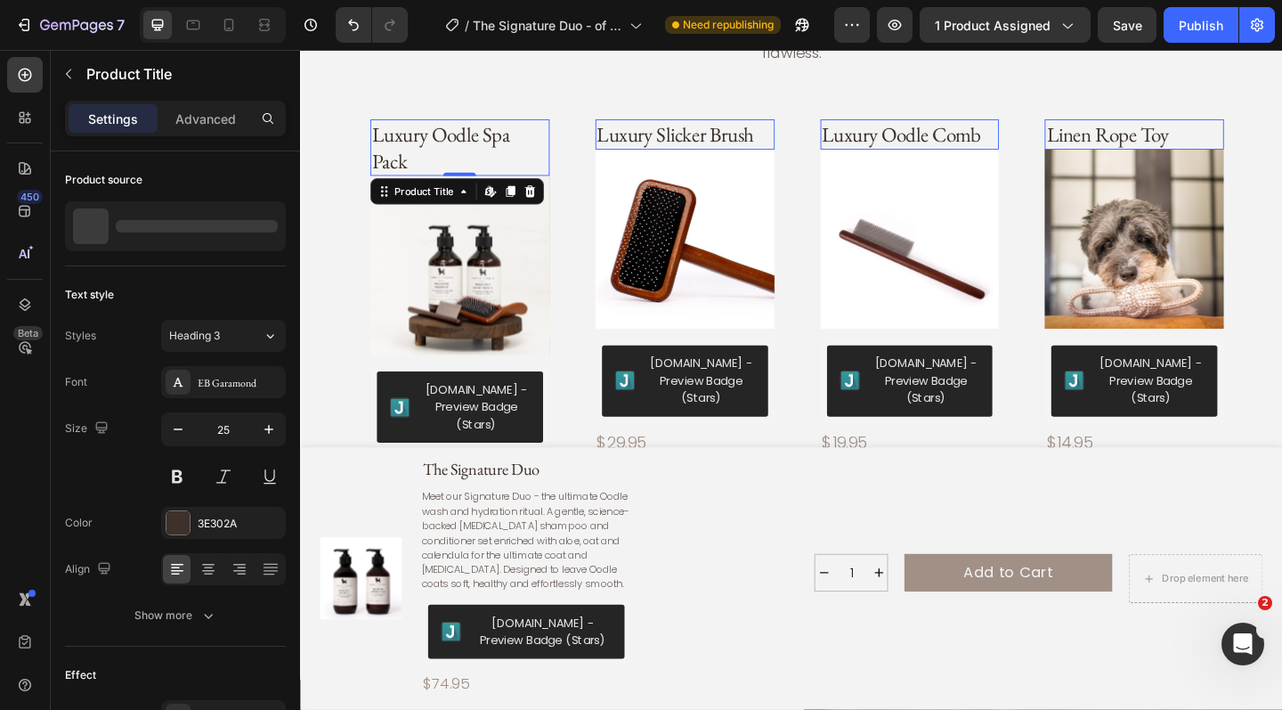
click at [528, 130] on h3 "Luxury Oodle Spa Pack" at bounding box center [474, 156] width 195 height 61
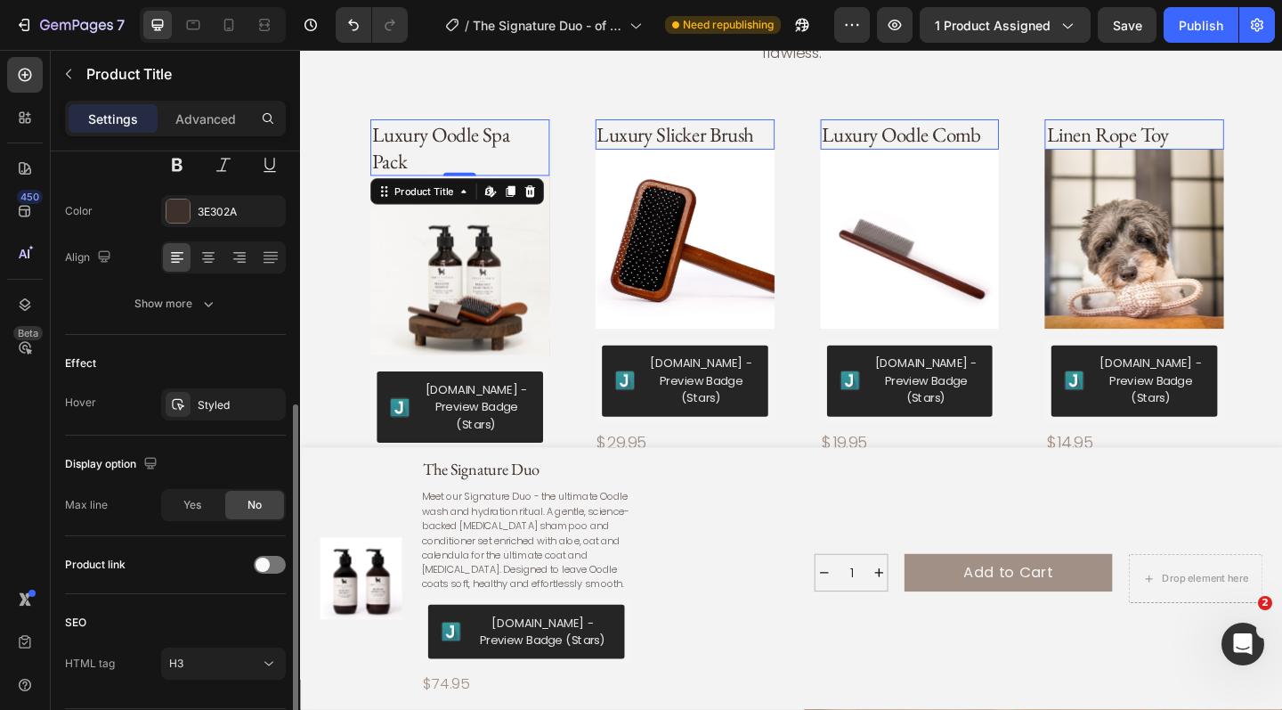
scroll to position [351, 0]
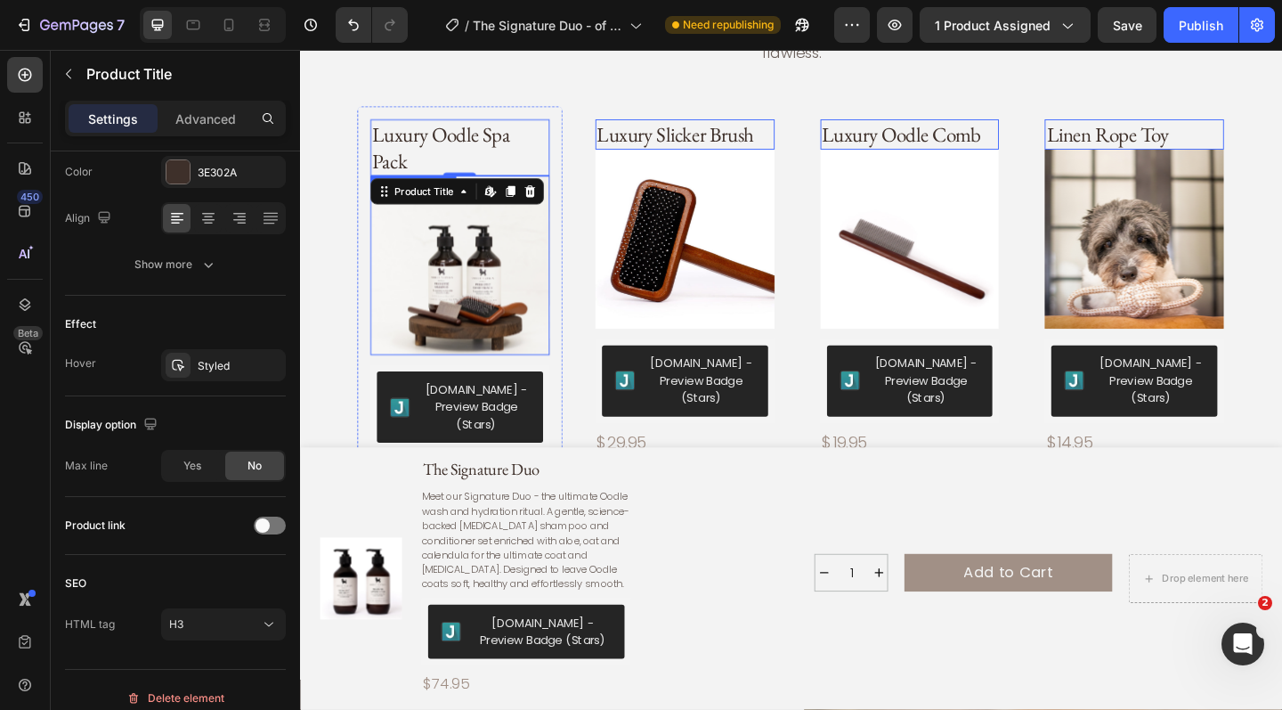
click at [458, 286] on img at bounding box center [474, 284] width 195 height 195
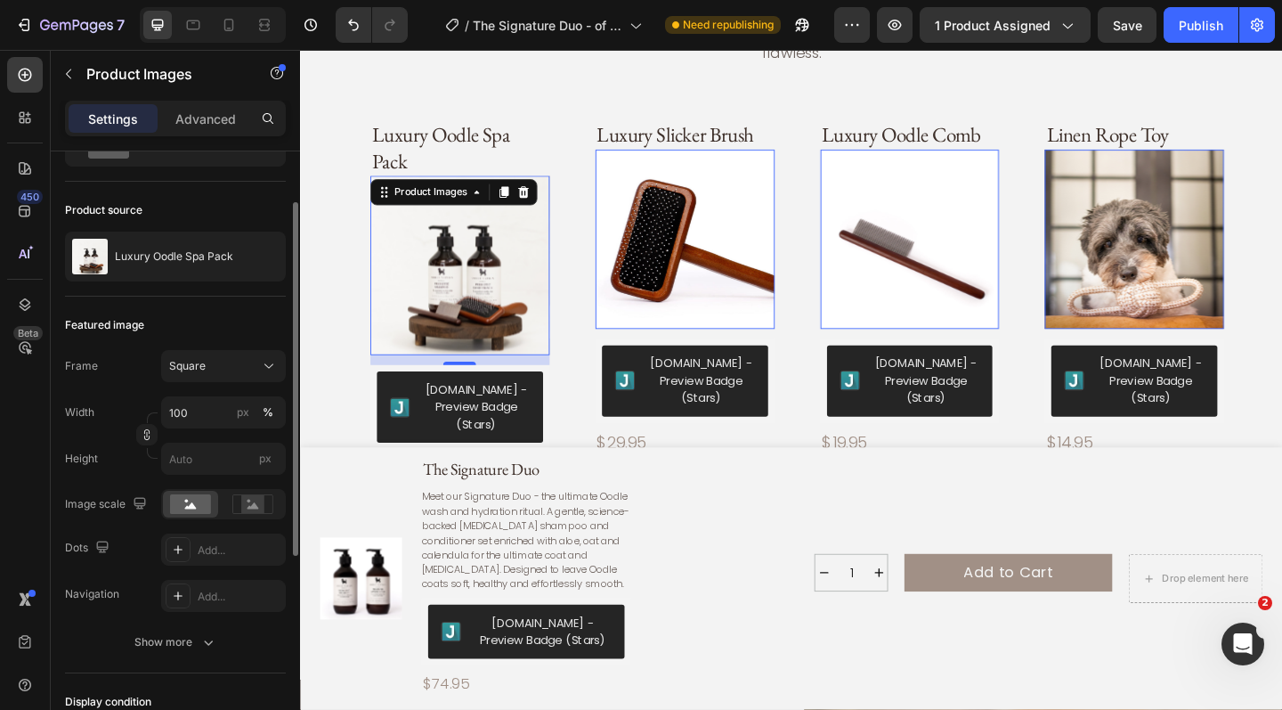
scroll to position [98, 0]
click at [541, 215] on img at bounding box center [474, 284] width 195 height 195
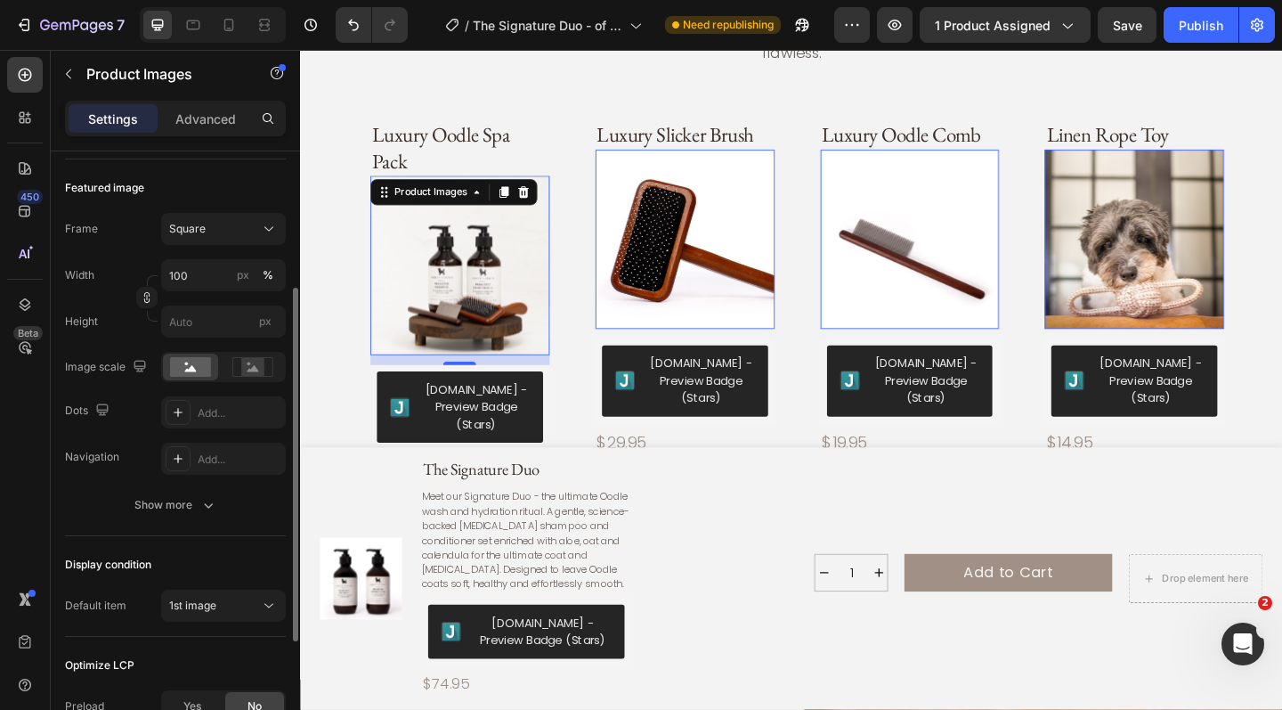
scroll to position [233, 0]
click at [159, 506] on div "Show more" at bounding box center [175, 504] width 83 height 18
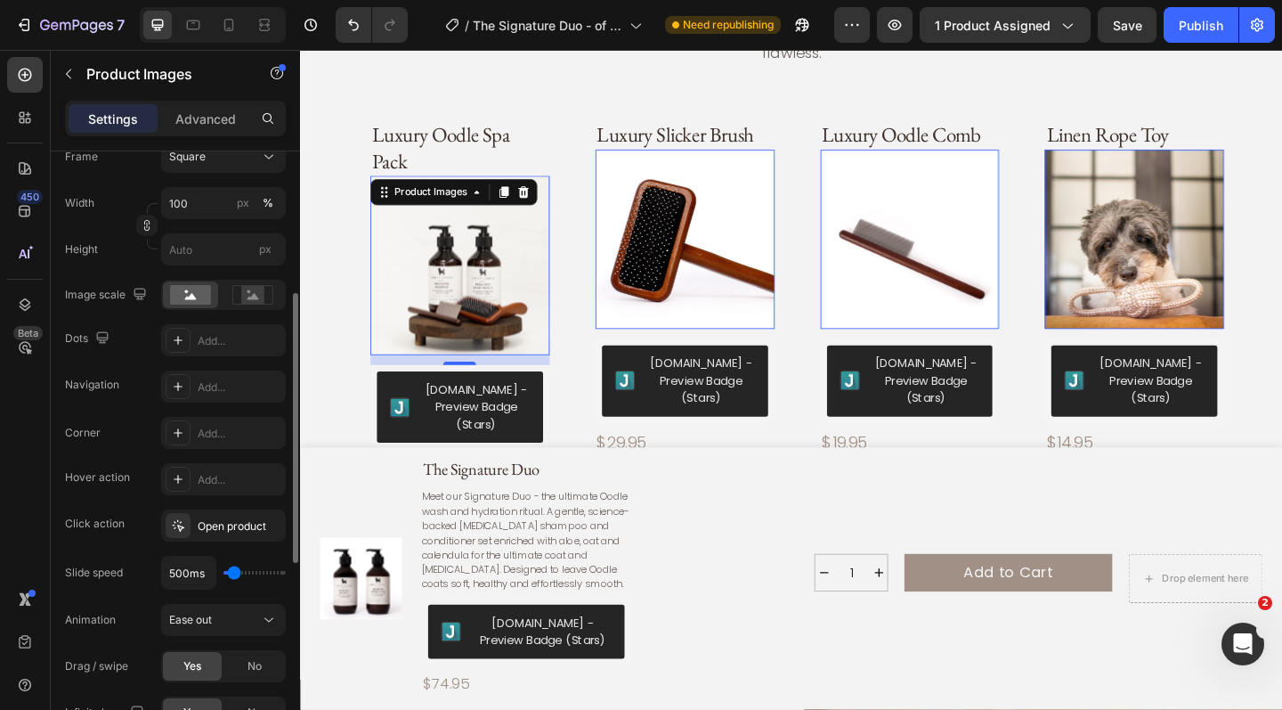
scroll to position [309, 0]
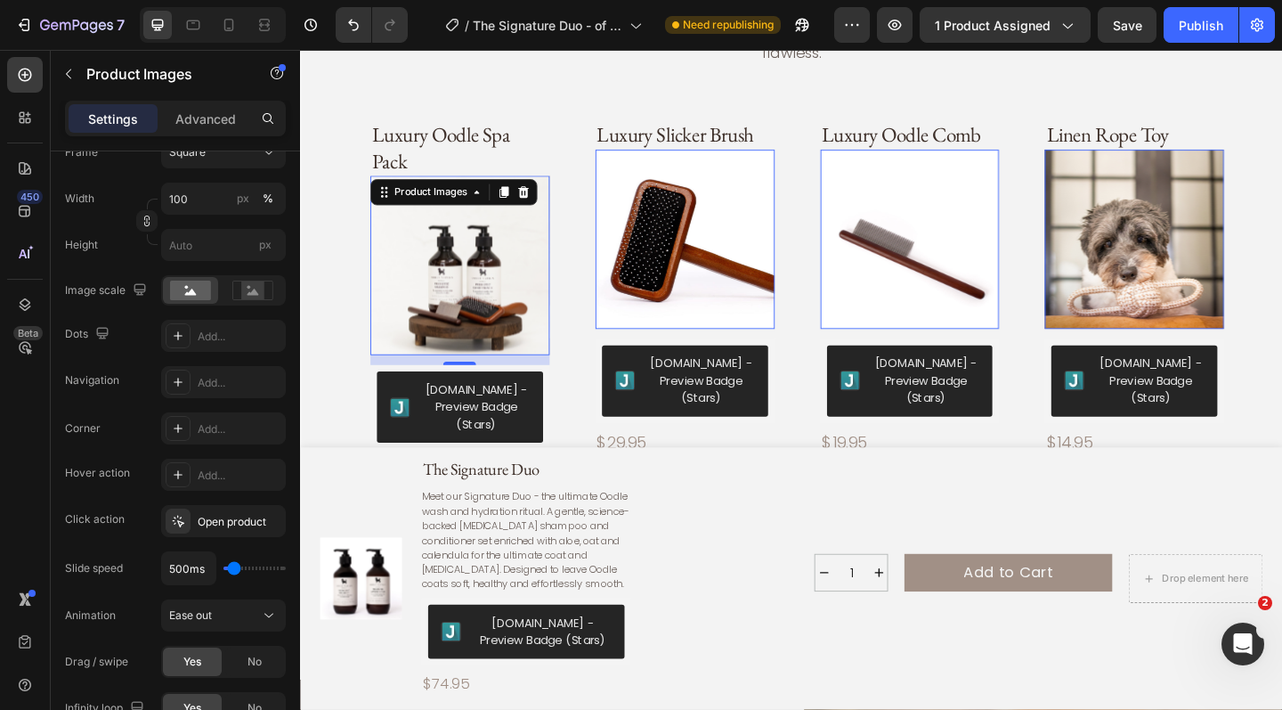
click at [773, 278] on img at bounding box center [719, 256] width 195 height 195
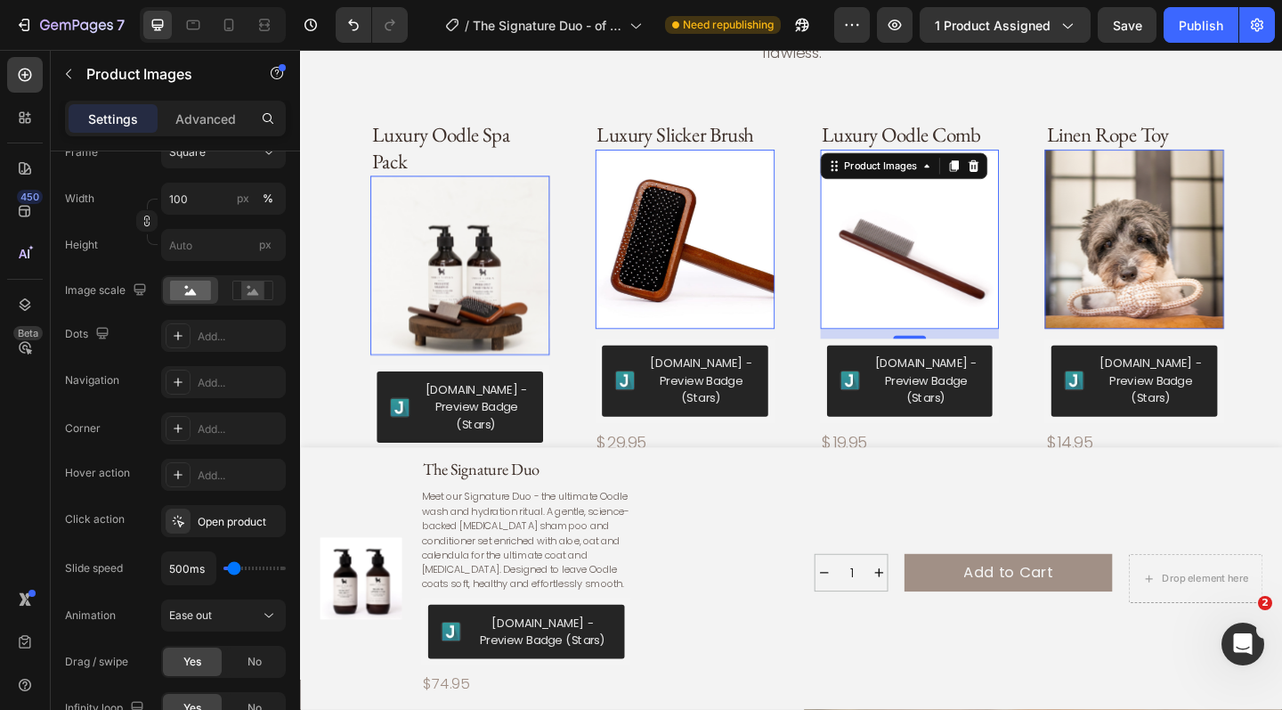
click at [898, 271] on img at bounding box center [963, 256] width 195 height 195
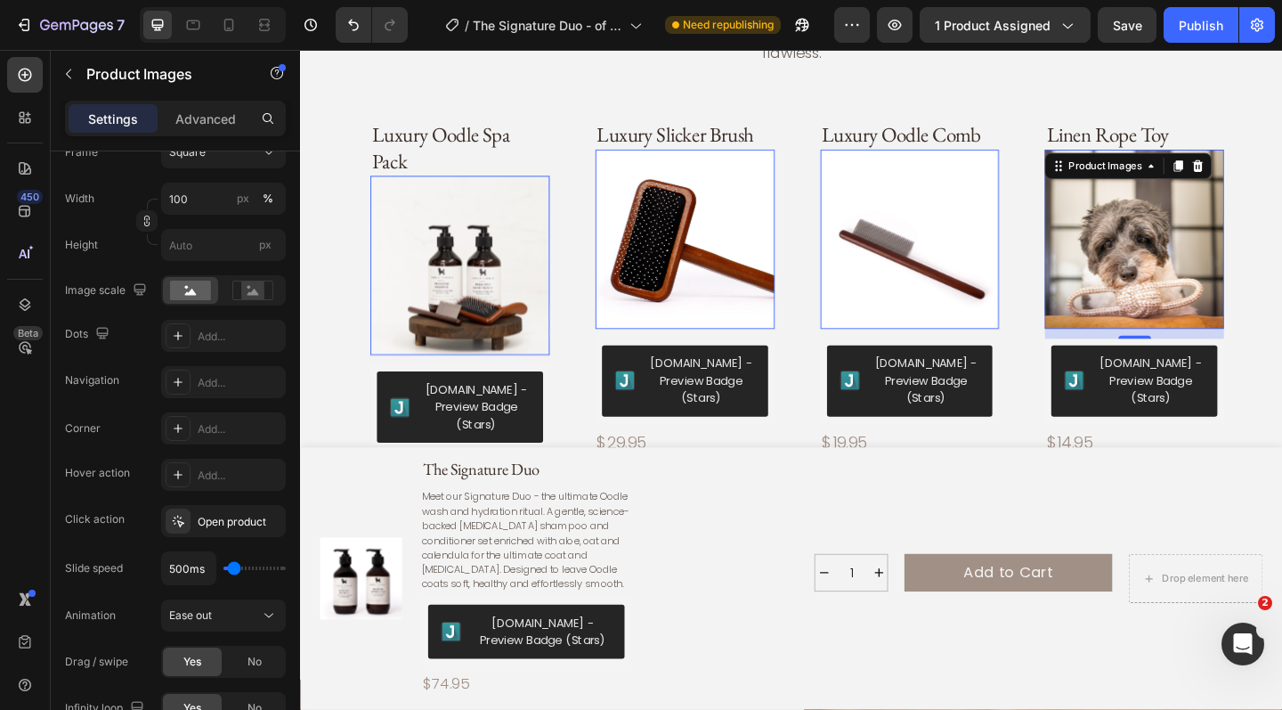
click at [1204, 262] on img at bounding box center [1207, 256] width 195 height 195
click at [1215, 252] on img at bounding box center [1207, 256] width 195 height 195
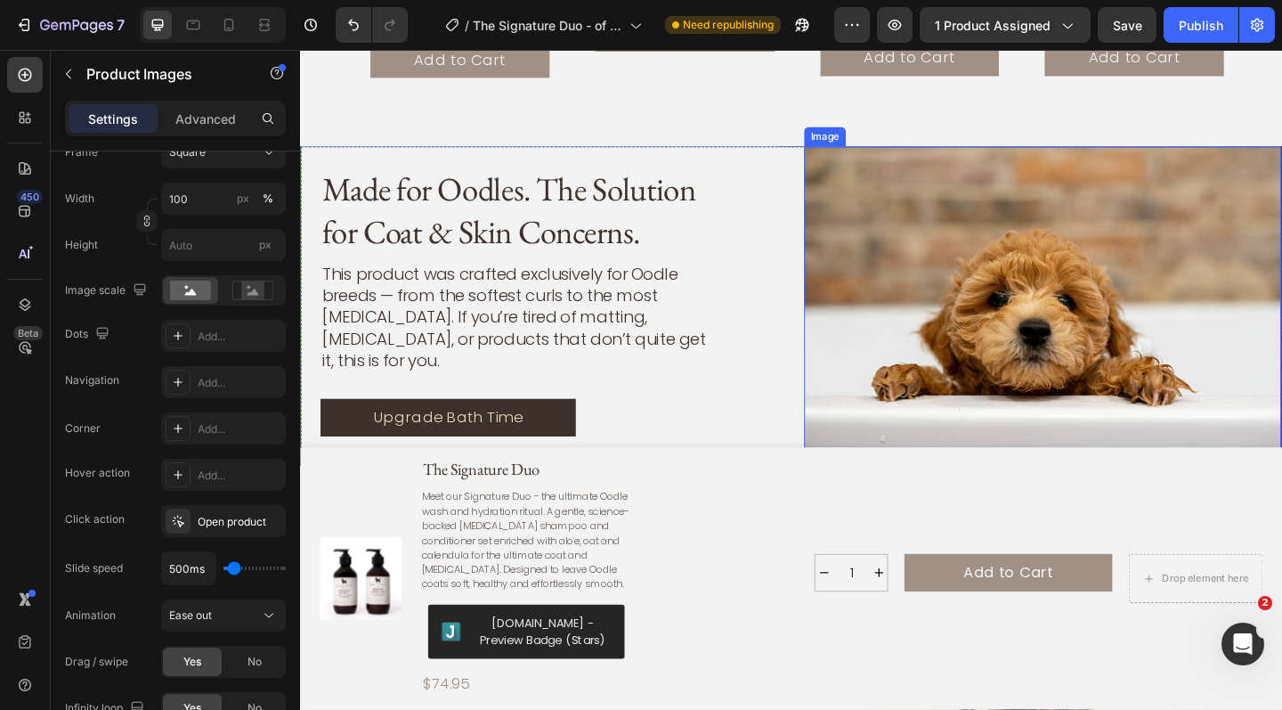
scroll to position [2367, 0]
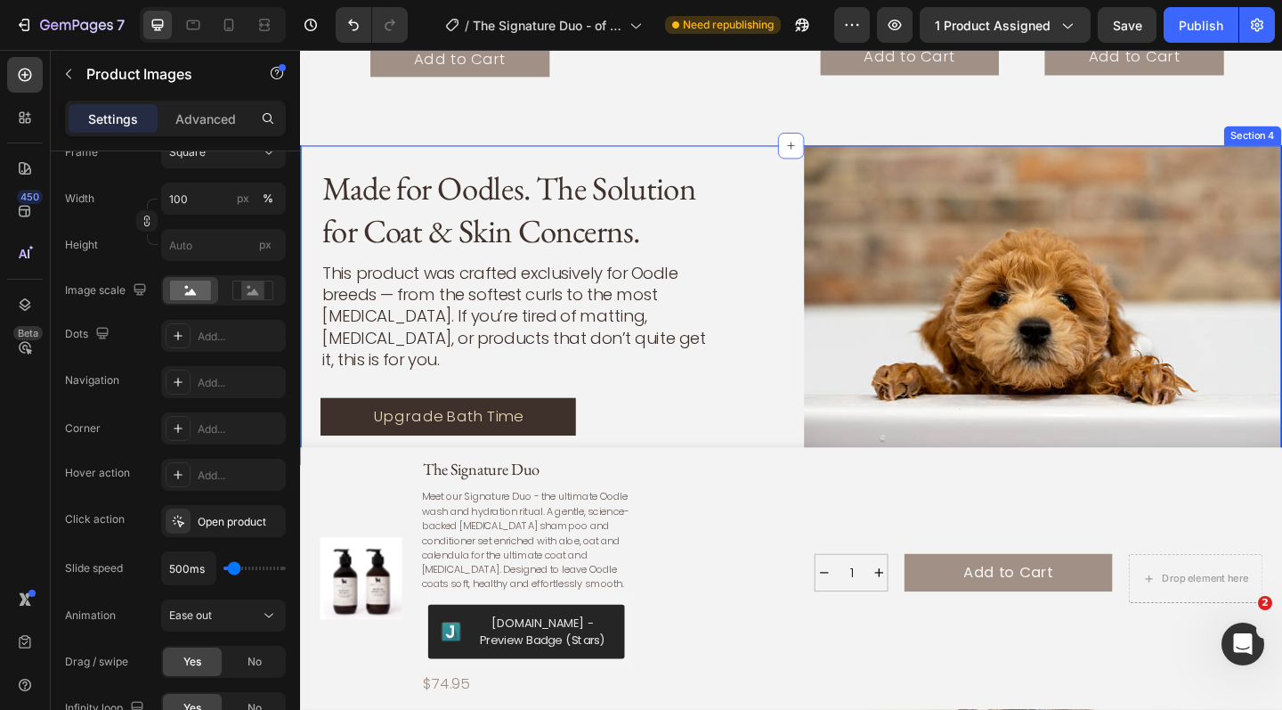
click at [833, 160] on div "Made for Oodles. The Solution for Coat & Skin Concerns. Heading This product wa…" at bounding box center [834, 328] width 1069 height 348
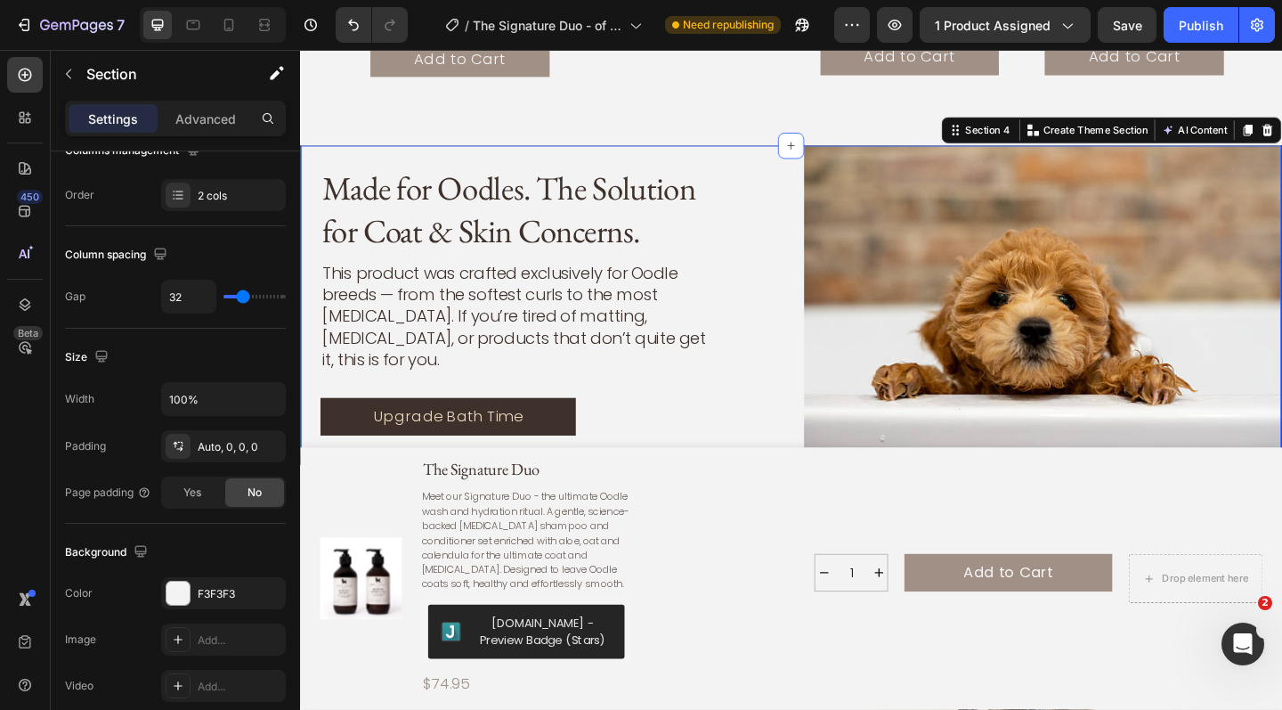
scroll to position [0, 0]
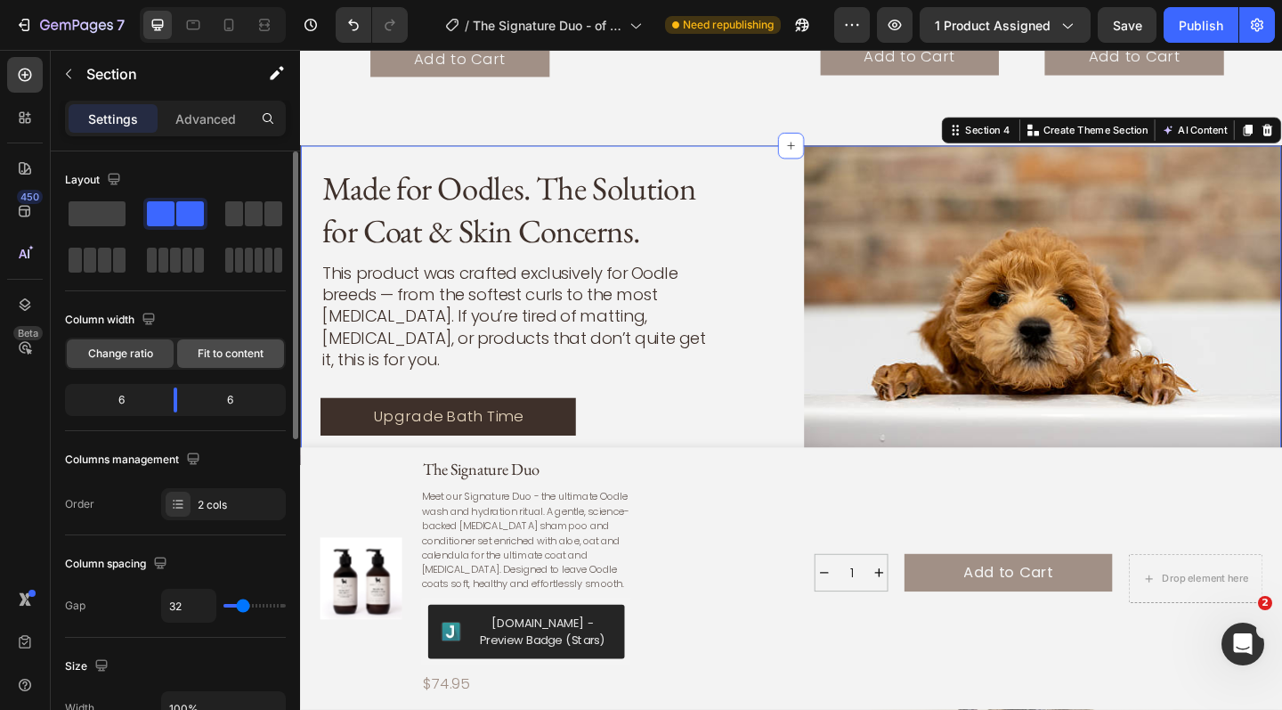
click at [214, 354] on span "Fit to content" at bounding box center [231, 354] width 66 height 16
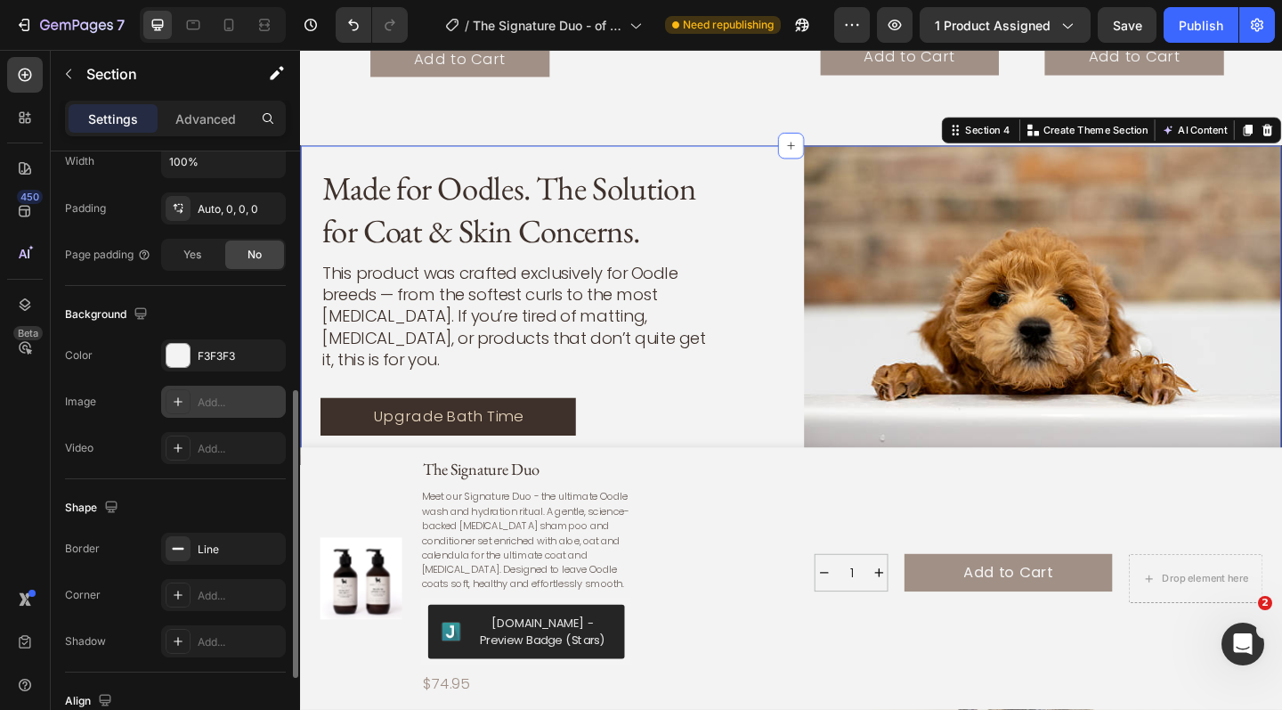
scroll to position [502, 0]
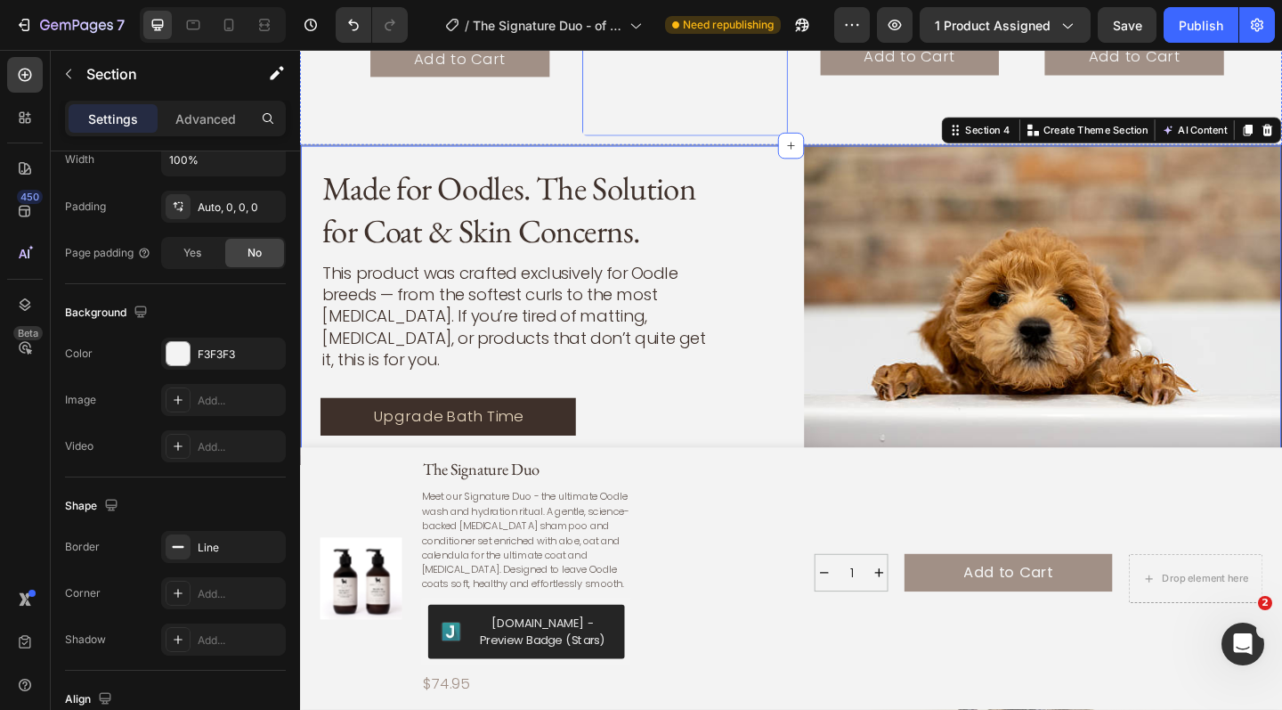
click at [752, 106] on div "Add to Cart Product Cart Button" at bounding box center [719, 72] width 195 height 123
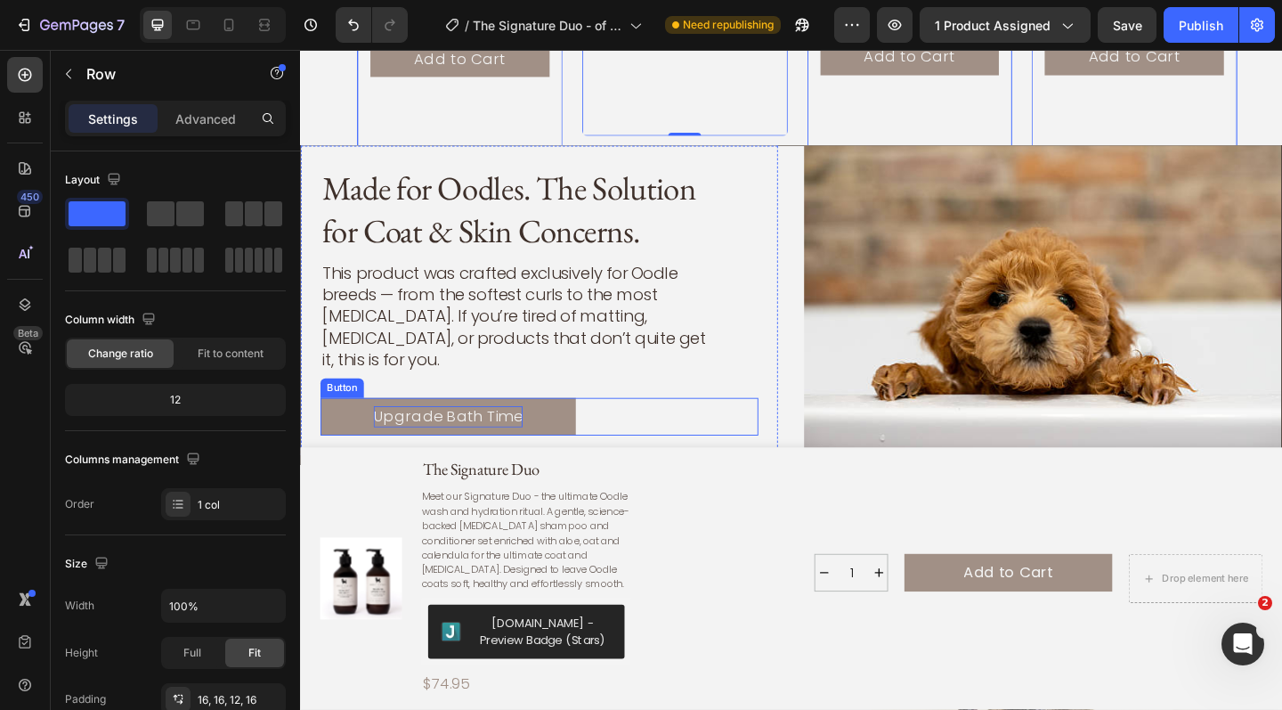
click at [521, 438] on p "Upgrade Bath Time" at bounding box center [461, 449] width 162 height 23
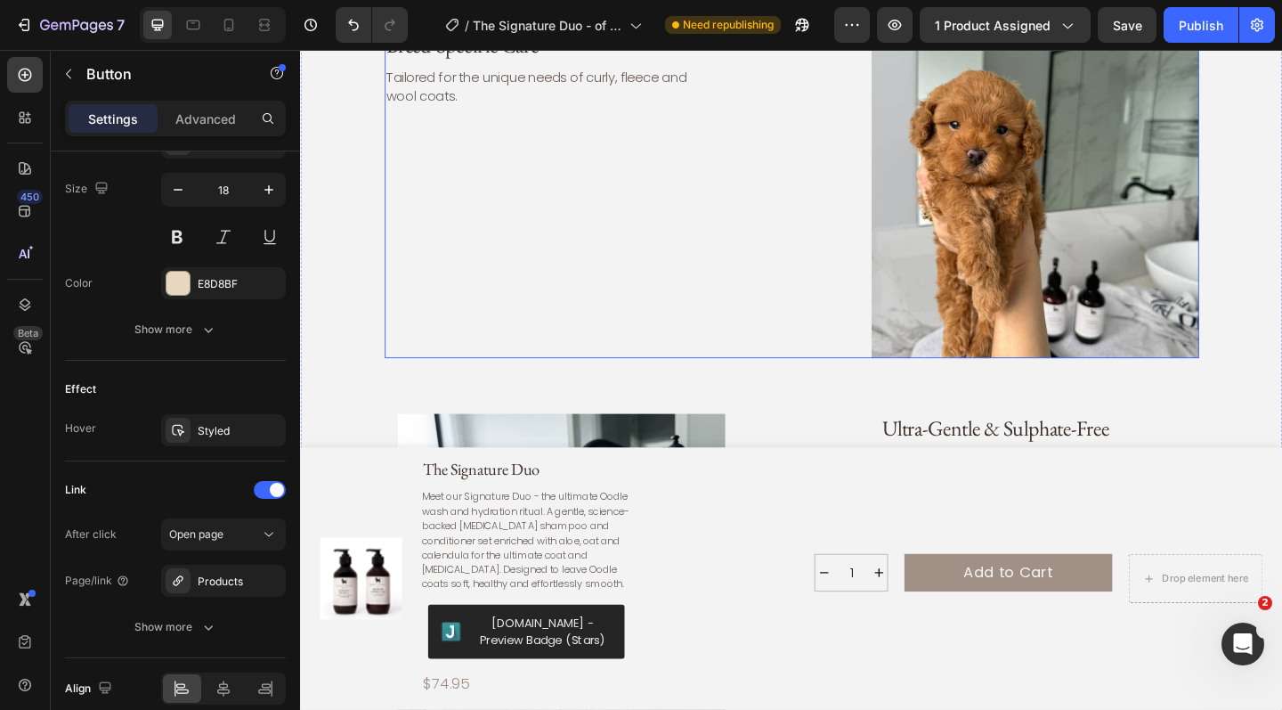
scroll to position [3699, 0]
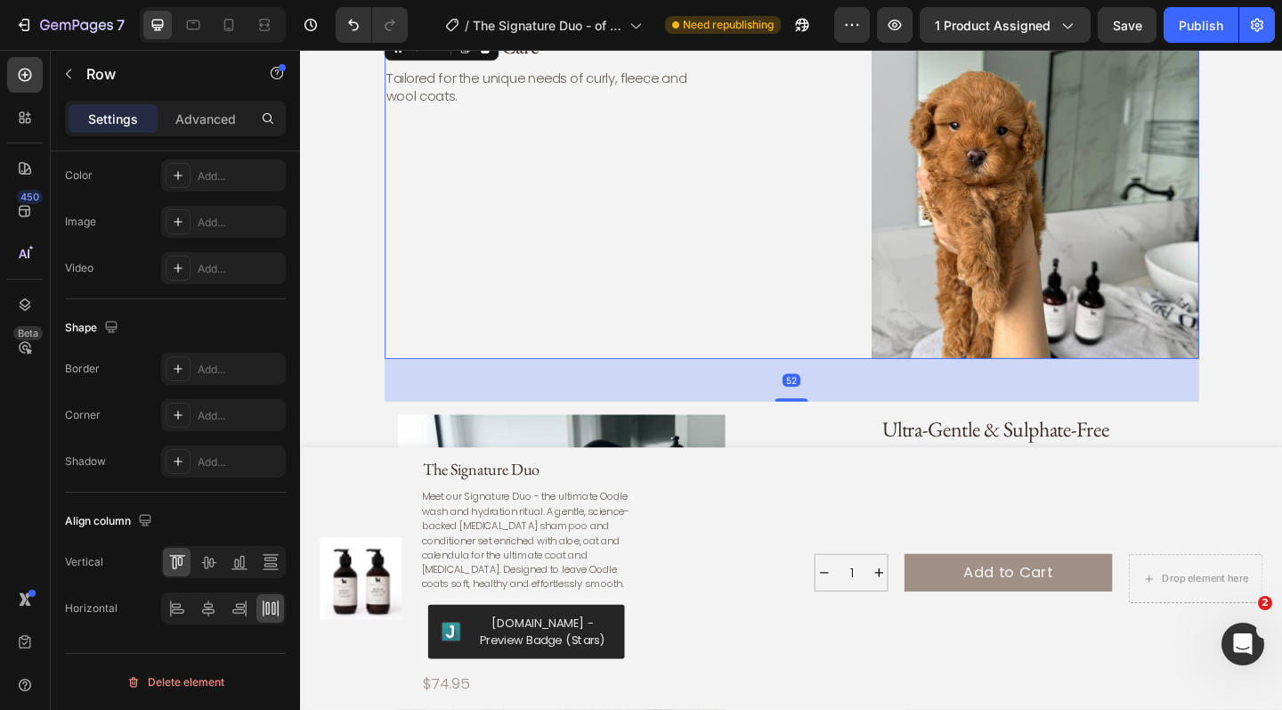
click at [627, 343] on div "Breed-Specific Care Heading Tailored for the unique needs of curly, fleece and …" at bounding box center [558, 208] width 332 height 356
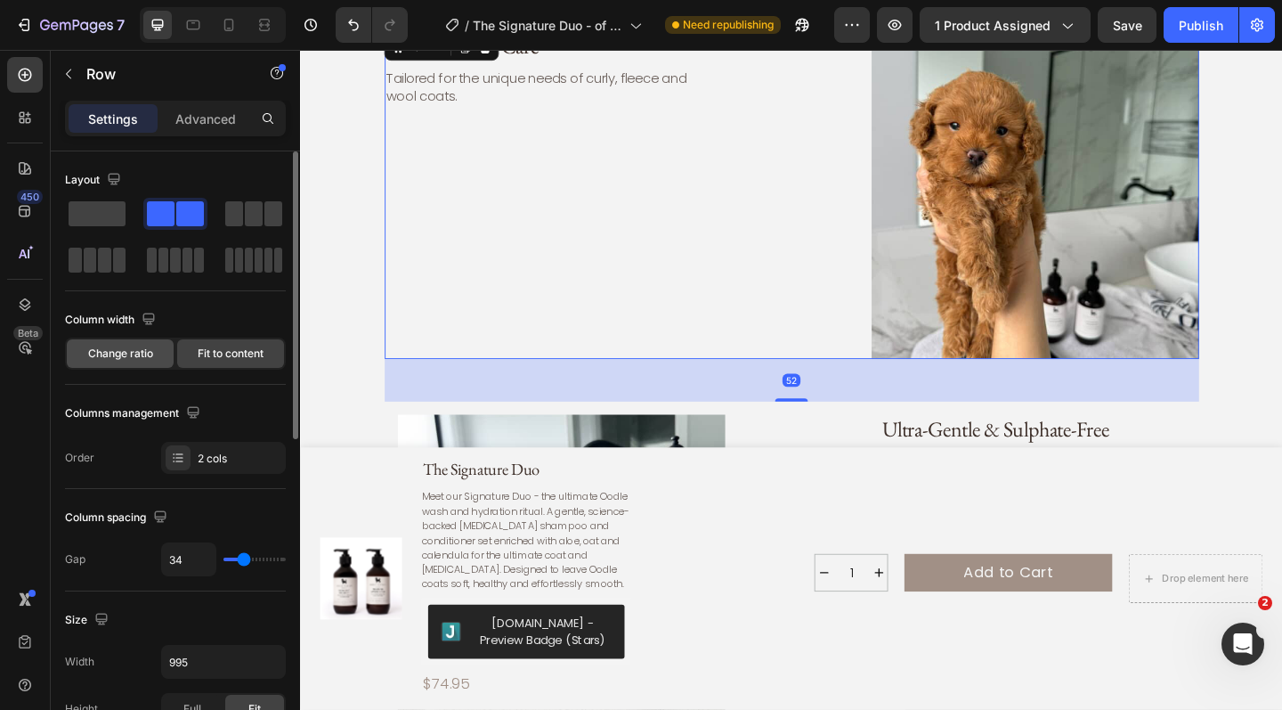
click at [122, 348] on span "Change ratio" at bounding box center [120, 354] width 65 height 16
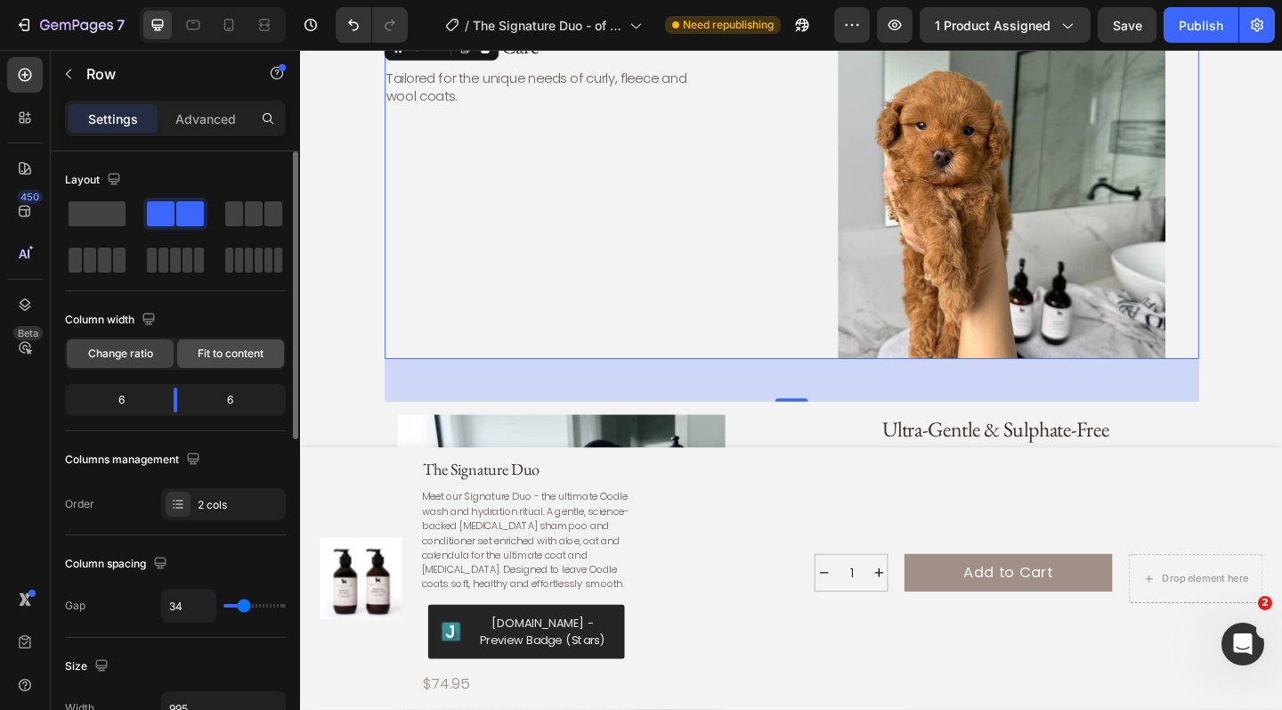
click at [211, 354] on span "Fit to content" at bounding box center [231, 354] width 66 height 16
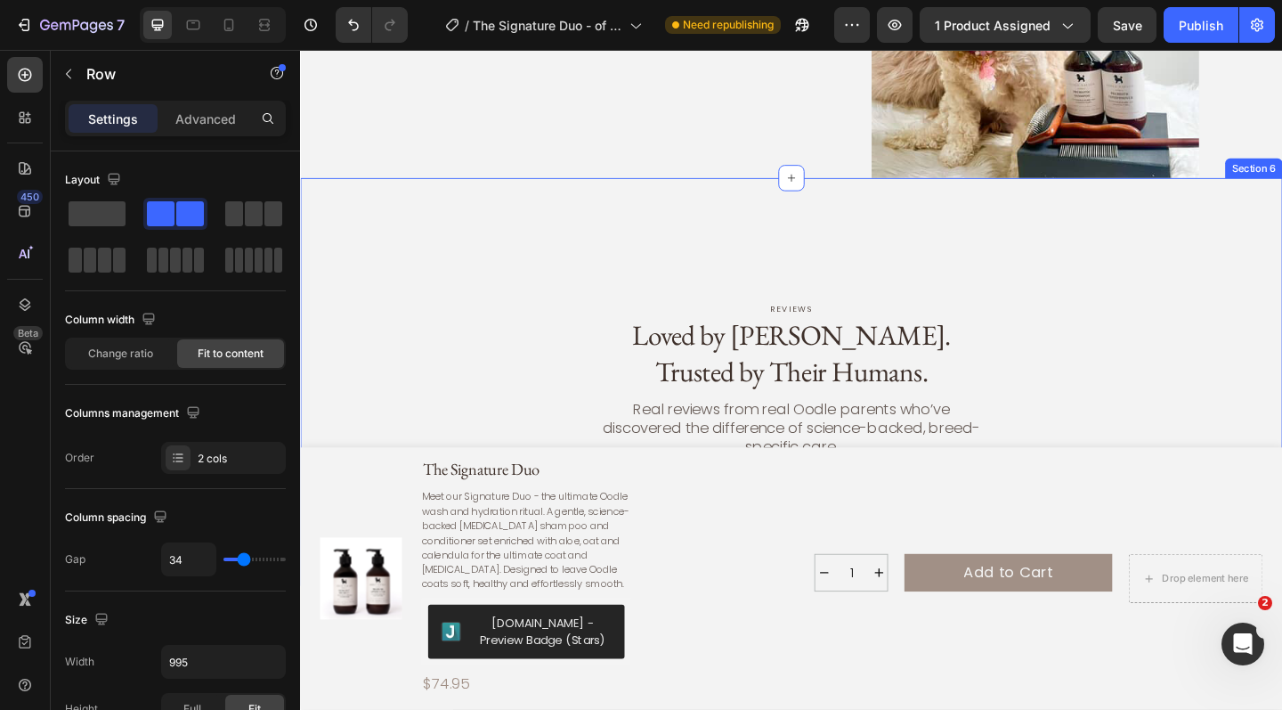
scroll to position [4706, 0]
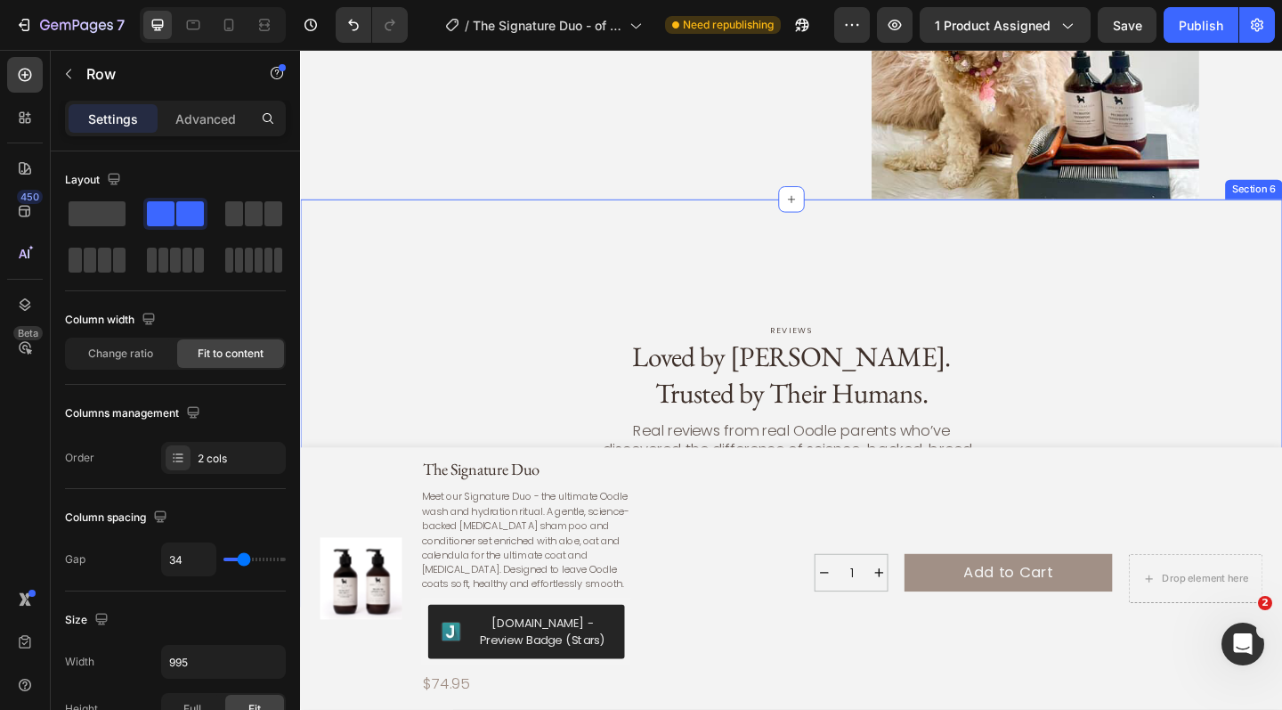
click at [585, 274] on div "reviews Text Block Loved by Oodles. Trusted by Their Humans. Heading Real revie…" at bounding box center [834, 435] width 1069 height 444
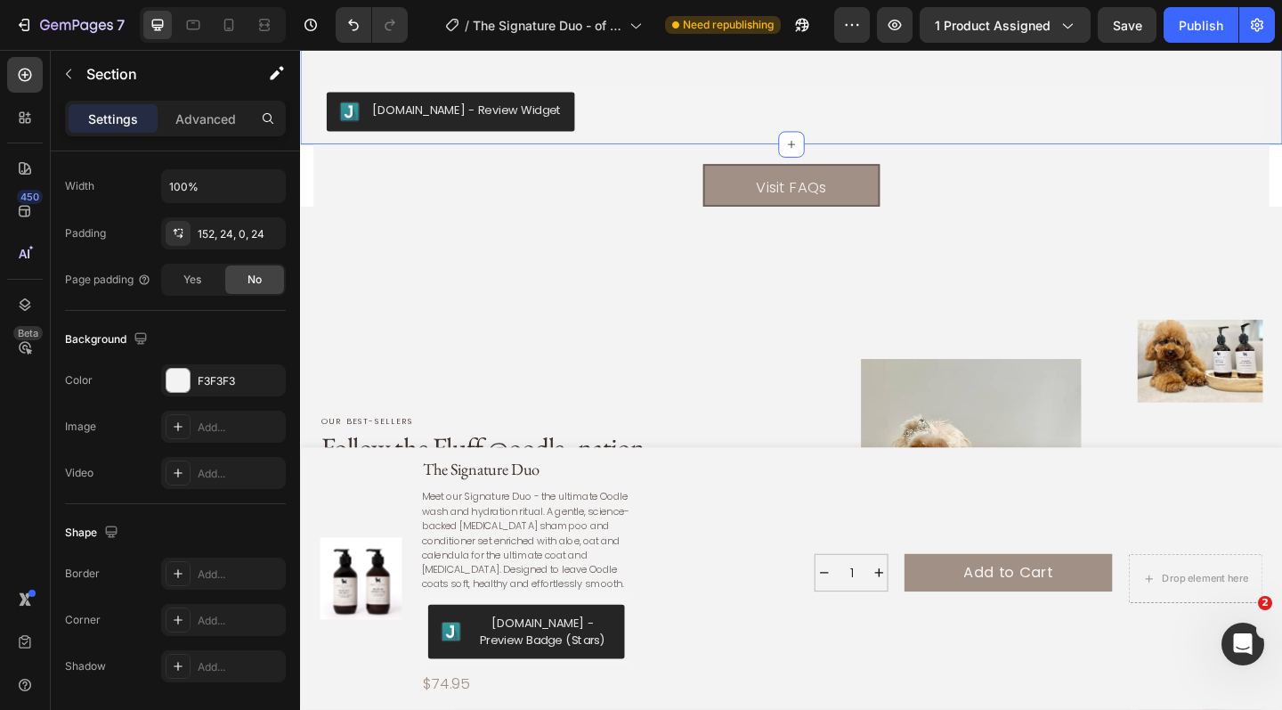
scroll to position [5215, 0]
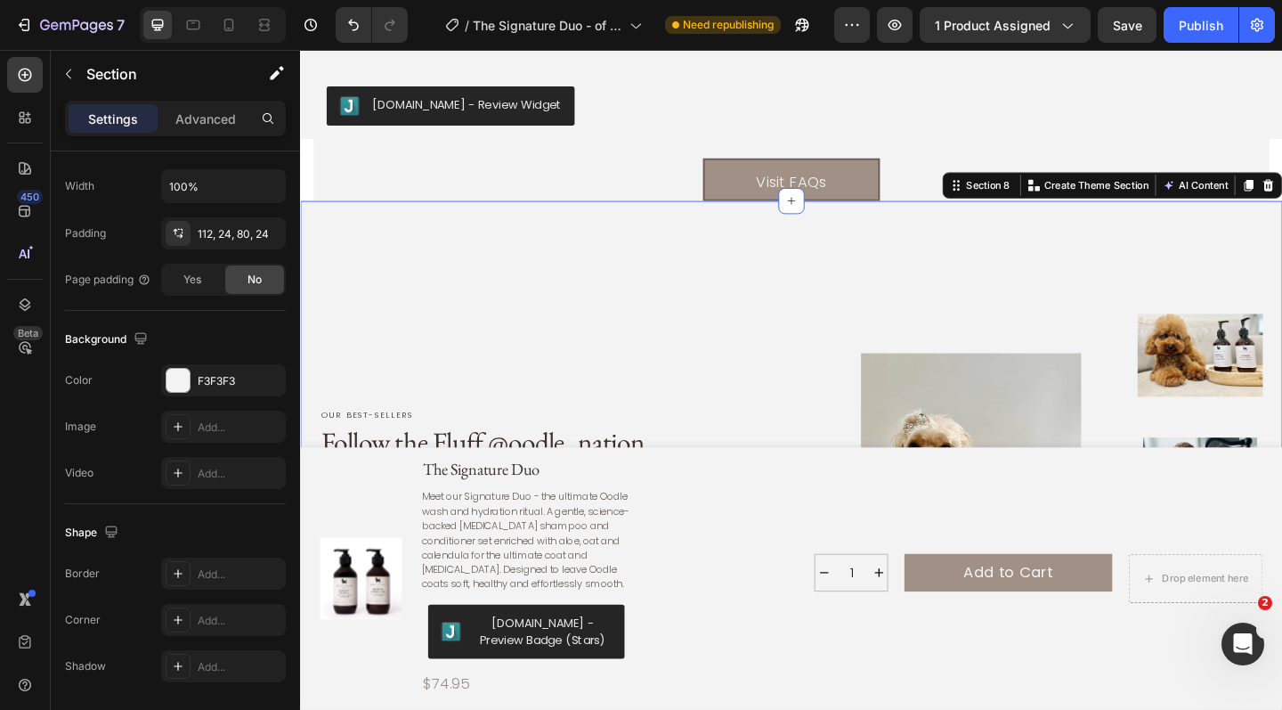
click at [586, 256] on div "Our best-sellers Text Block Follow the Fluff @oodle_nation Heading From fresh w…" at bounding box center [834, 526] width 1069 height 622
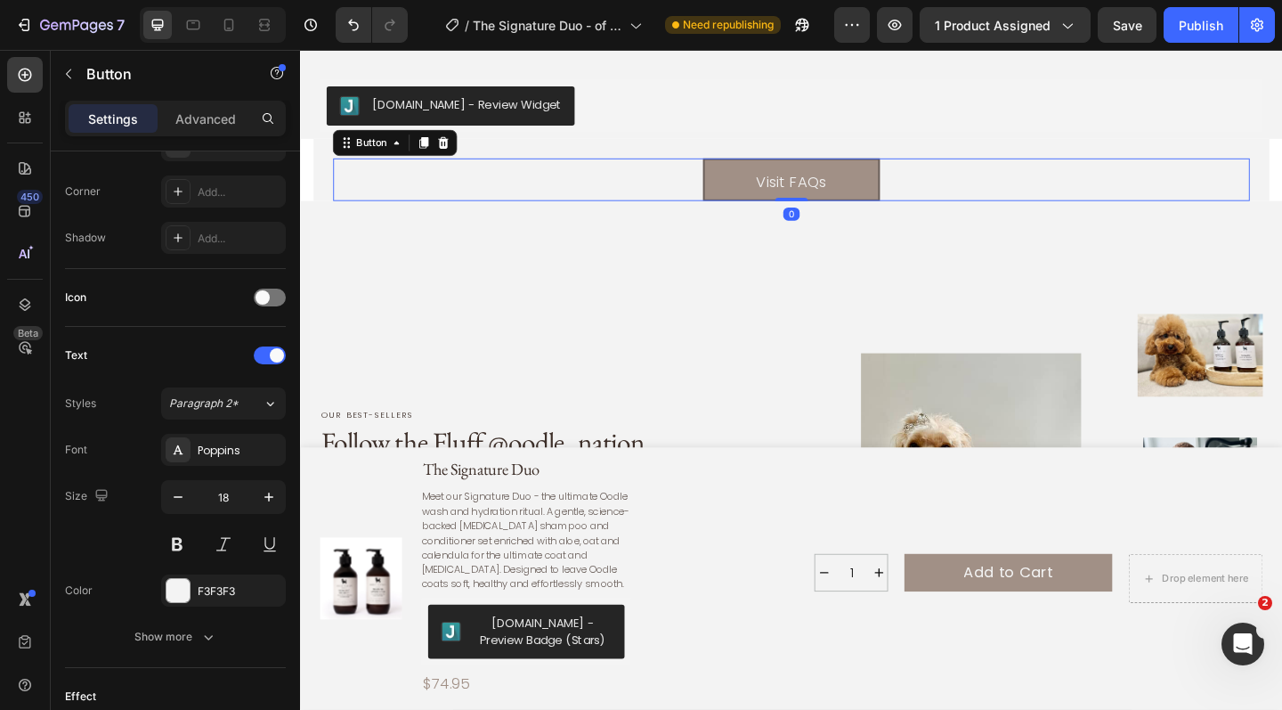
click at [663, 168] on div "Visit FAQs Button 0" at bounding box center [834, 191] width 997 height 46
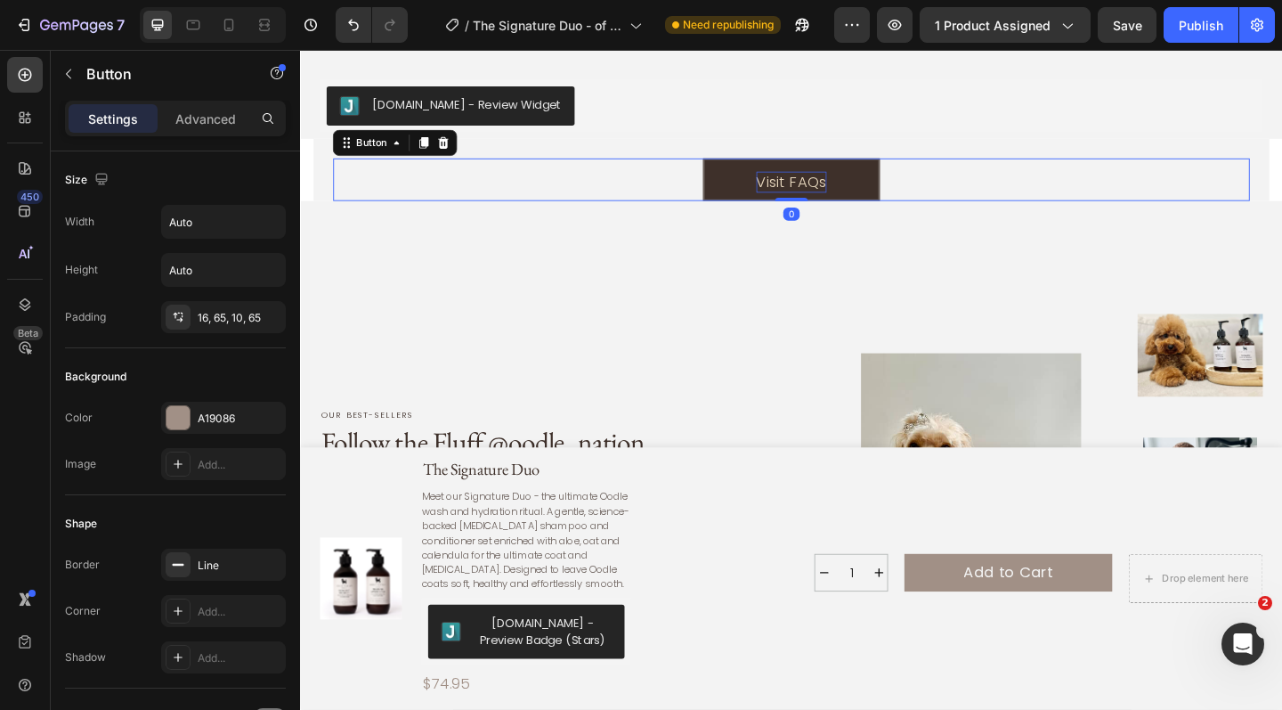
click at [814, 183] on p "Visit FAQs" at bounding box center [834, 194] width 77 height 23
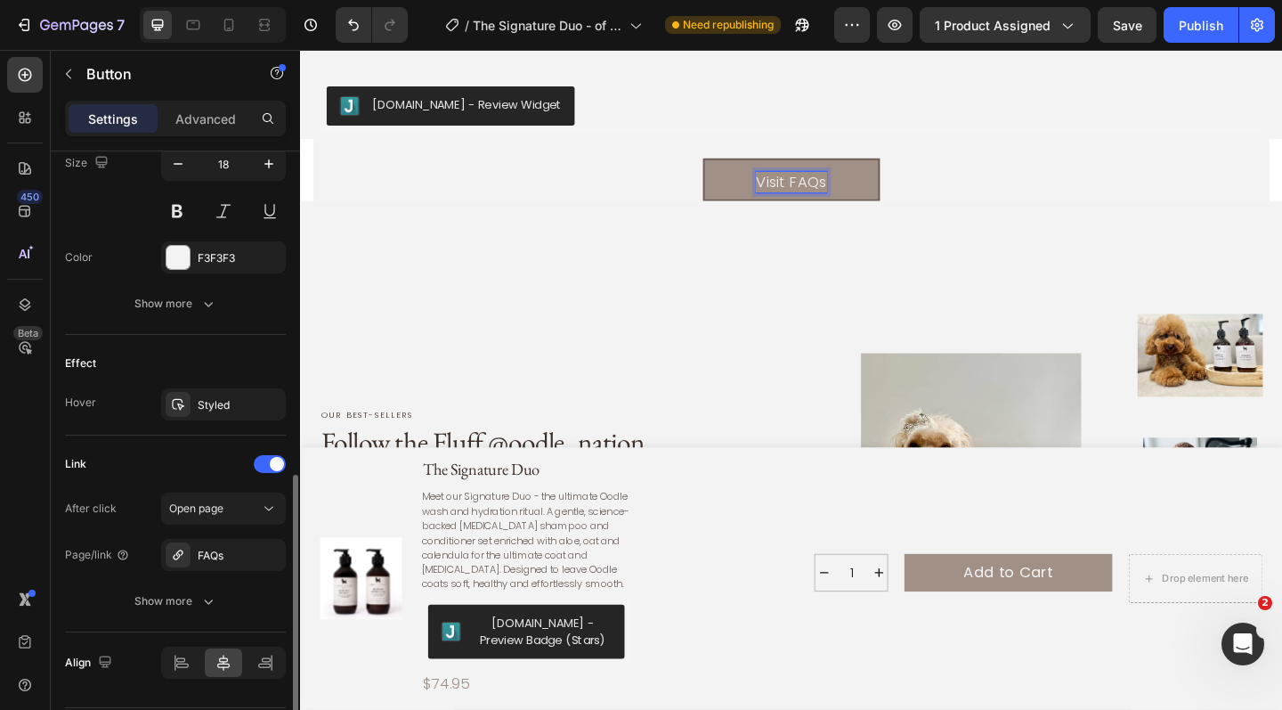
scroll to position [807, 0]
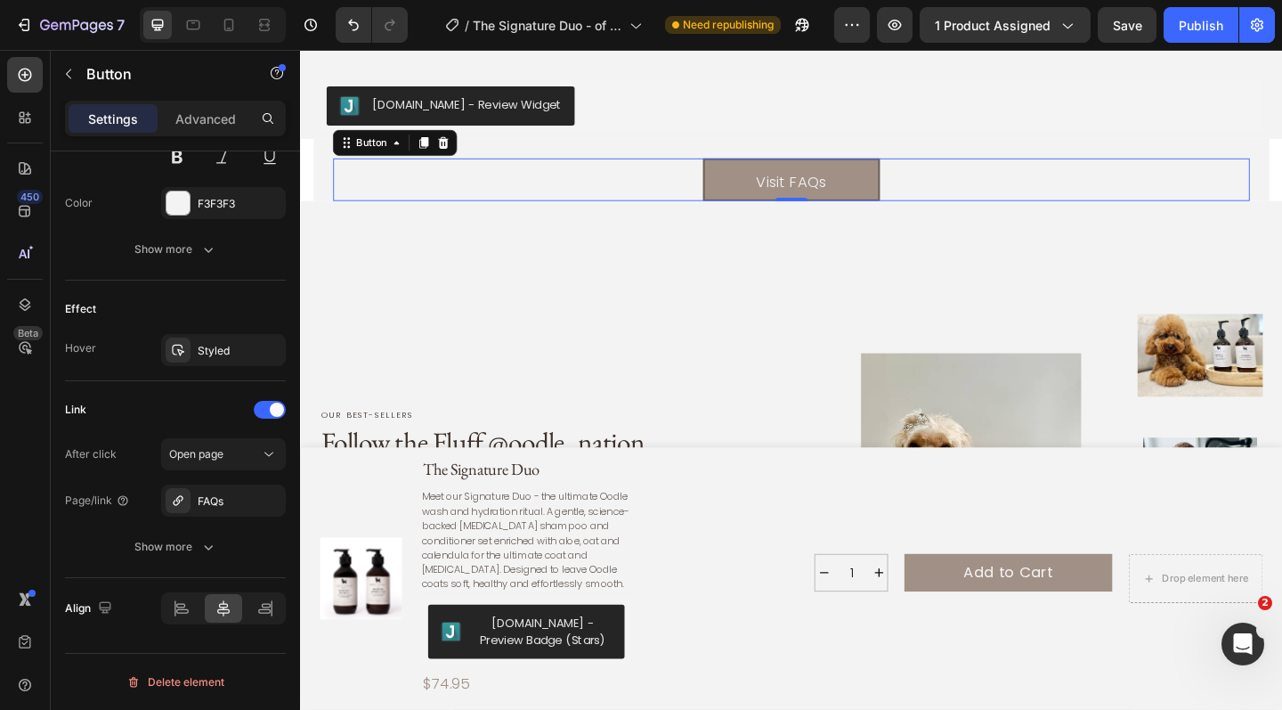
click at [686, 173] on div "Visit FAQs Button 0" at bounding box center [834, 191] width 997 height 46
click at [207, 104] on div "Advanced" at bounding box center [205, 118] width 89 height 28
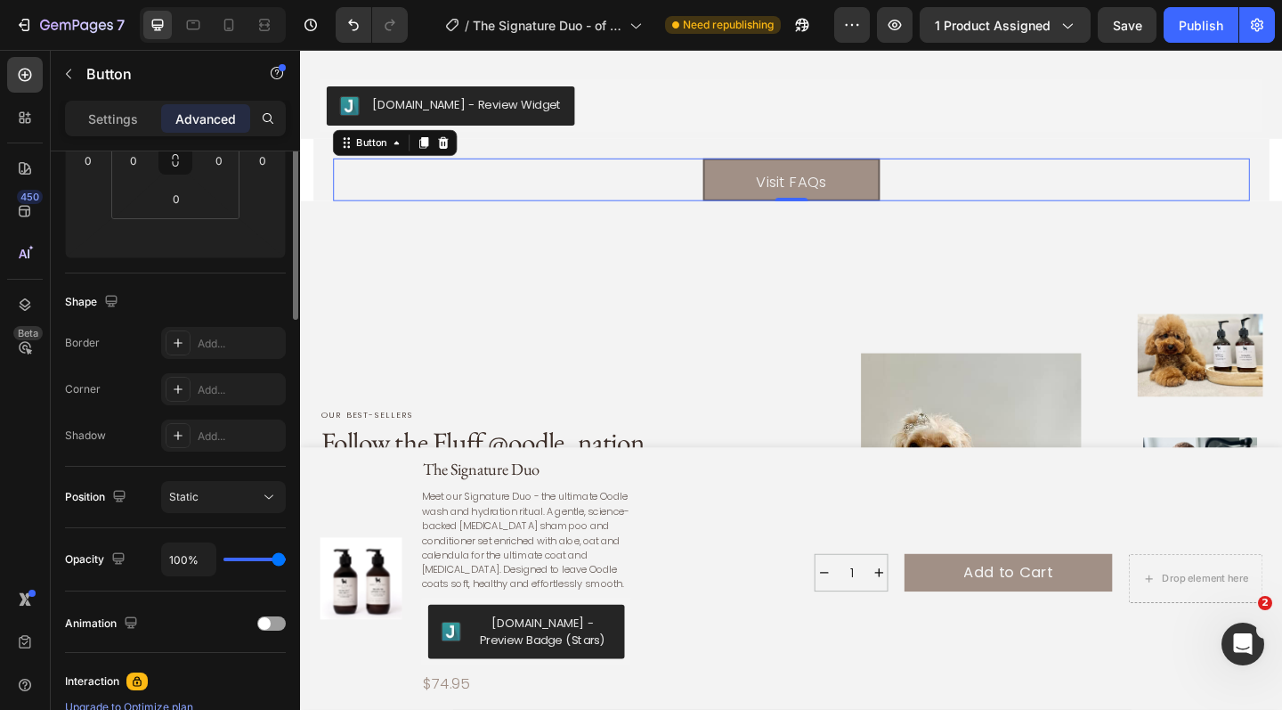
scroll to position [0, 0]
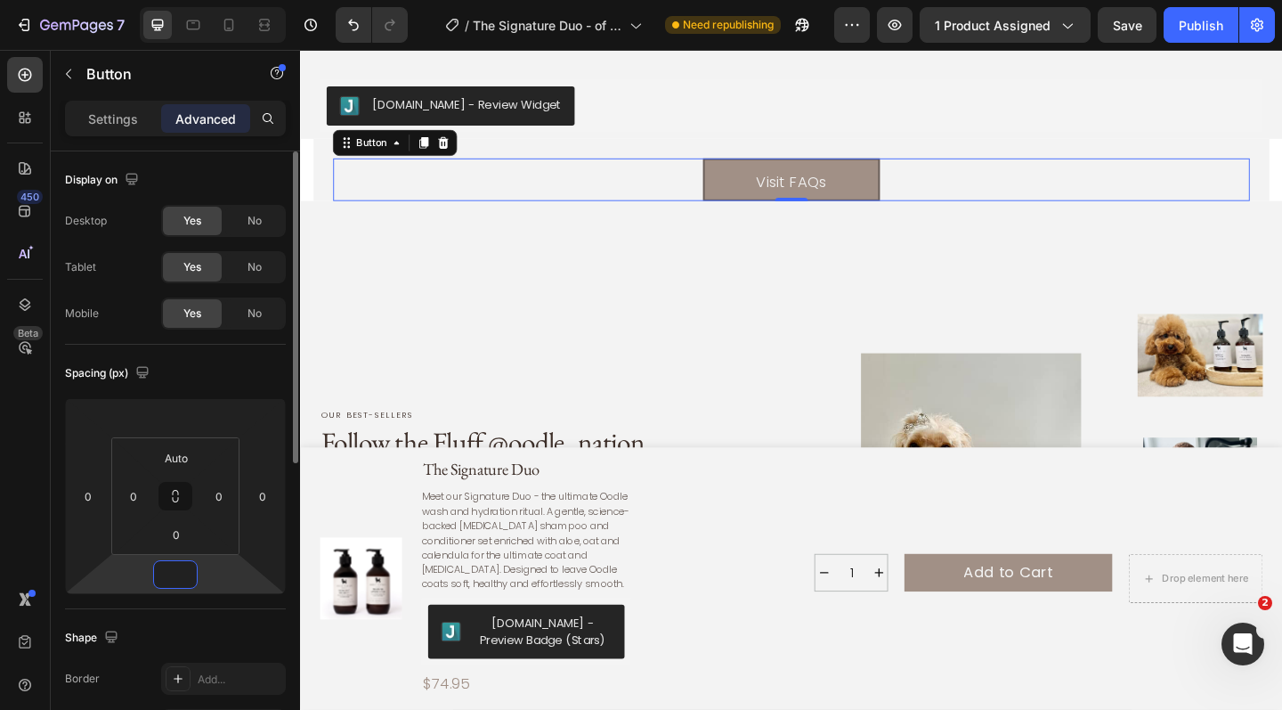
click at [174, 565] on input "number" at bounding box center [176, 574] width 36 height 27
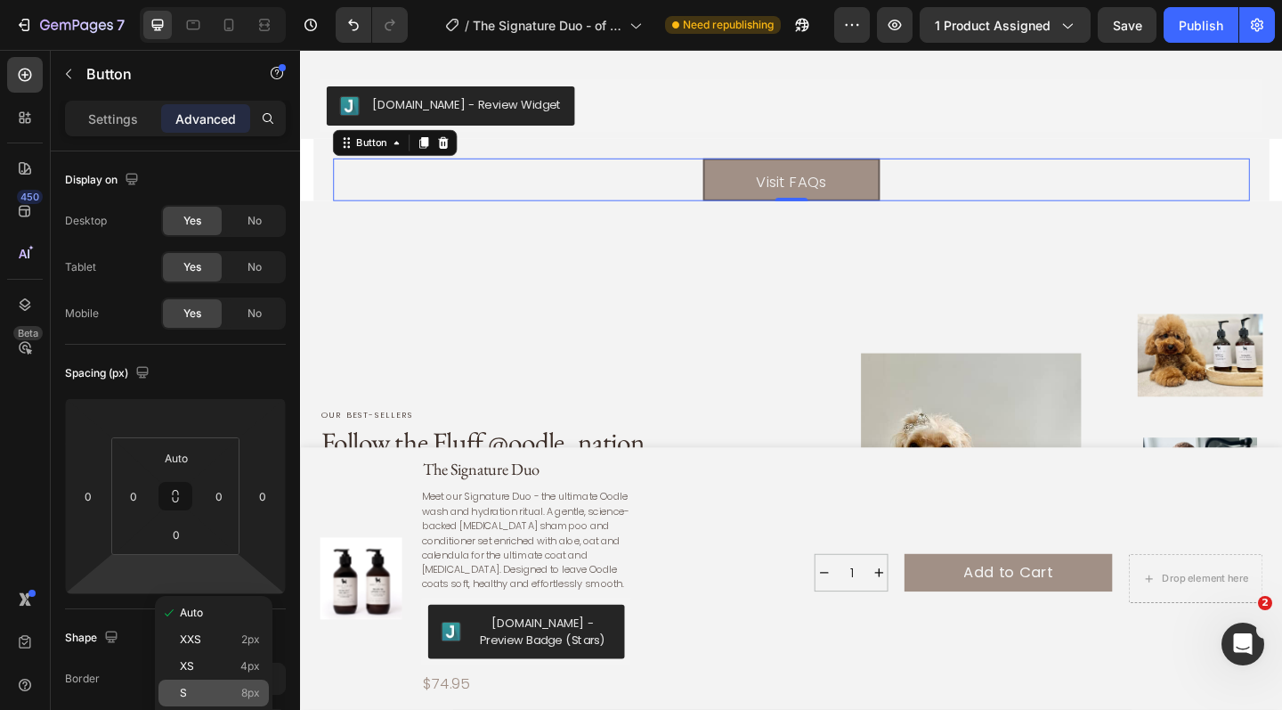
click at [187, 691] on p "S 8px" at bounding box center [220, 693] width 80 height 12
type input "8"
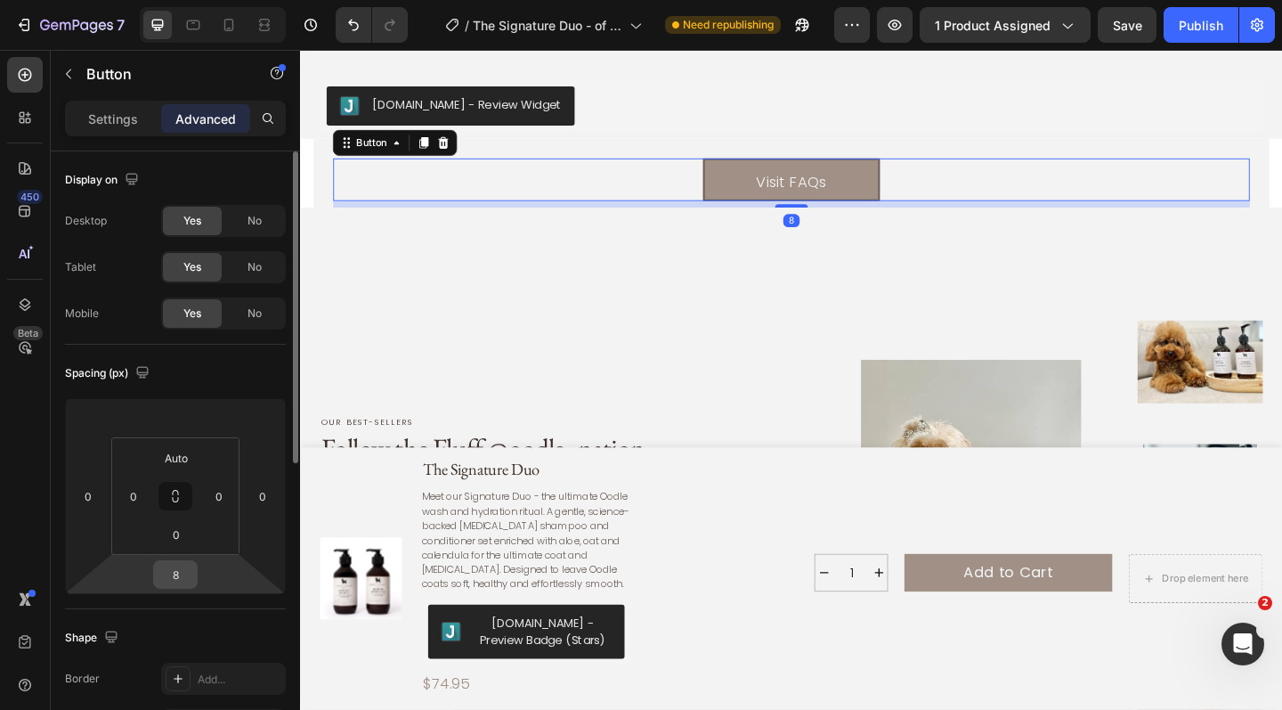
click at [183, 566] on input "8" at bounding box center [176, 574] width 36 height 27
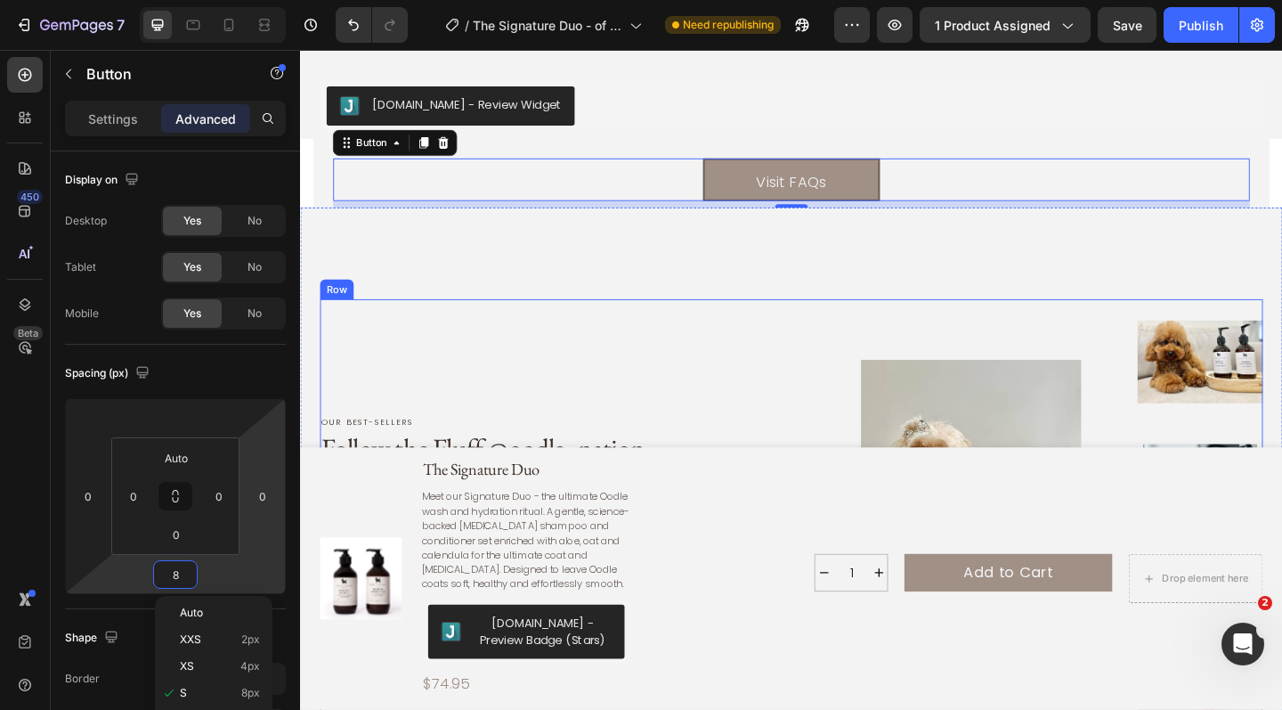
click at [729, 351] on div "Our best-sellers Text Block Follow the Fluff @oodle_nation Heading From fresh w…" at bounding box center [537, 546] width 433 height 451
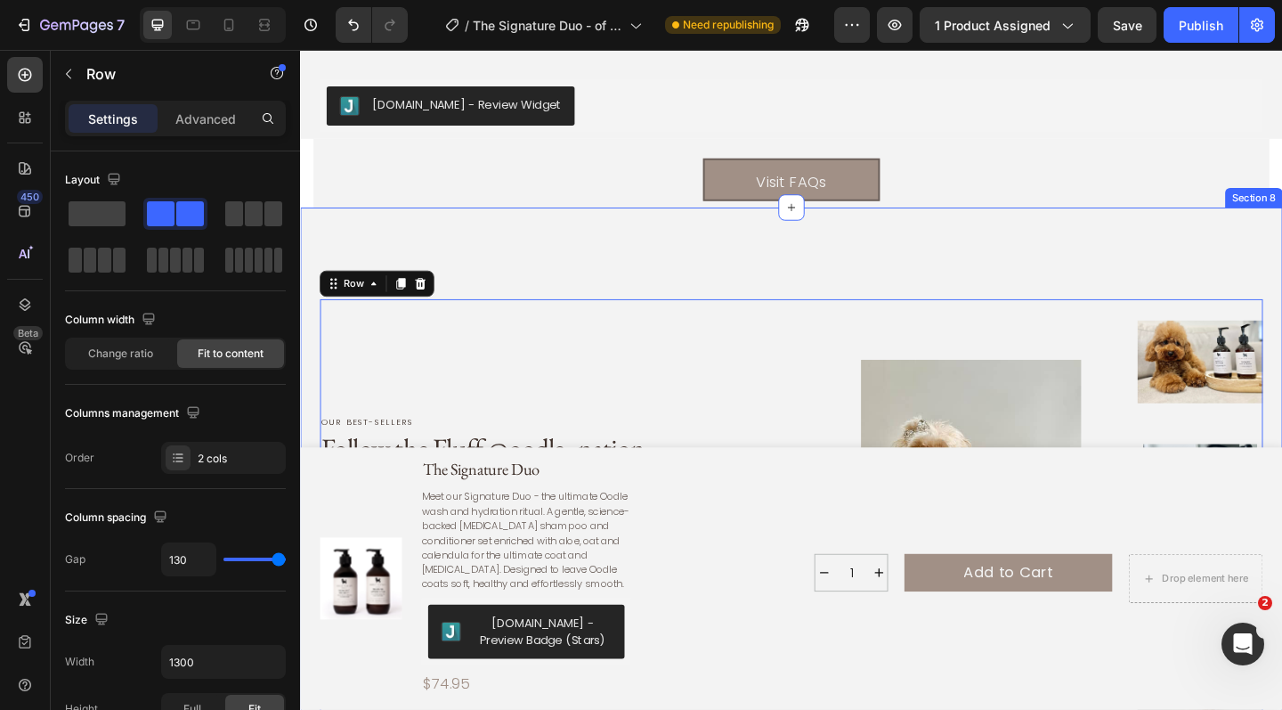
click at [732, 222] on div "Our best-sellers Text Block Follow the Fluff @oodle_nation Heading From fresh w…" at bounding box center [834, 533] width 1069 height 622
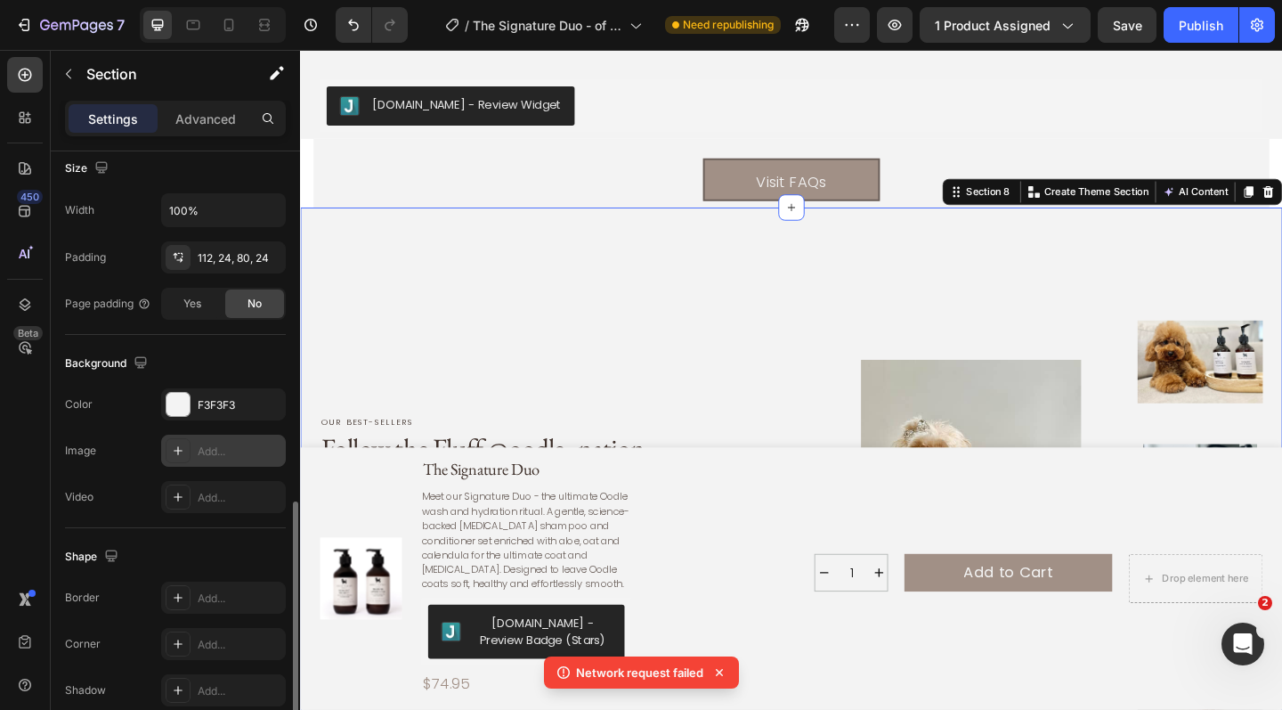
scroll to position [477, 0]
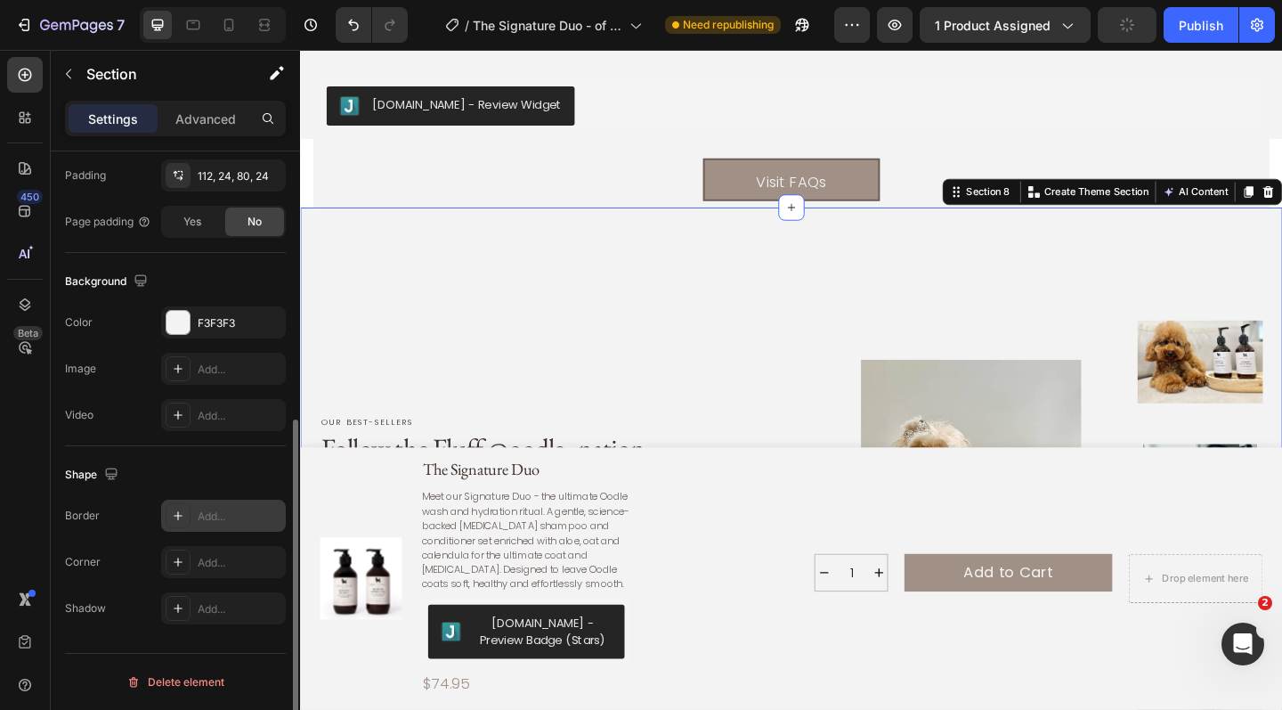
click at [203, 517] on div "Add..." at bounding box center [240, 516] width 84 height 16
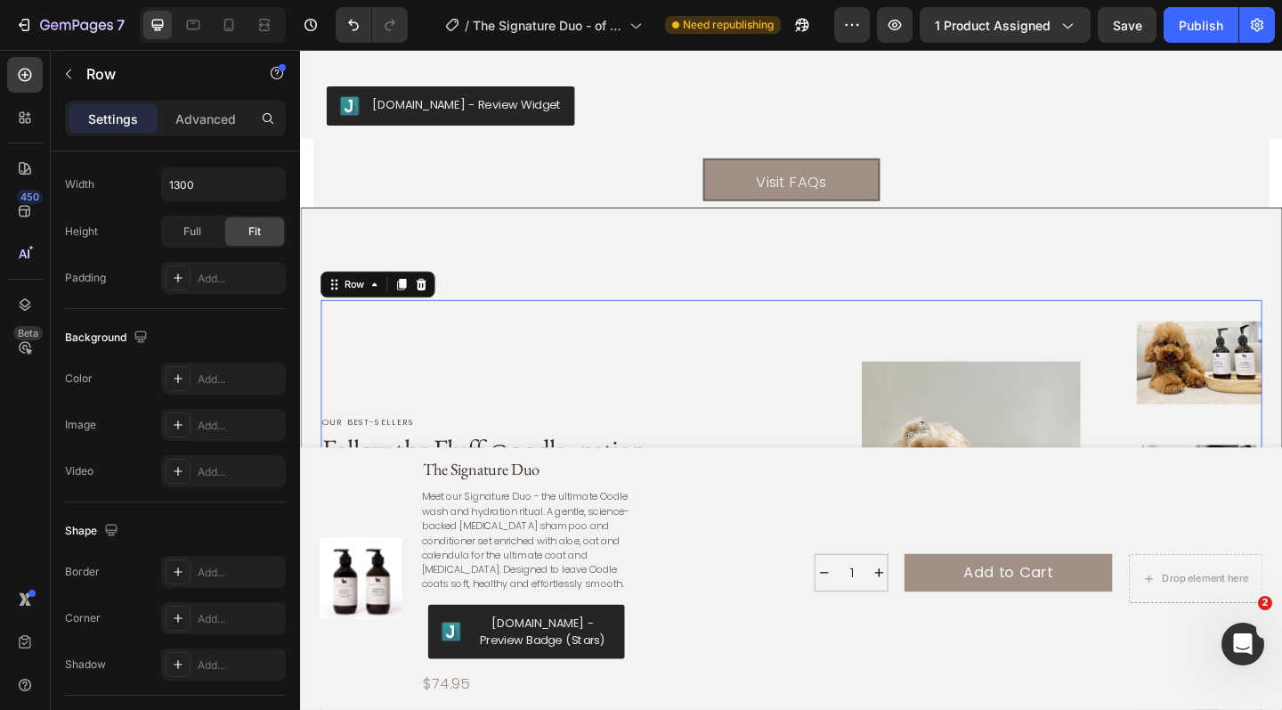
click at [589, 351] on div "Our best-sellers Text Block Follow the Fluff @oodle_nation Heading From fresh w…" at bounding box center [538, 547] width 433 height 451
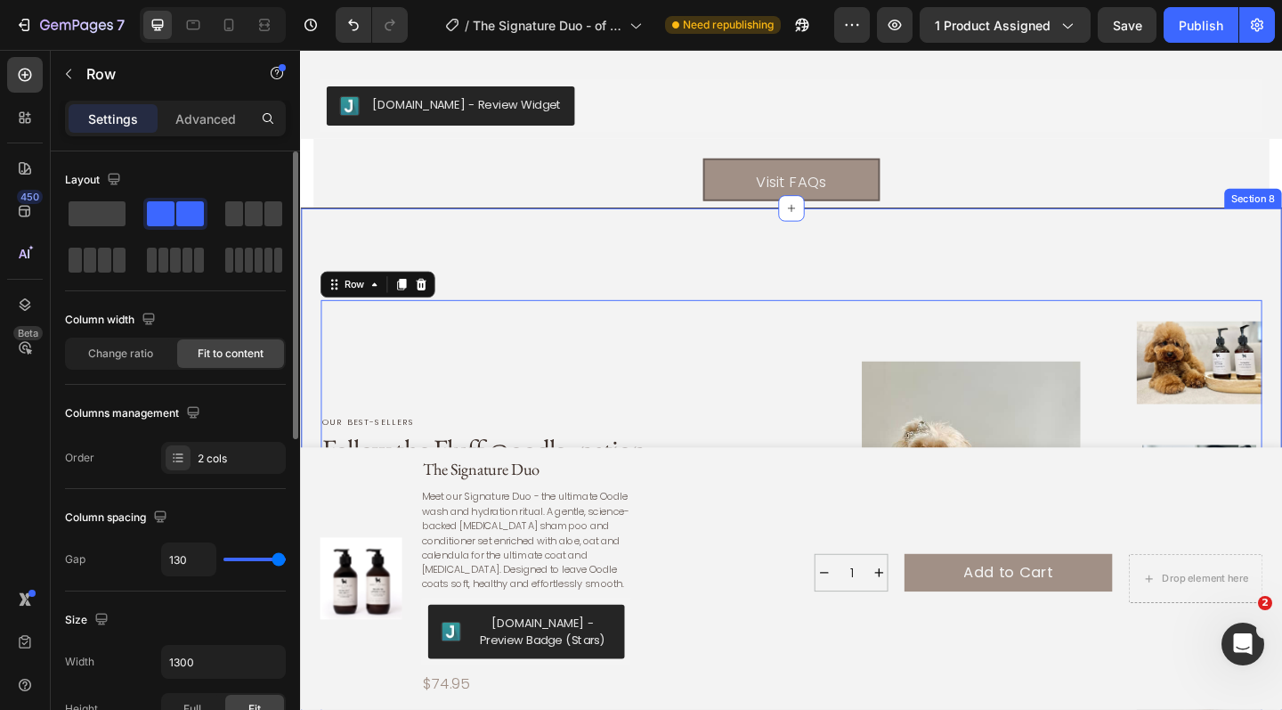
click at [664, 247] on div "Our best-sellers Text Block Follow the Fluff @oodle_nation Heading From fresh w…" at bounding box center [834, 534] width 1069 height 624
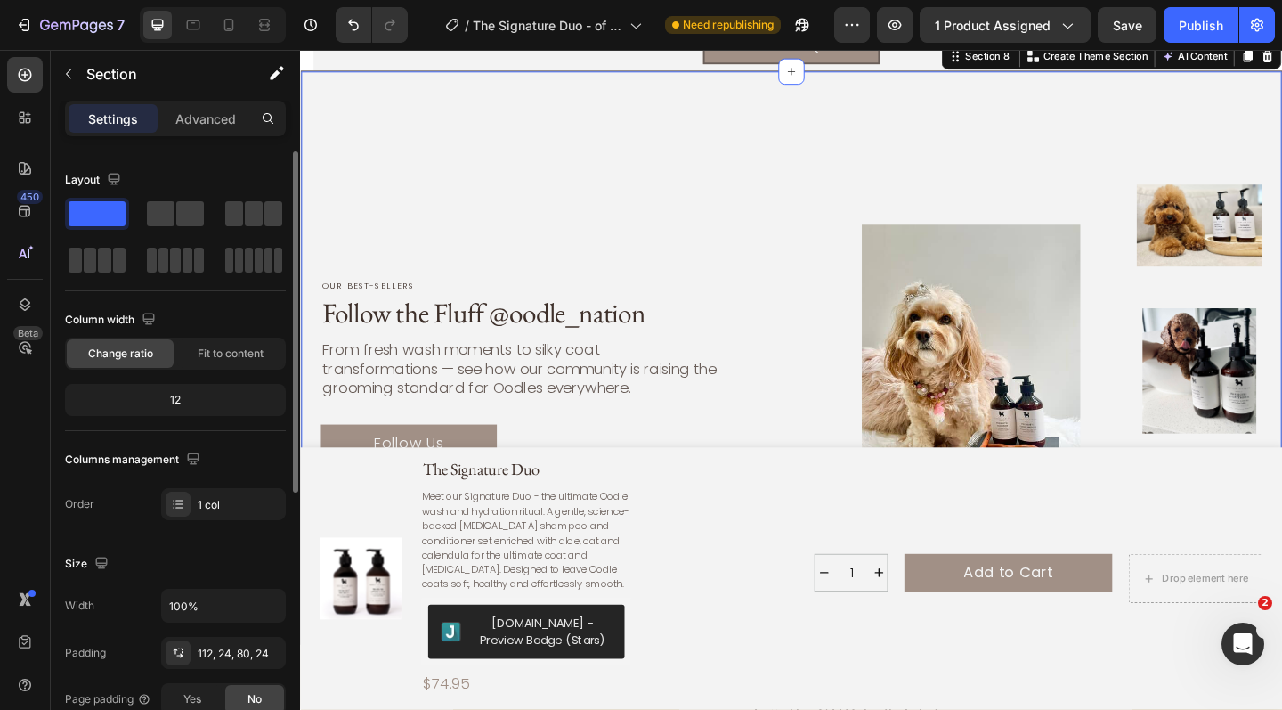
scroll to position [5341, 0]
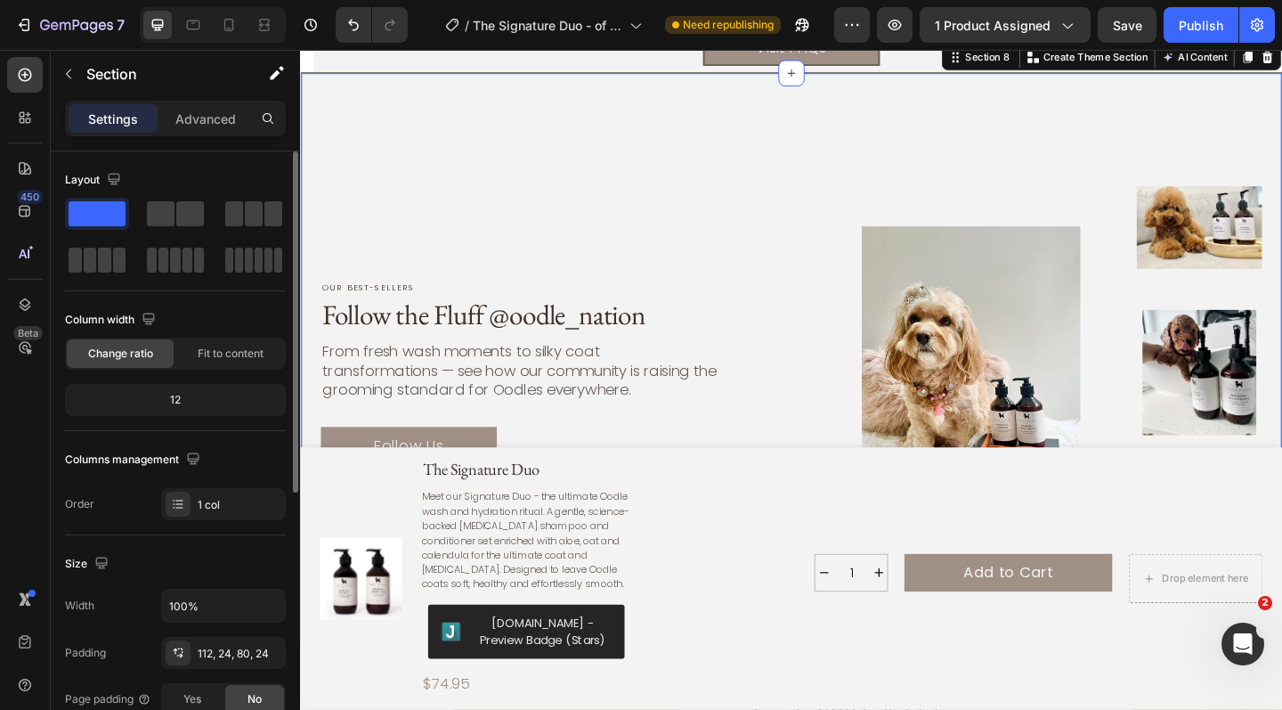
click at [685, 153] on div "Our best-sellers Text Block Follow the Fluff @oodle_nation Heading From fresh w…" at bounding box center [834, 387] width 1069 height 624
click at [218, 646] on div "112, 24, 80, 24" at bounding box center [224, 654] width 52 height 16
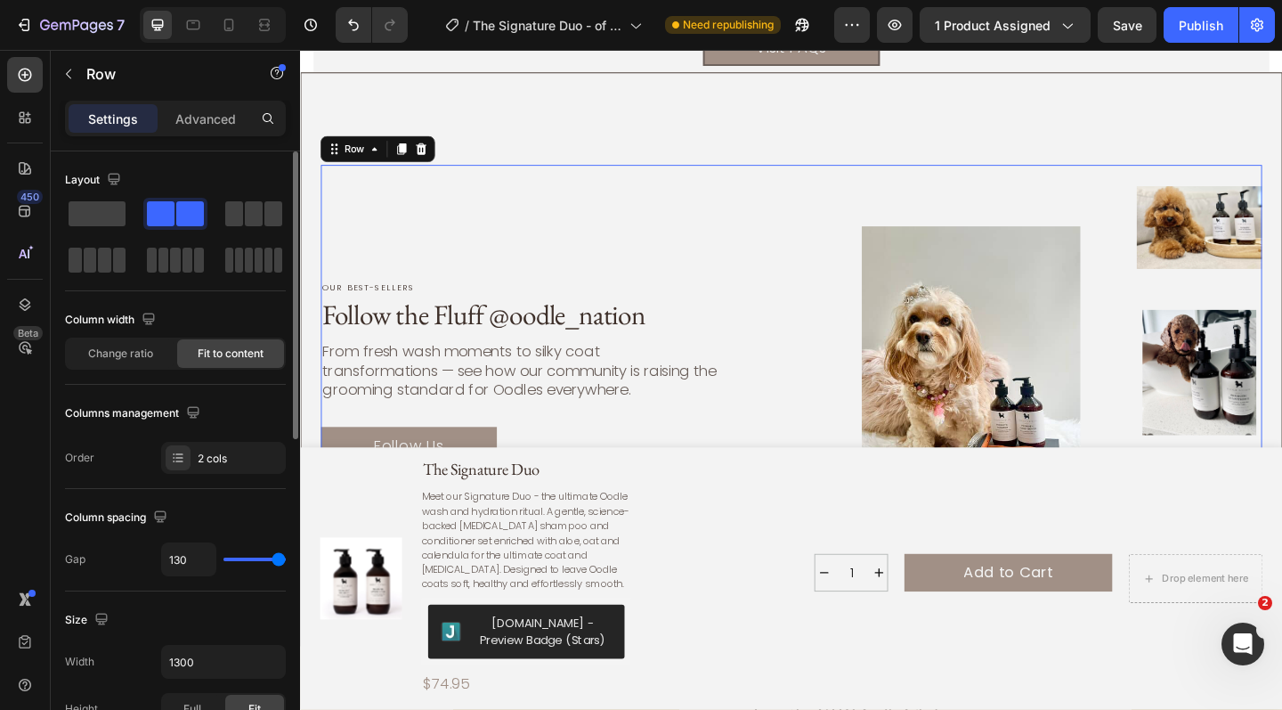
click at [733, 180] on div "Our best-sellers Text Block Follow the Fluff @oodle_nation Heading From fresh w…" at bounding box center [538, 400] width 433 height 451
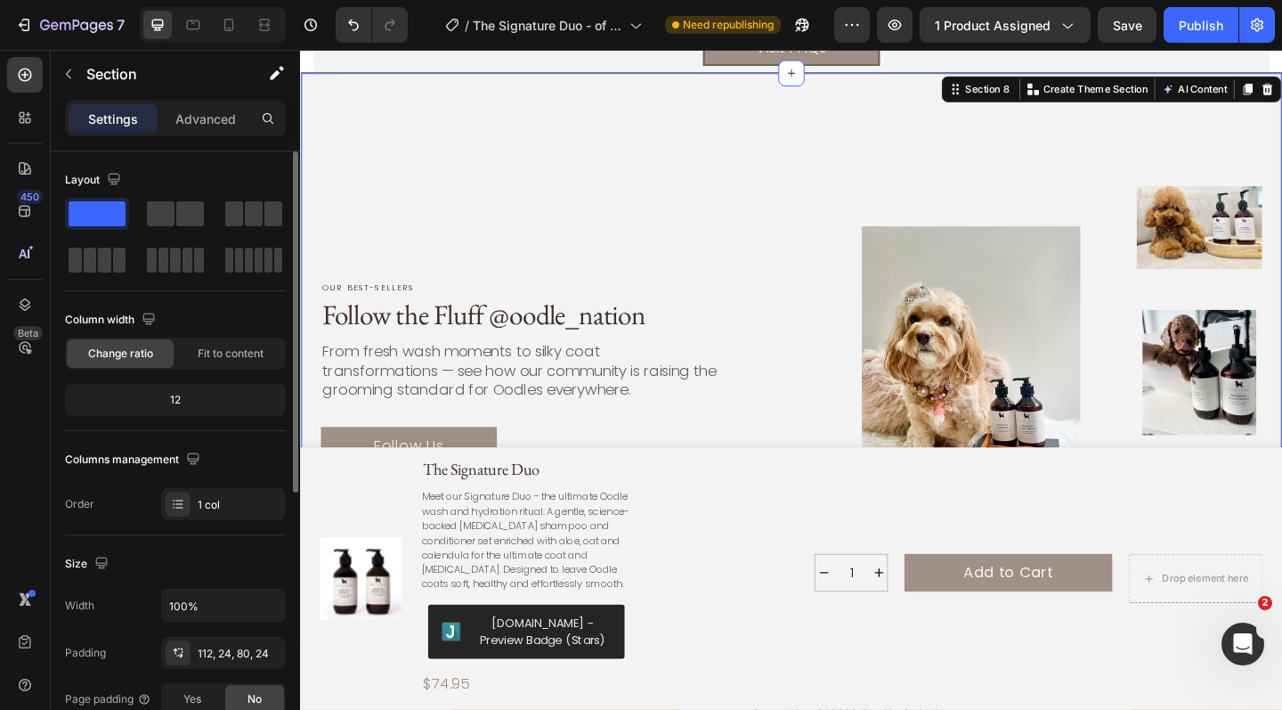
click at [737, 147] on div "Our best-sellers Text Block Follow the Fluff @oodle_nation Heading From fresh w…" at bounding box center [834, 387] width 1069 height 624
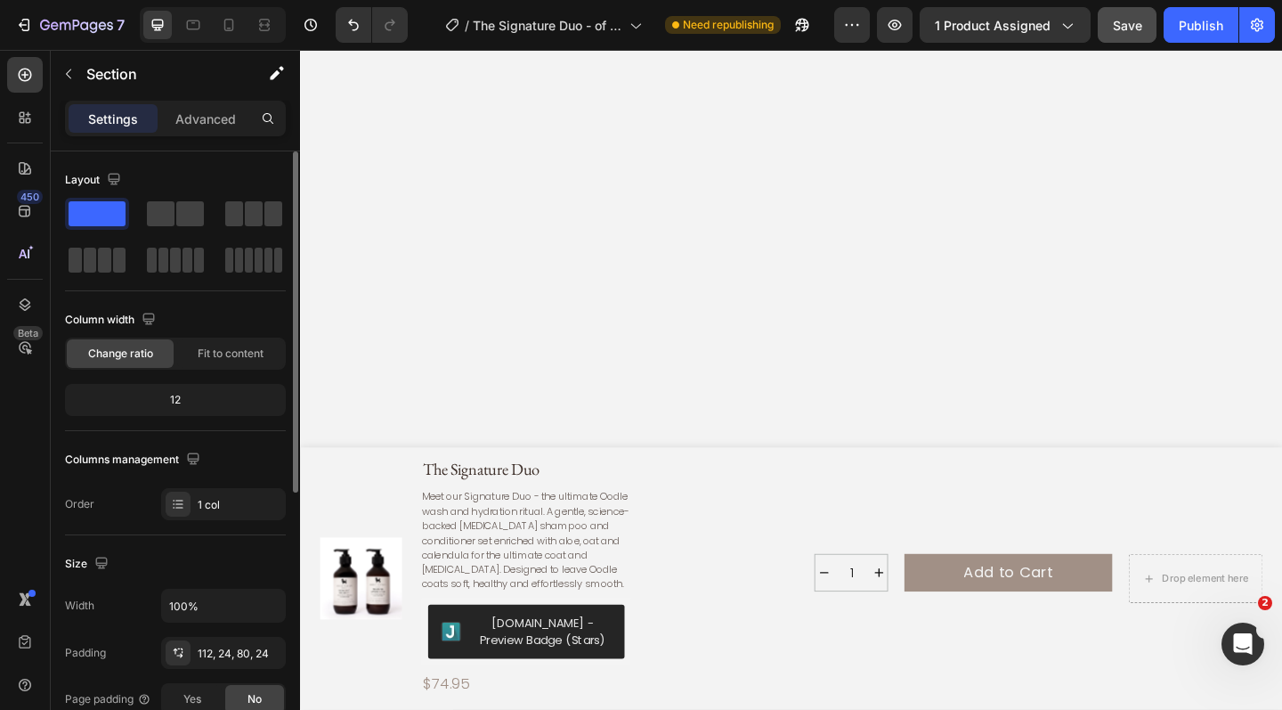
scroll to position [946, 0]
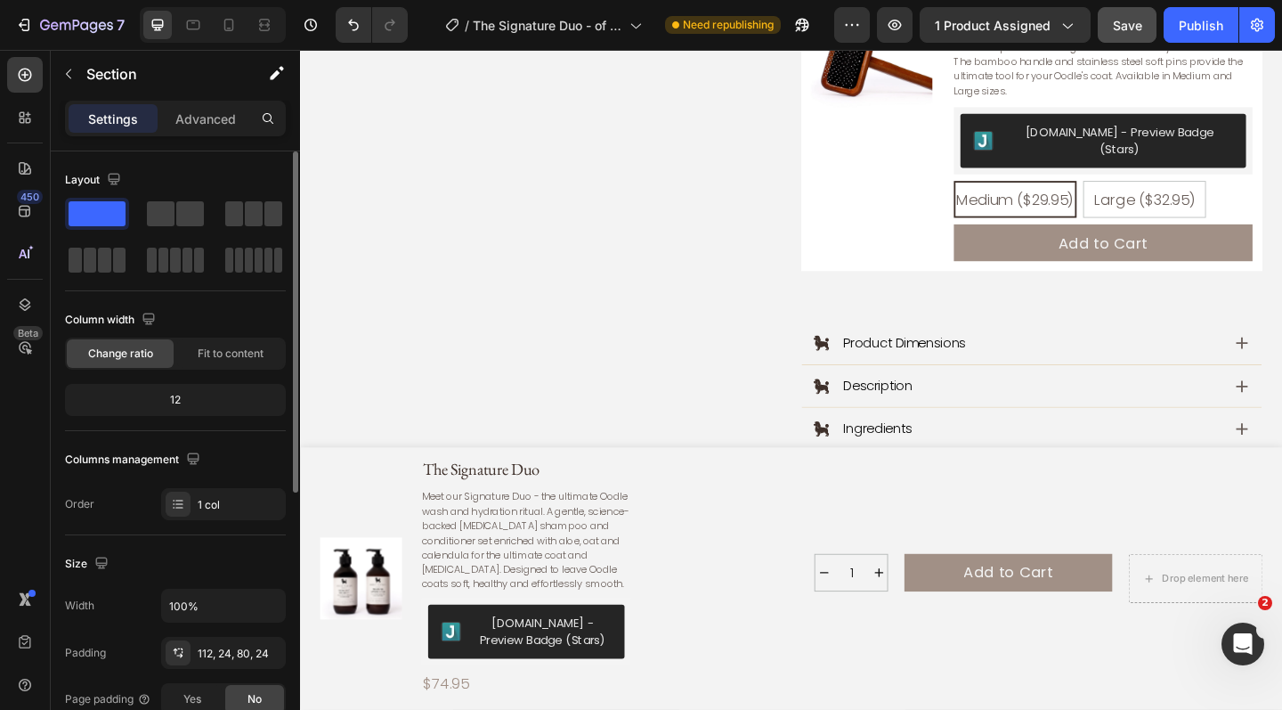
click at [1128, 28] on span "Save" at bounding box center [1127, 25] width 29 height 15
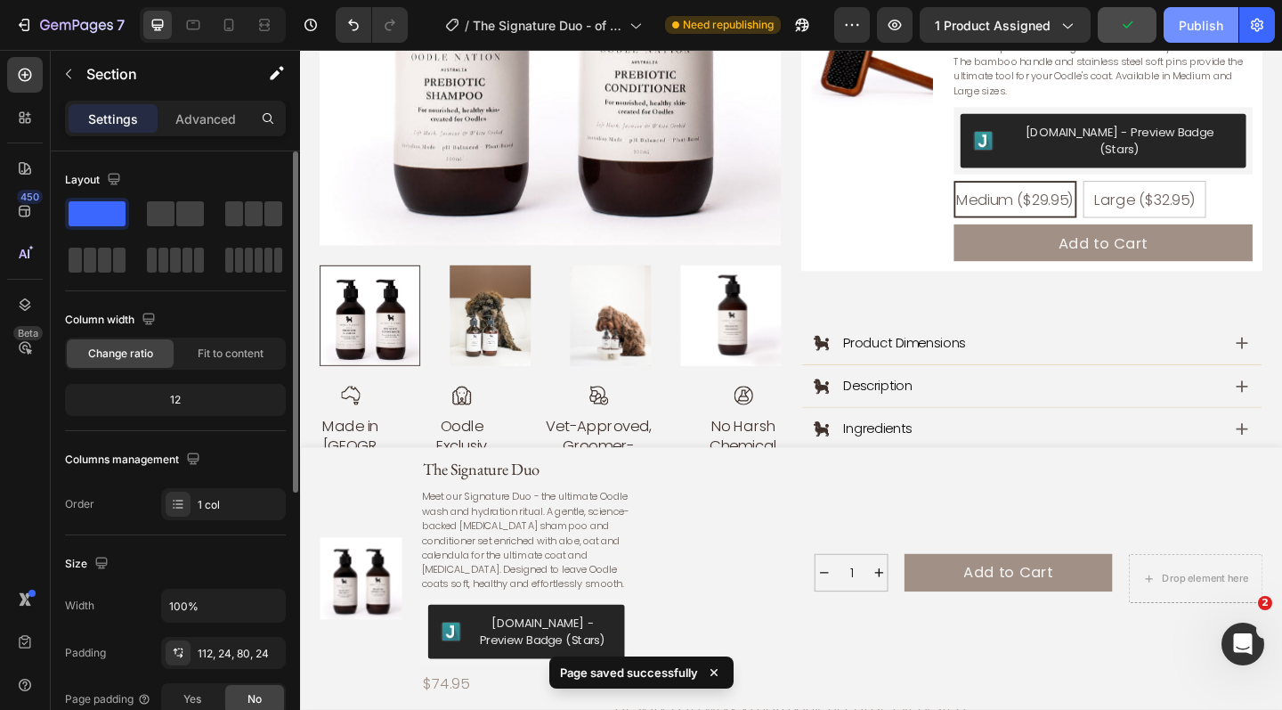
click at [1199, 20] on div "Publish" at bounding box center [1201, 25] width 45 height 19
